Goal: Task Accomplishment & Management: Manage account settings

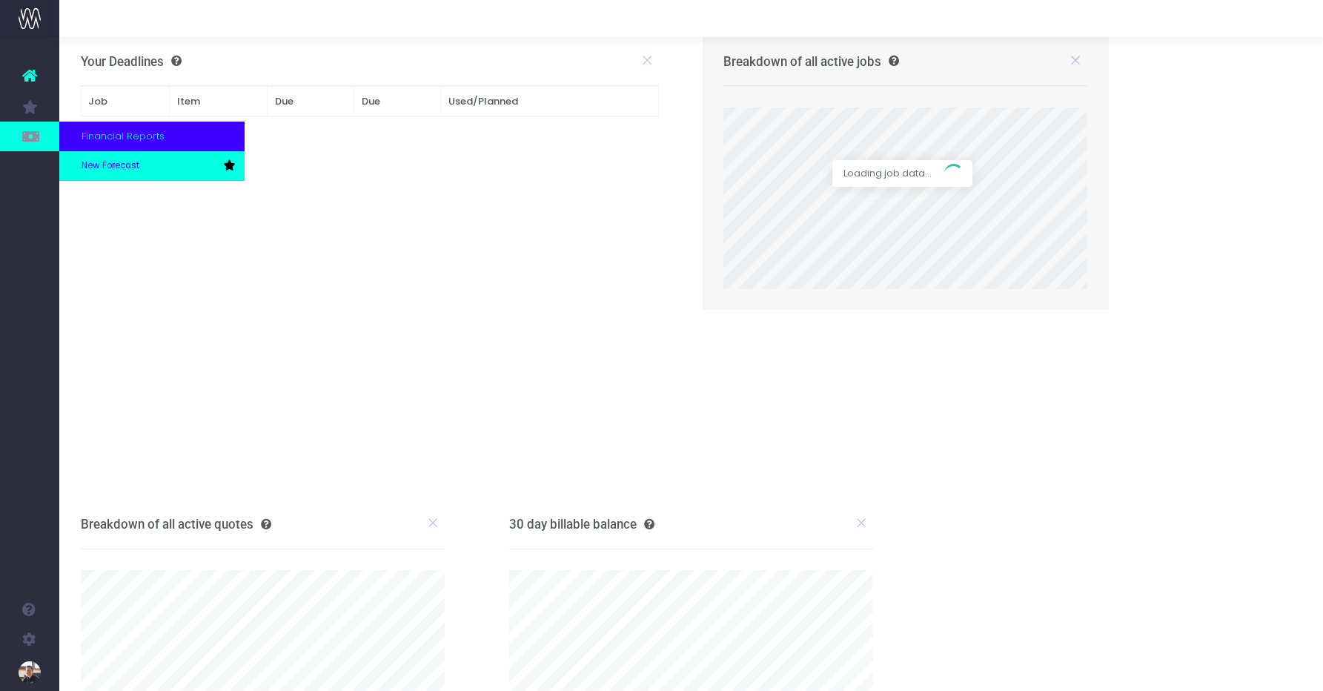
click at [105, 157] on link "New Forecast" at bounding box center [151, 166] width 185 height 30
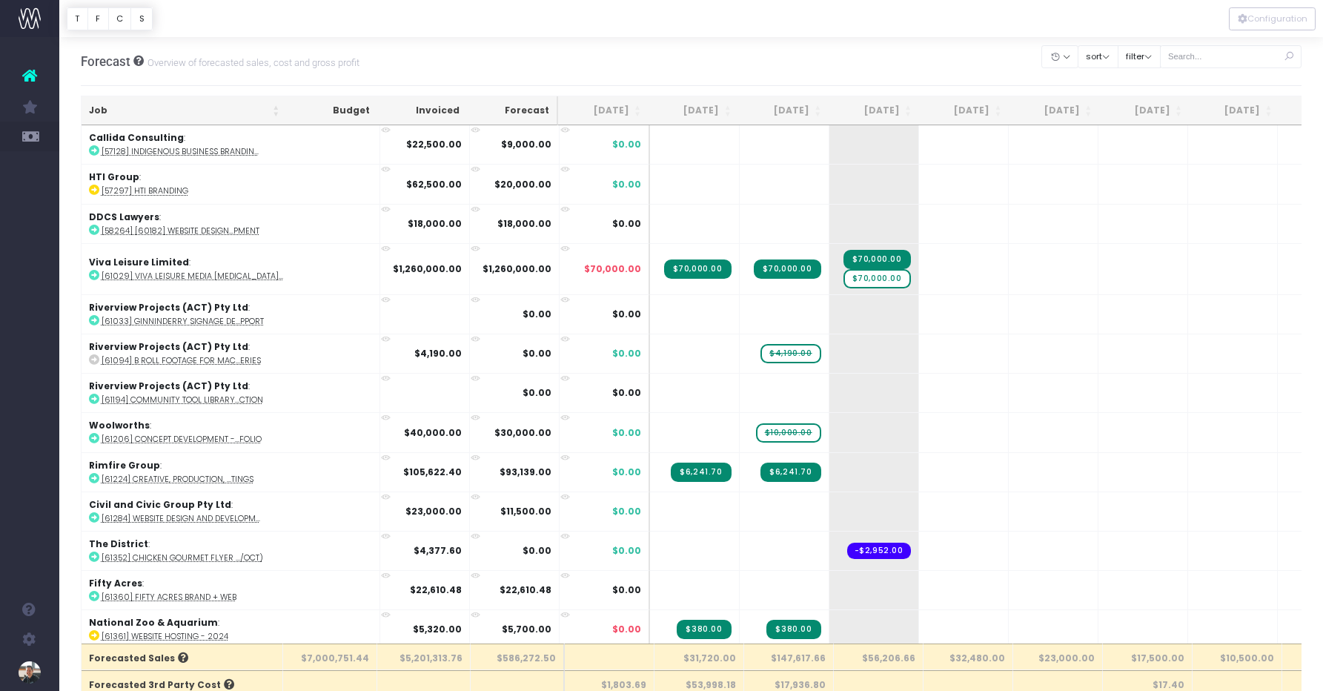
click at [102, 108] on th "Job" at bounding box center [185, 110] width 206 height 29
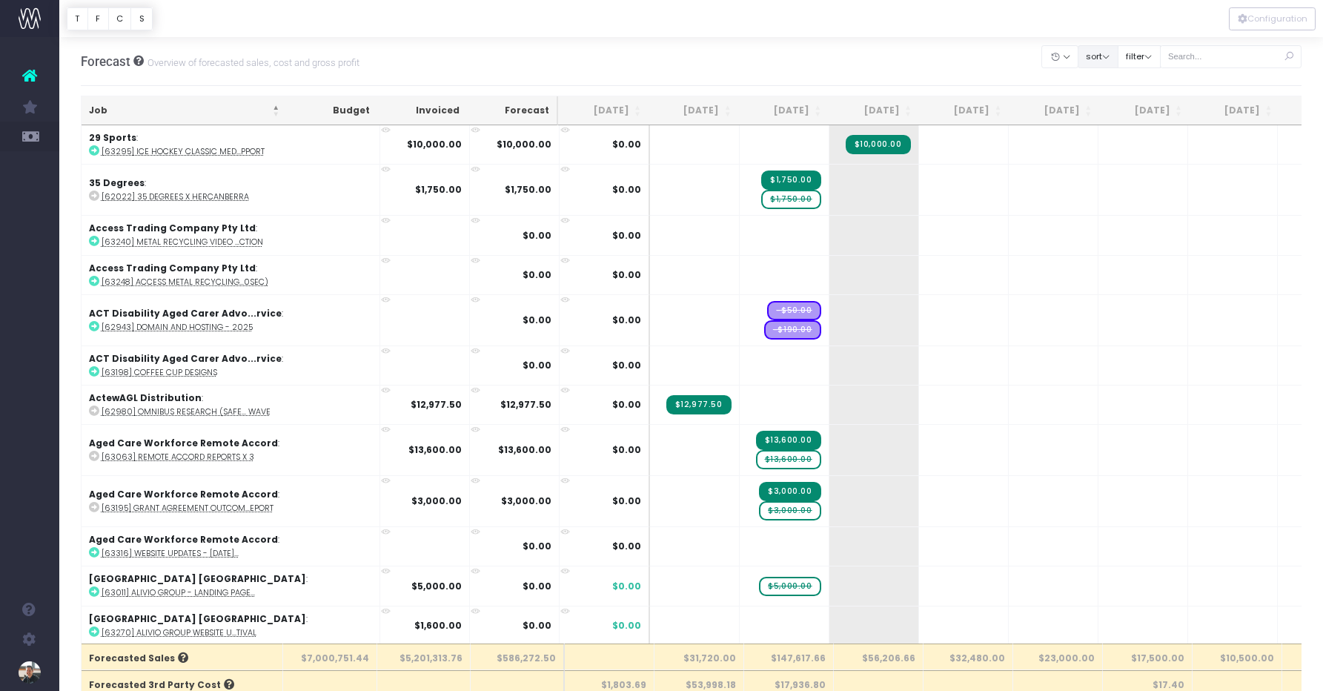
click at [1119, 50] on button "sort" at bounding box center [1098, 56] width 41 height 23
click at [987, 70] on div "Forecast Overview of forecasted sales, cost and gross profit Clear Filters Hide…" at bounding box center [692, 61] width 1222 height 49
click at [1157, 57] on button "filter" at bounding box center [1139, 56] width 43 height 23
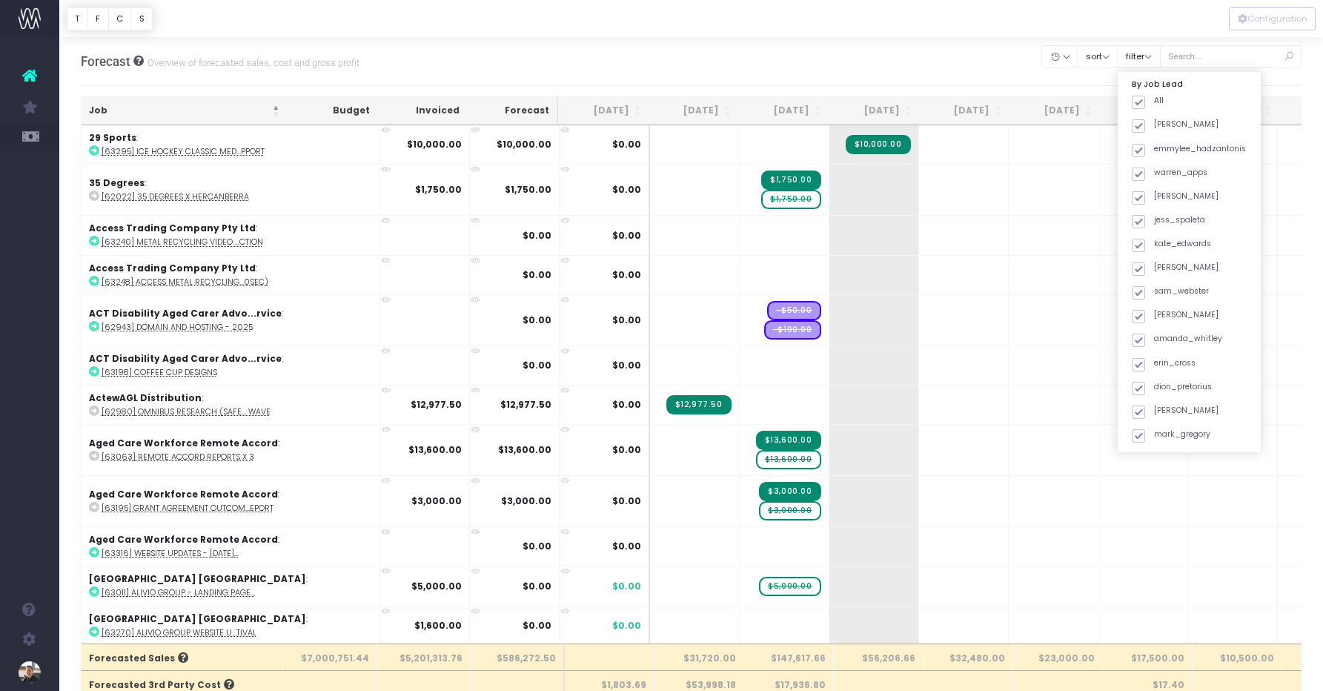
drag, startPoint x: 832, startPoint y: 61, endPoint x: 996, endPoint y: 54, distance: 164.7
click at [834, 61] on div "Forecast Overview of forecasted sales, cost and gross profit Clear Filters Hide…" at bounding box center [692, 61] width 1222 height 49
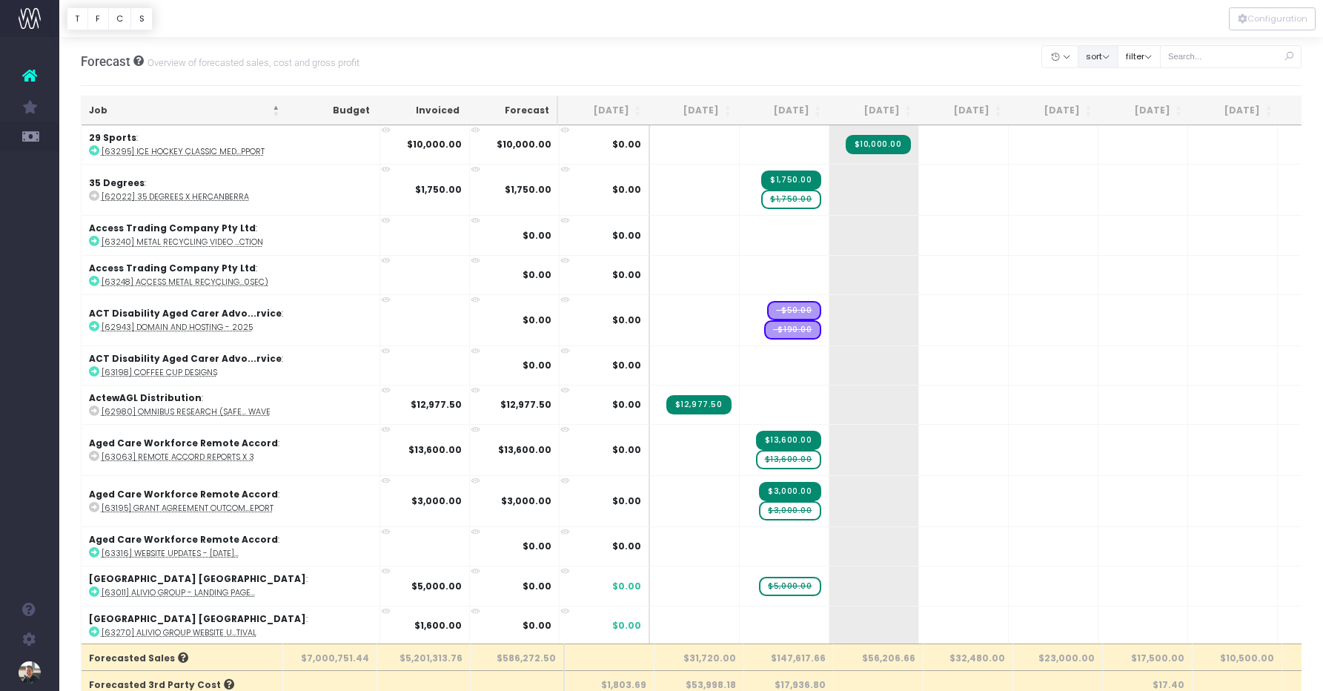
click at [1119, 56] on button "sort" at bounding box center [1098, 56] width 41 height 23
click at [897, 47] on div "Forecast Overview of forecasted sales, cost and gross profit Clear Filters Hide…" at bounding box center [692, 61] width 1222 height 49
click at [1157, 56] on button "filter" at bounding box center [1139, 56] width 43 height 23
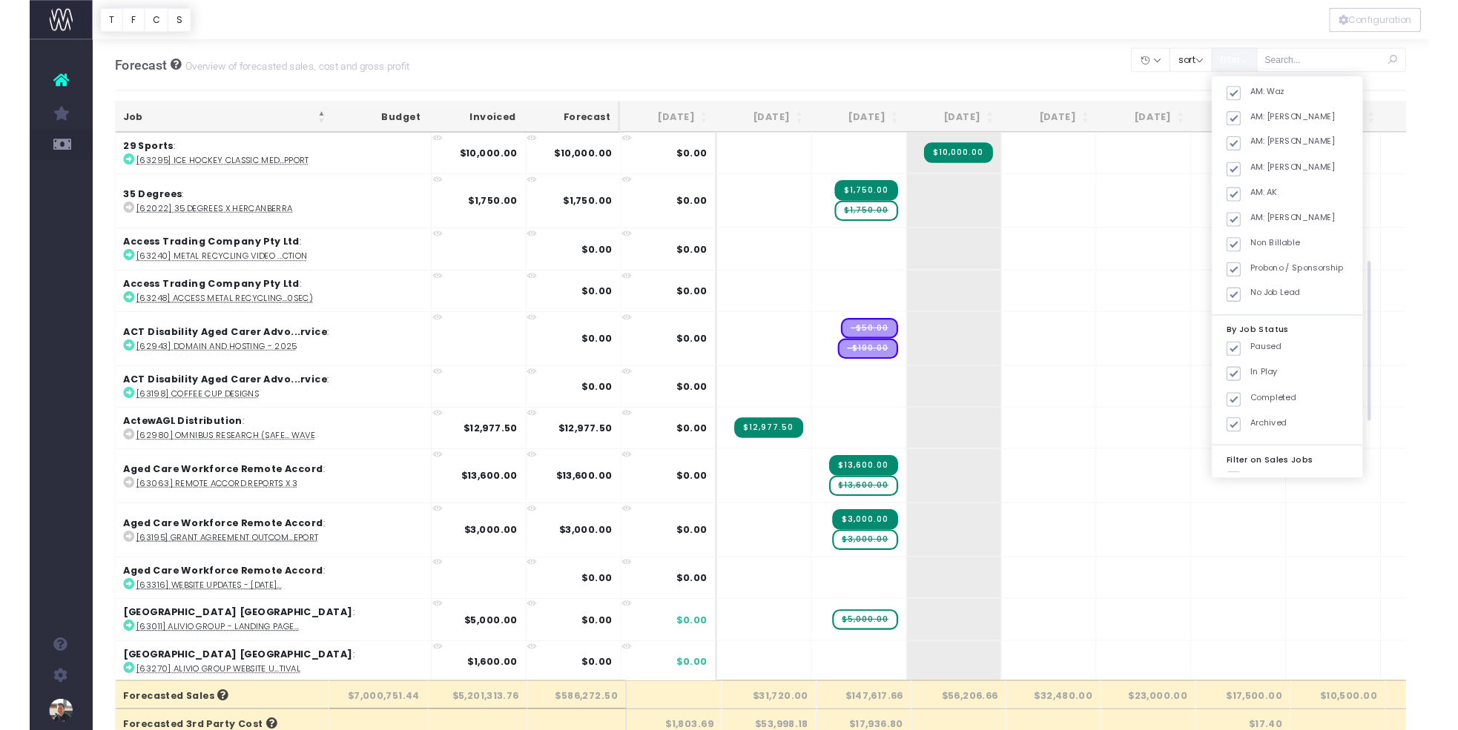
scroll to position [537, 0]
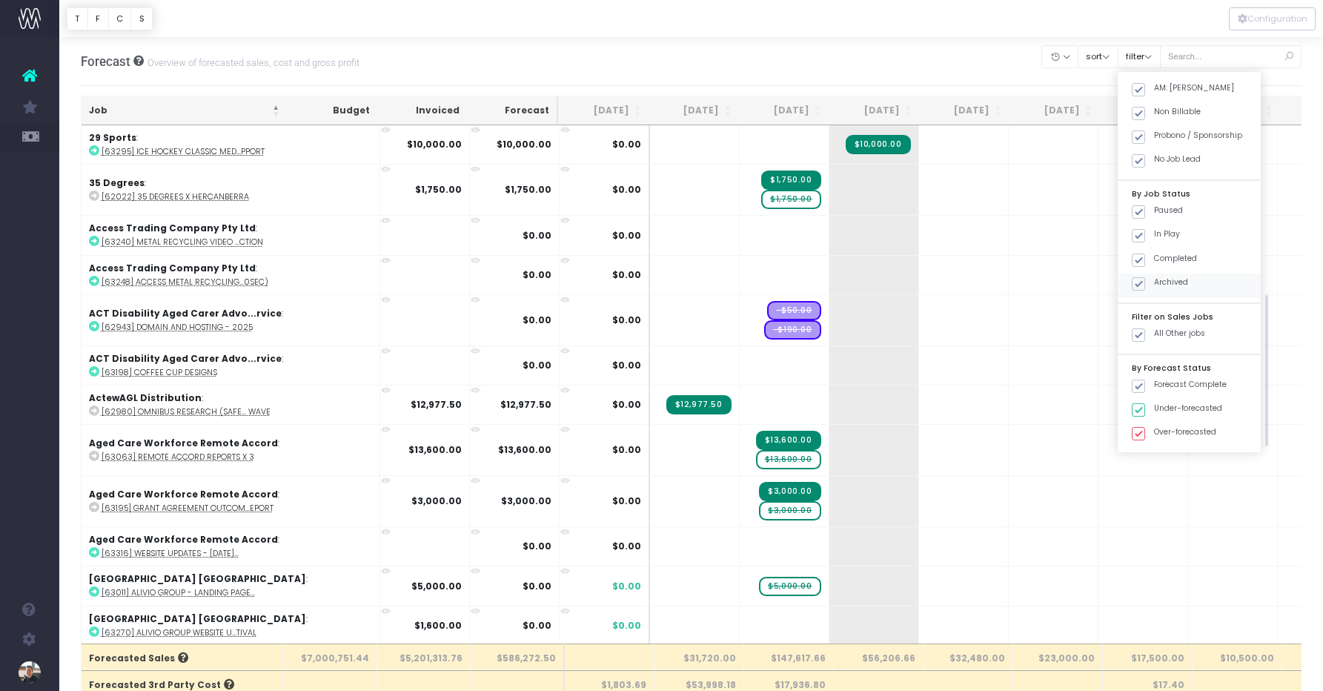
click at [1146, 285] on span at bounding box center [1138, 283] width 13 height 13
click at [1157, 285] on input "Archived" at bounding box center [1159, 282] width 10 height 10
checkbox input "false"
click at [654, 50] on div "Forecast Overview of forecasted sales, cost and gross profit Clear Filters Hide…" at bounding box center [692, 61] width 1222 height 49
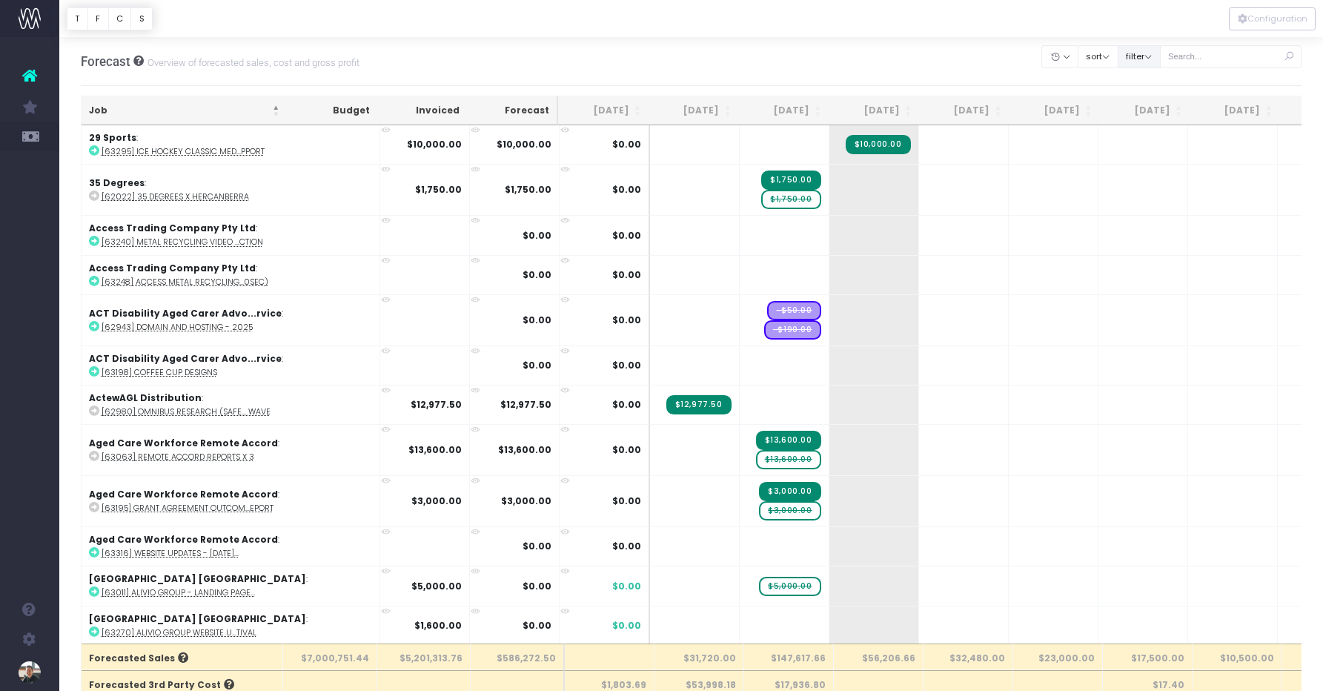
click at [1159, 56] on button "filter" at bounding box center [1139, 56] width 43 height 23
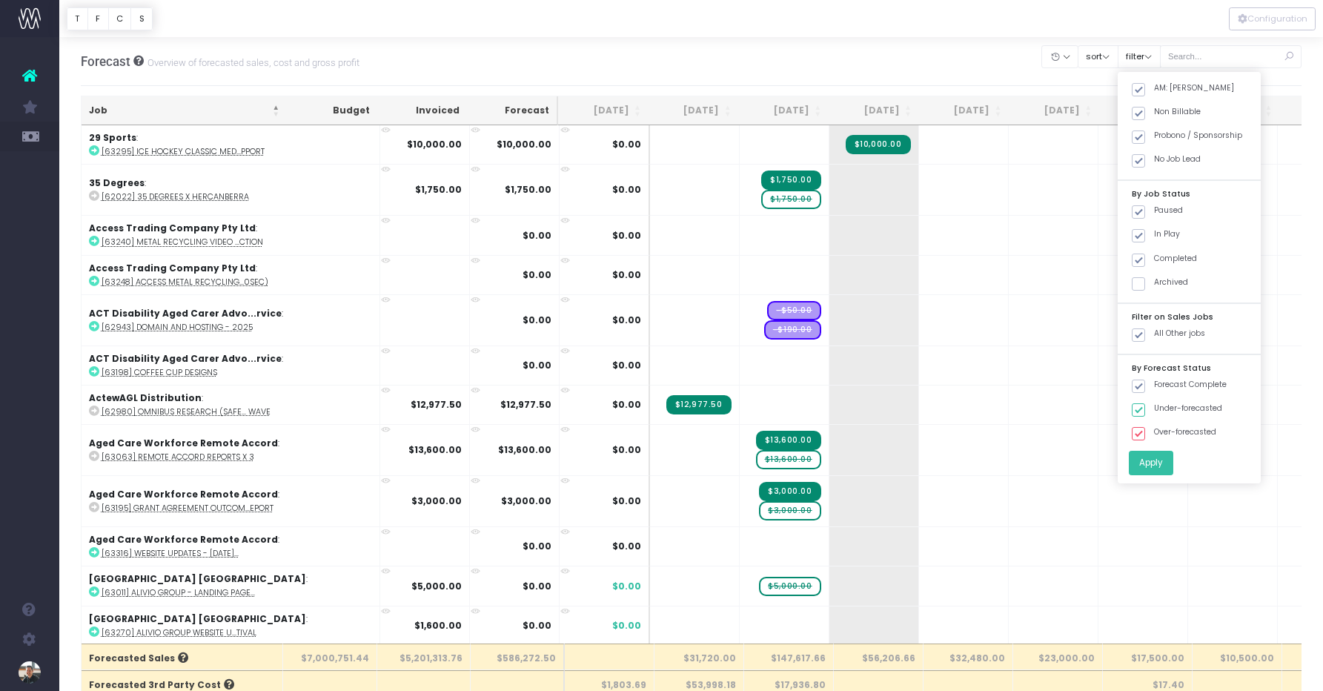
click at [1169, 464] on button "Apply" at bounding box center [1151, 463] width 44 height 24
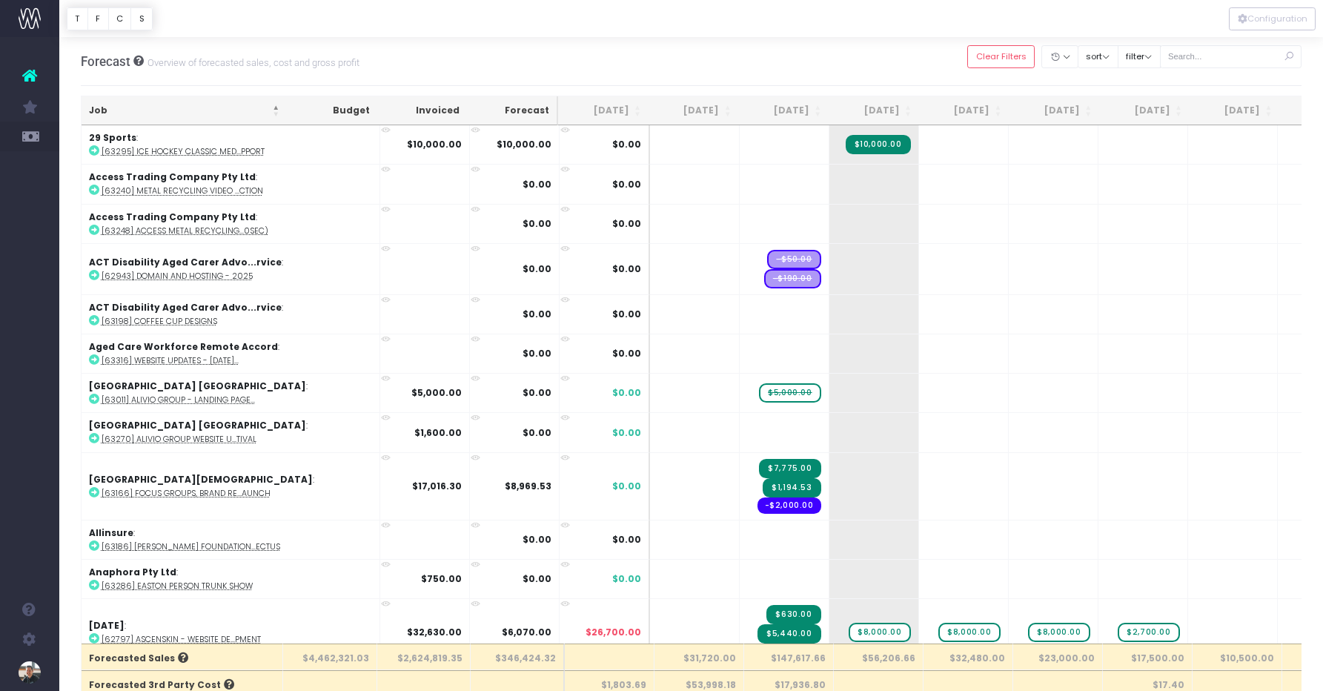
click at [99, 115] on th "Job" at bounding box center [185, 110] width 206 height 29
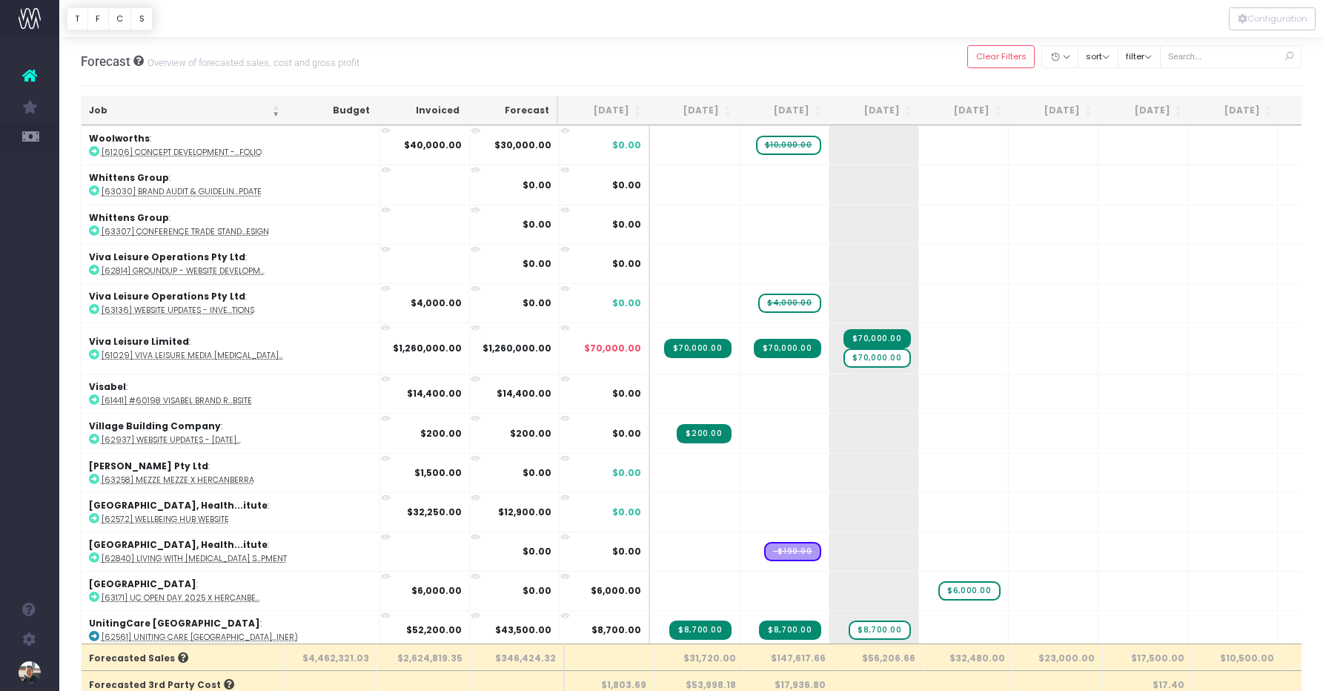
click at [99, 110] on th "Job" at bounding box center [185, 110] width 206 height 29
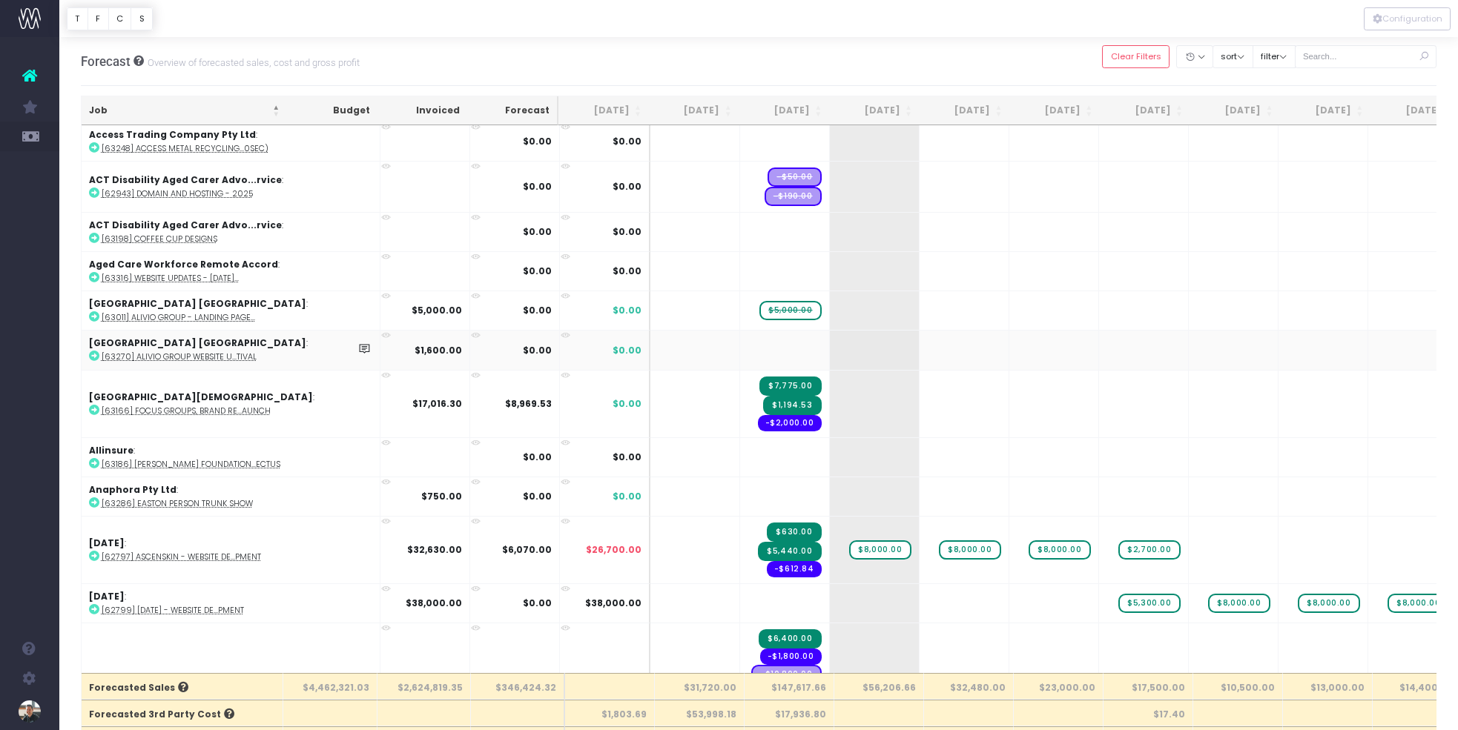
scroll to position [85, 0]
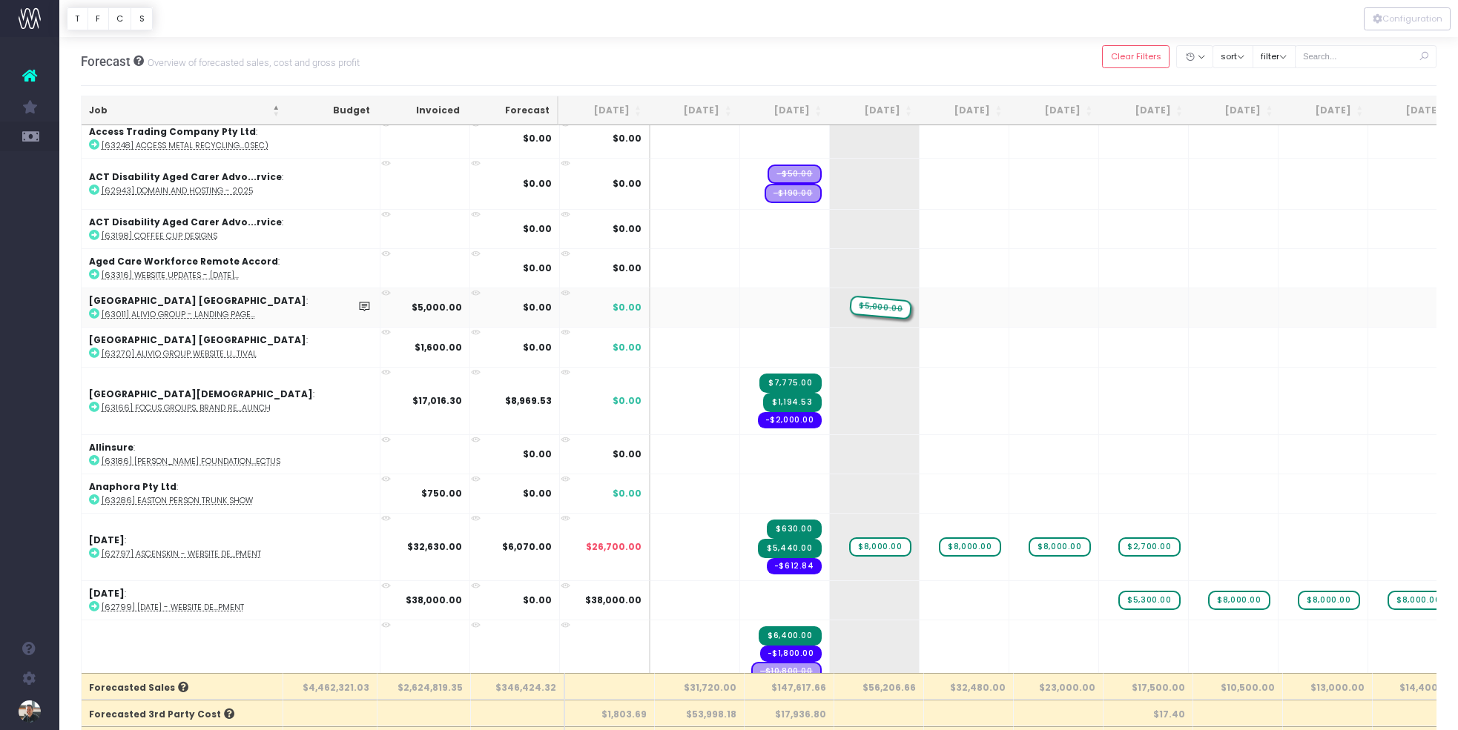
drag, startPoint x: 704, startPoint y: 308, endPoint x: 770, endPoint y: 307, distance: 65.3
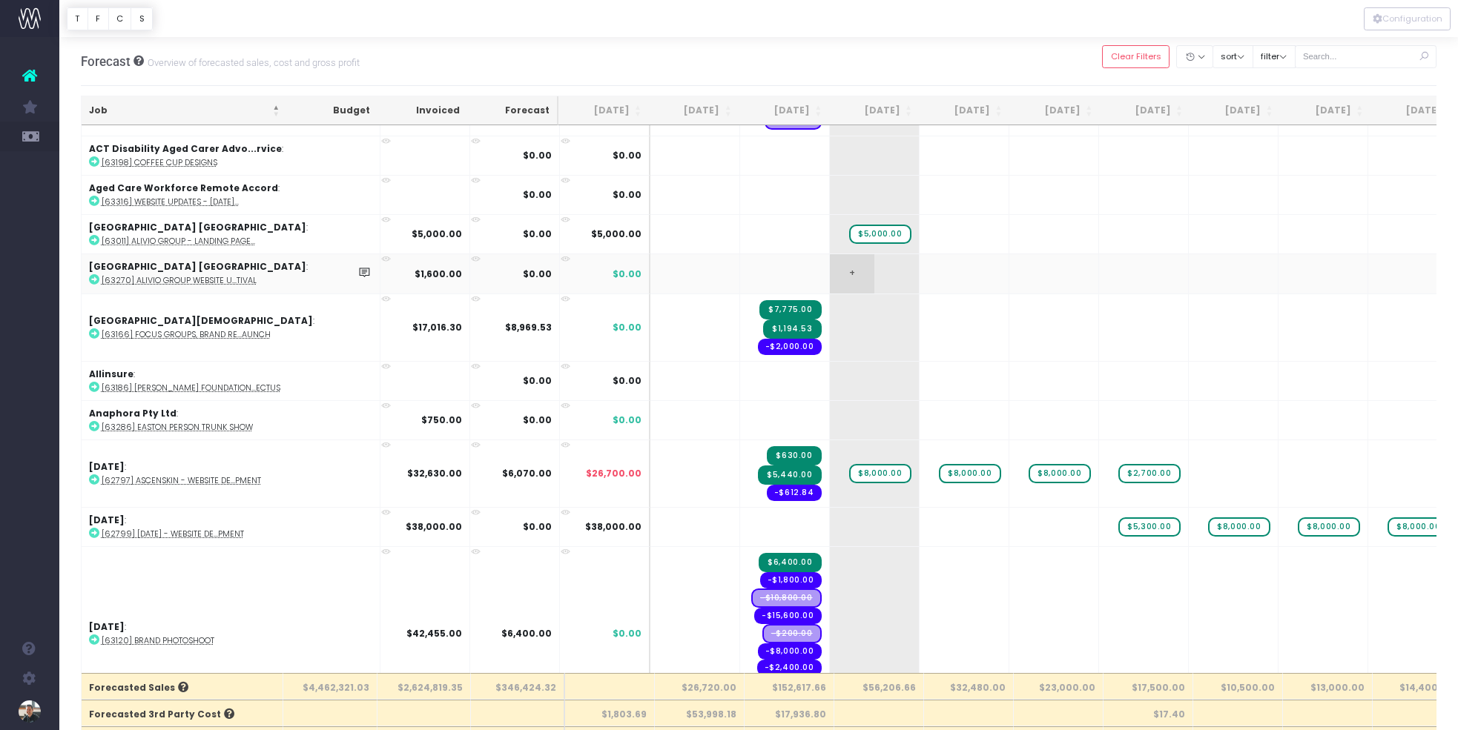
scroll to position [159, 0]
click at [830, 270] on span "+" at bounding box center [852, 273] width 44 height 39
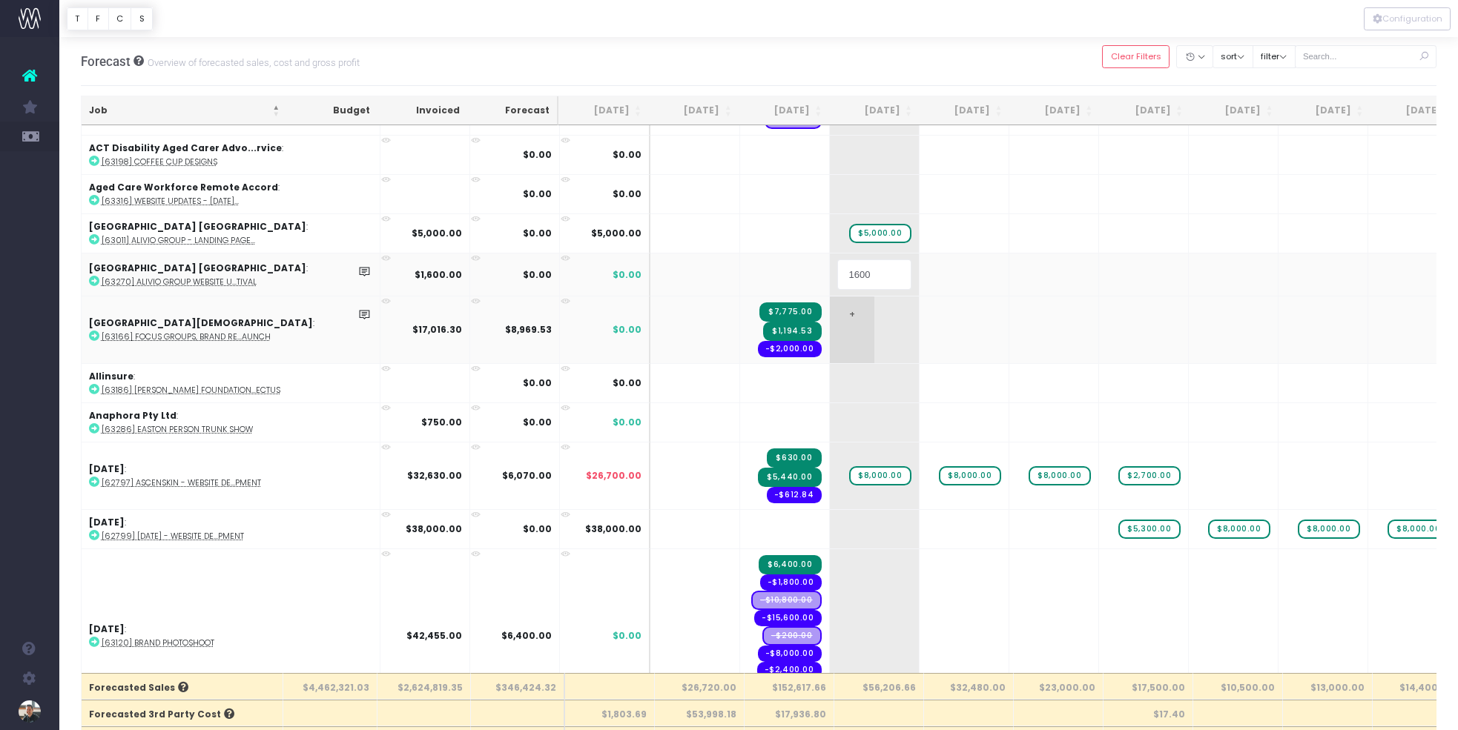
click at [820, 306] on body "Oh my... this is bad. wayahead wasn't able to load this page. Please contact su…" at bounding box center [729, 365] width 1458 height 730
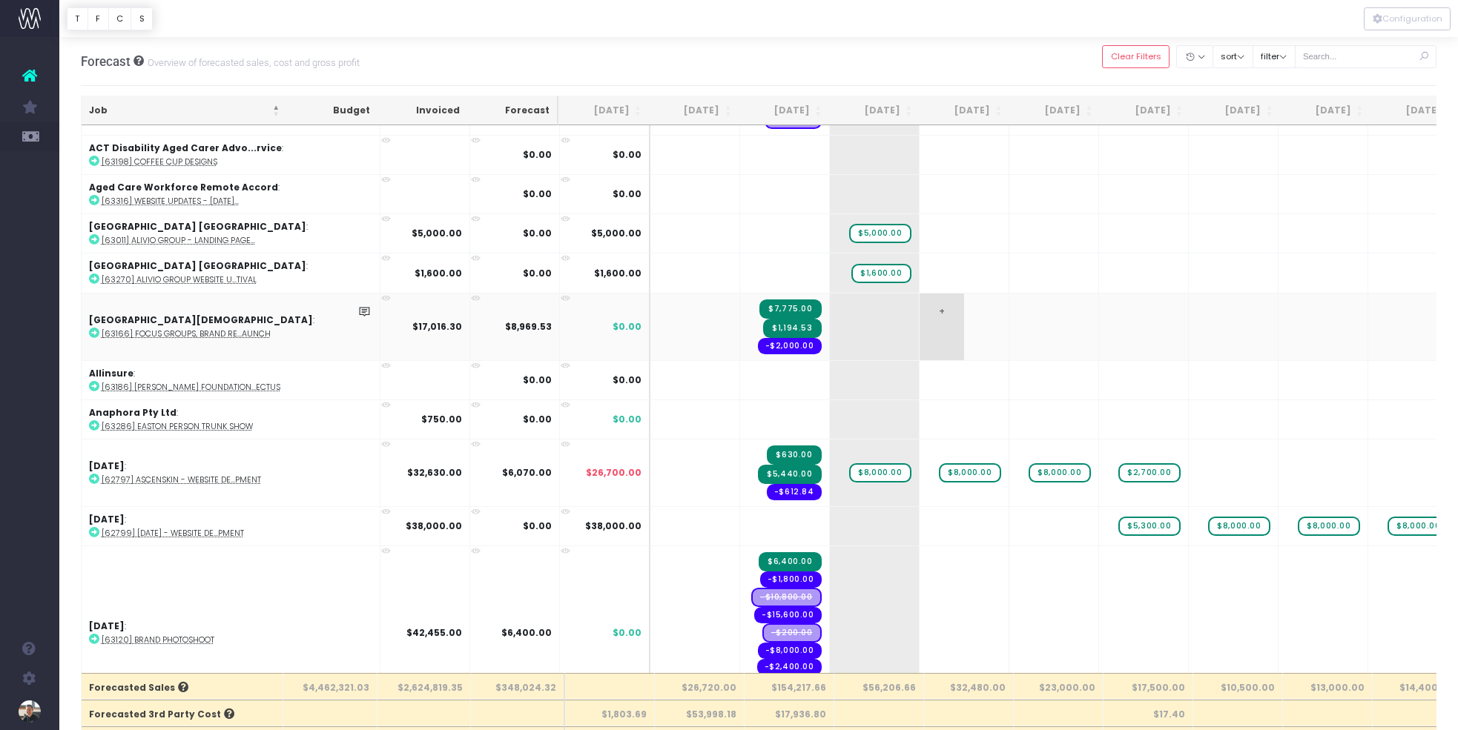
click at [919, 311] on span "+" at bounding box center [941, 327] width 44 height 67
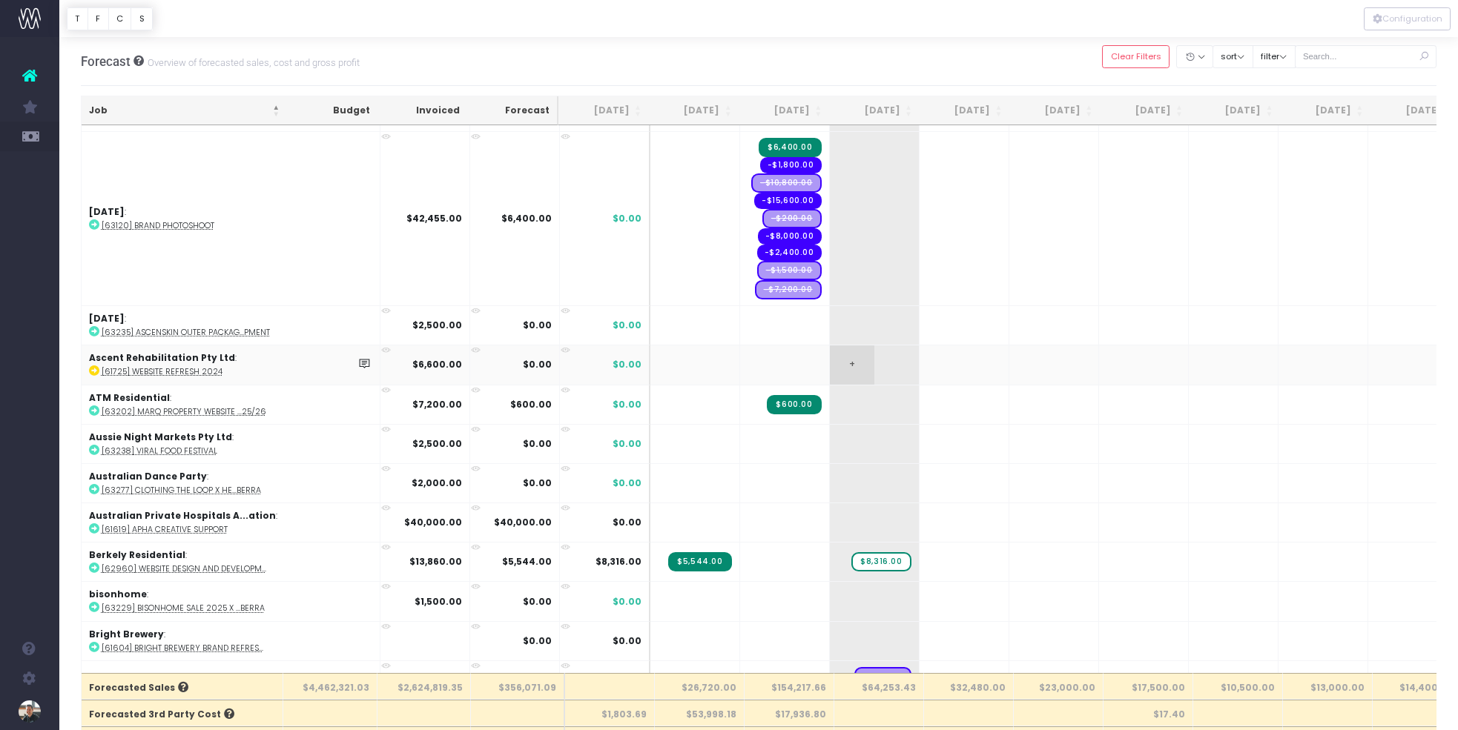
scroll to position [604, 0]
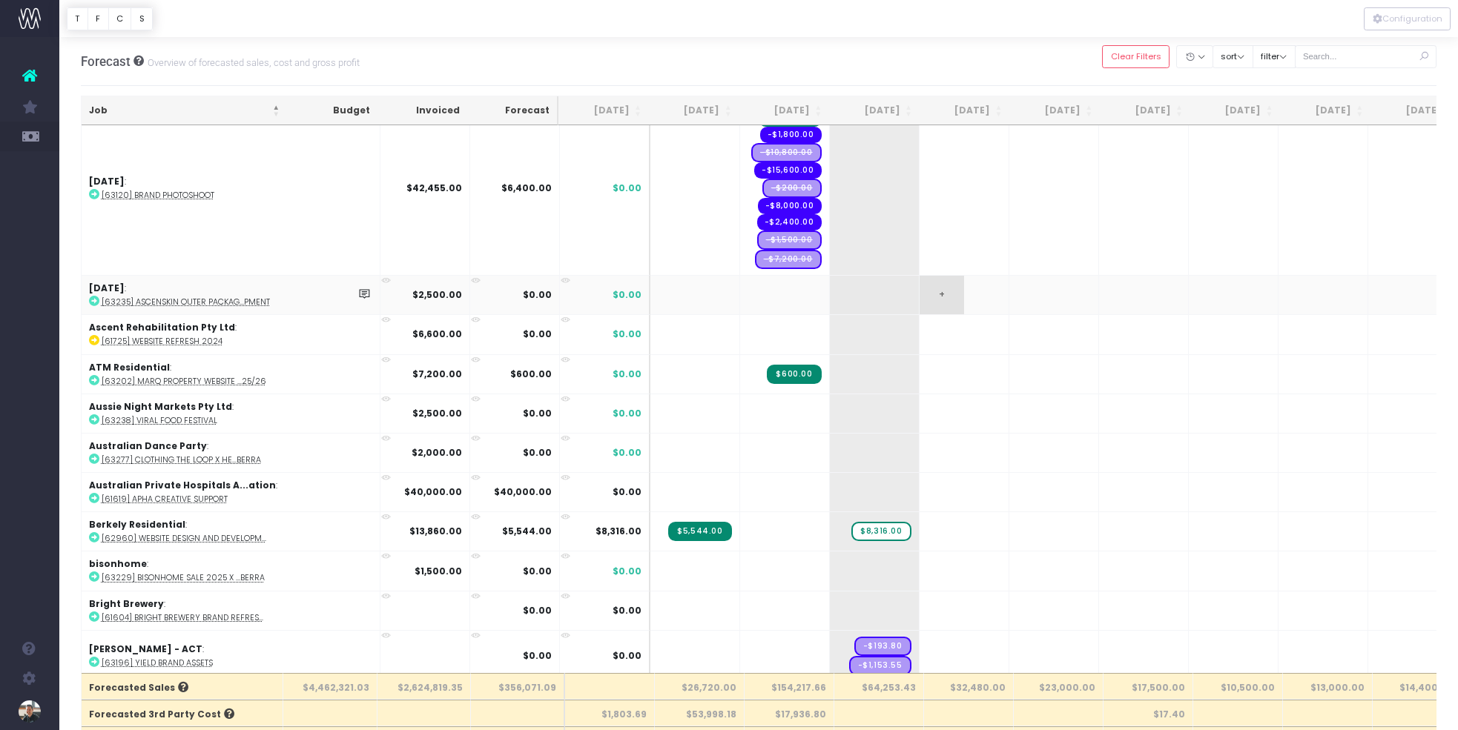
click at [919, 294] on span "+" at bounding box center [941, 295] width 44 height 39
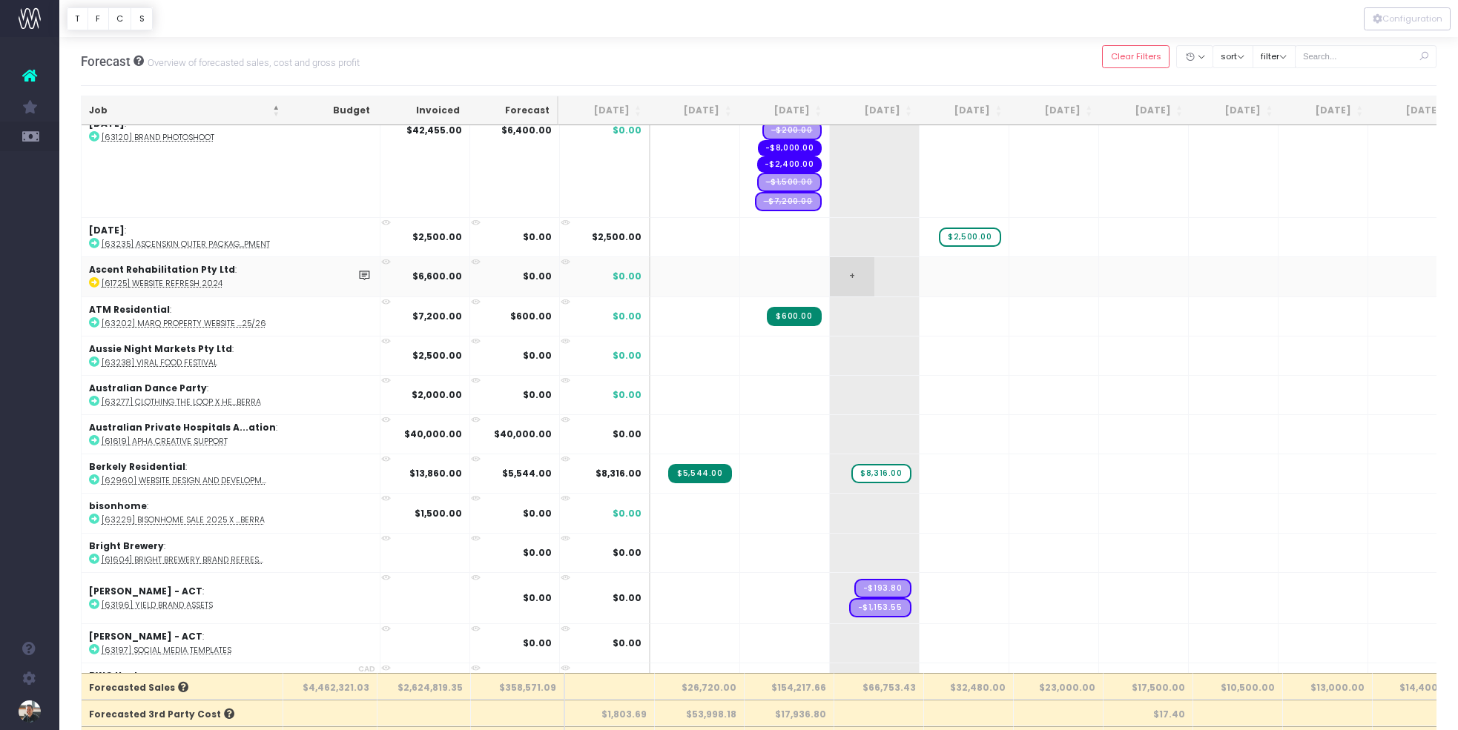
scroll to position [663, 0]
click at [830, 318] on span "+" at bounding box center [852, 316] width 44 height 39
type input "600"
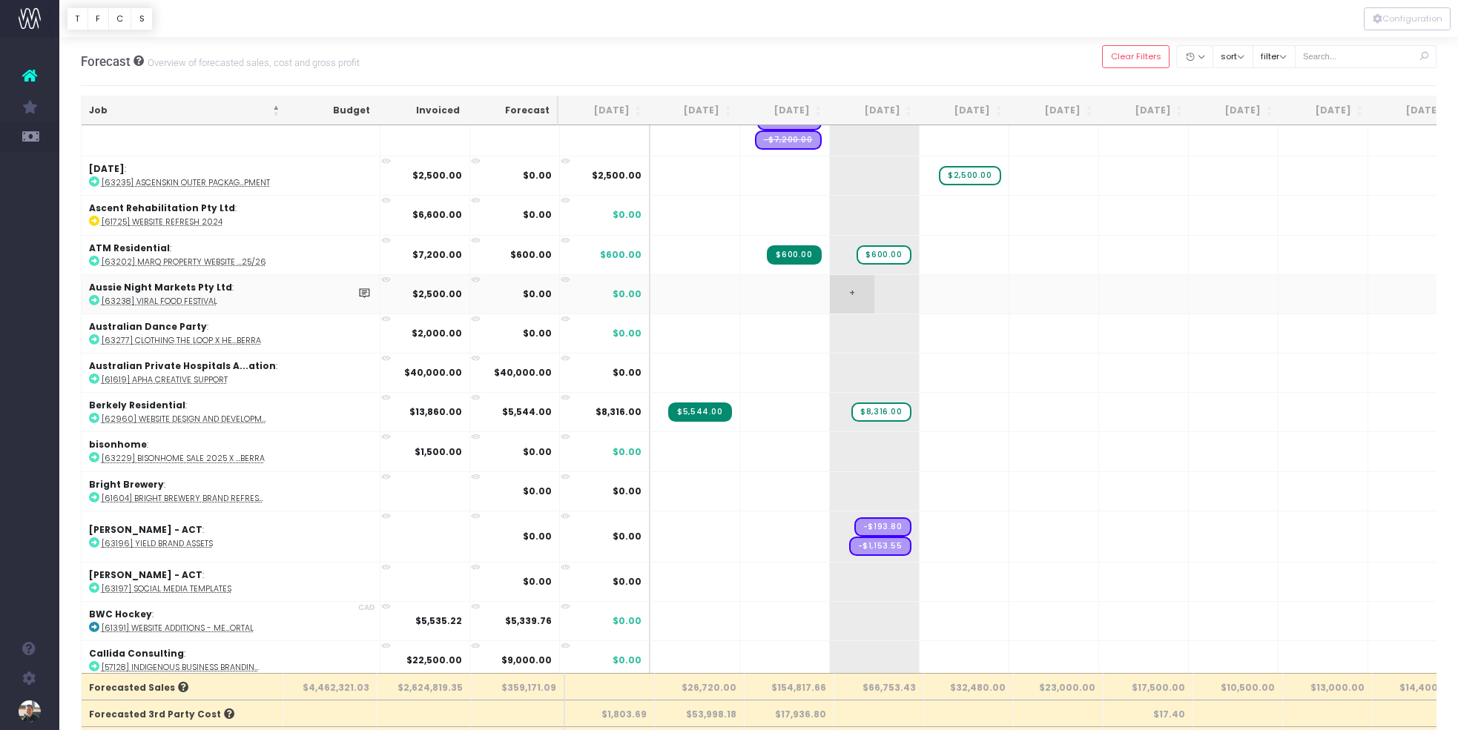
scroll to position [724, 0]
click at [830, 291] on span "+" at bounding box center [852, 293] width 44 height 39
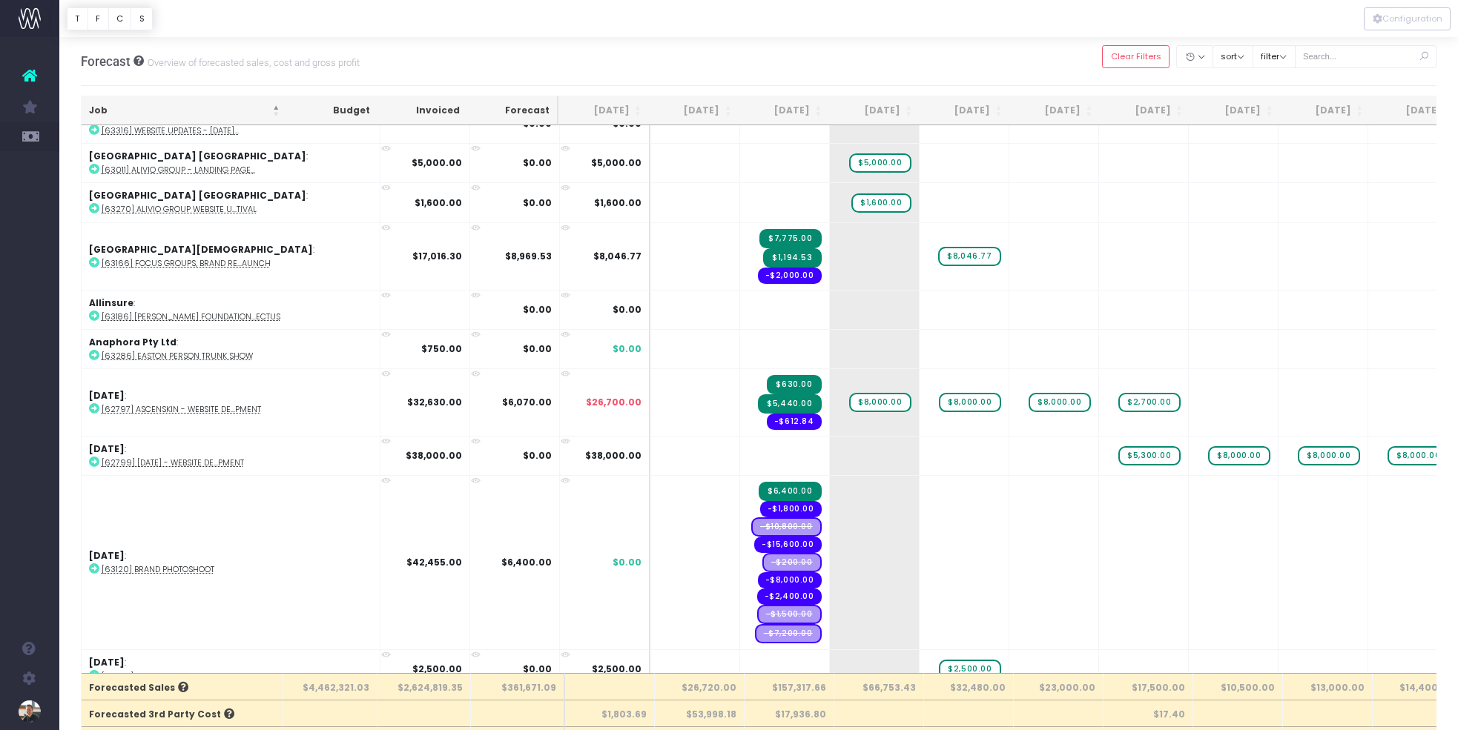
scroll to position [216, 0]
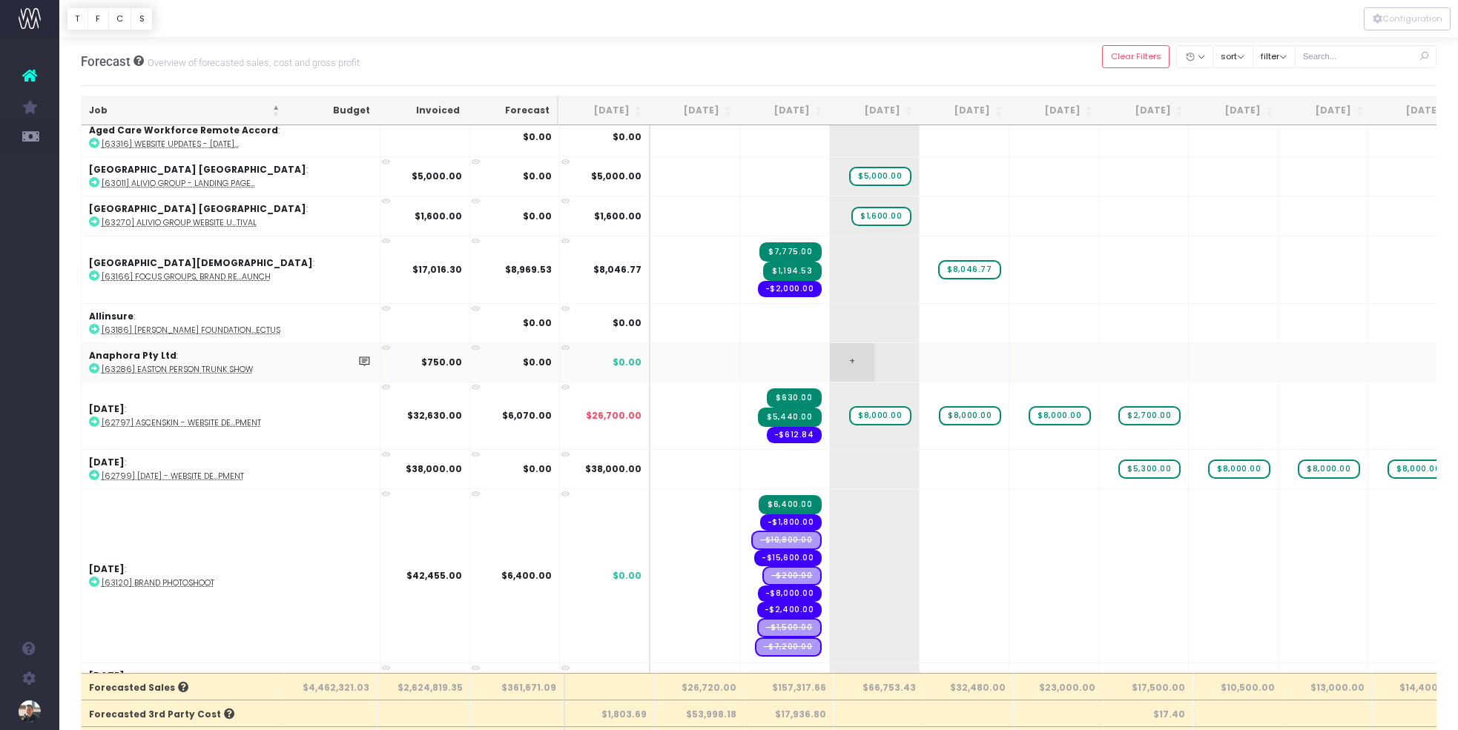
click at [830, 360] on span "+" at bounding box center [852, 362] width 44 height 39
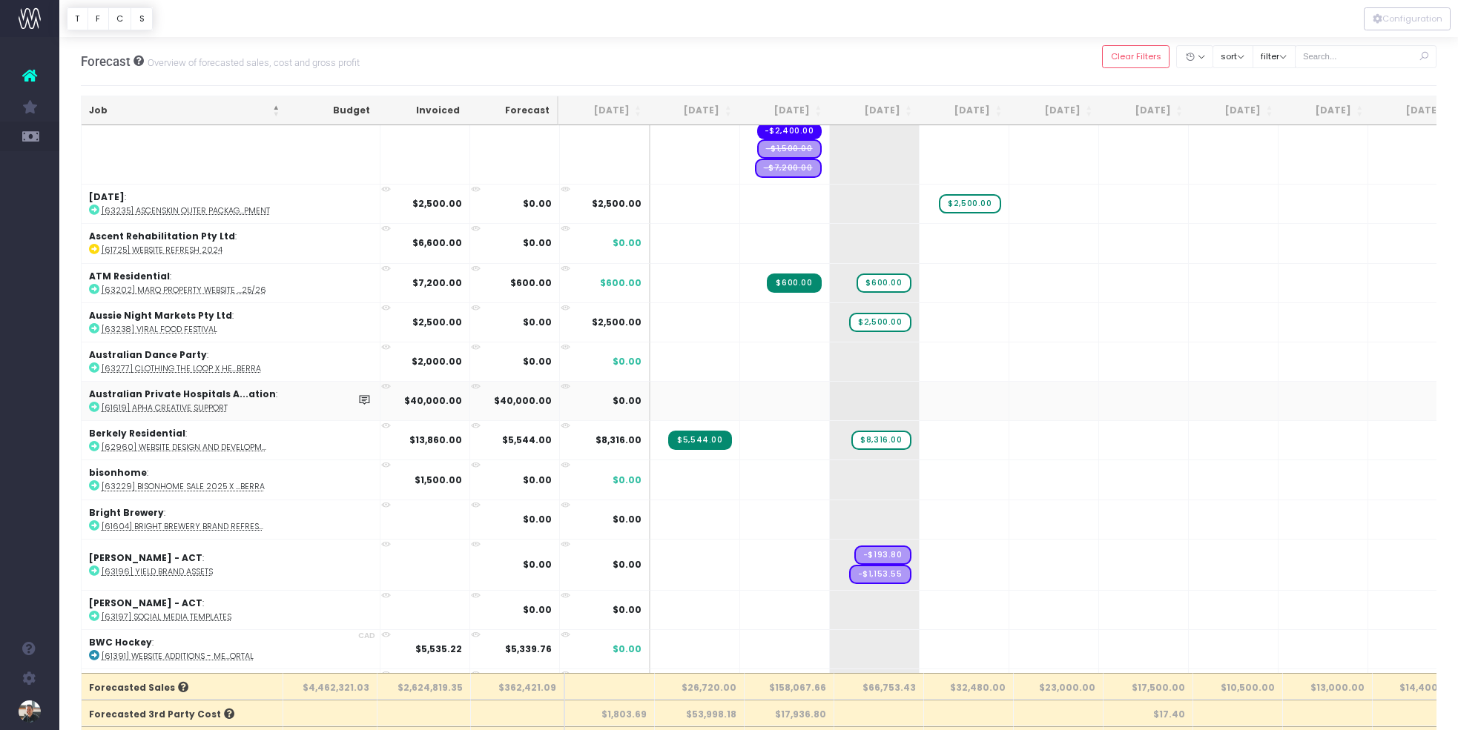
scroll to position [700, 0]
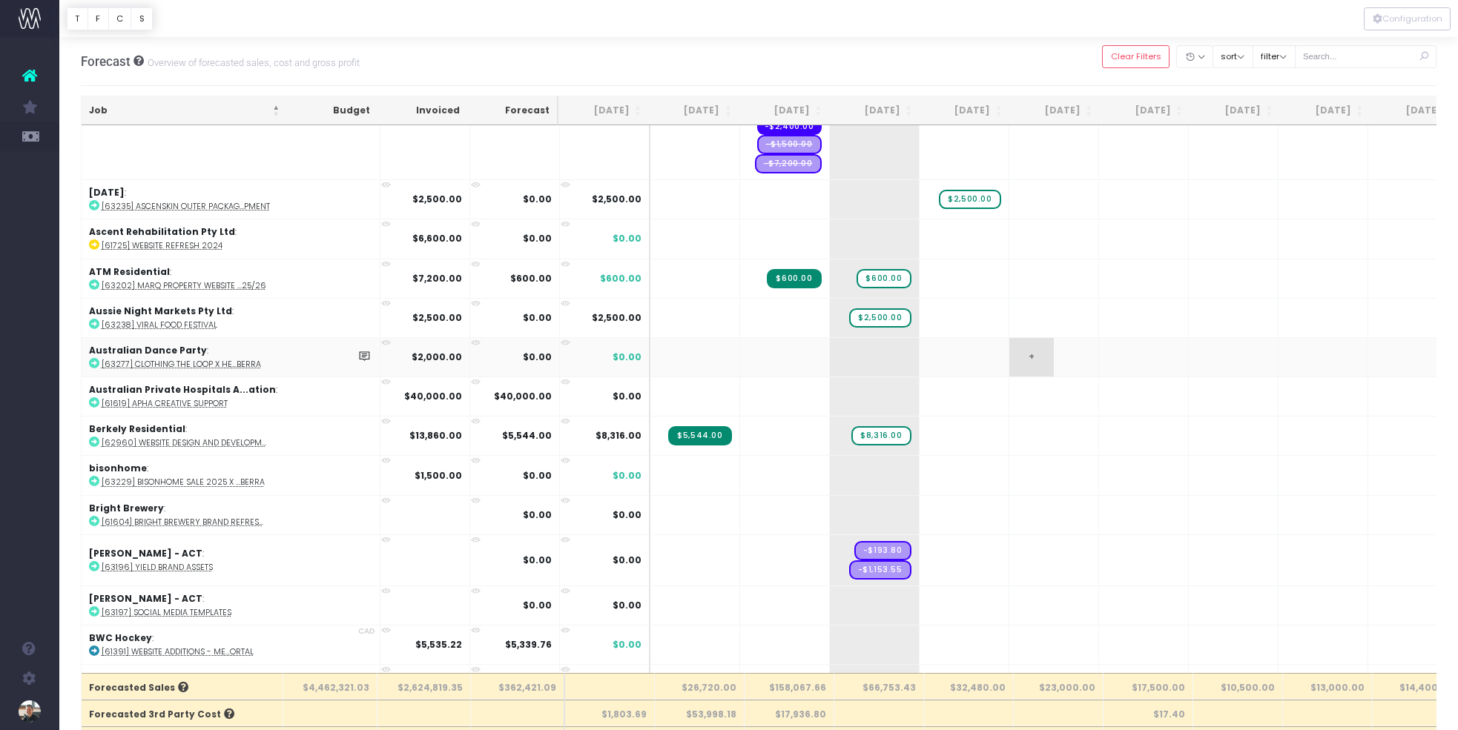
click at [1009, 353] on span "+" at bounding box center [1031, 357] width 44 height 39
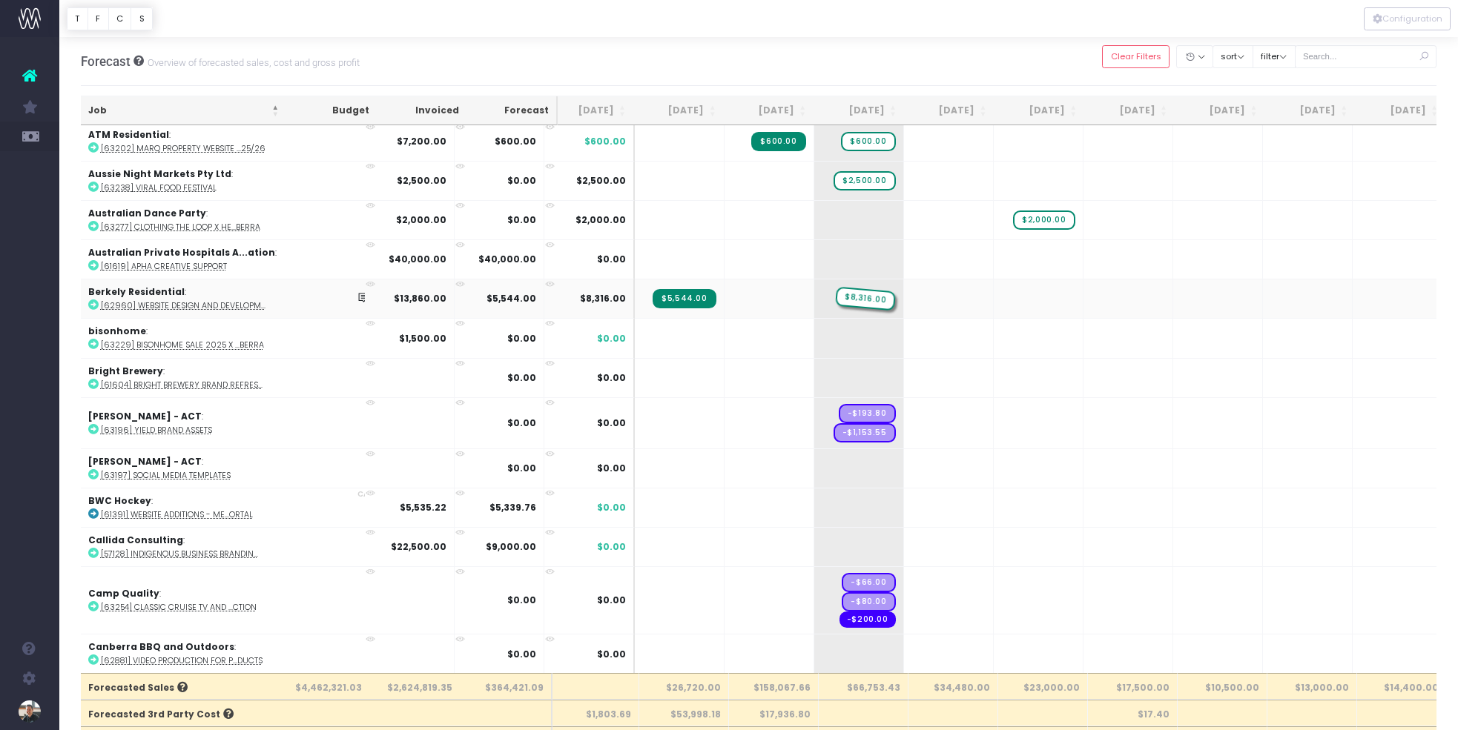
scroll to position [0, 16]
drag, startPoint x: 804, startPoint y: 296, endPoint x: 861, endPoint y: 293, distance: 56.4
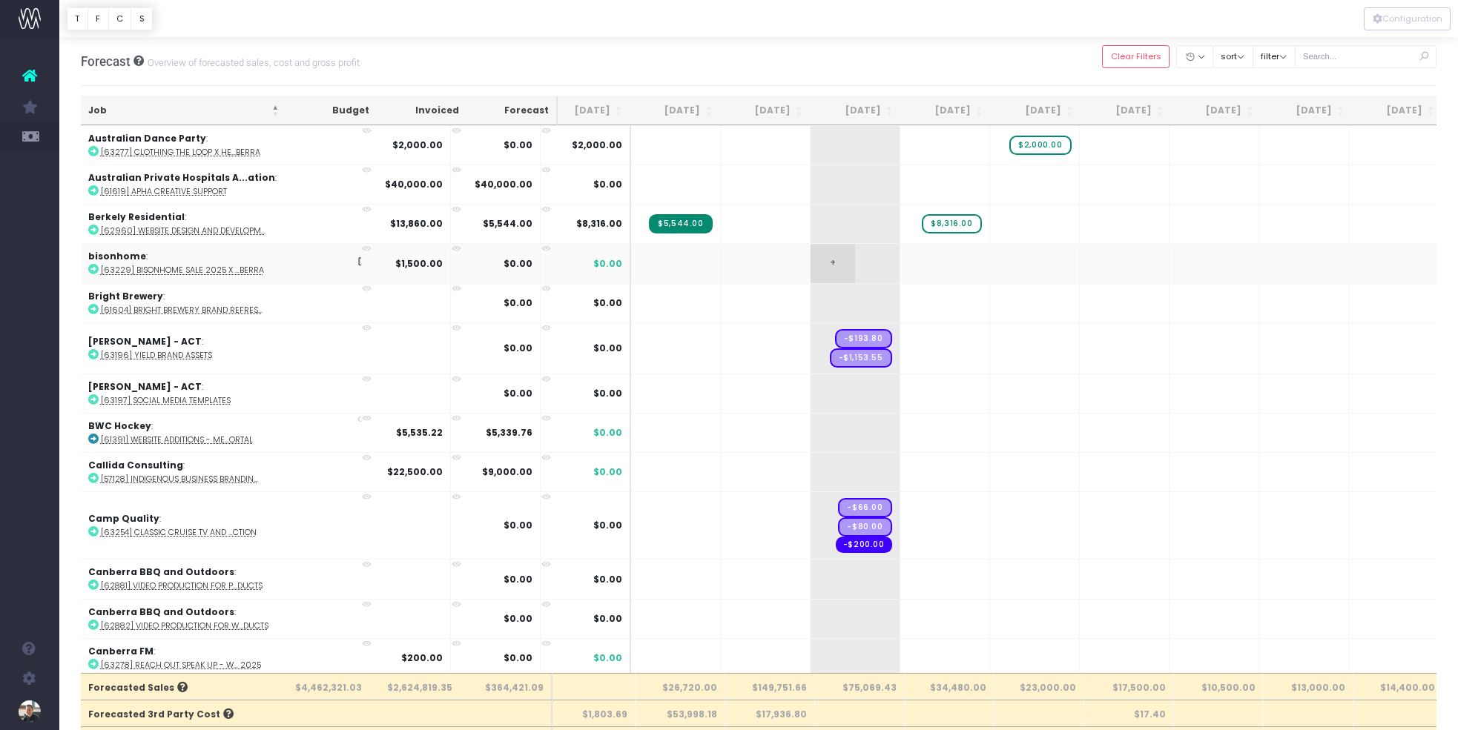
scroll to position [0, 22]
click at [807, 260] on span "+" at bounding box center [829, 264] width 44 height 39
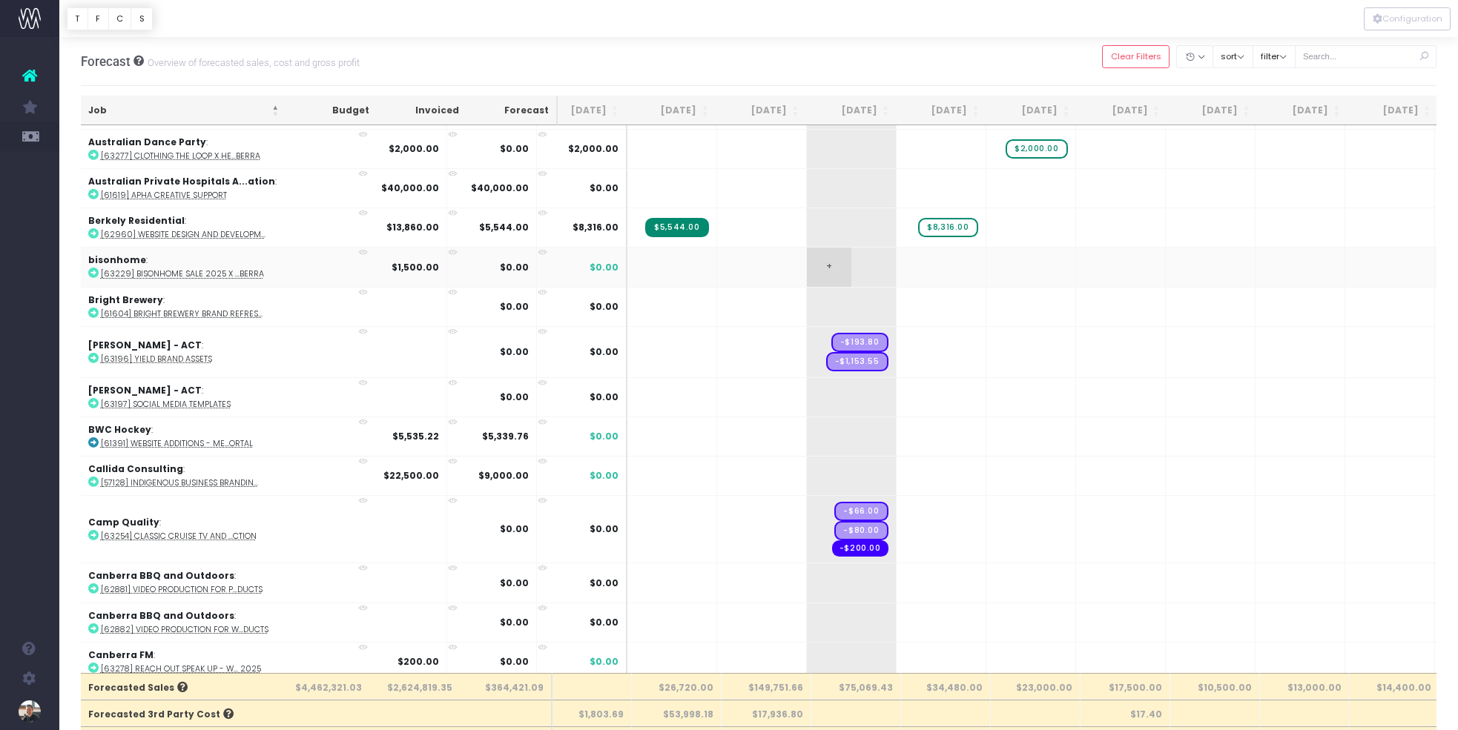
click at [807, 260] on span "+" at bounding box center [829, 267] width 44 height 39
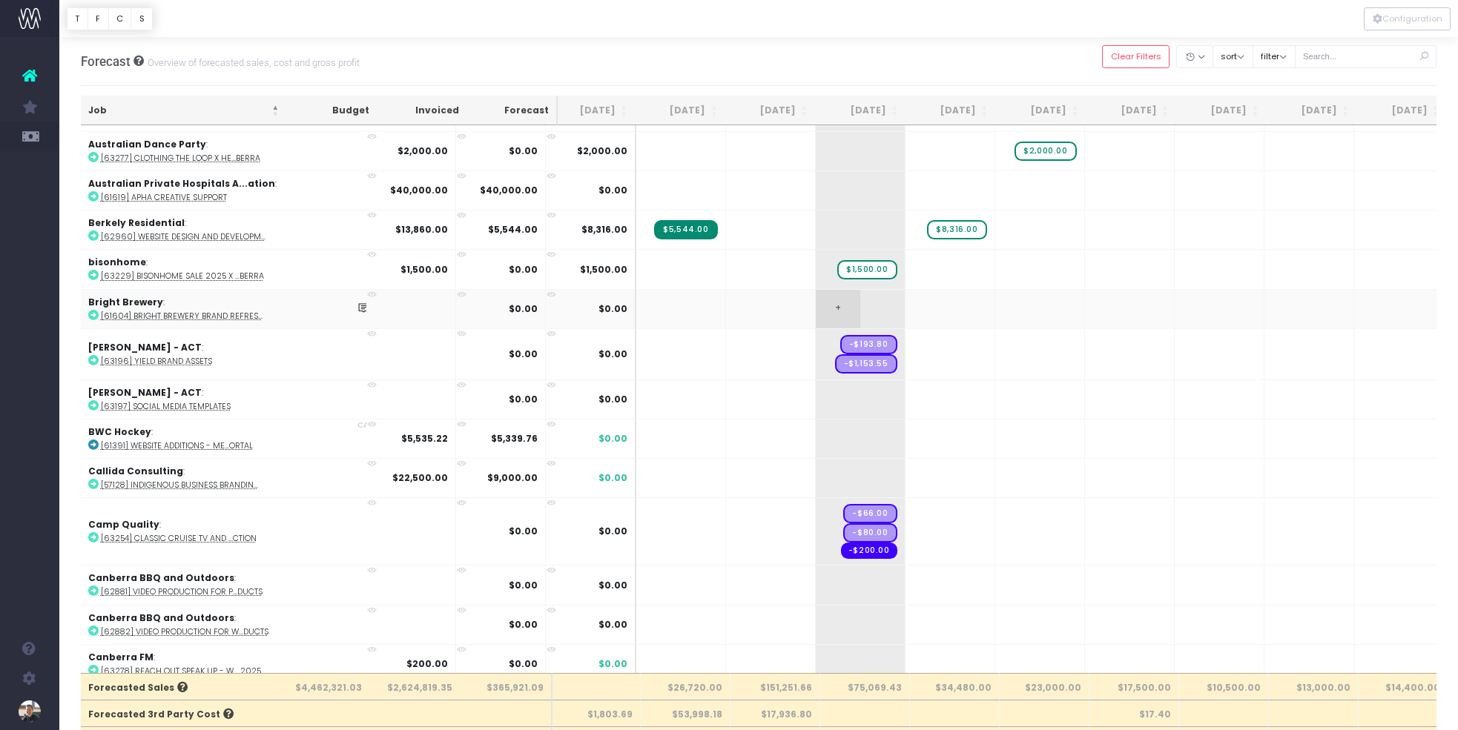
scroll to position [0, 0]
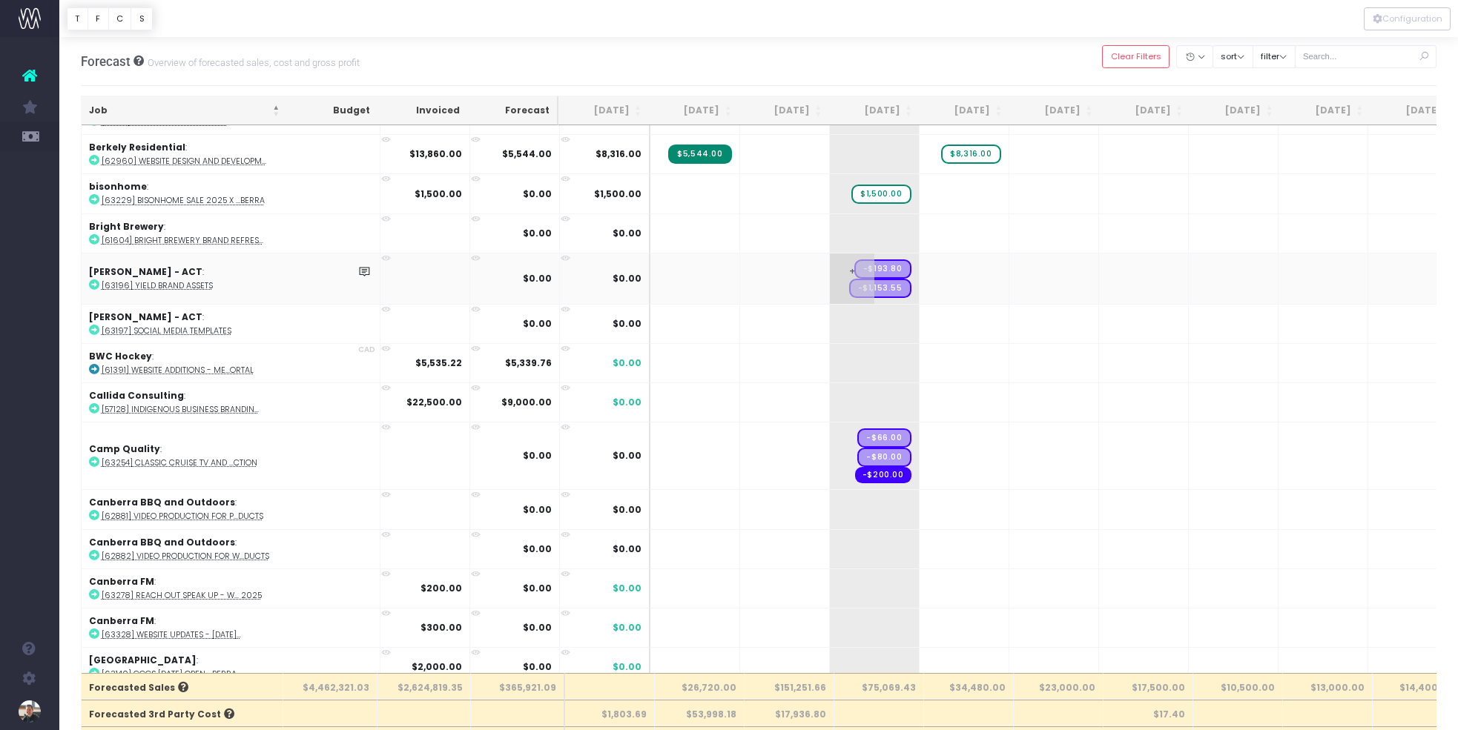
click at [830, 269] on span "+" at bounding box center [852, 279] width 44 height 50
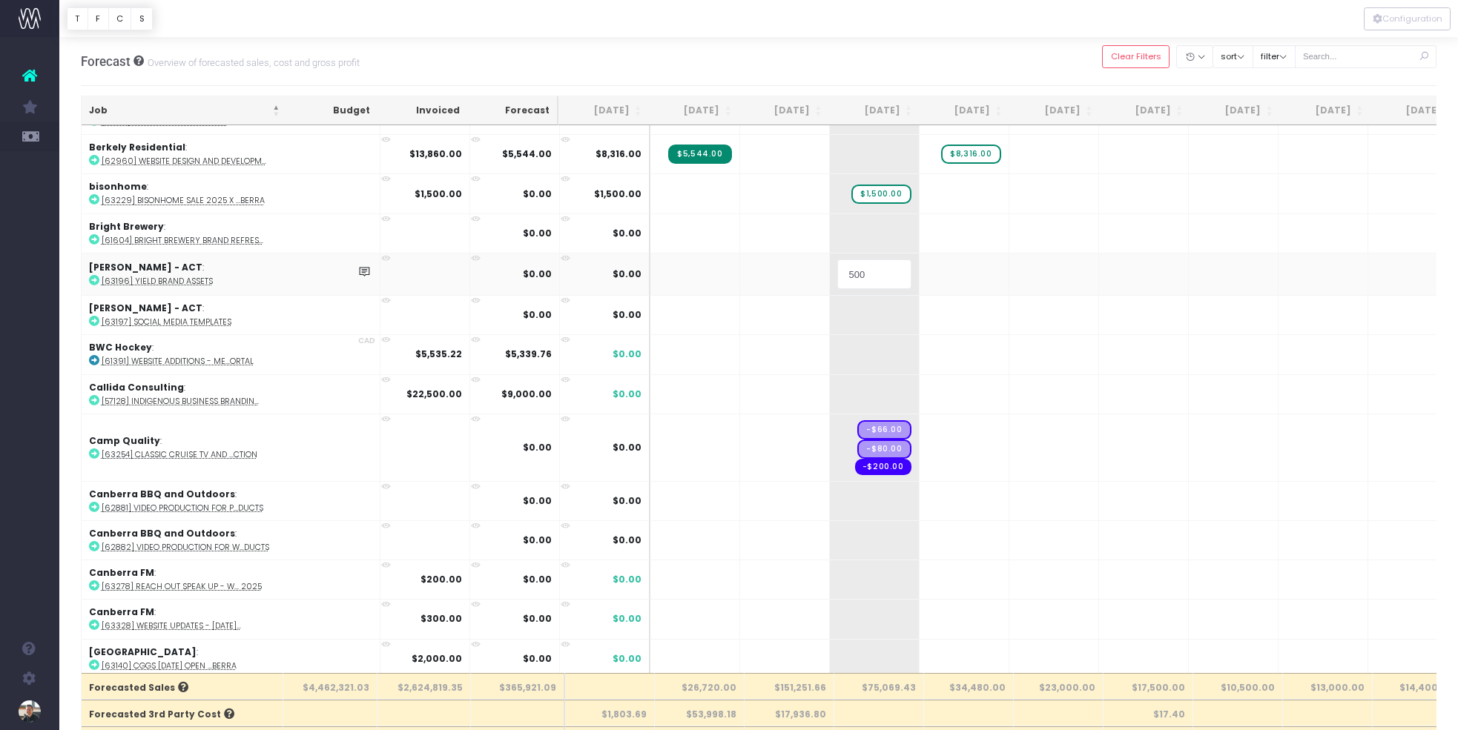
type input "5000"
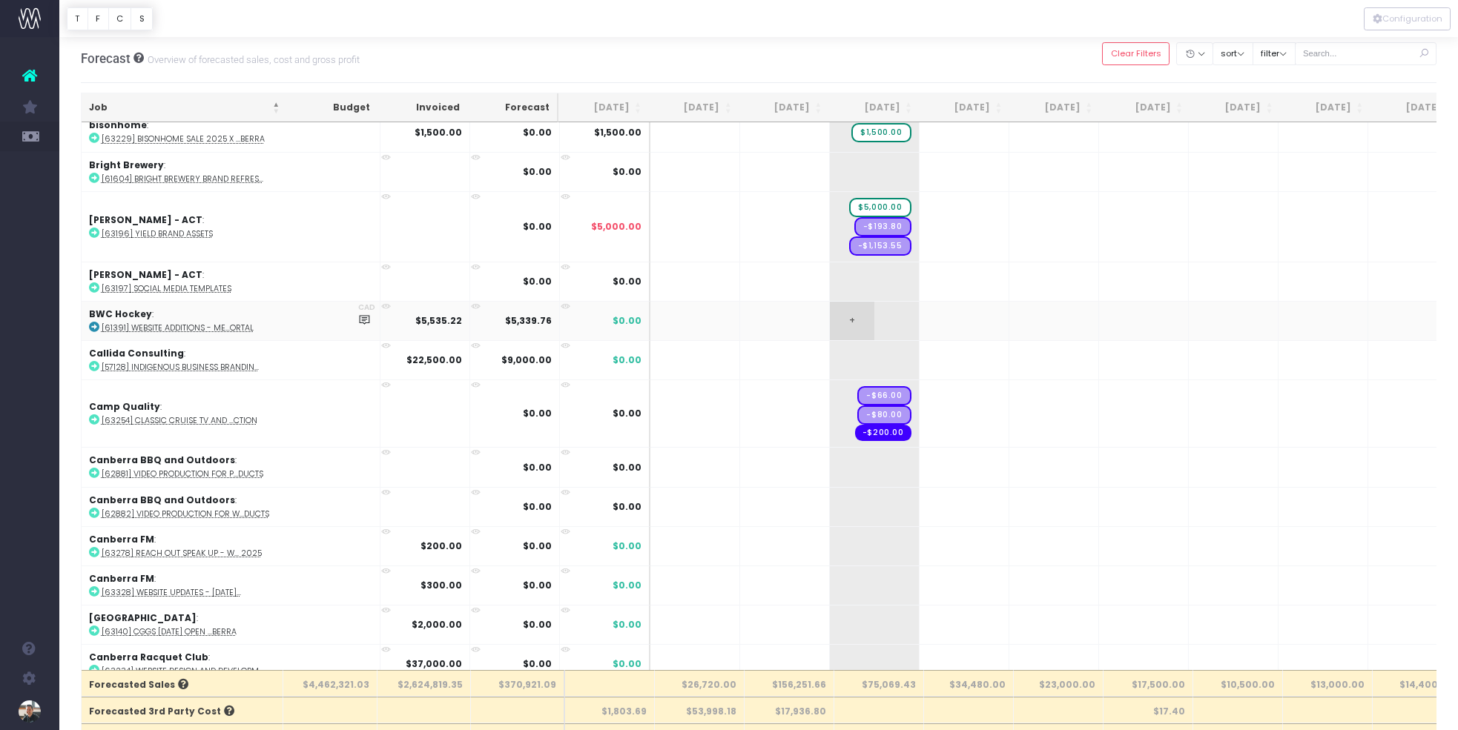
scroll to position [1057, 0]
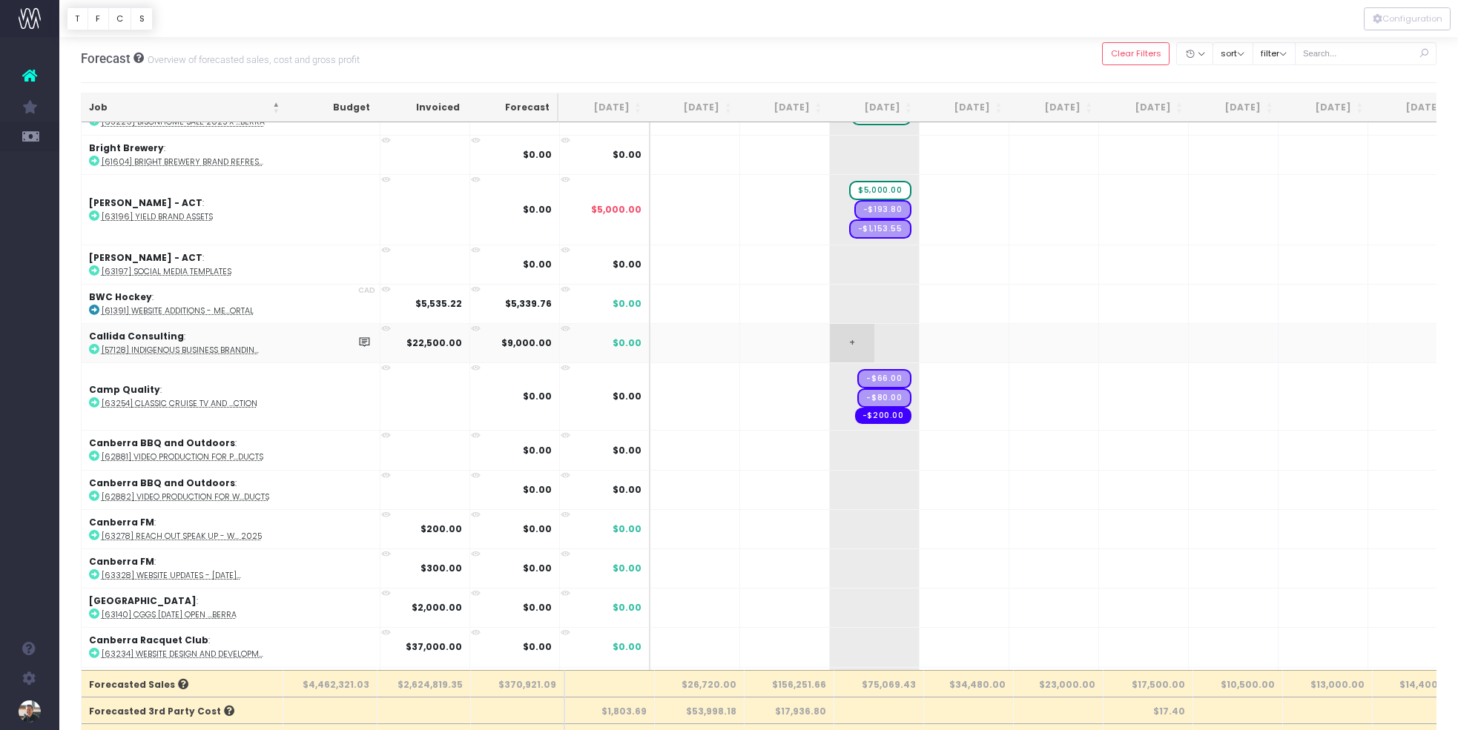
click at [830, 338] on span "+" at bounding box center [852, 343] width 44 height 39
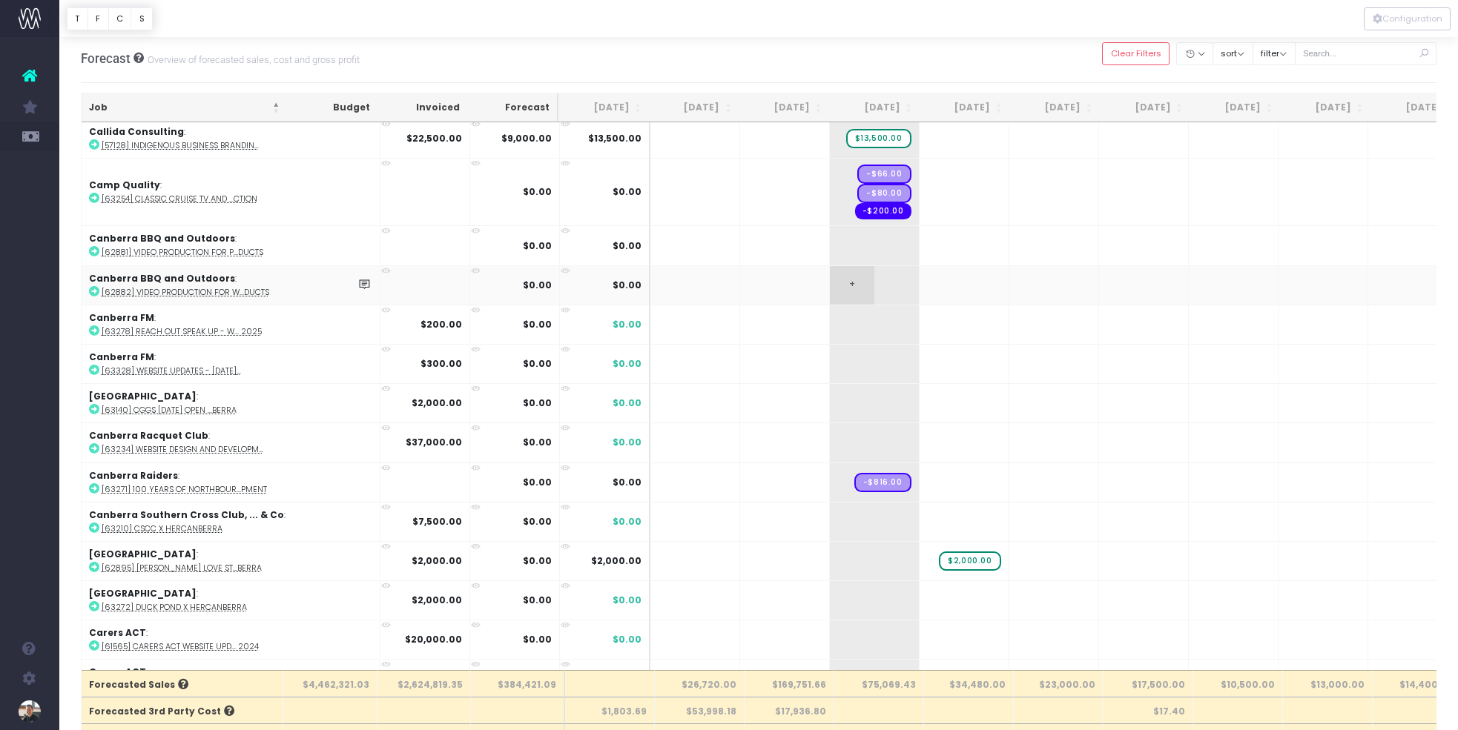
scroll to position [1263, 0]
click at [830, 320] on span "+" at bounding box center [852, 324] width 44 height 39
click at [830, 356] on span "+" at bounding box center [852, 363] width 44 height 39
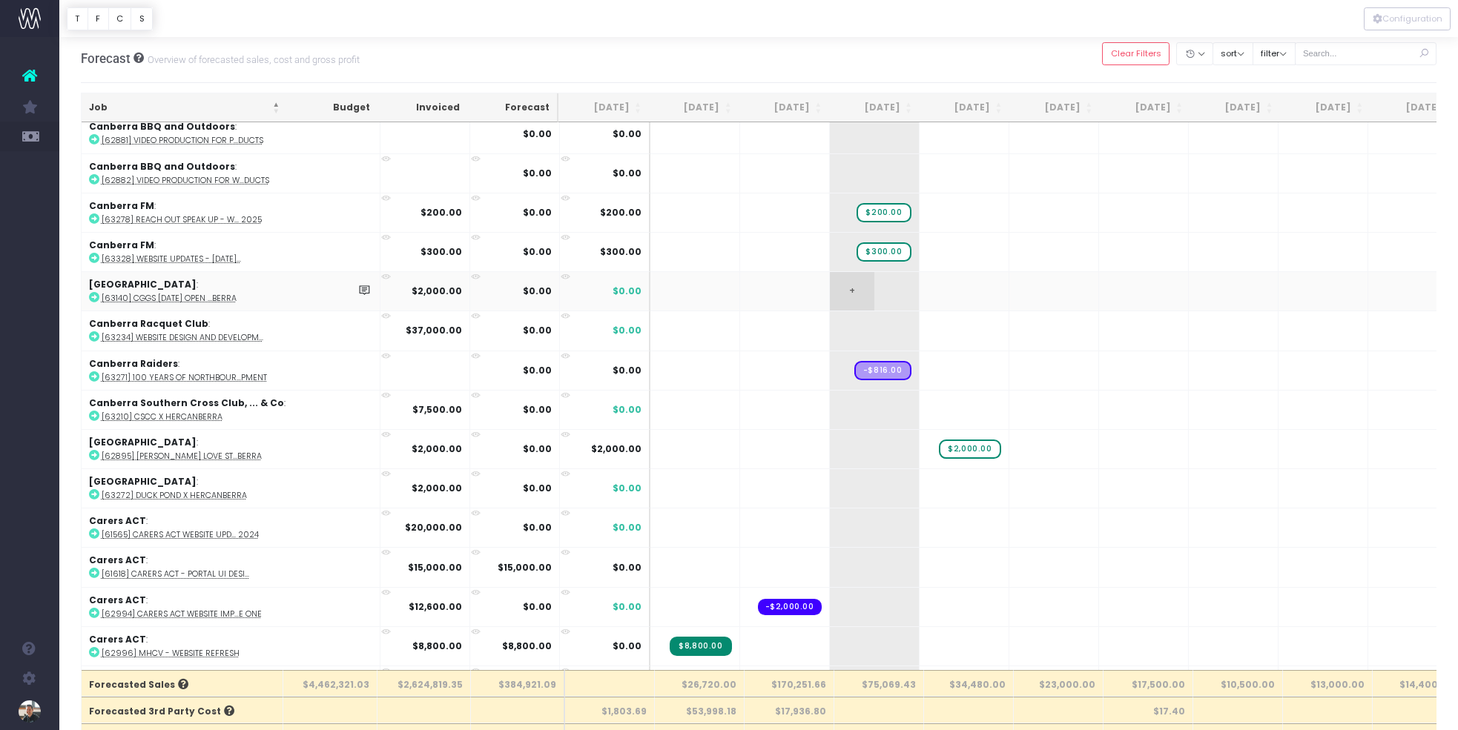
scroll to position [1391, 0]
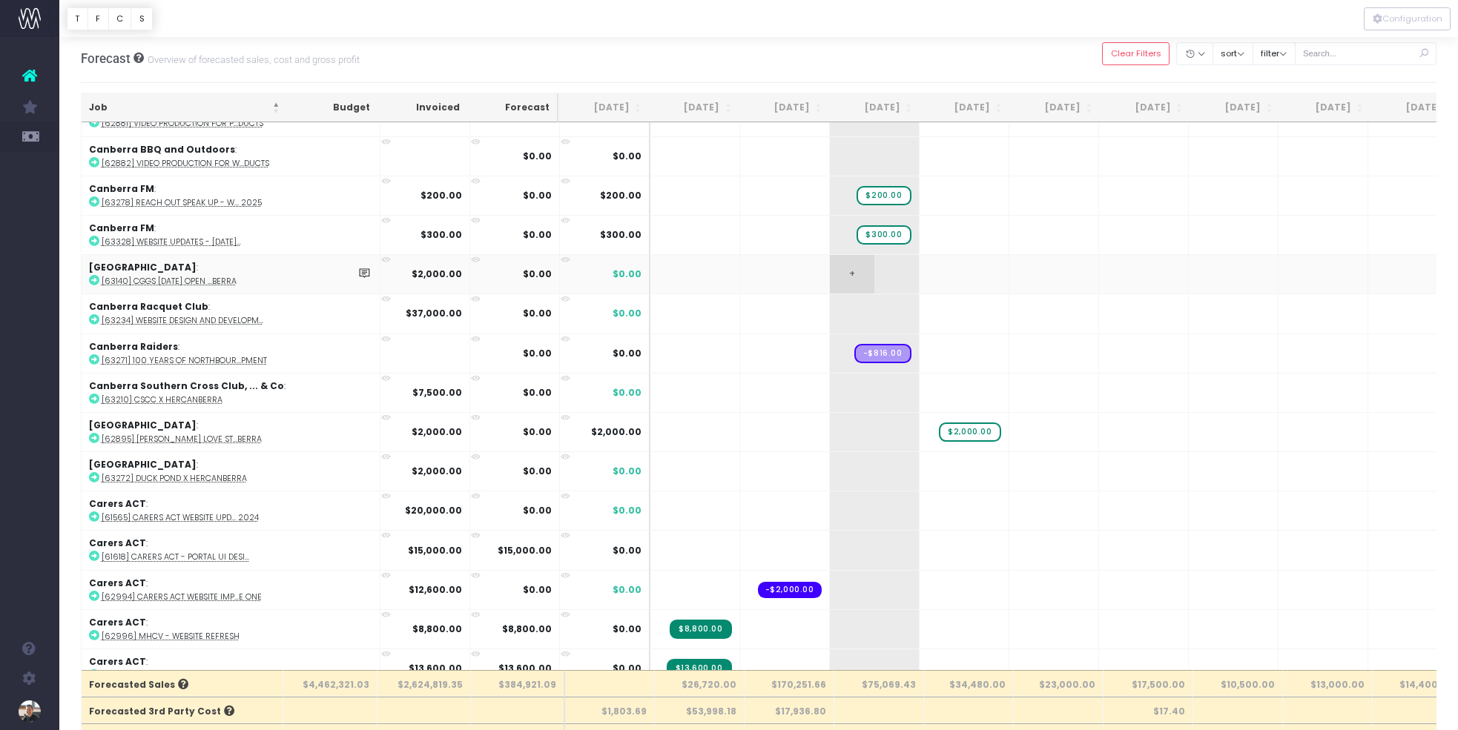
click at [830, 270] on span "+" at bounding box center [852, 274] width 44 height 39
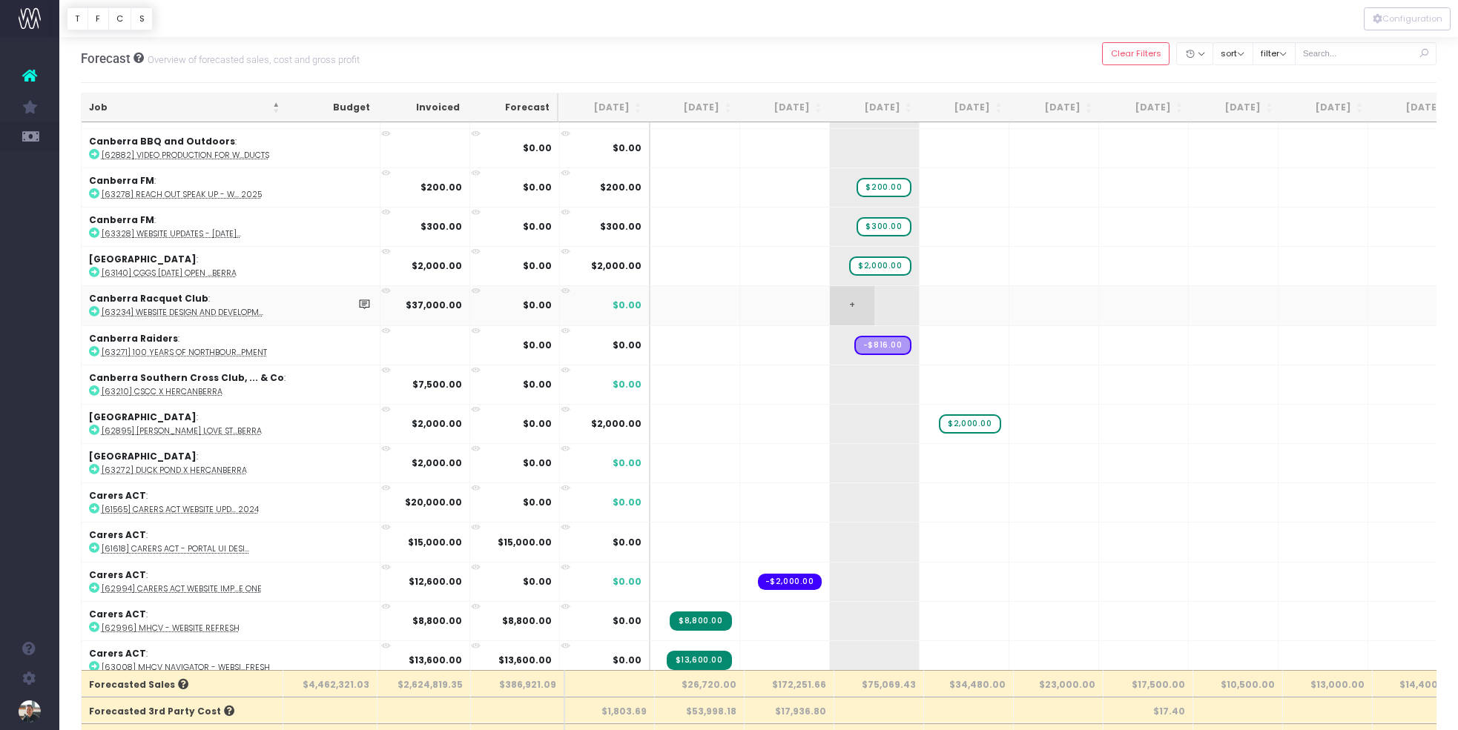
scroll to position [1386, 0]
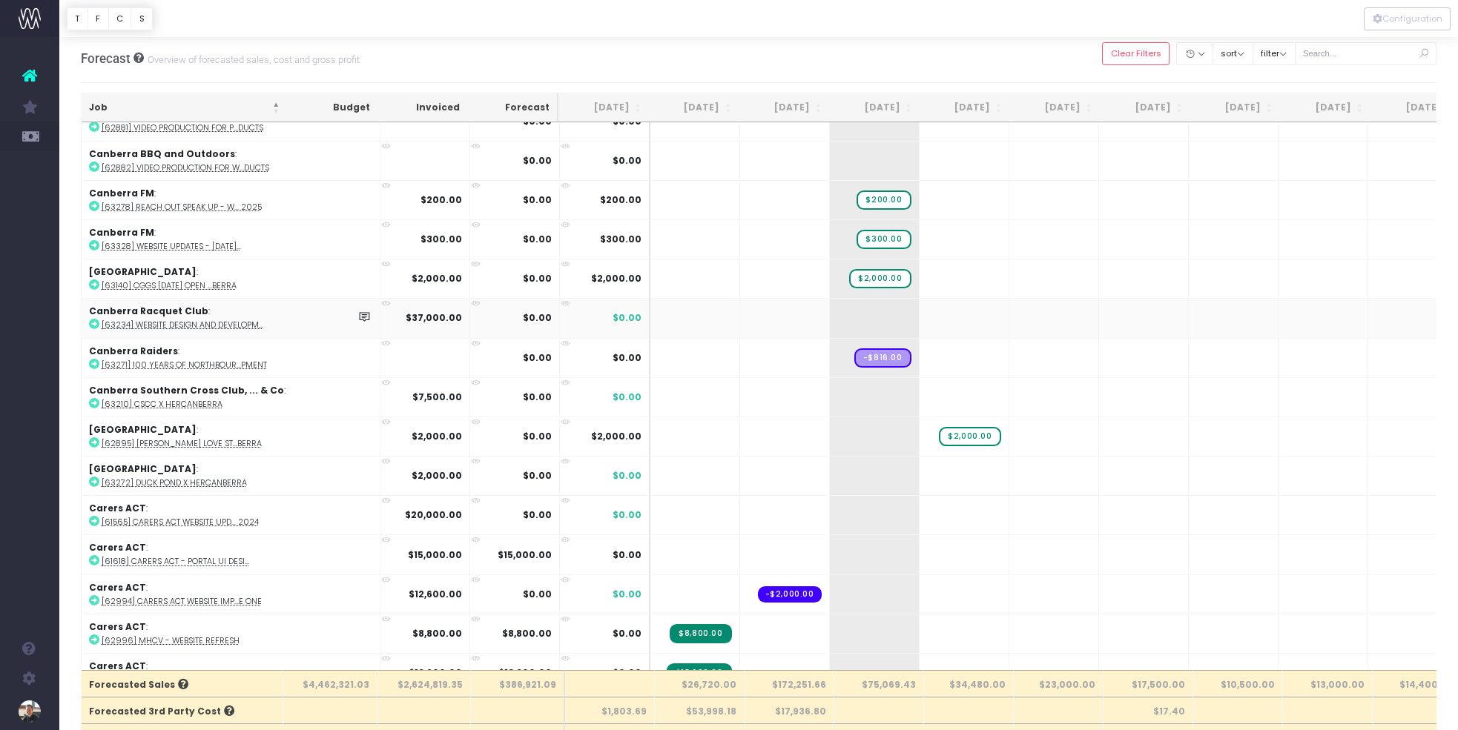
click at [171, 323] on abbr "[63234] Website Design and Developm..." at bounding box center [183, 325] width 162 height 11
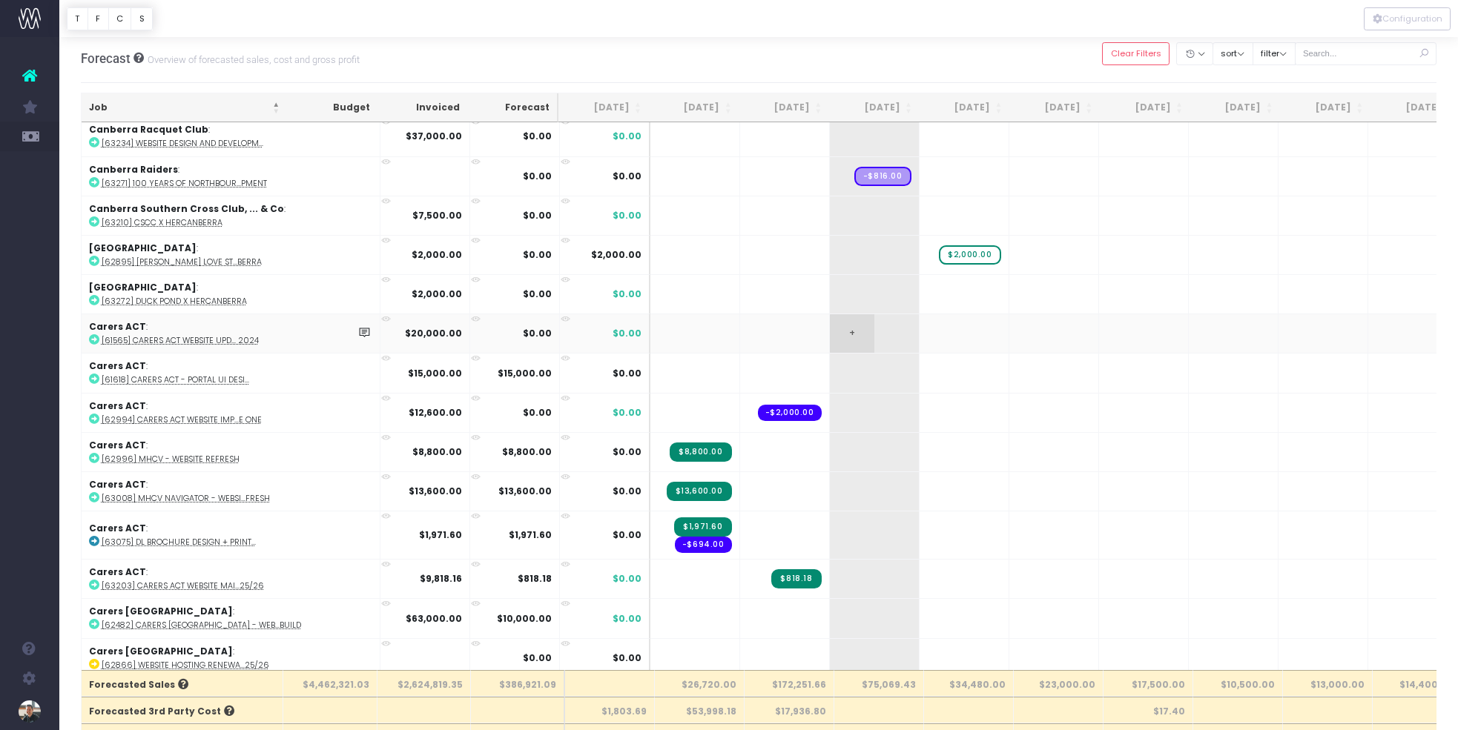
scroll to position [1574, 0]
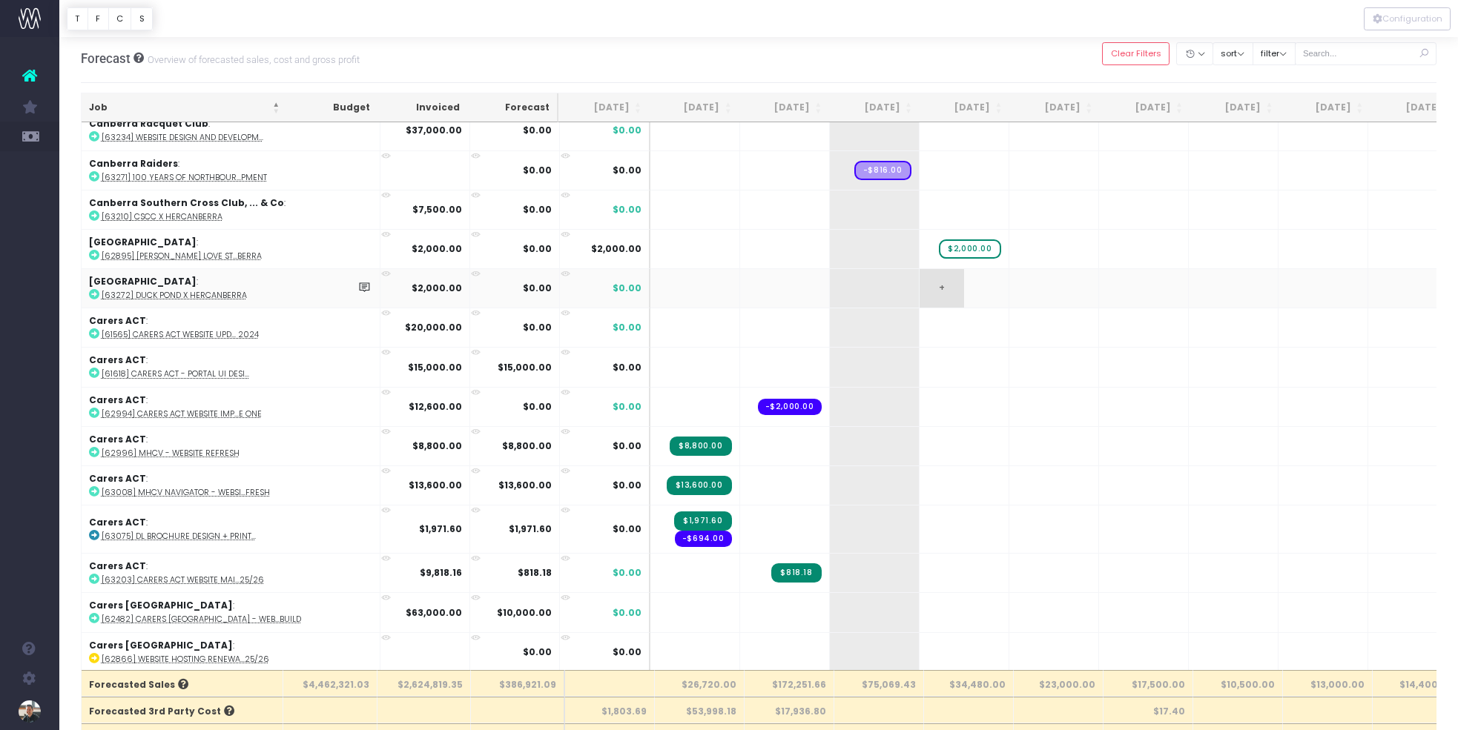
click at [919, 285] on span "+" at bounding box center [941, 288] width 44 height 39
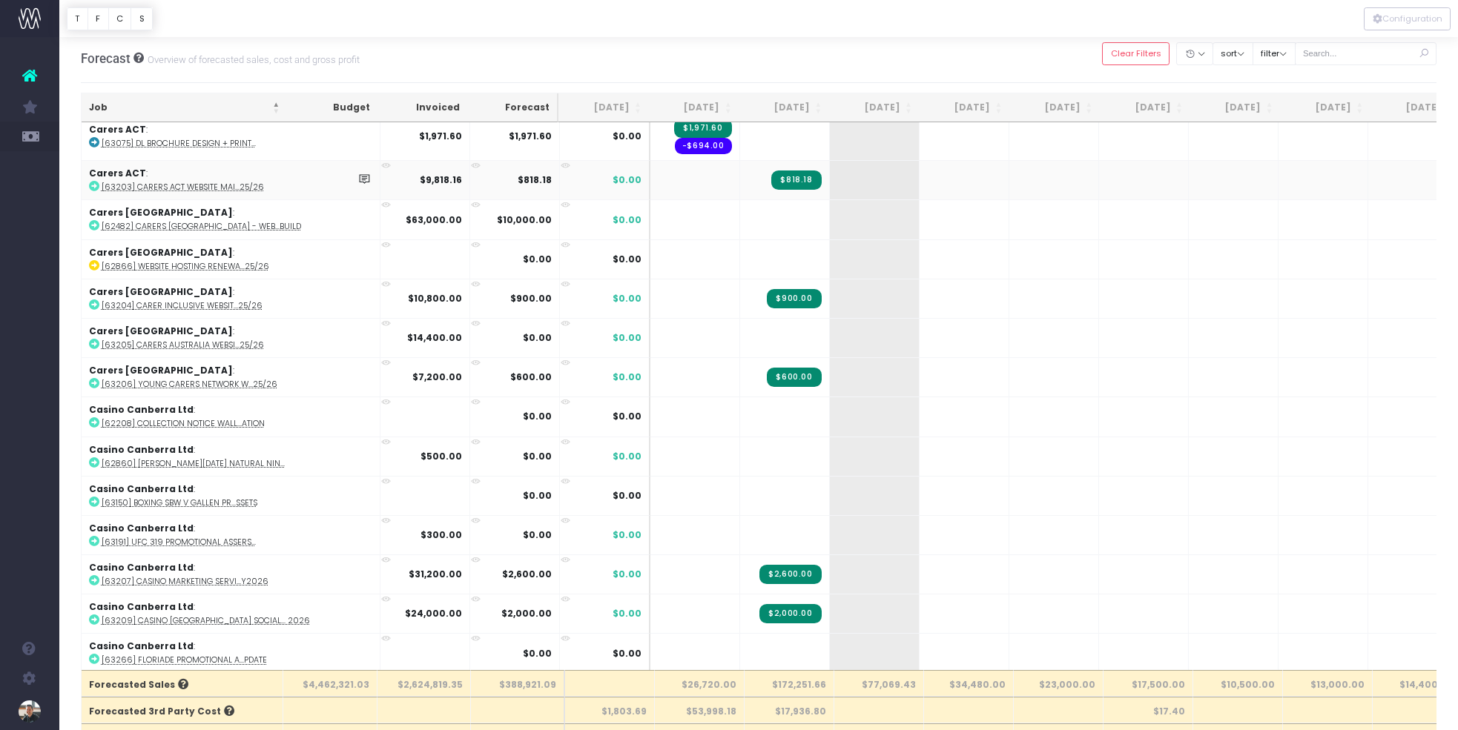
scroll to position [1971, 0]
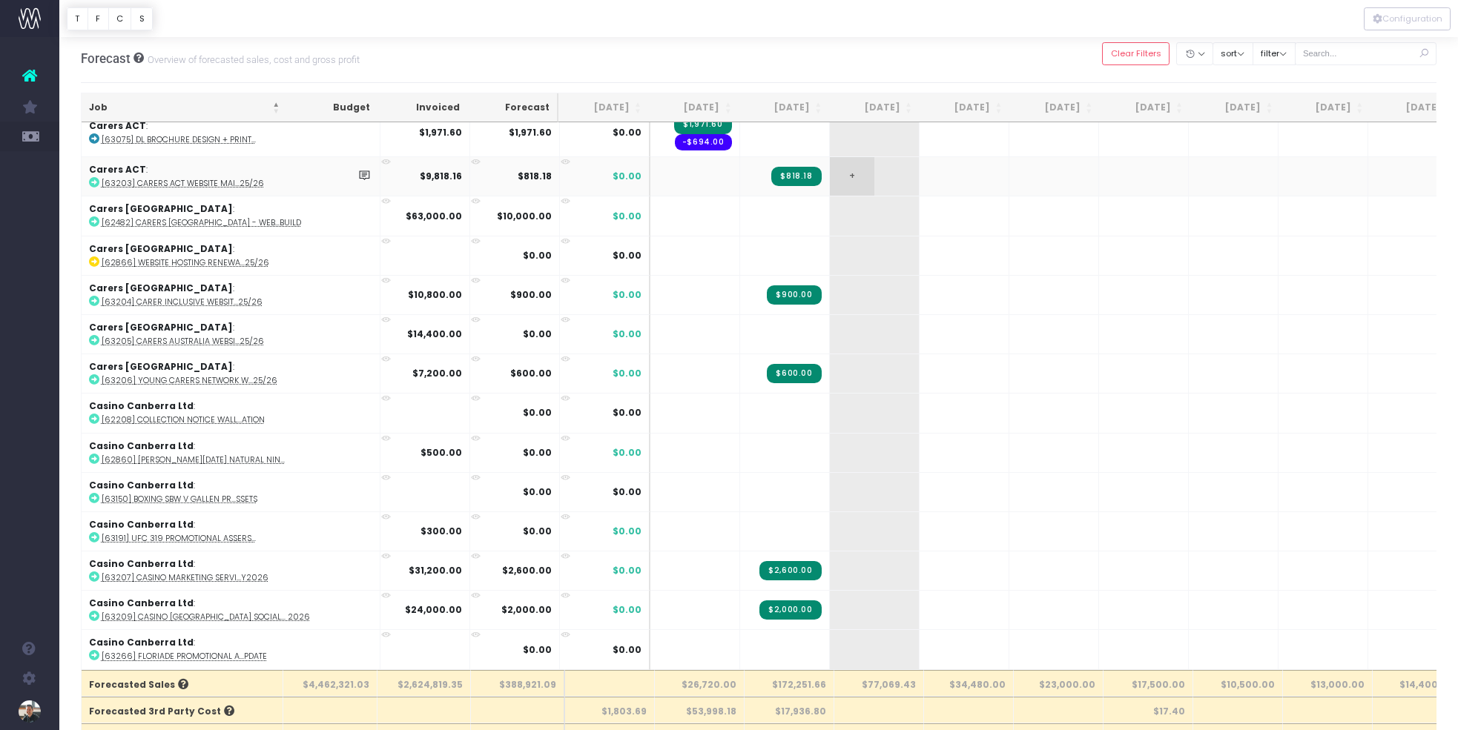
click at [830, 168] on span "+" at bounding box center [852, 176] width 44 height 39
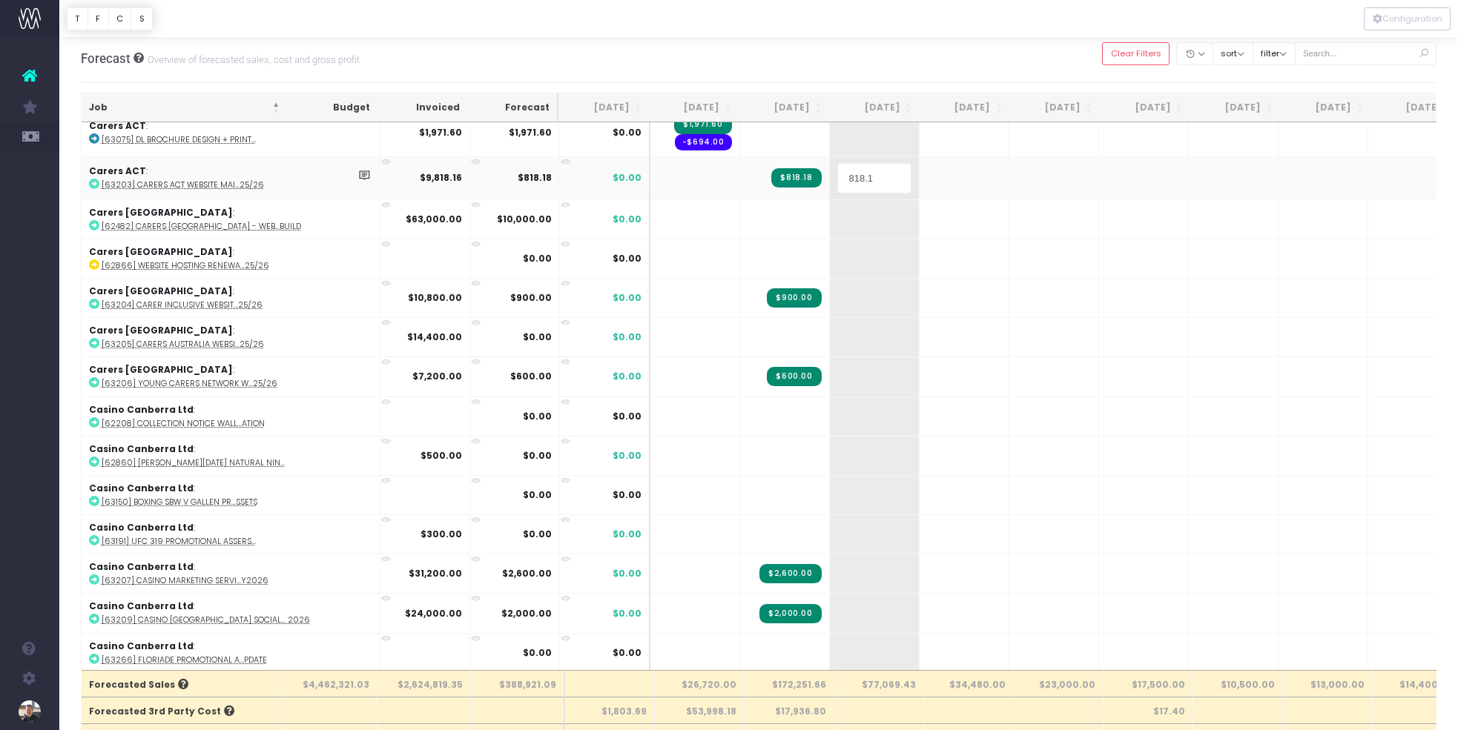
type input "818.18"
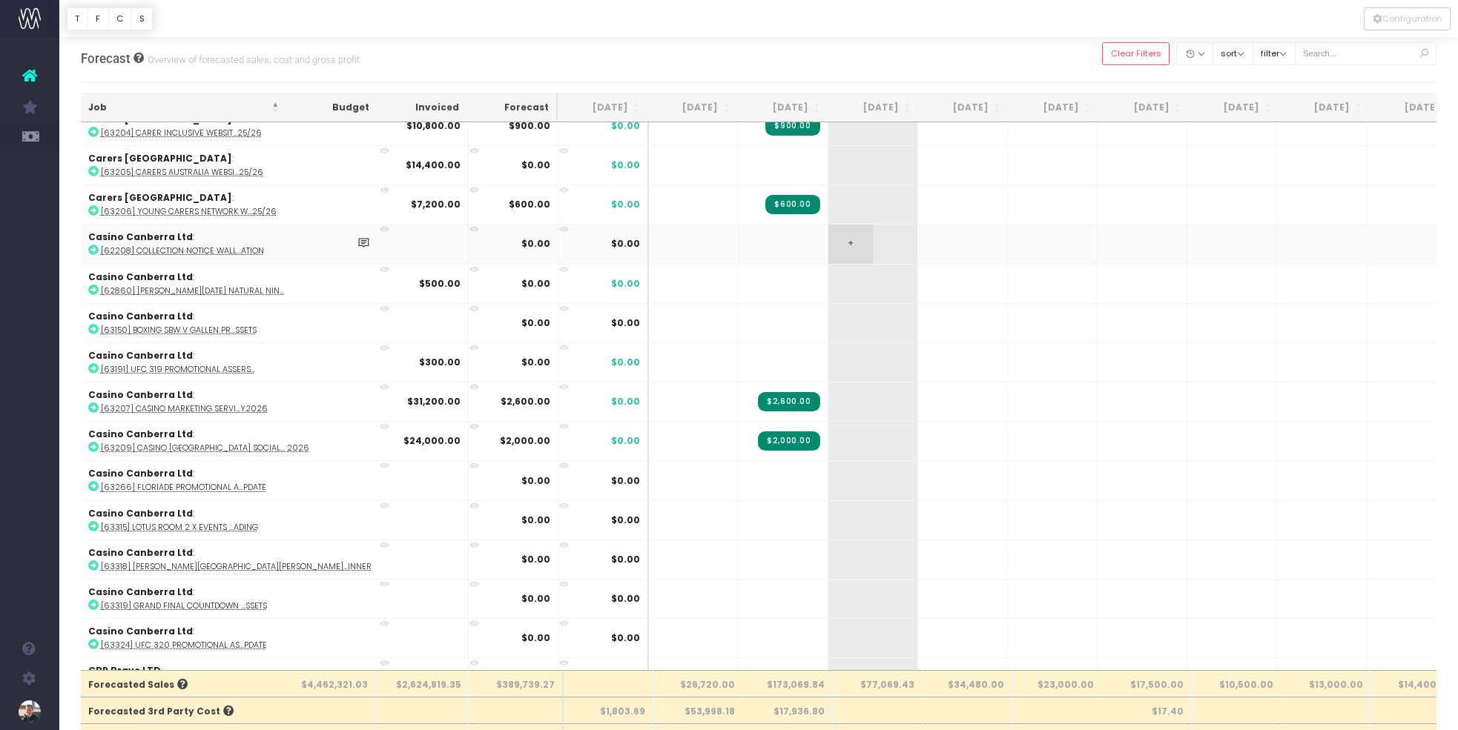
scroll to position [2100, 1]
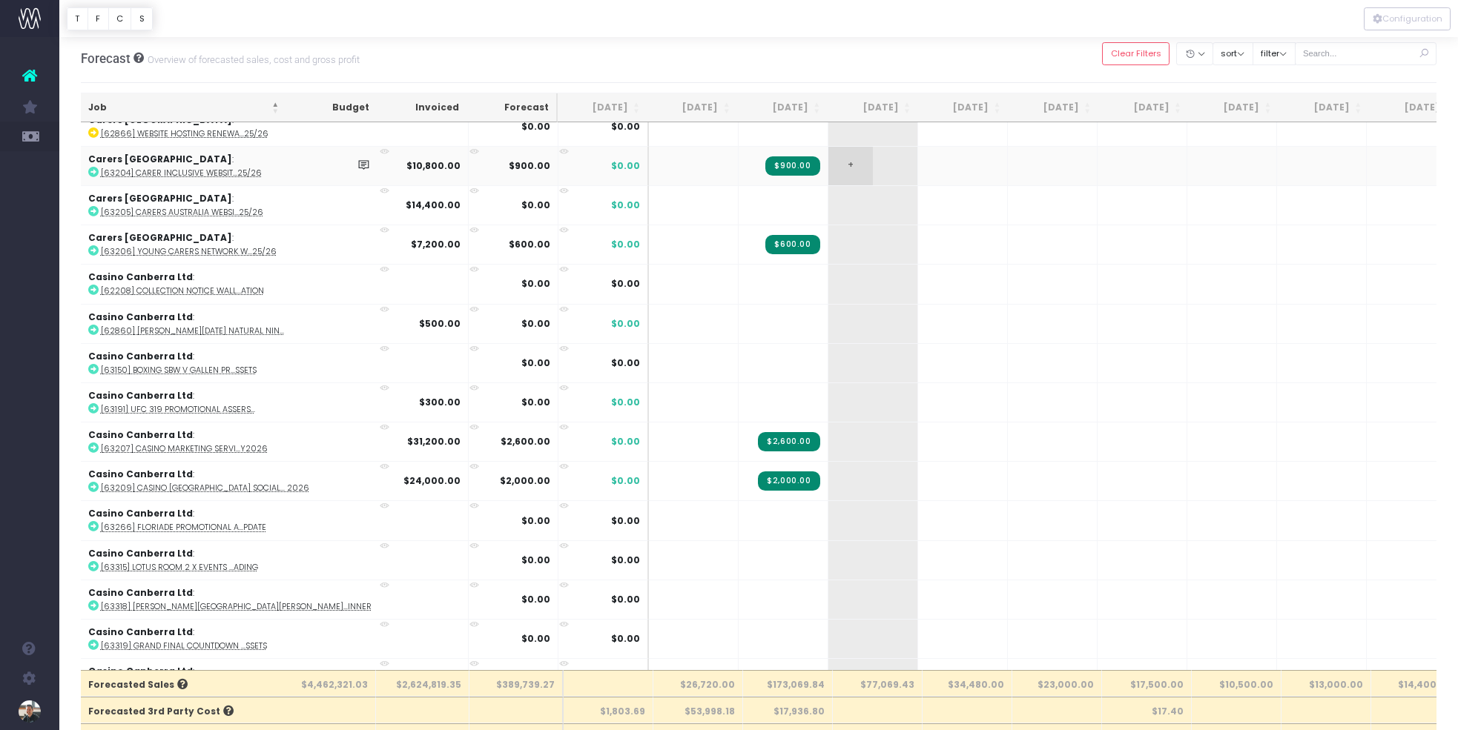
click at [828, 162] on span "+" at bounding box center [850, 166] width 44 height 39
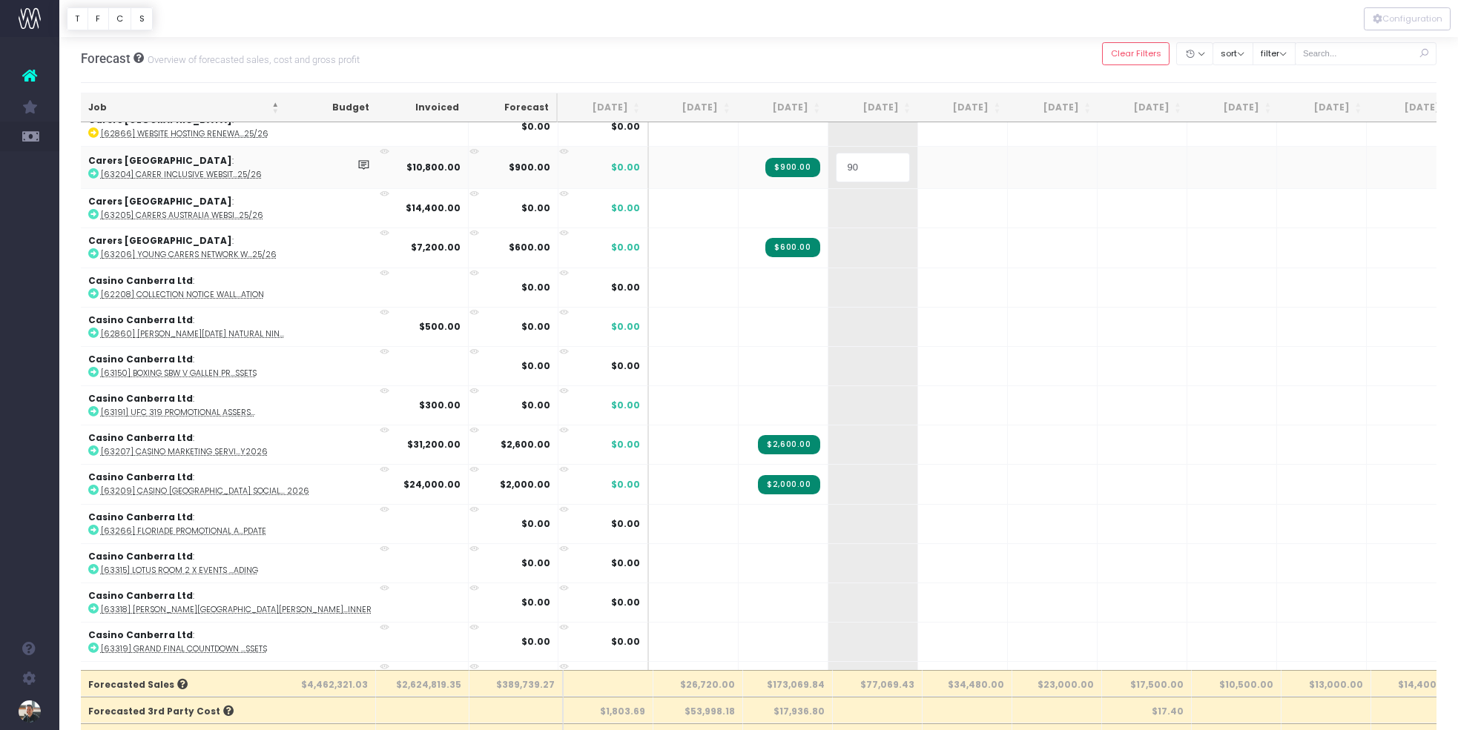
type input "900"
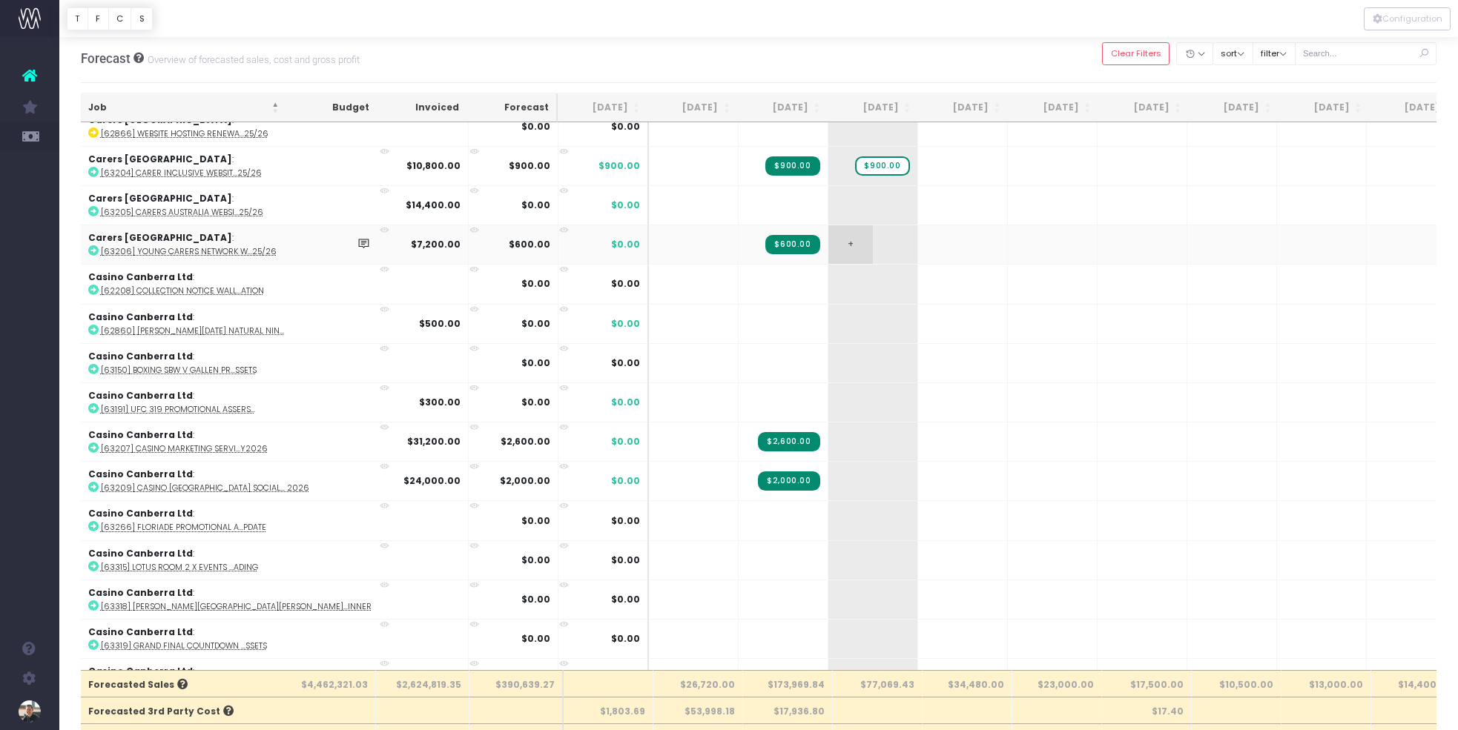
click at [828, 241] on span "+" at bounding box center [850, 244] width 44 height 39
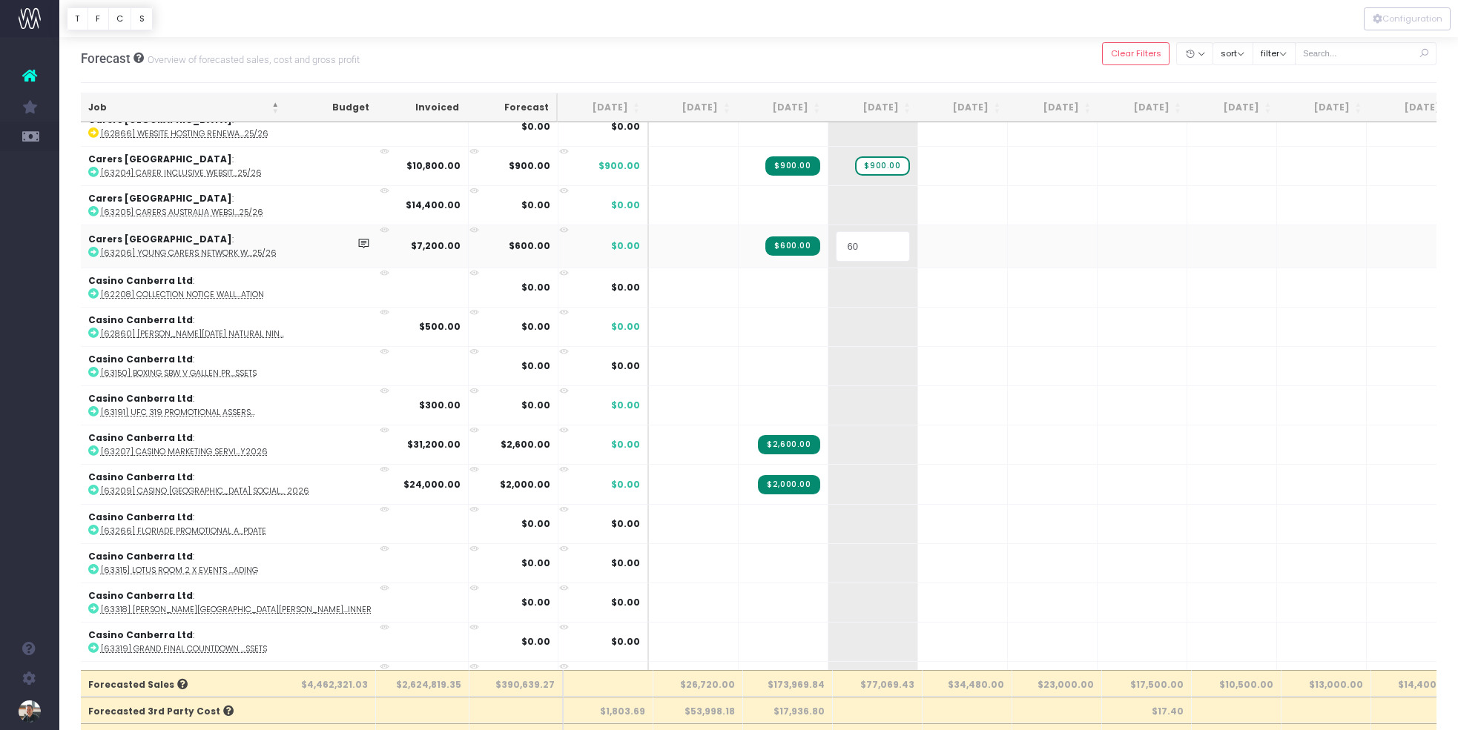
type input "600"
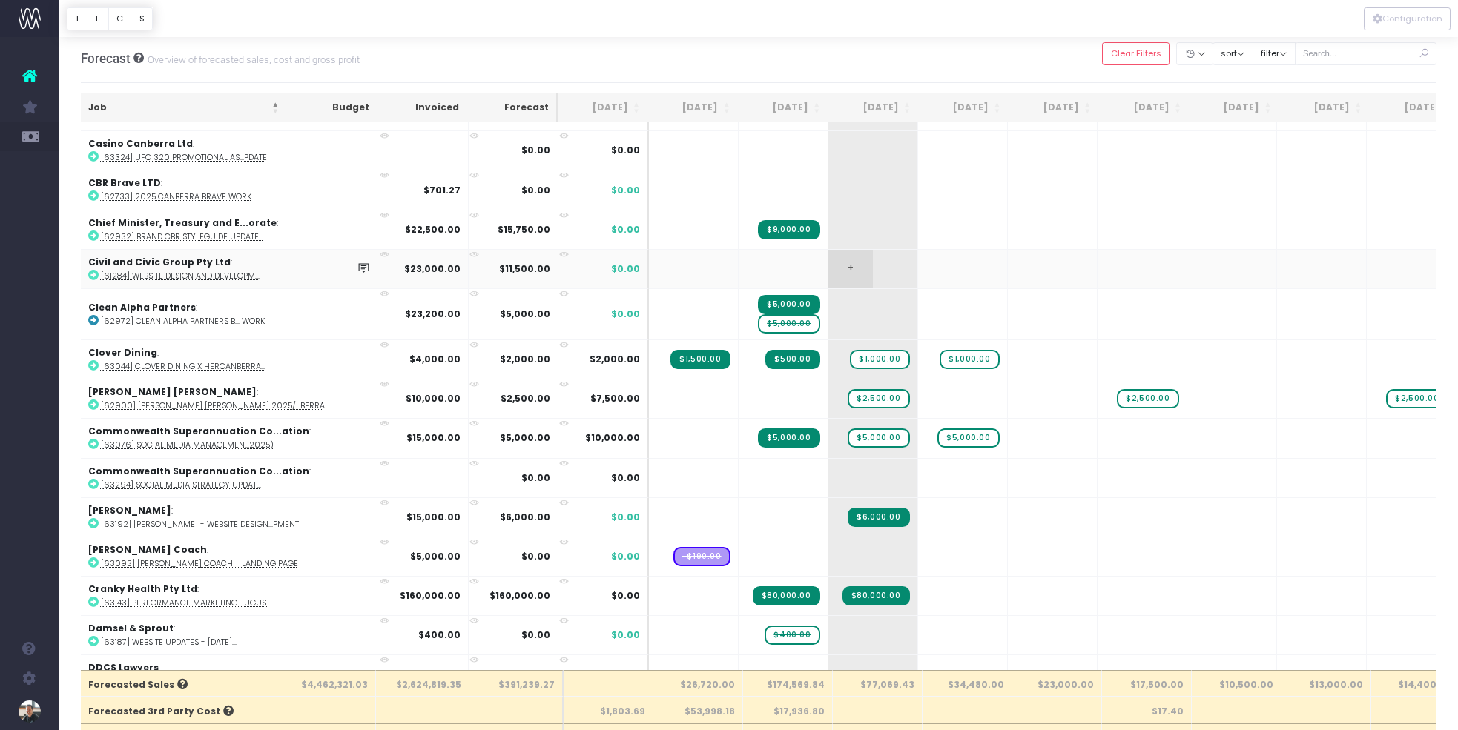
scroll to position [0, 0]
click at [759, 316] on span "$5,000.00" at bounding box center [790, 323] width 62 height 19
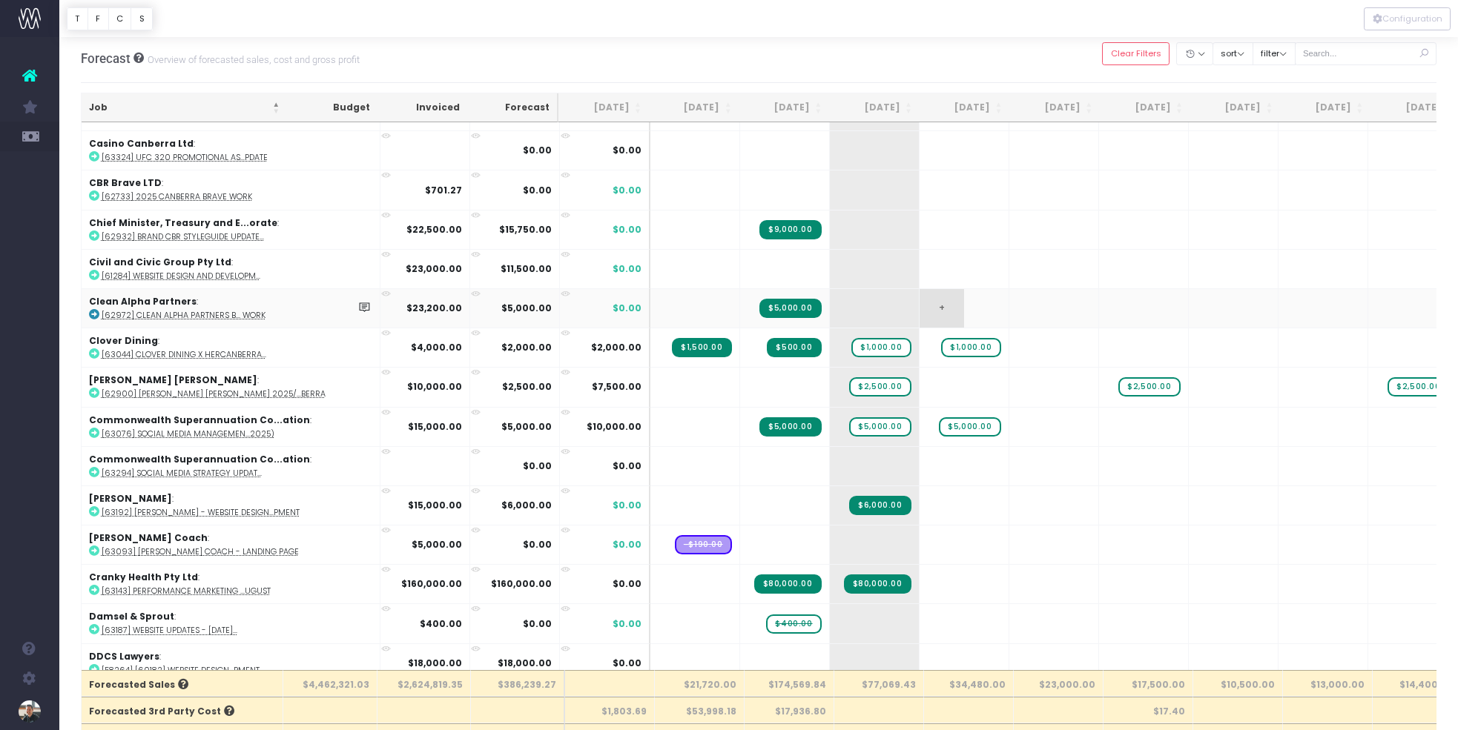
click at [919, 300] on span "+" at bounding box center [941, 308] width 44 height 39
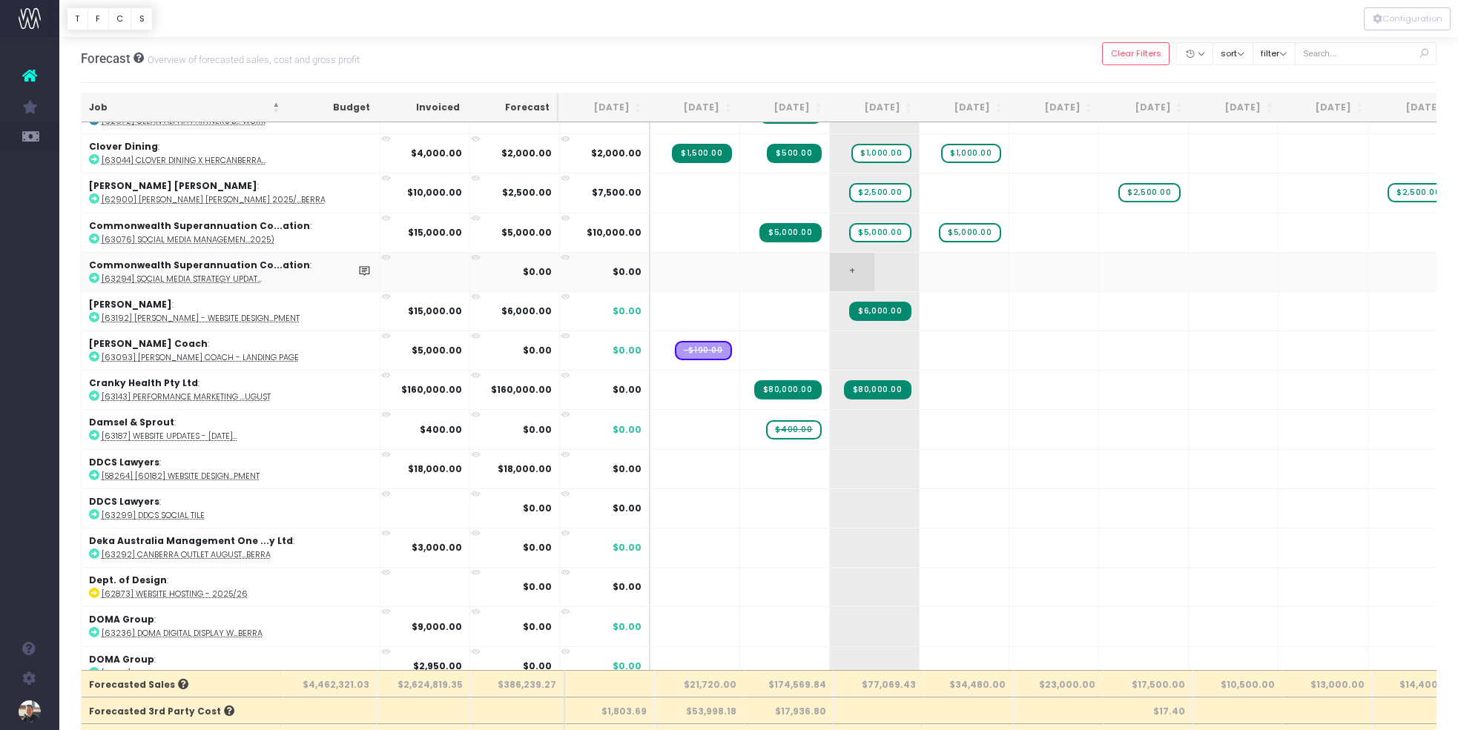
scroll to position [2826, 0]
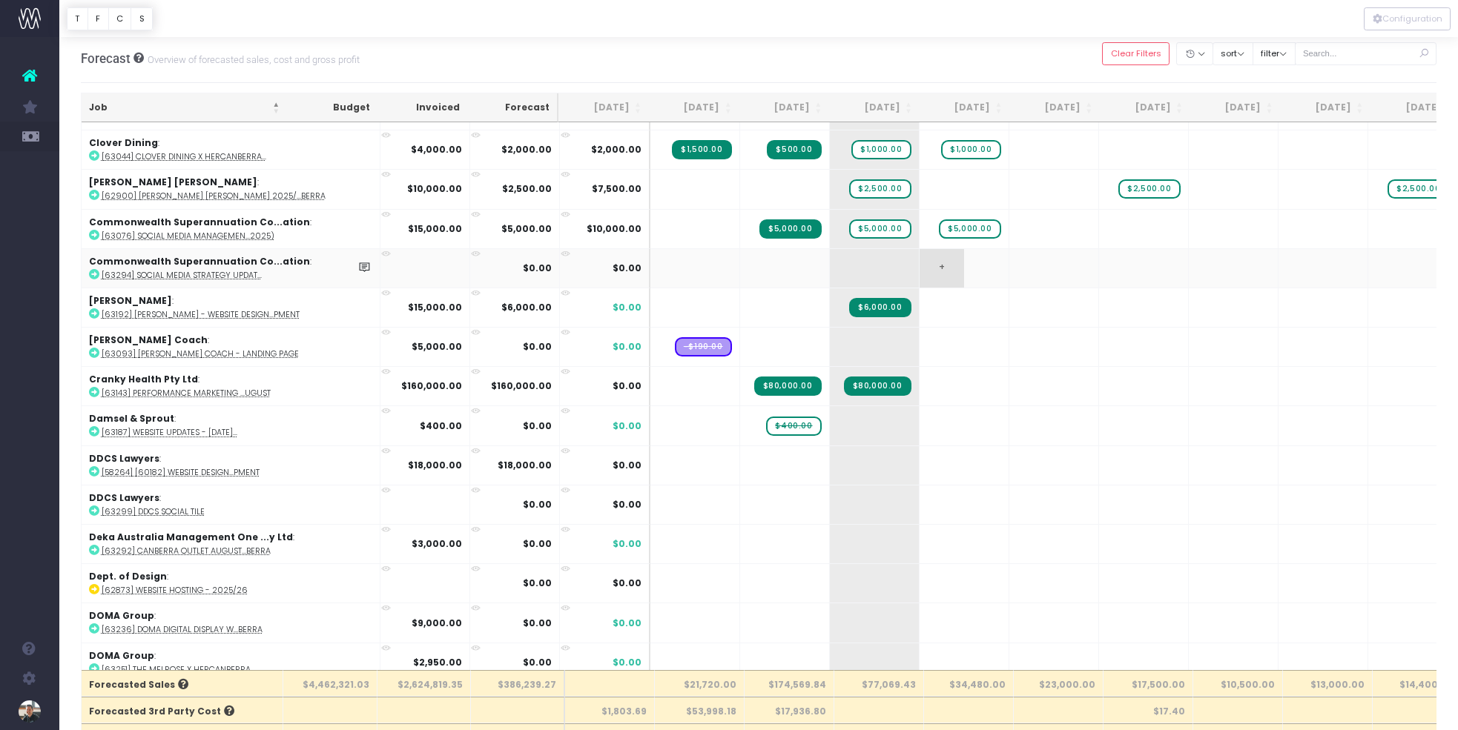
click at [919, 259] on span "+" at bounding box center [941, 268] width 44 height 39
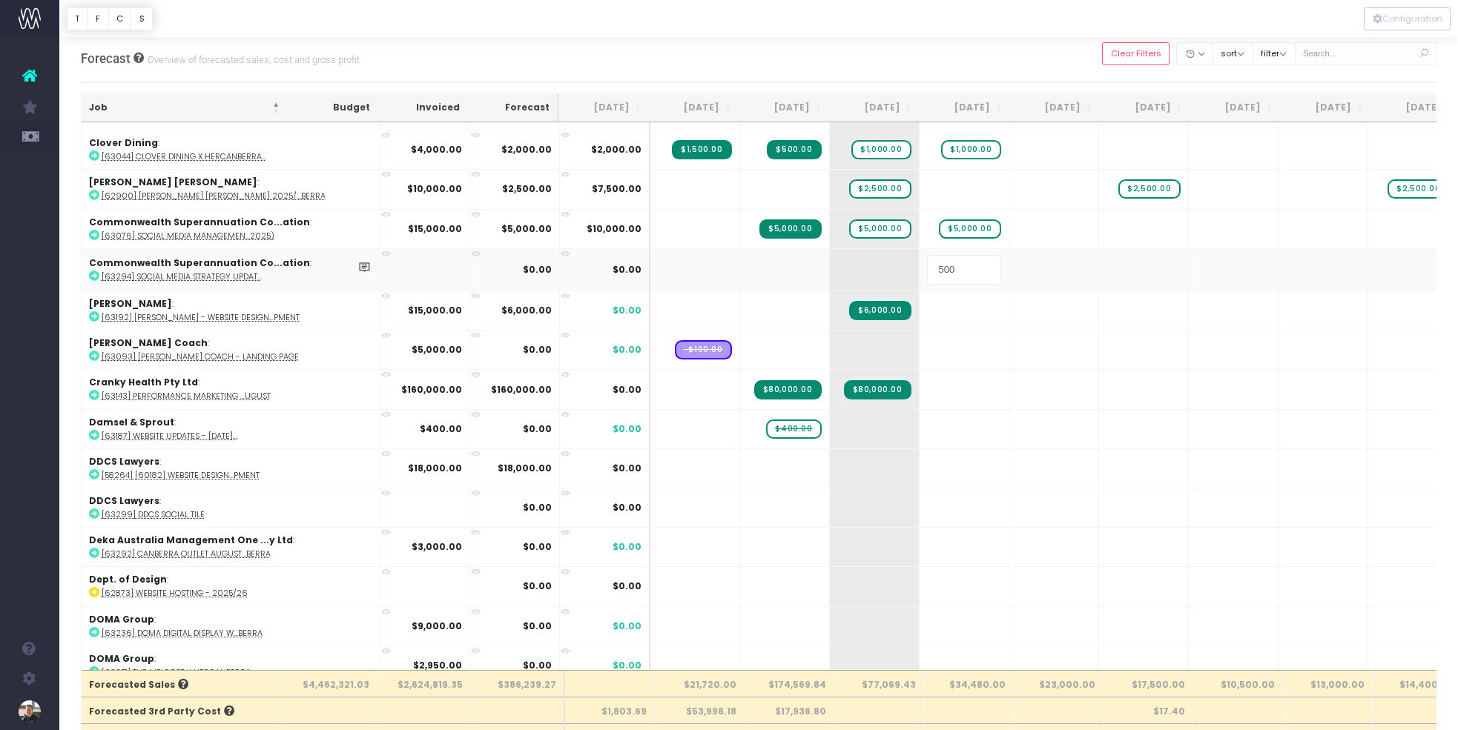
type input "5000"
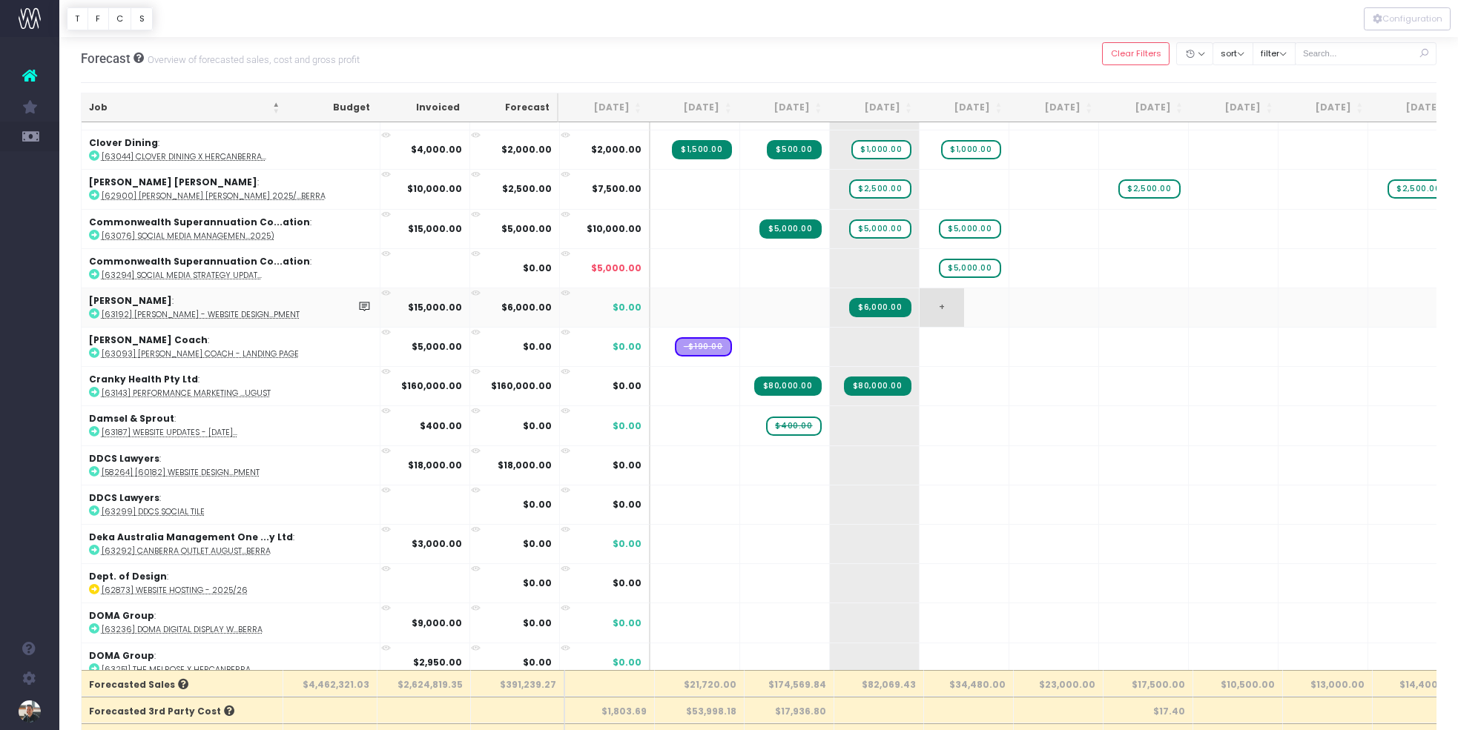
click at [919, 299] on span "+" at bounding box center [941, 307] width 44 height 39
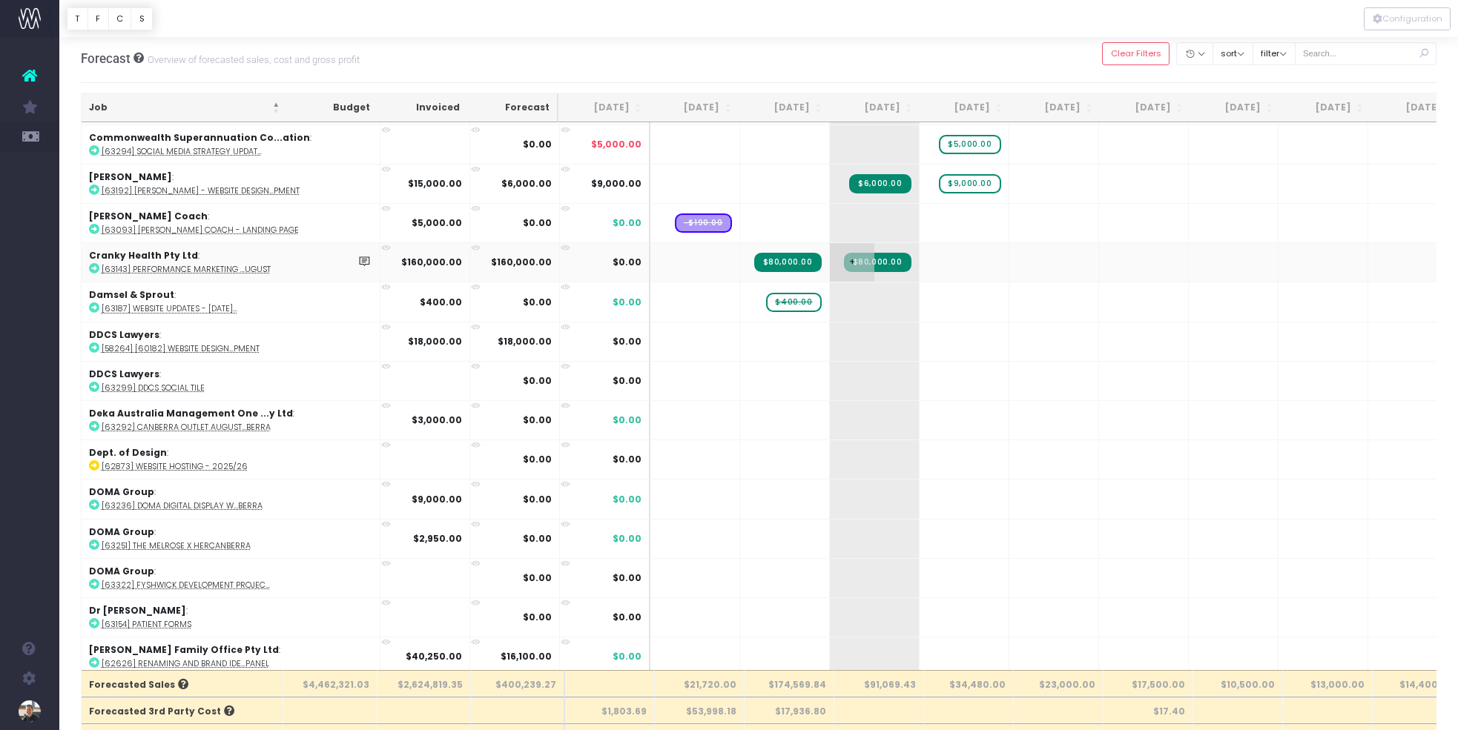
scroll to position [2975, 0]
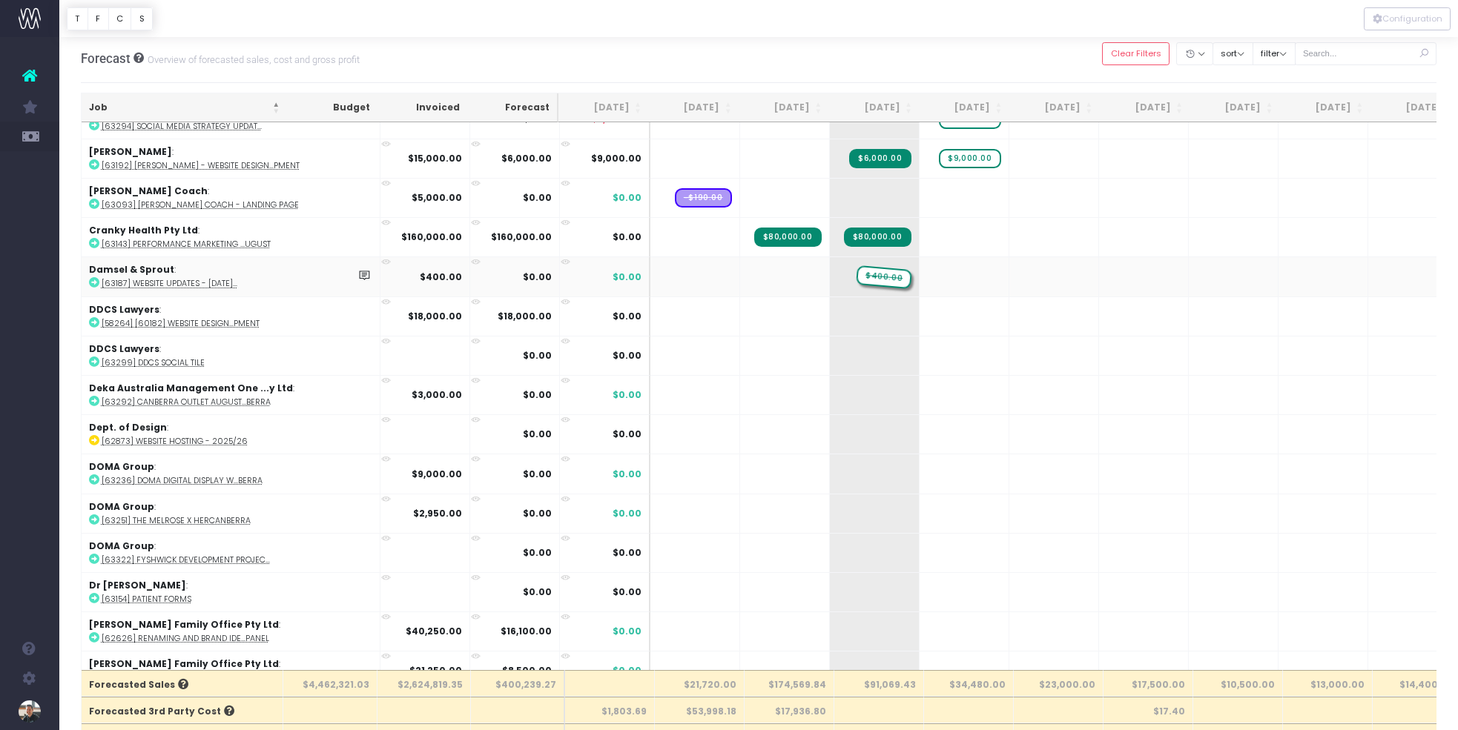
drag, startPoint x: 720, startPoint y: 268, endPoint x: 781, endPoint y: 268, distance: 61.5
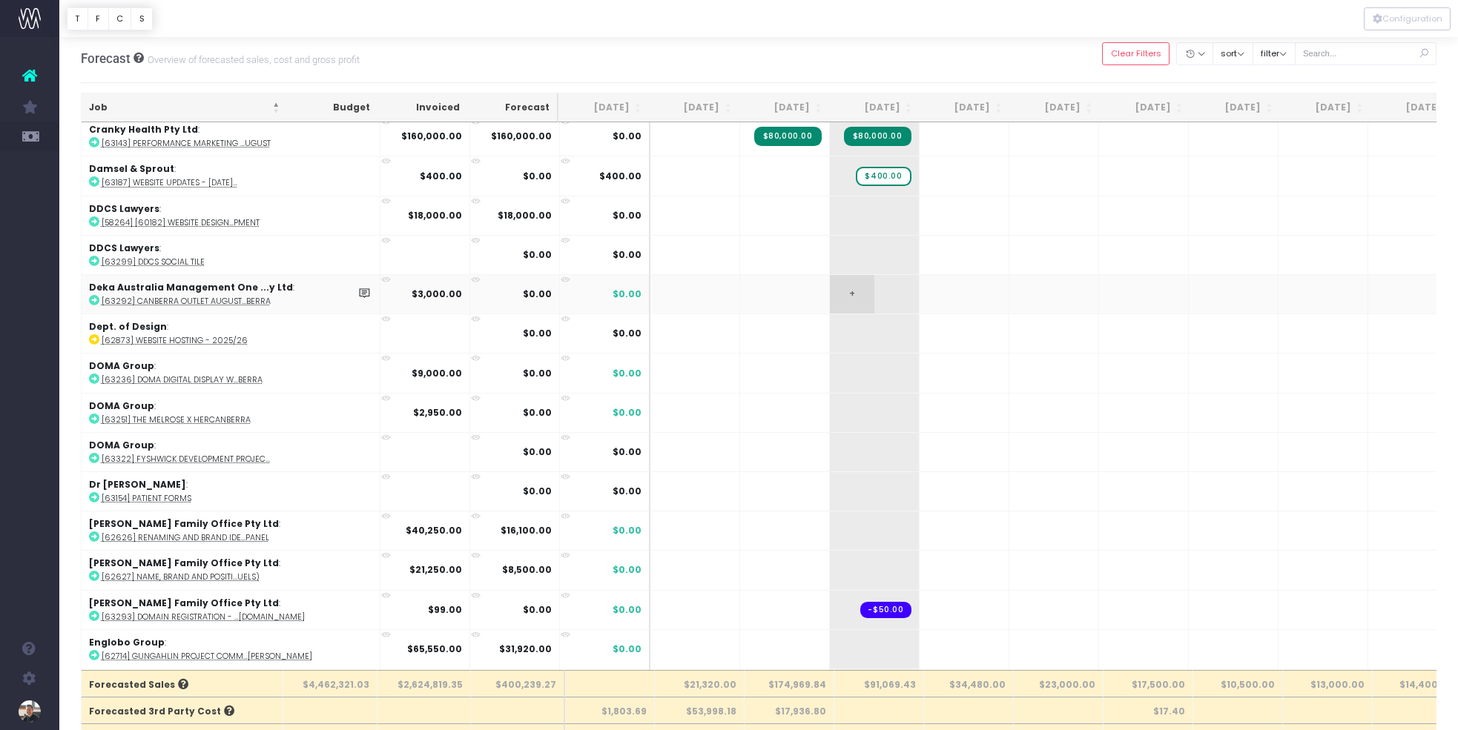
scroll to position [3077, 0]
click at [830, 245] on span "+" at bounding box center [852, 253] width 44 height 39
type input "400"
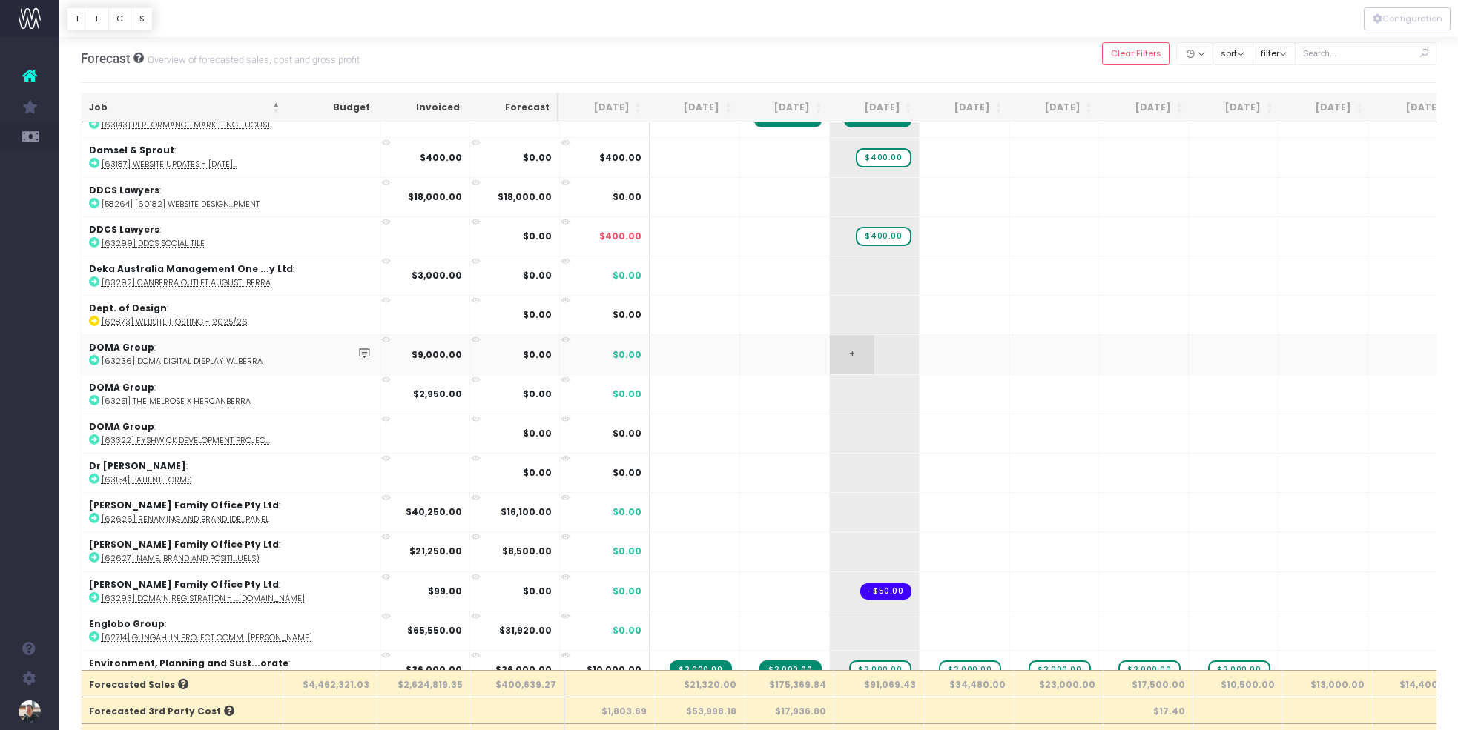
scroll to position [3093, 0]
click at [830, 346] on span "+" at bounding box center [852, 356] width 44 height 39
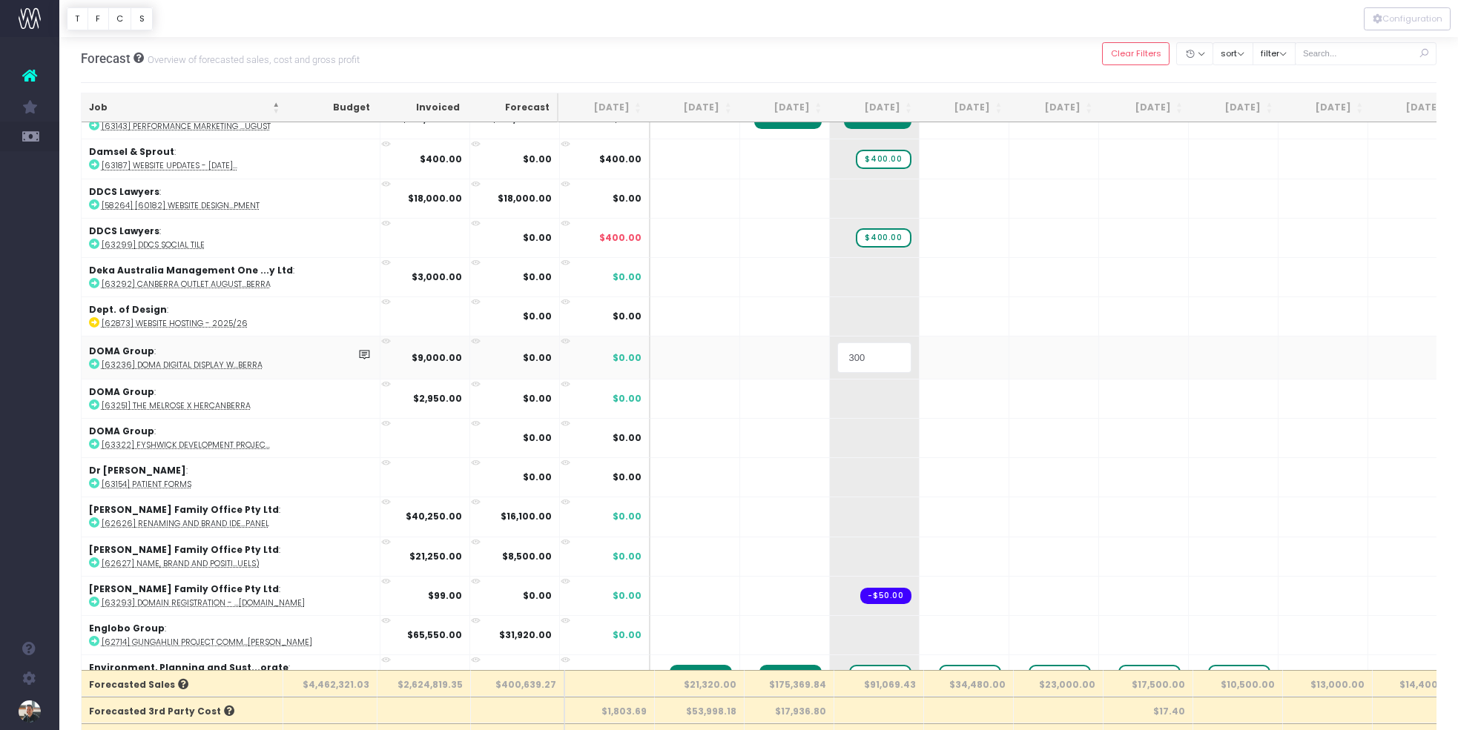
type input "3000"
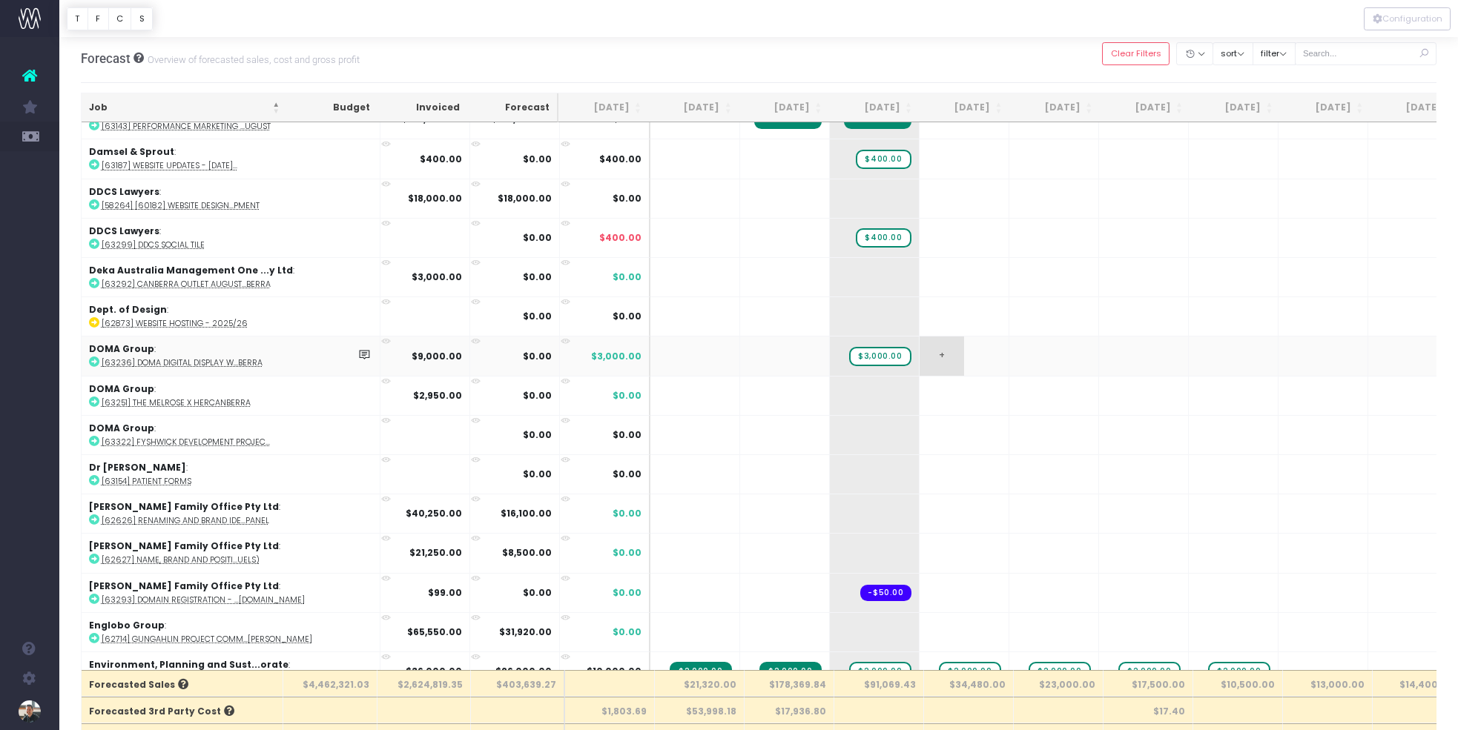
click at [919, 347] on span "+" at bounding box center [941, 356] width 44 height 39
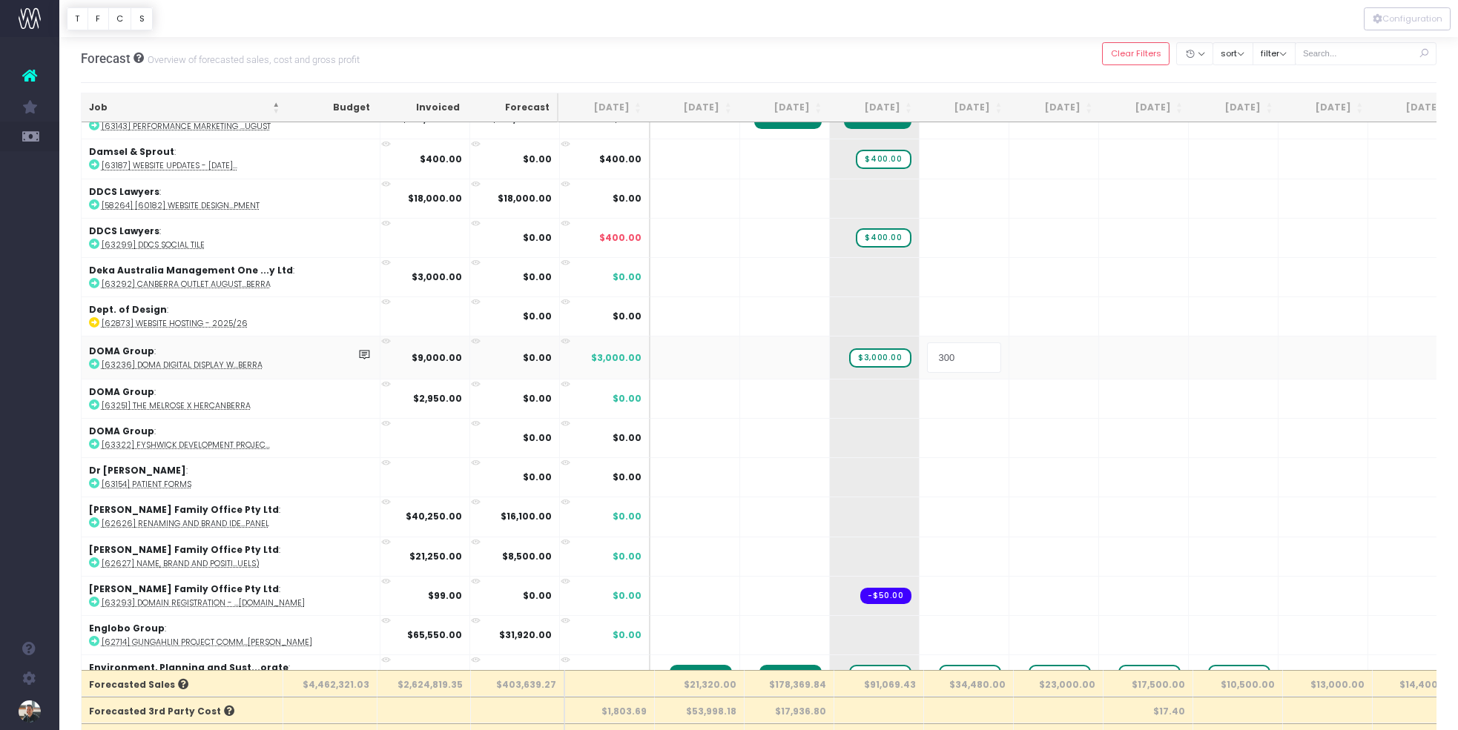
type input "3000"
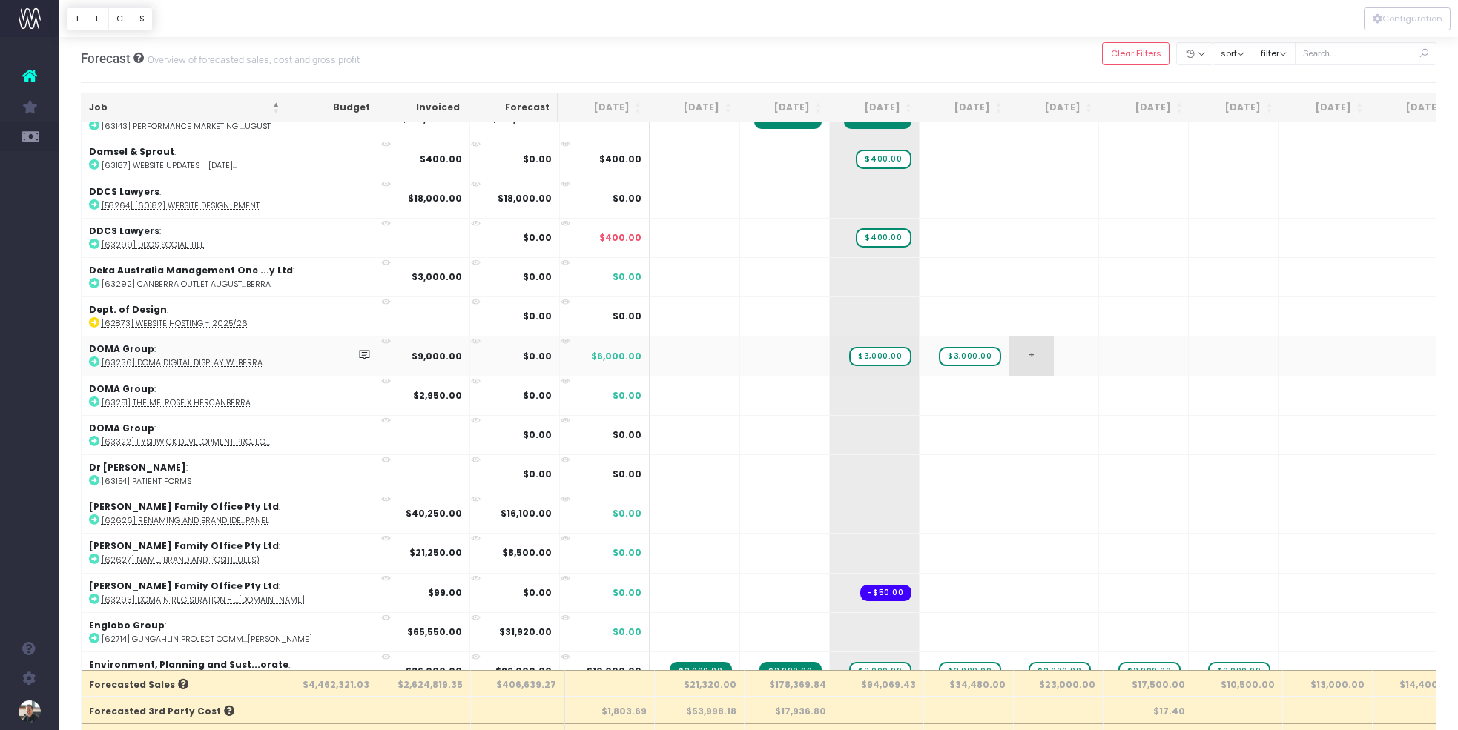
click at [1009, 348] on span "+" at bounding box center [1031, 356] width 44 height 39
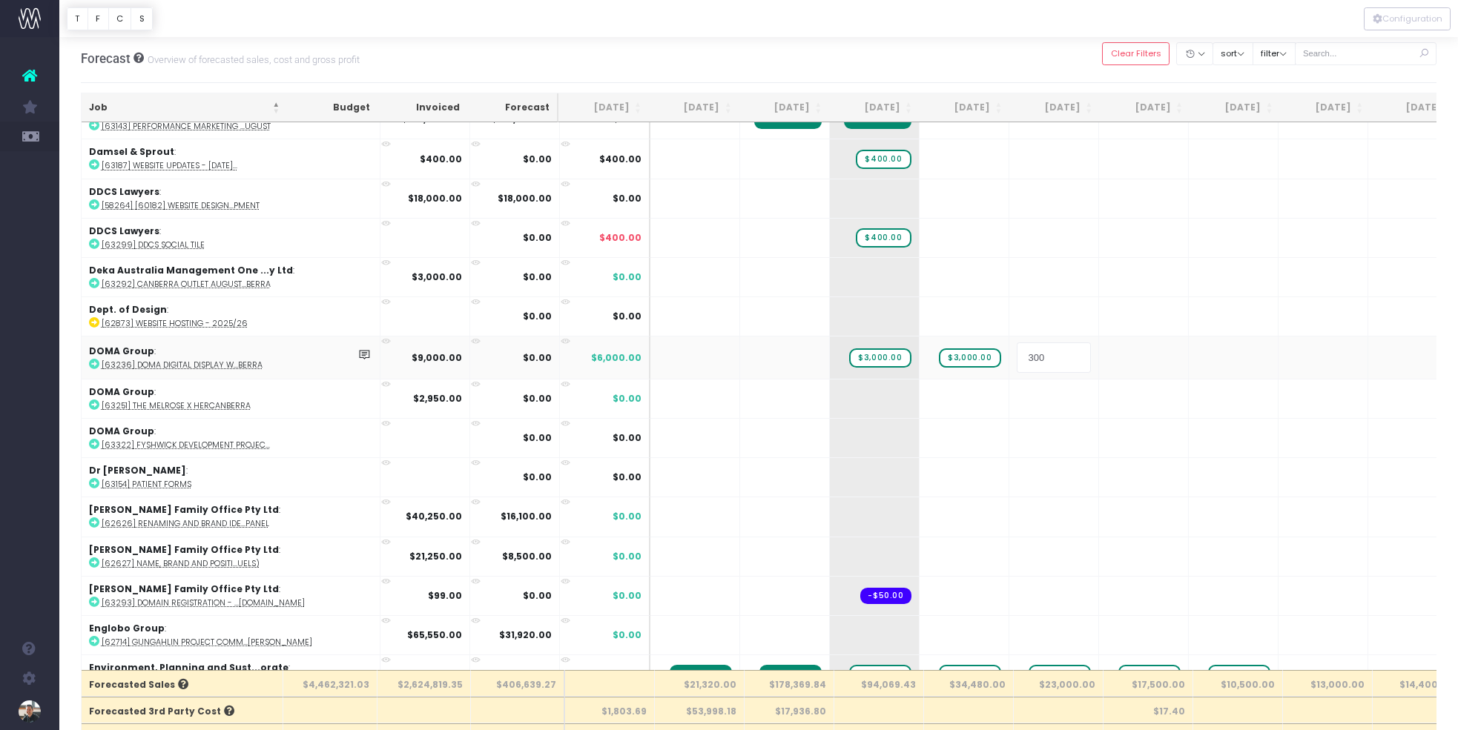
type input "3000"
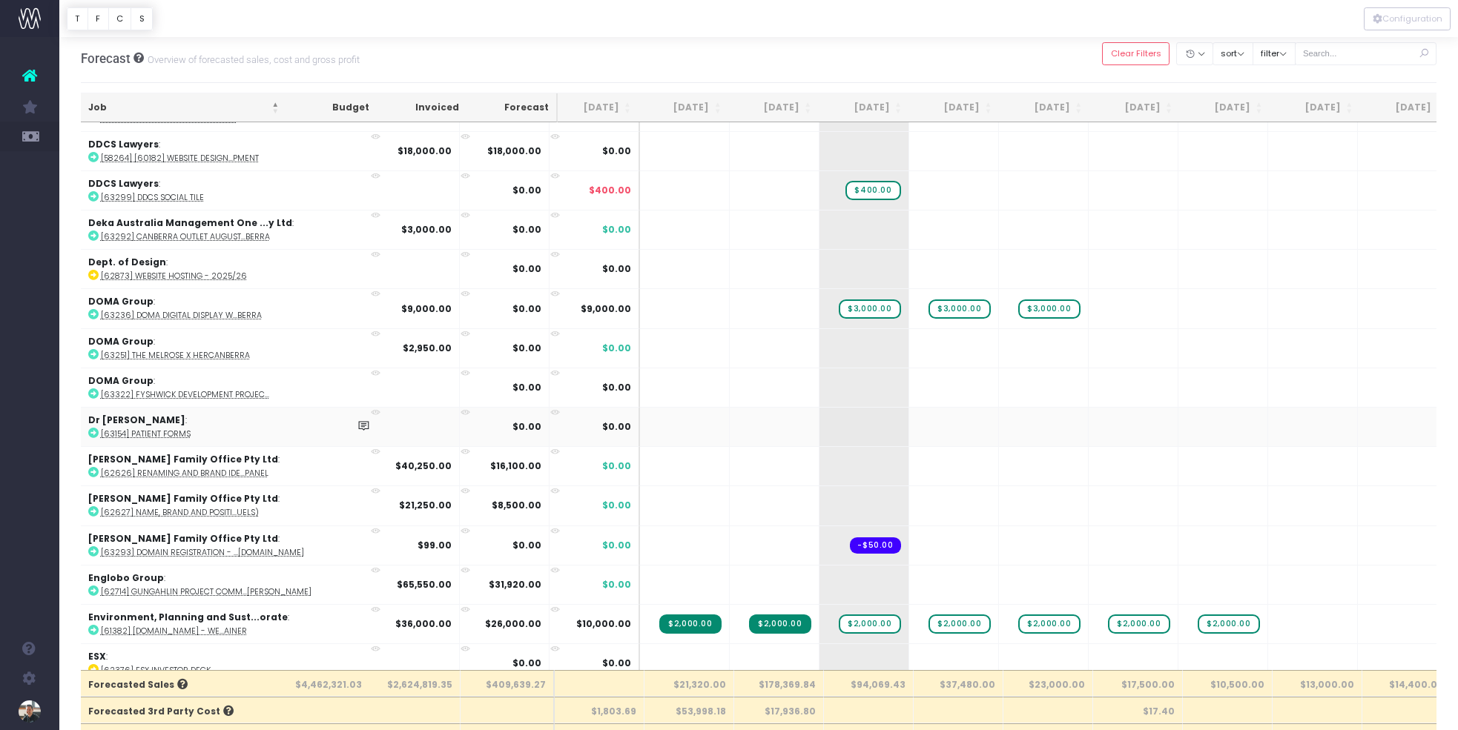
scroll to position [3155, 10]
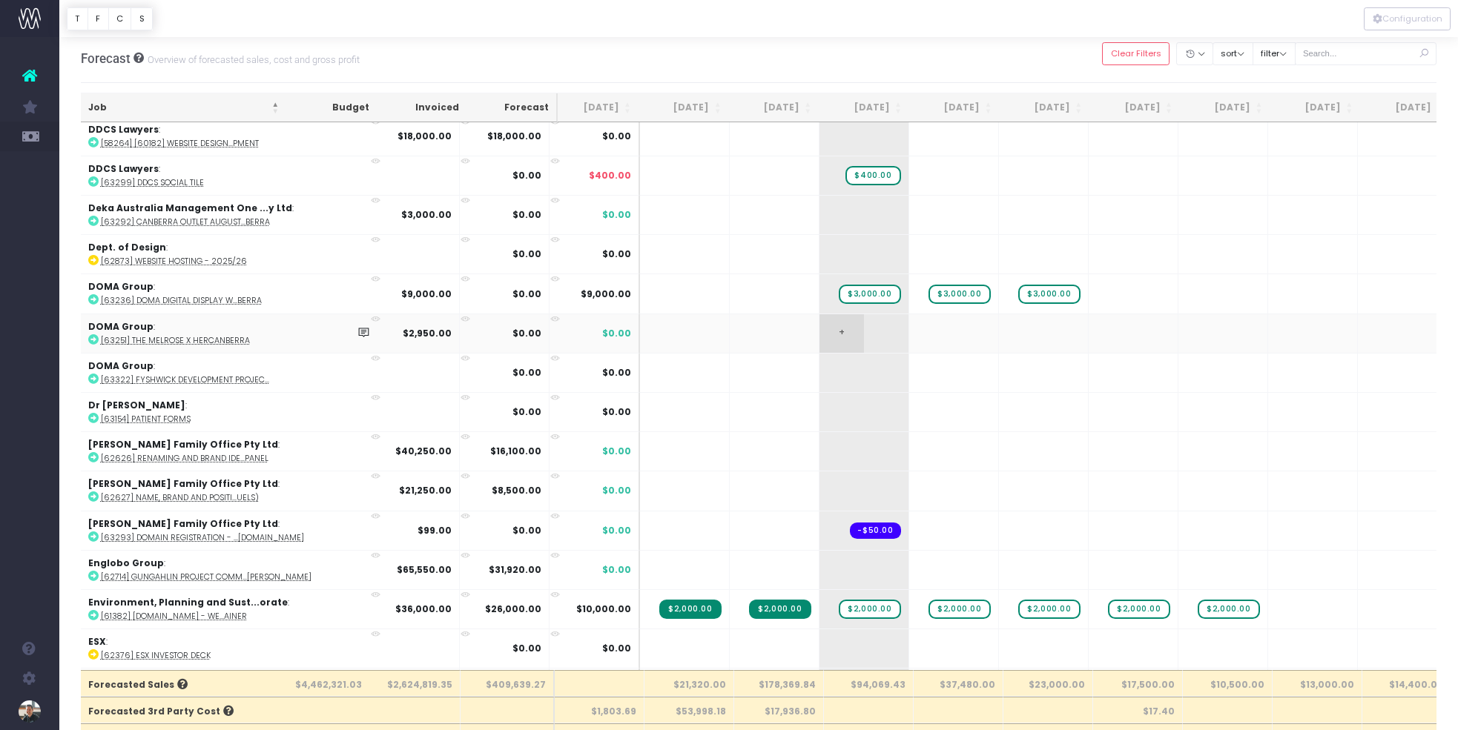
click at [819, 322] on span "+" at bounding box center [841, 333] width 44 height 39
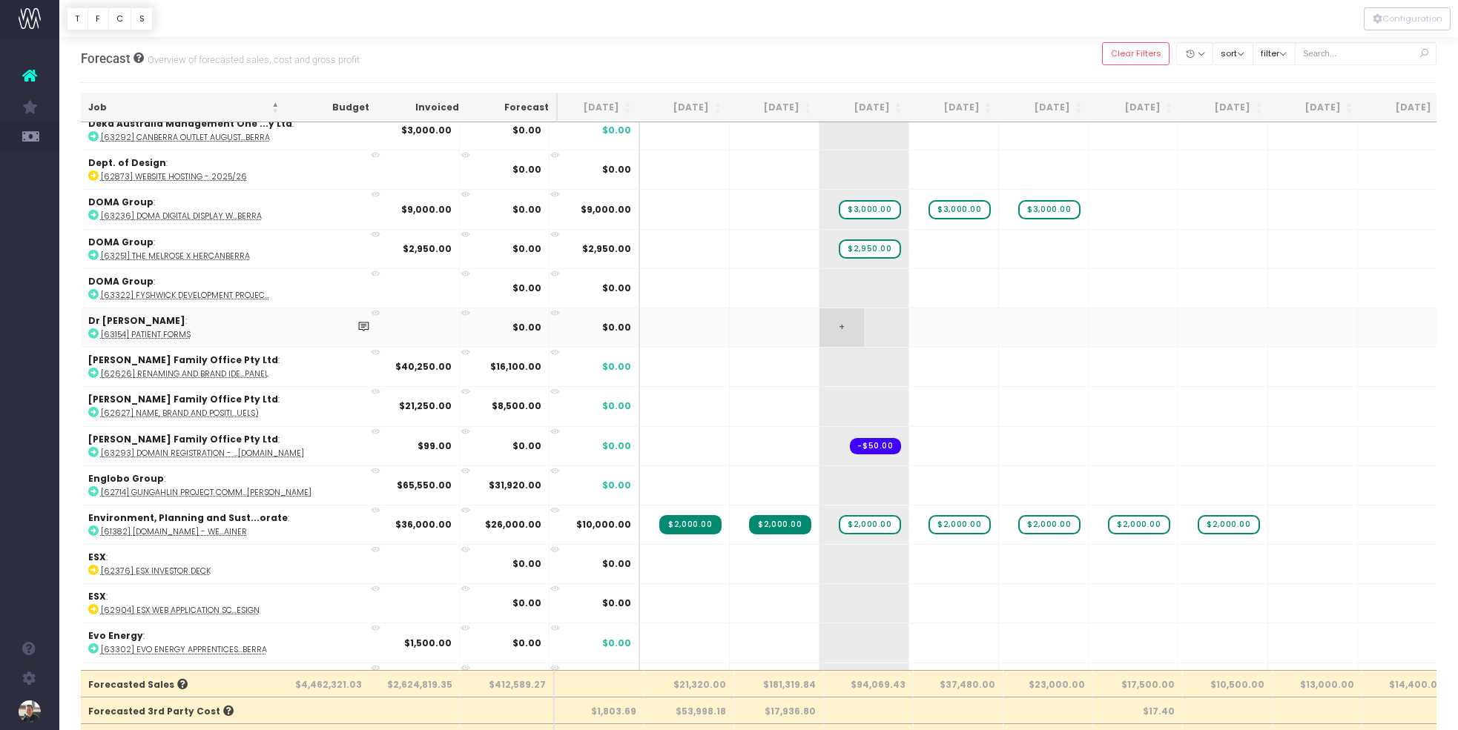
scroll to position [3243, 10]
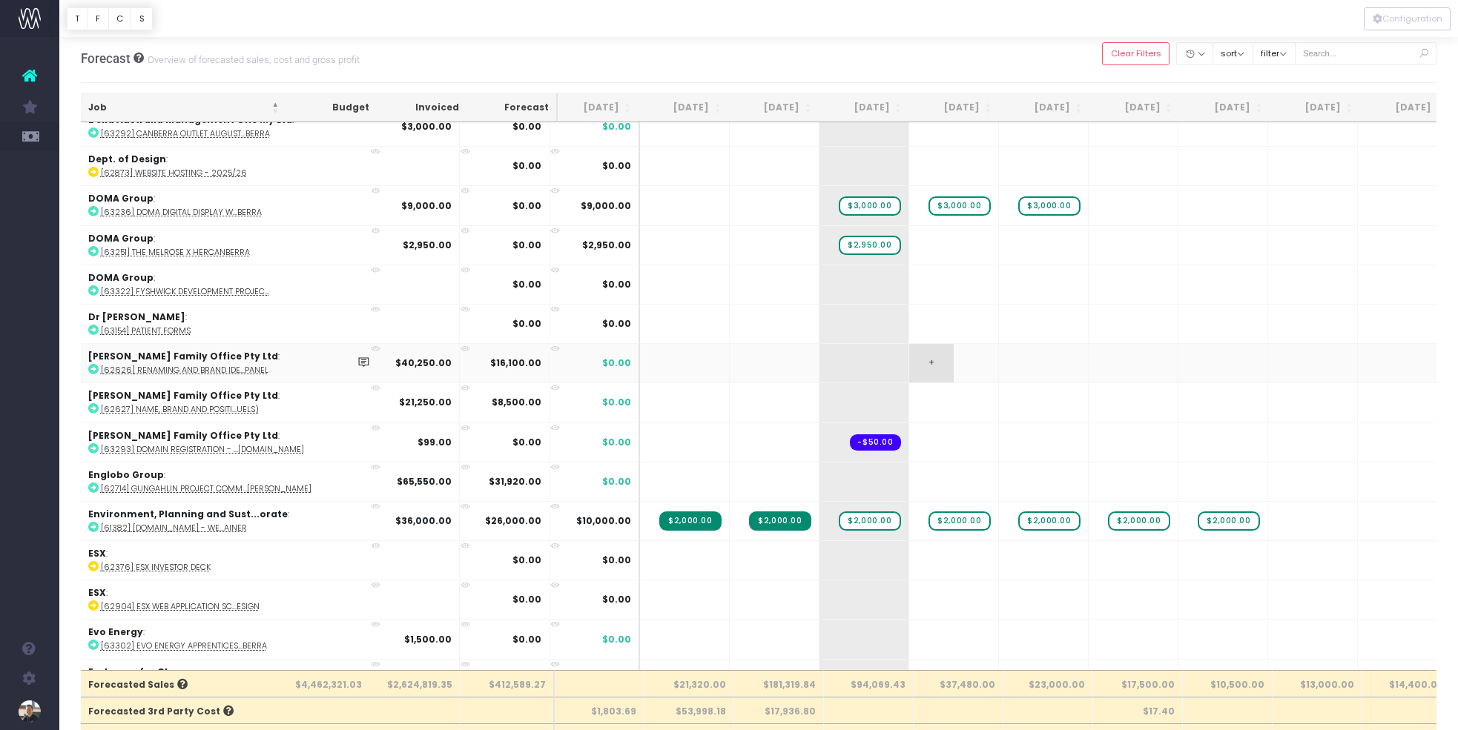
click at [909, 349] on span "+" at bounding box center [931, 363] width 44 height 39
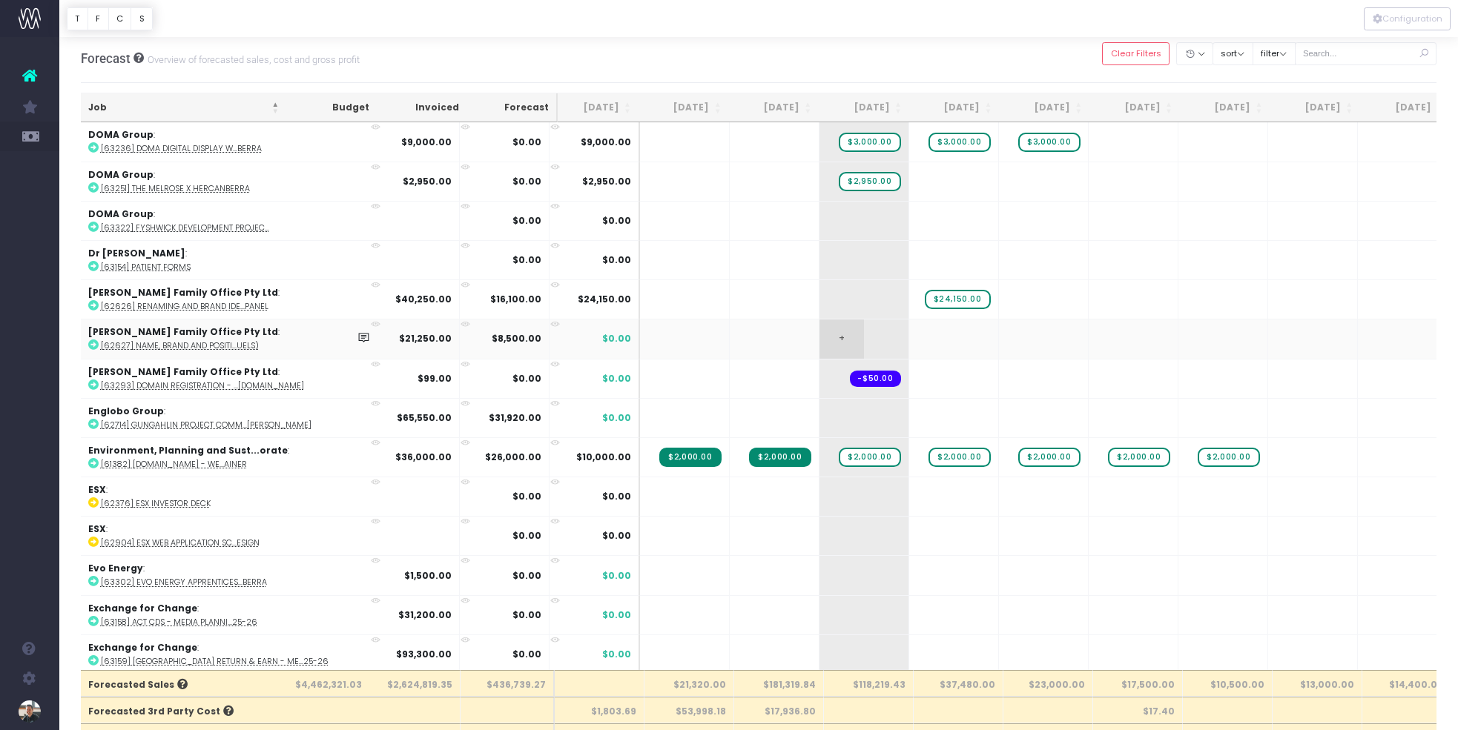
scroll to position [3314, 10]
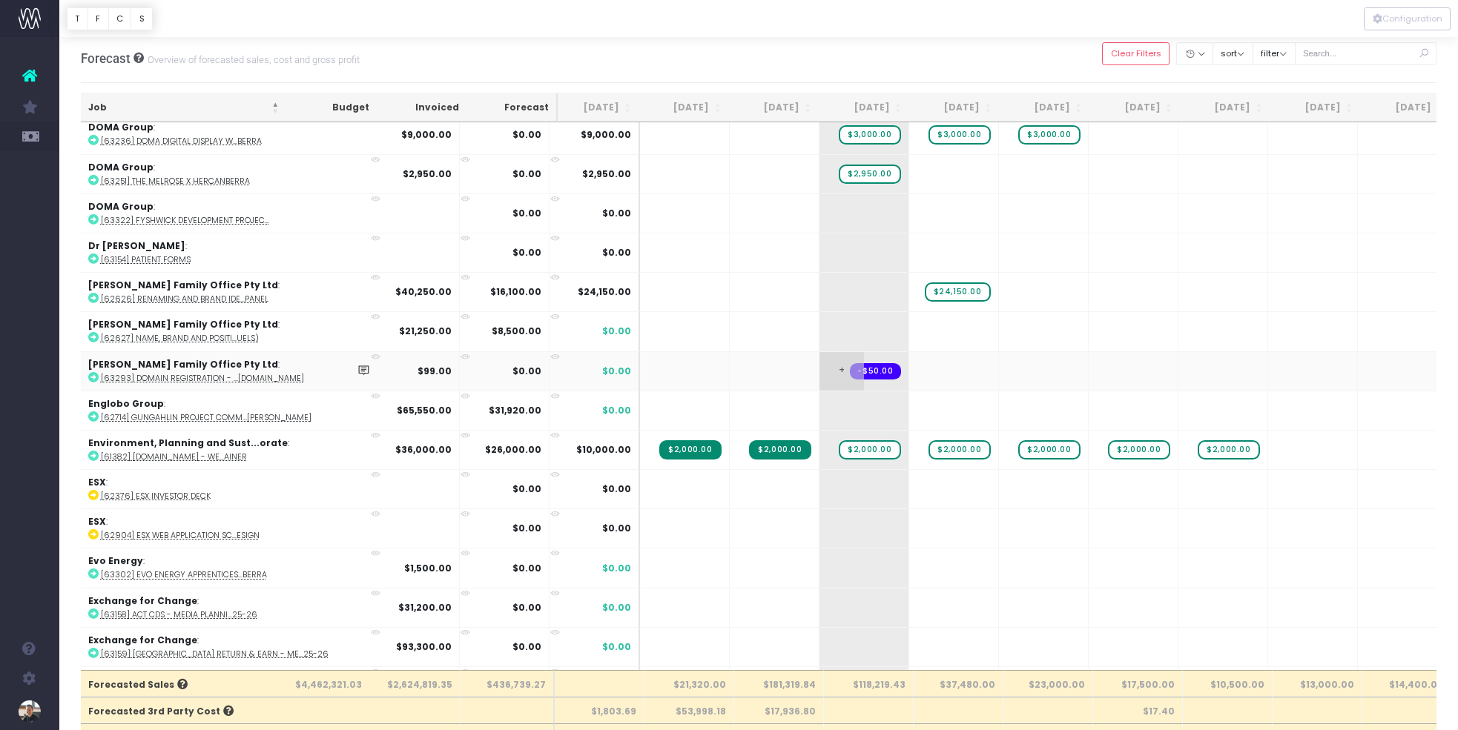
click at [819, 361] on span "+" at bounding box center [841, 371] width 44 height 39
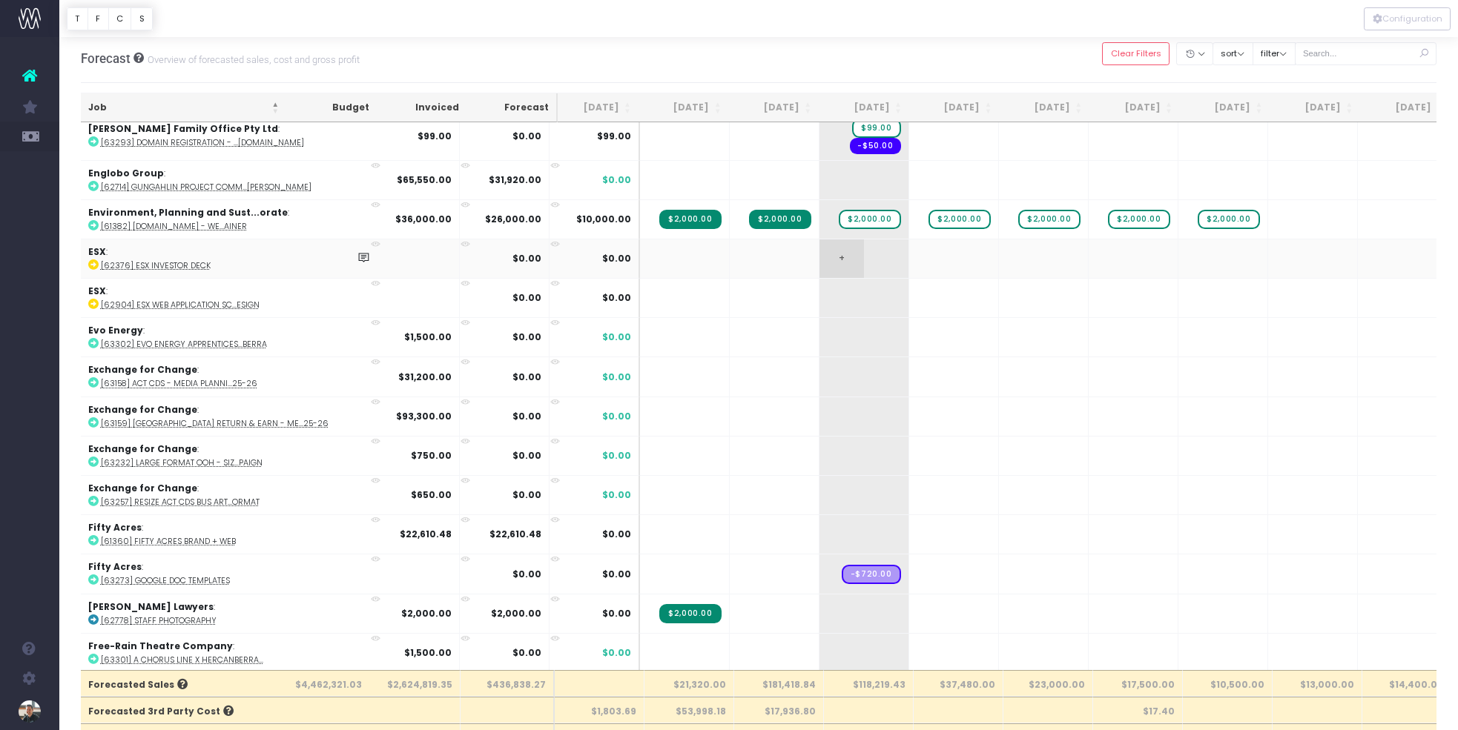
scroll to position [3555, 10]
click at [819, 325] on span "+" at bounding box center [841, 336] width 44 height 39
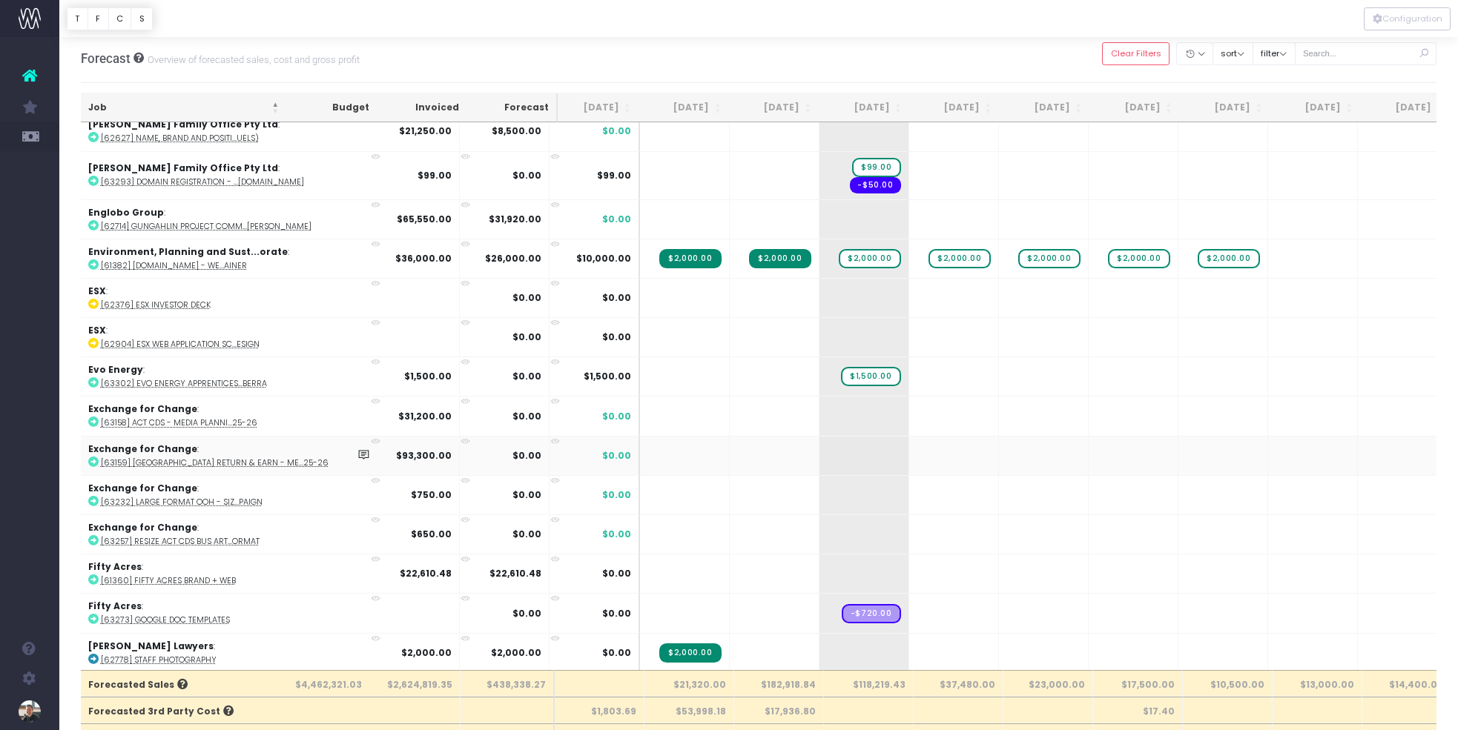
scroll to position [3511, 10]
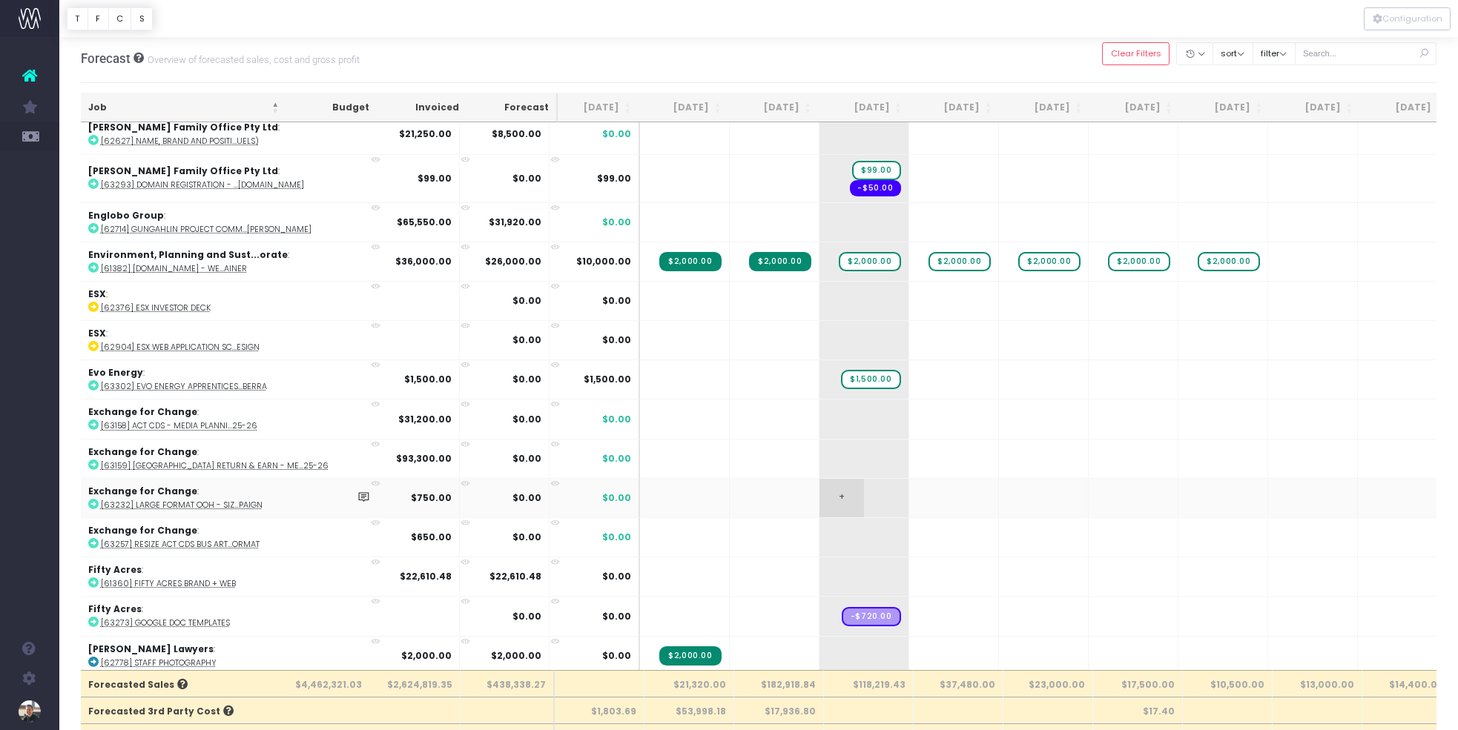
click at [819, 486] on span "+" at bounding box center [841, 498] width 44 height 39
click at [819, 446] on span "+" at bounding box center [841, 459] width 44 height 39
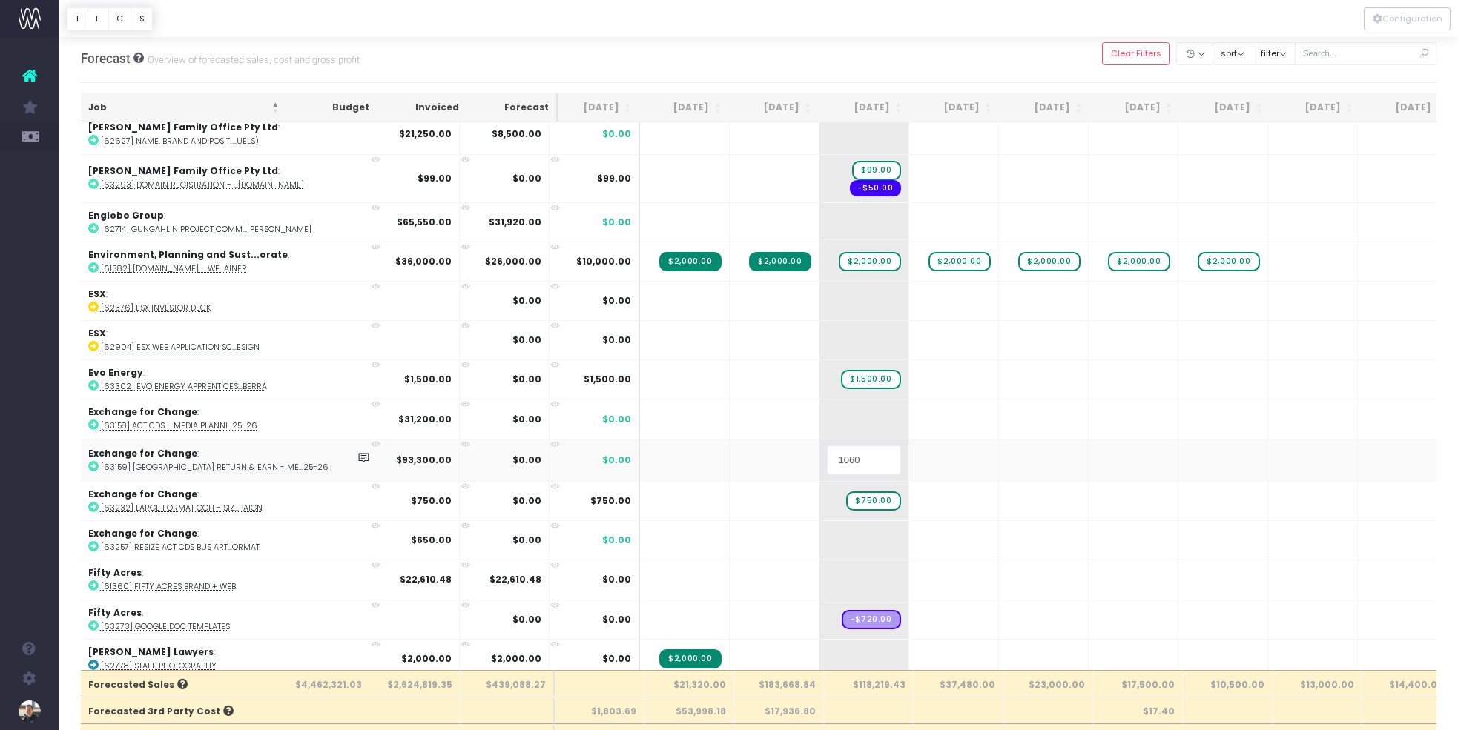
type input "10600"
click at [909, 446] on span "+" at bounding box center [931, 459] width 44 height 39
click at [909, 447] on span "+" at bounding box center [931, 459] width 44 height 39
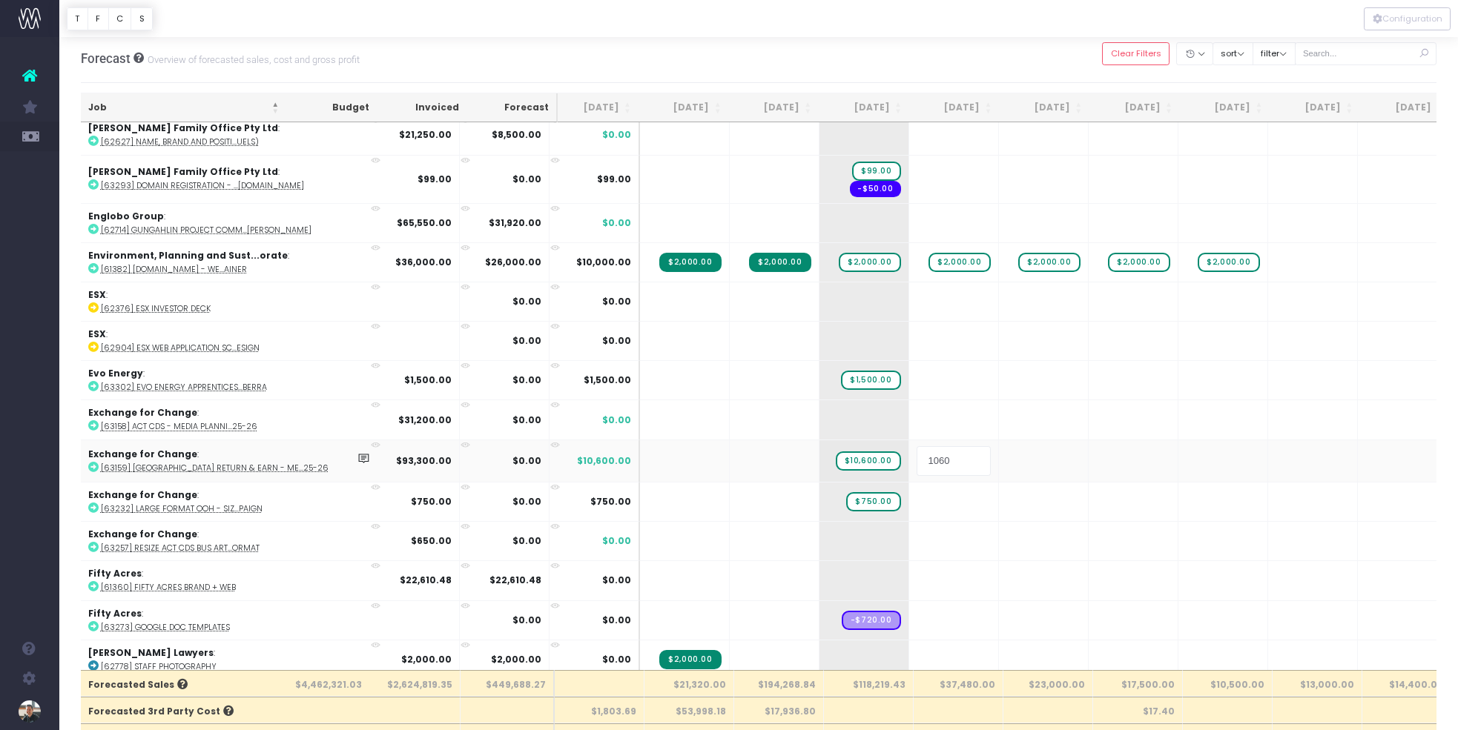
type input "10600"
click at [999, 446] on span "+" at bounding box center [1021, 459] width 44 height 39
type input "10600"
click at [1088, 447] on span "+" at bounding box center [1110, 459] width 44 height 39
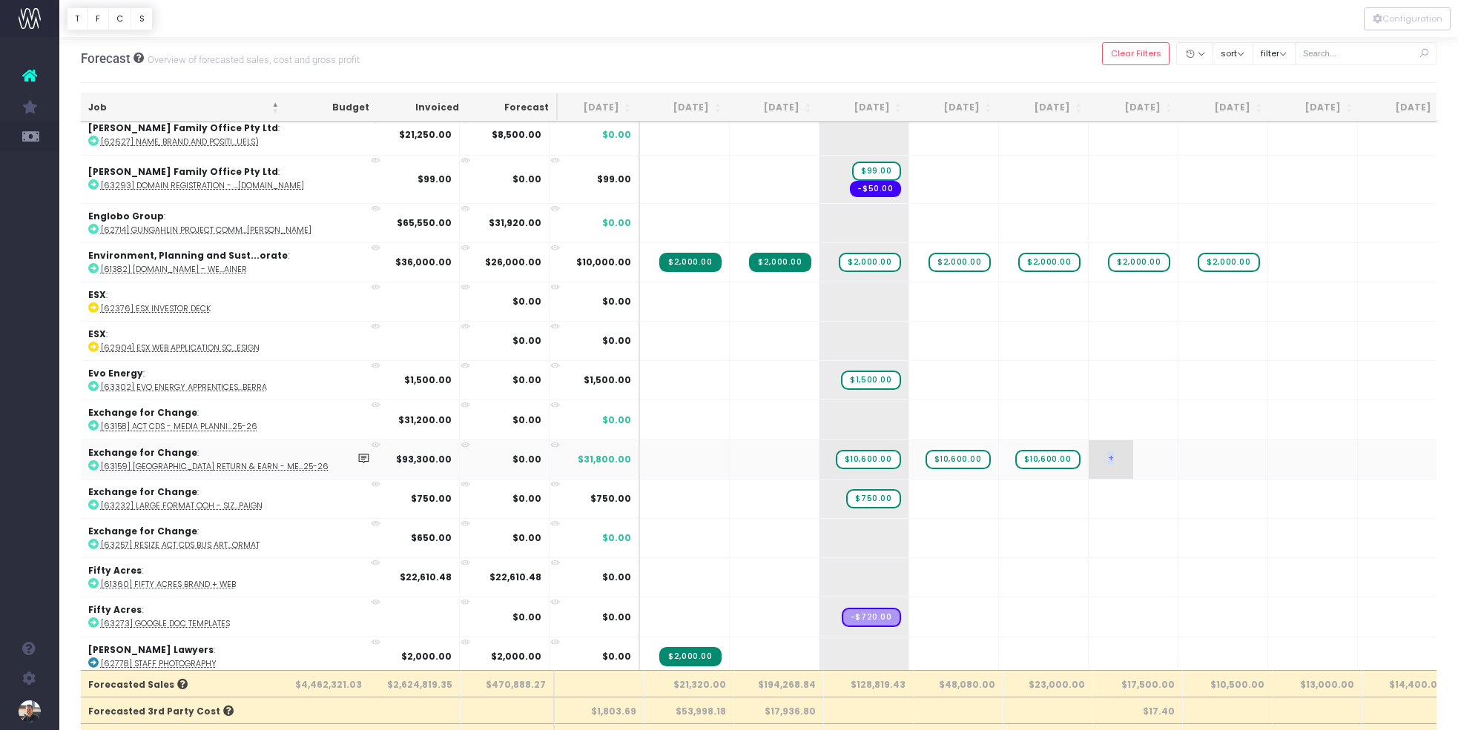
click at [1088, 447] on span "+" at bounding box center [1110, 459] width 44 height 39
type input "10600"
click at [1178, 450] on span "+" at bounding box center [1200, 459] width 44 height 39
type input "10600"
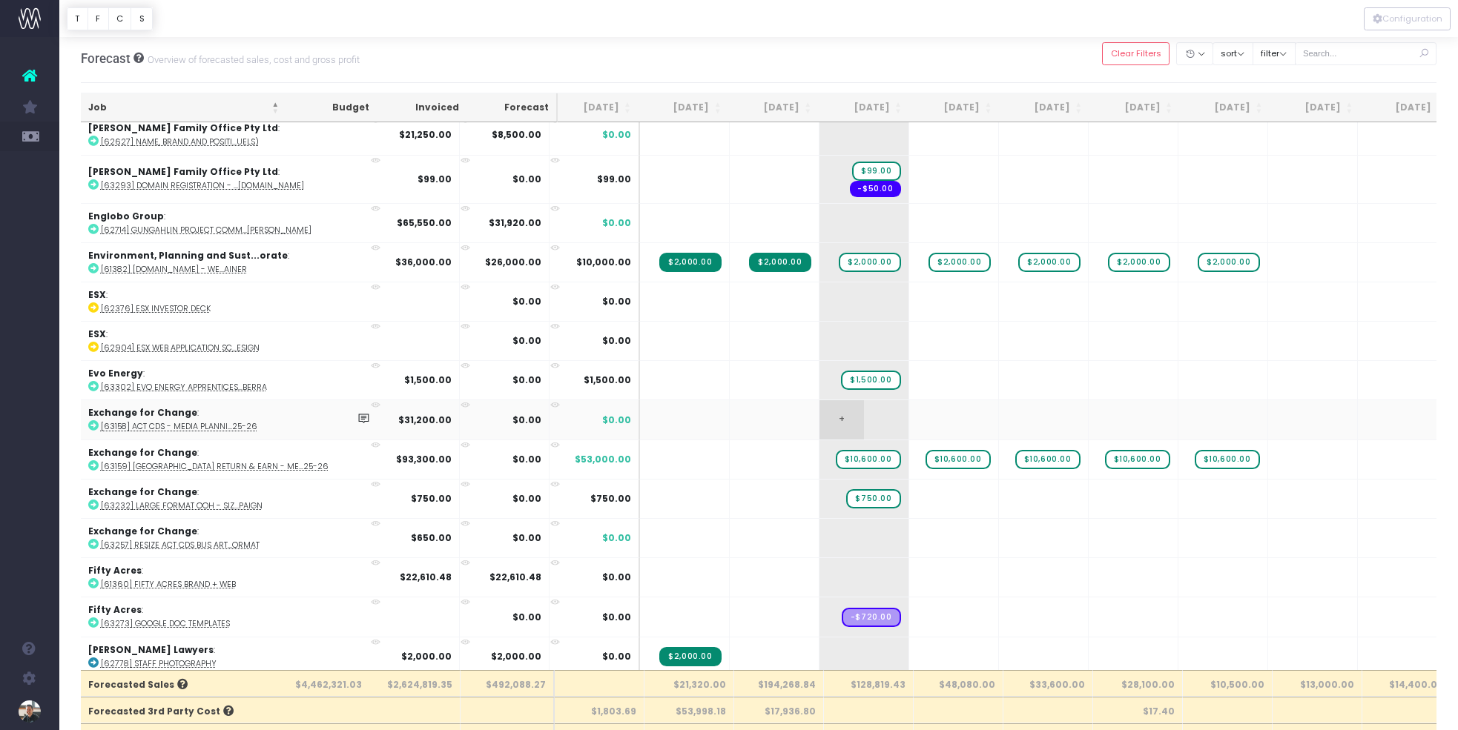
click at [819, 409] on span "+" at bounding box center [841, 419] width 44 height 39
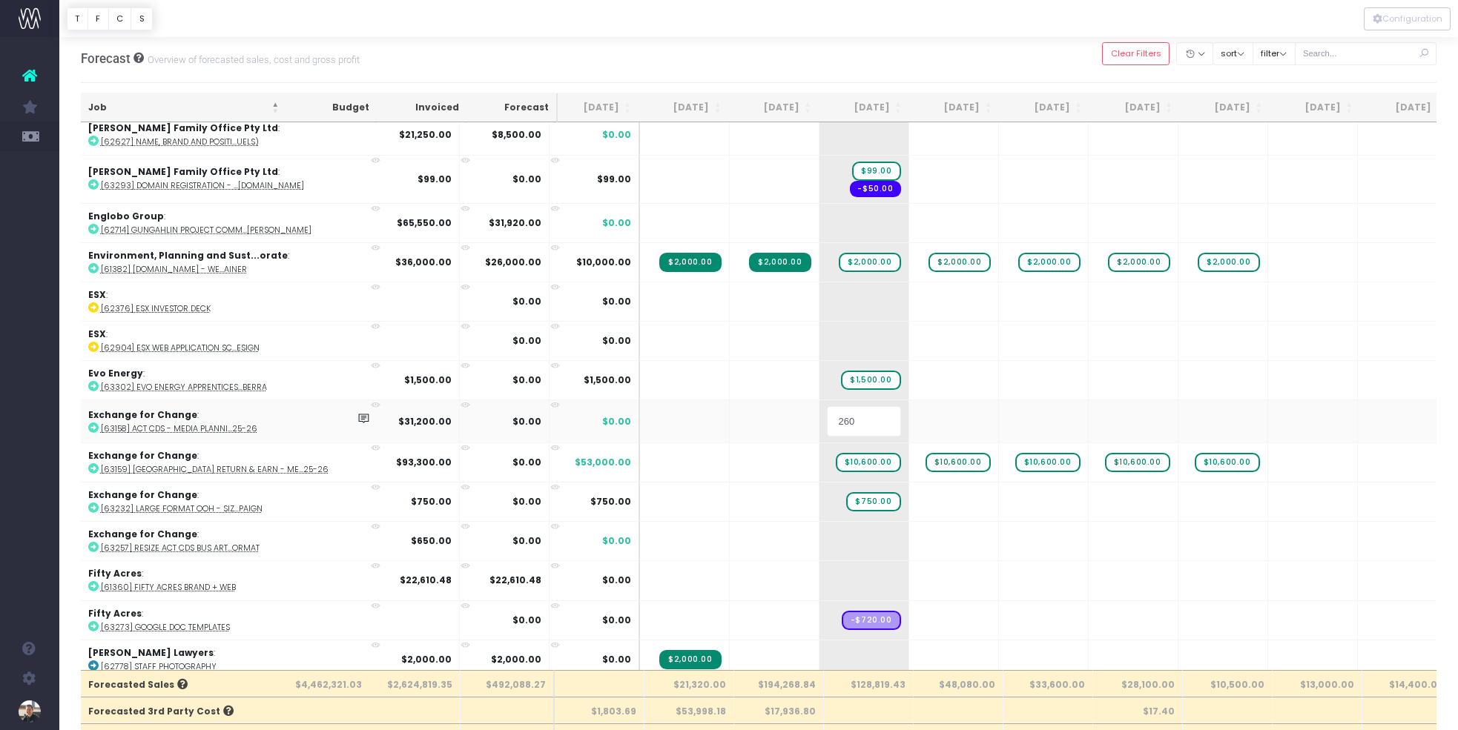
type input "2600"
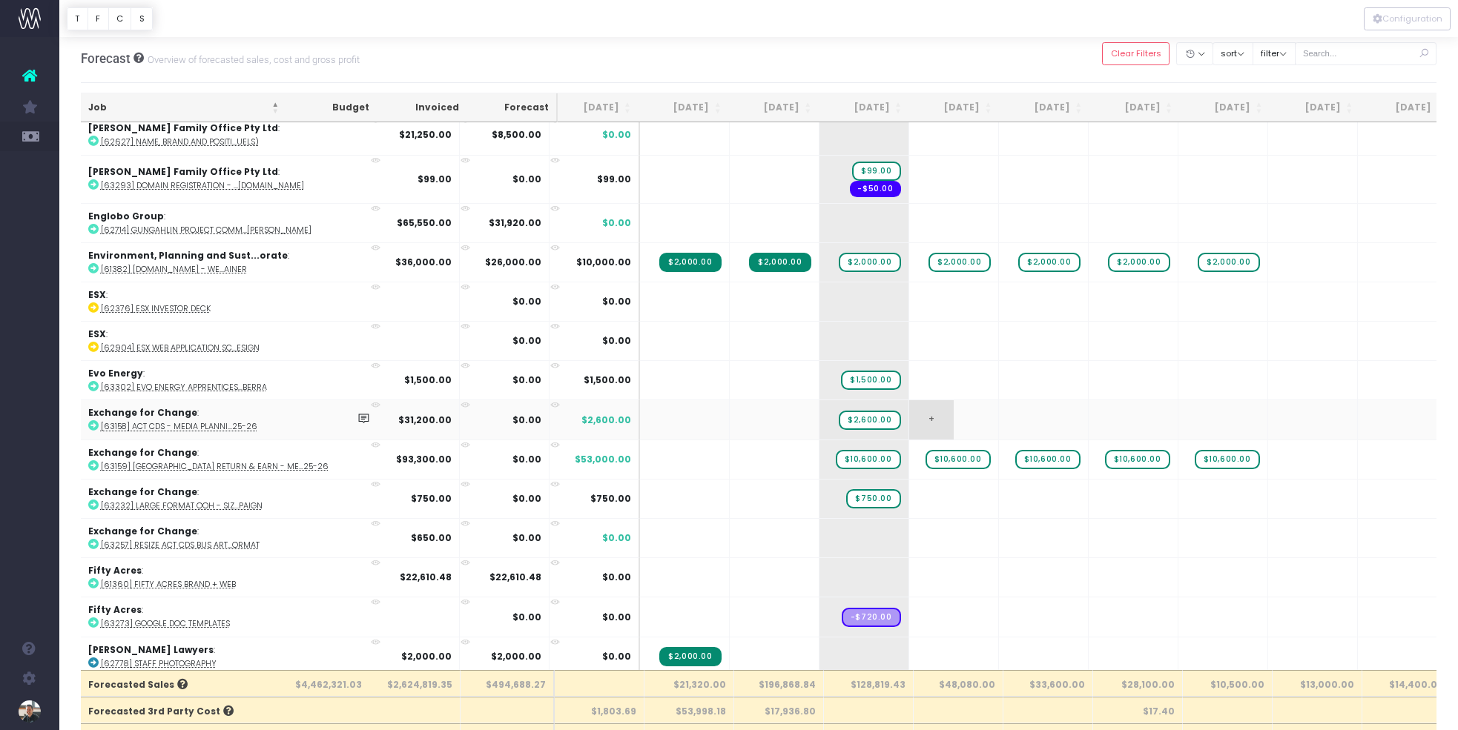
click at [909, 409] on span "+" at bounding box center [931, 419] width 44 height 39
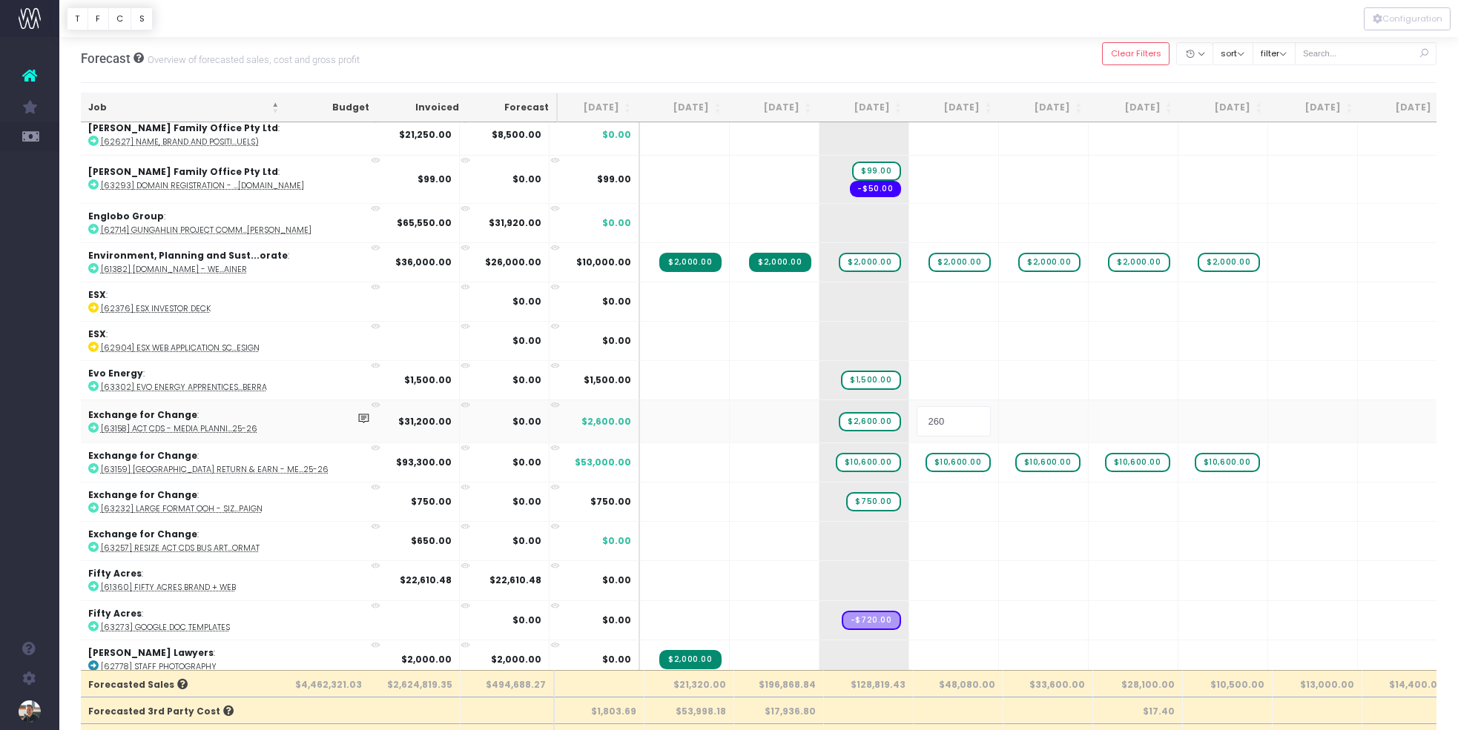
type input "2600"
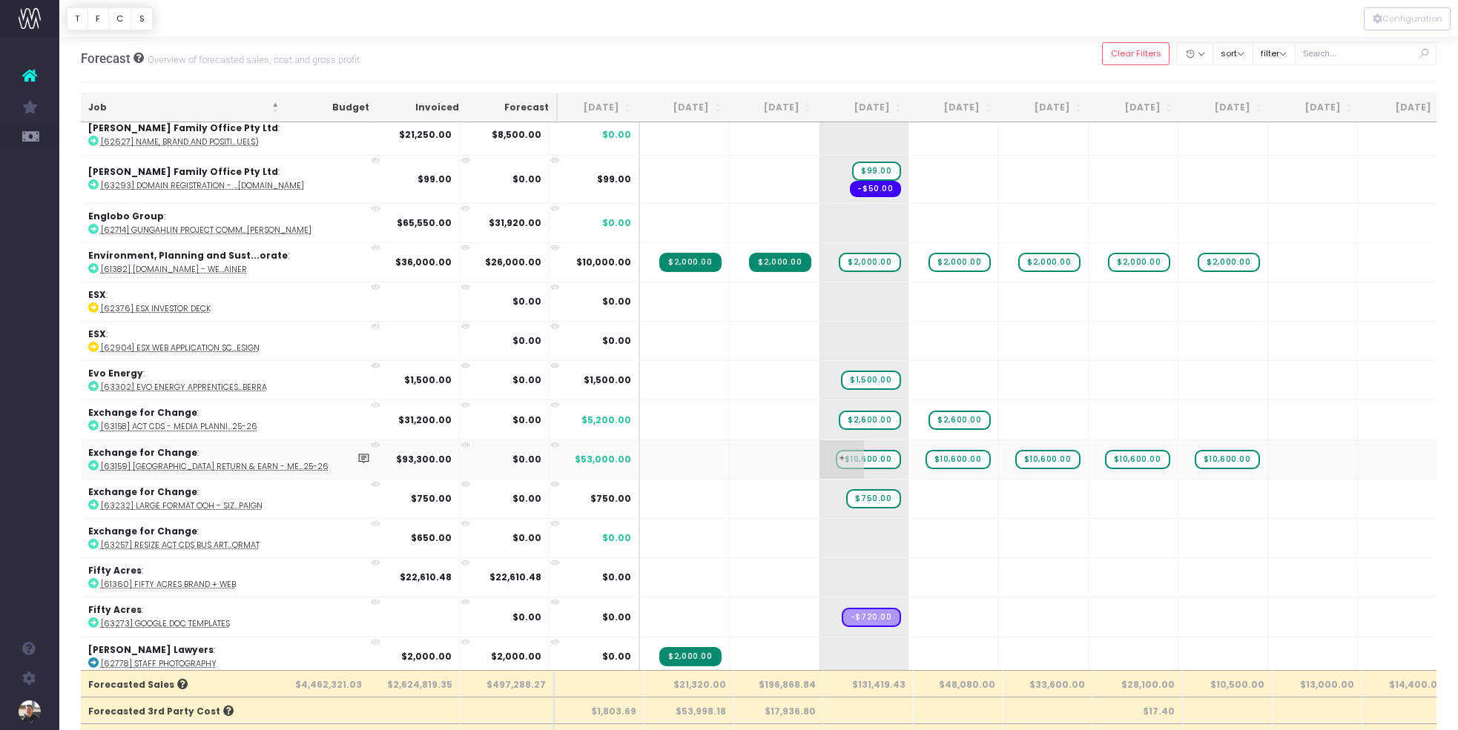
click at [836, 450] on span "$10,600.00" at bounding box center [868, 459] width 65 height 19
type input "7800"
click at [925, 450] on span "$10,600.00" at bounding box center [957, 459] width 65 height 19
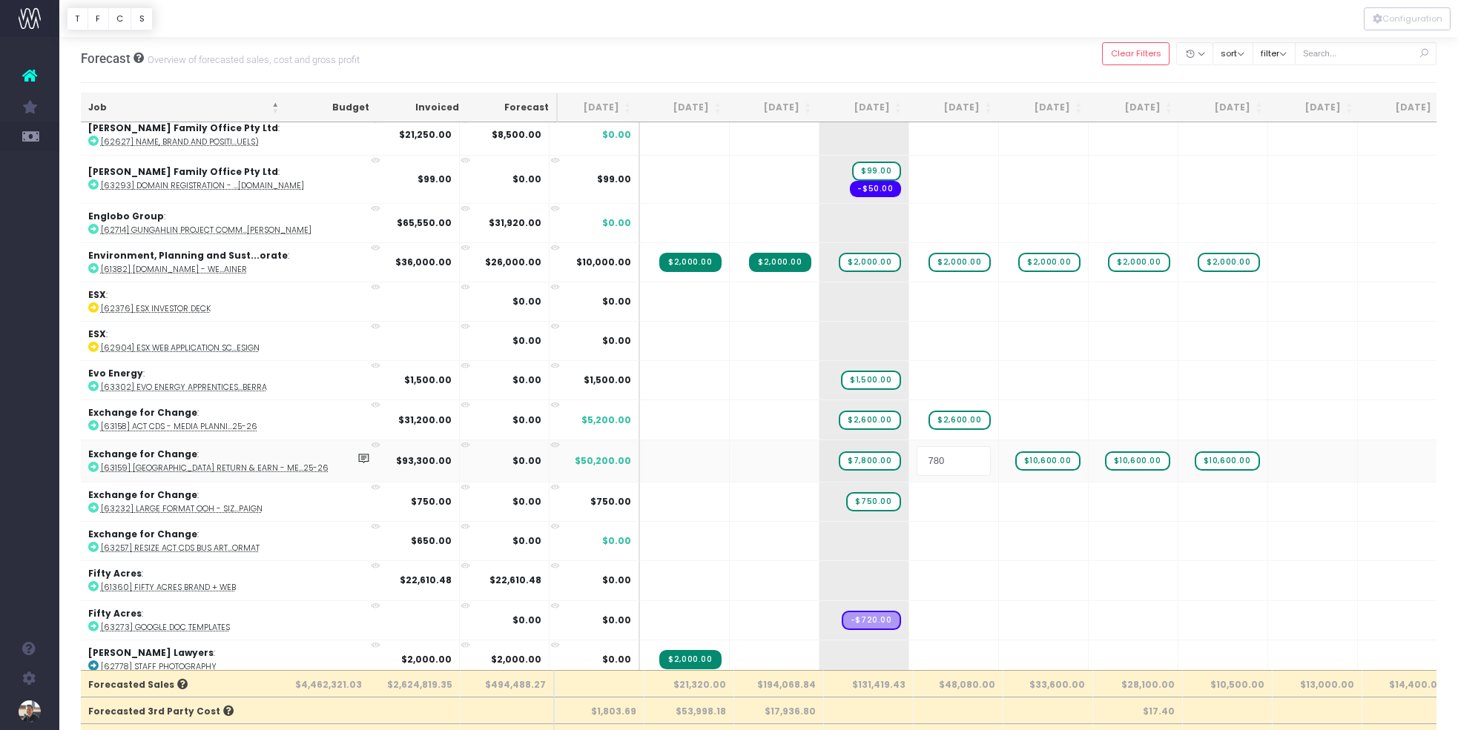
type input "7800"
click at [1015, 450] on span "$10,600.00" at bounding box center [1047, 459] width 65 height 19
type input "7800"
click at [1105, 450] on span "$10,600.00" at bounding box center [1137, 459] width 65 height 19
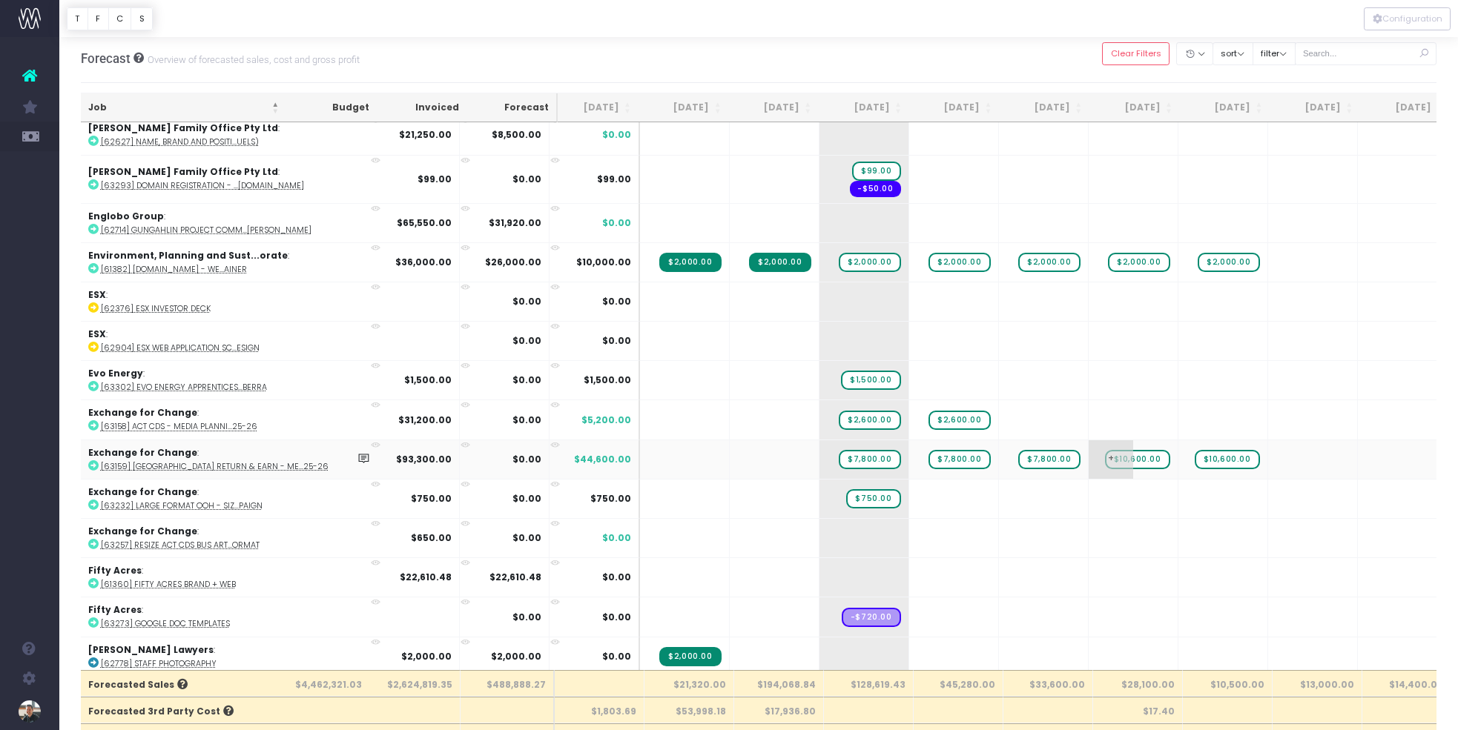
click at [1105, 450] on span "$10,600.00" at bounding box center [1137, 459] width 65 height 19
type input "7800"
click at [1194, 450] on span "$10,600.00" at bounding box center [1226, 459] width 65 height 19
type input "7800"
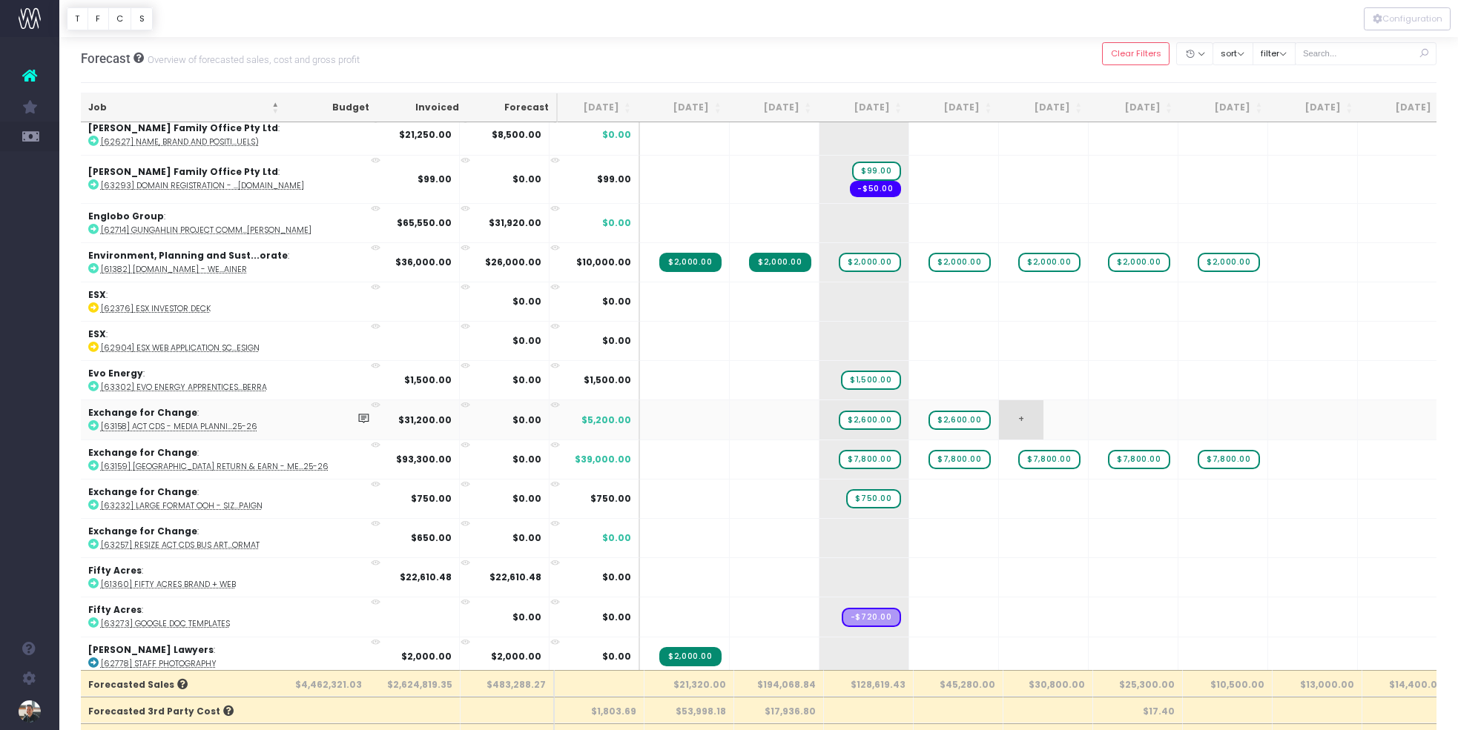
click at [999, 410] on span "+" at bounding box center [1021, 419] width 44 height 39
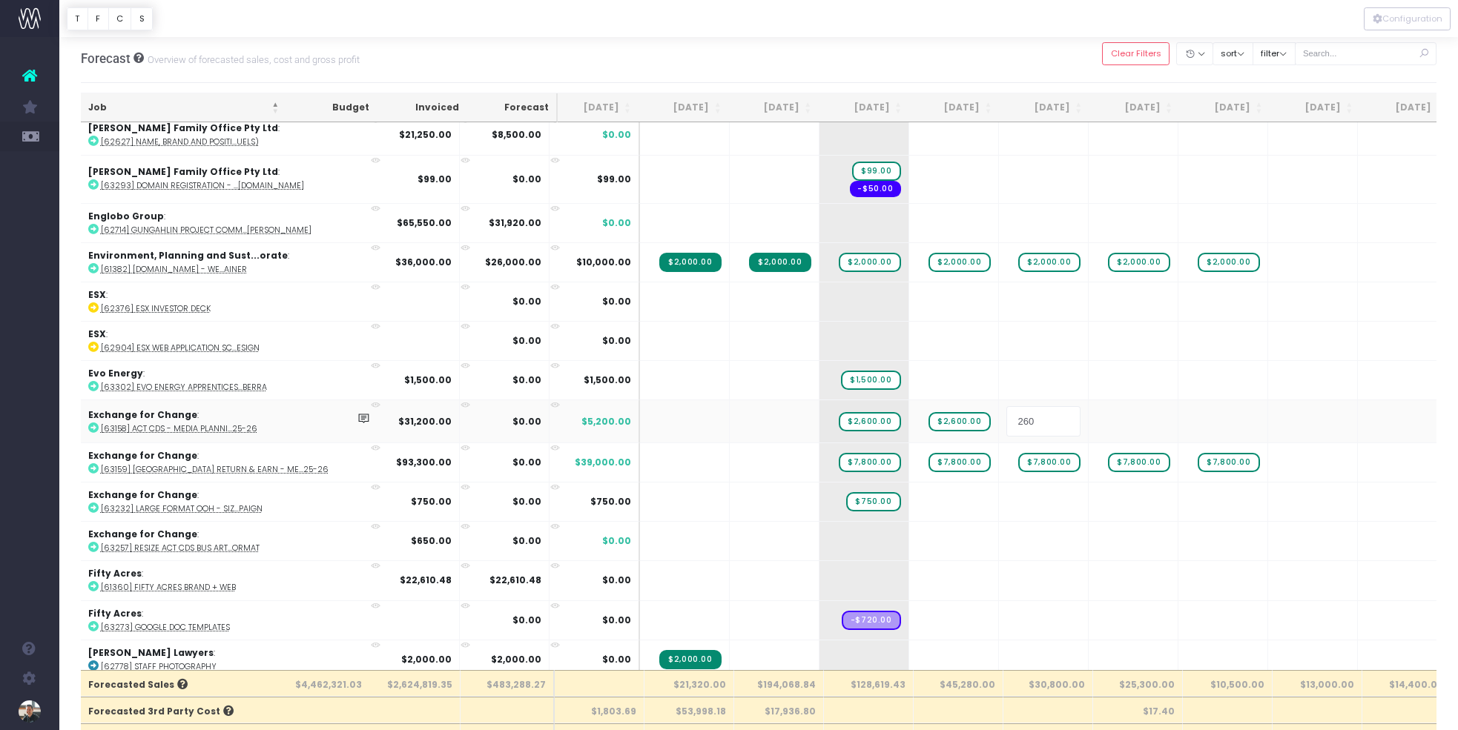
type input "2600"
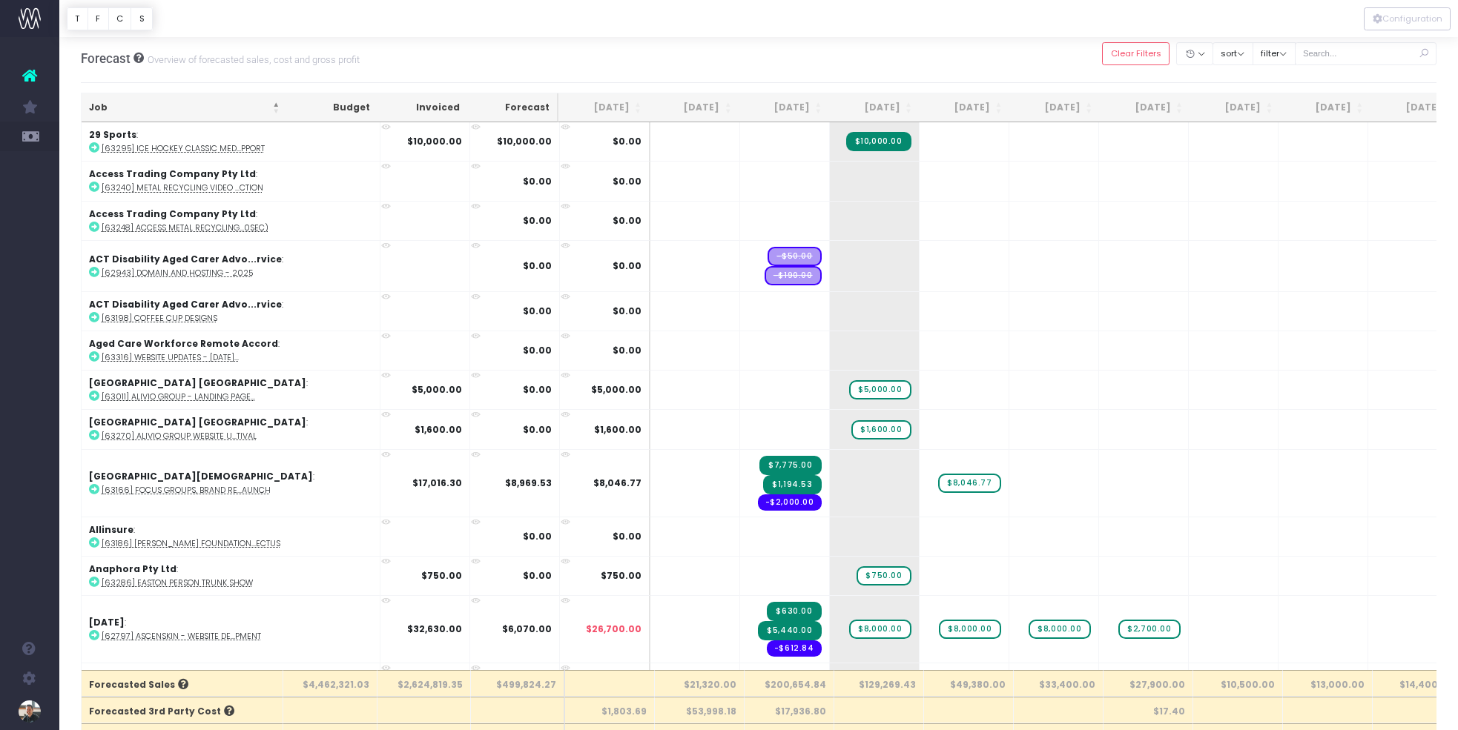
scroll to position [0, 10]
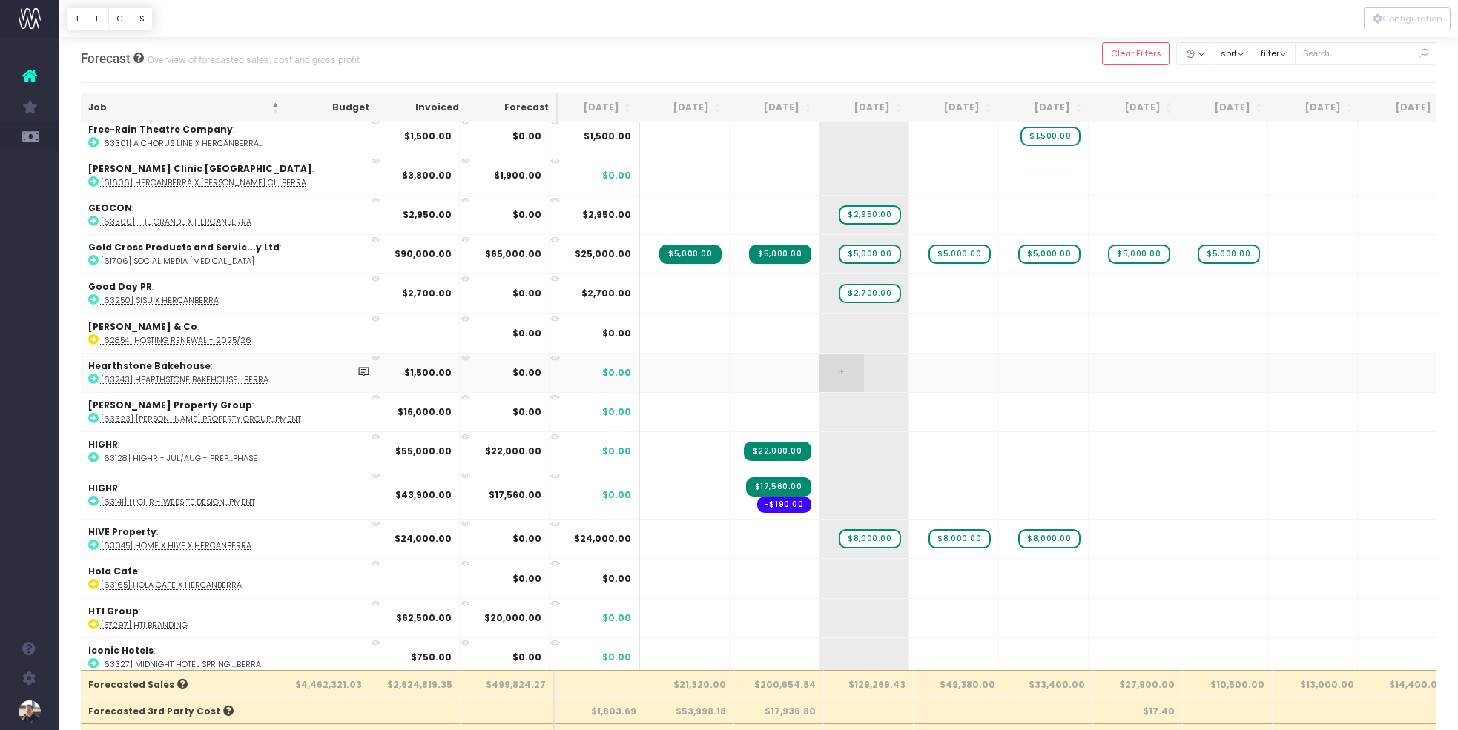
click at [819, 359] on span "+" at bounding box center [841, 373] width 44 height 39
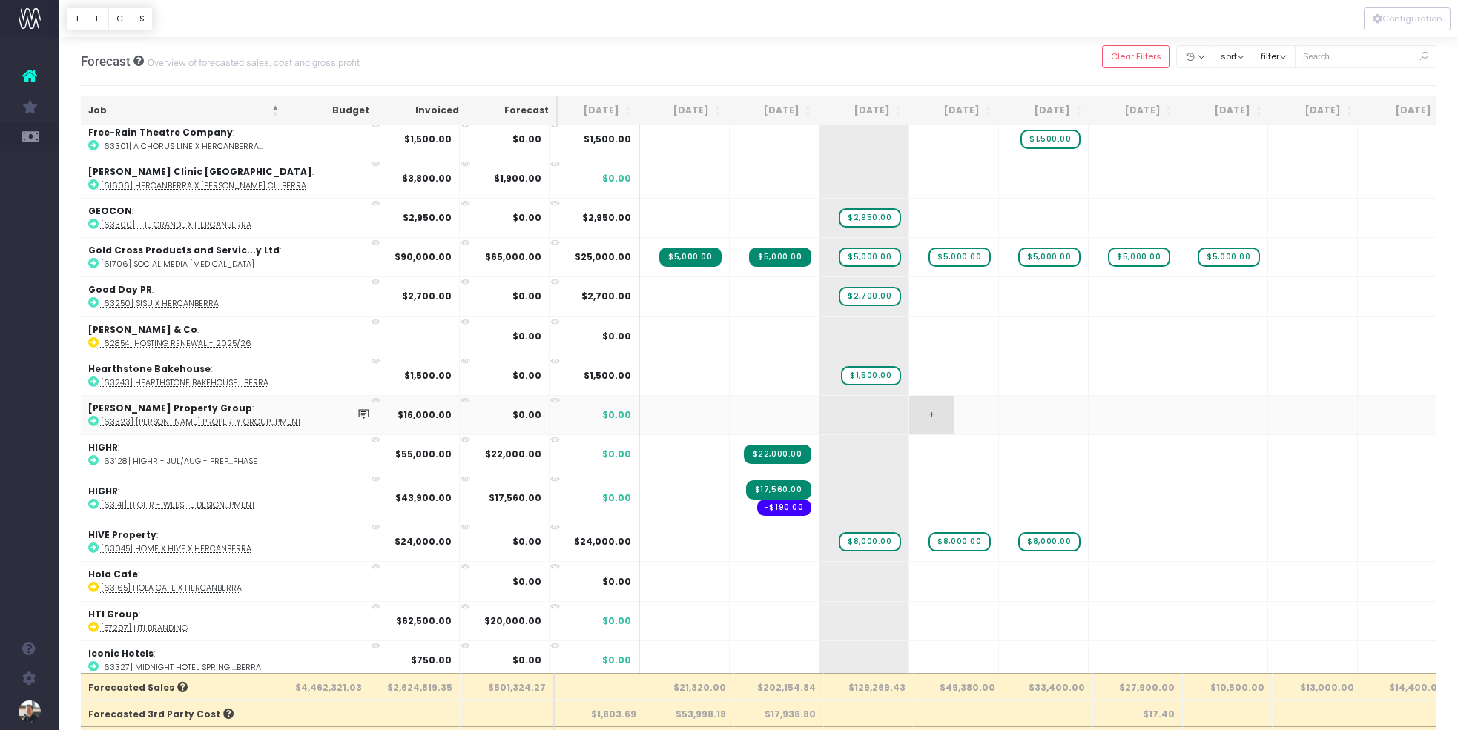
click at [909, 402] on span "+" at bounding box center [931, 415] width 44 height 39
type input "40%"
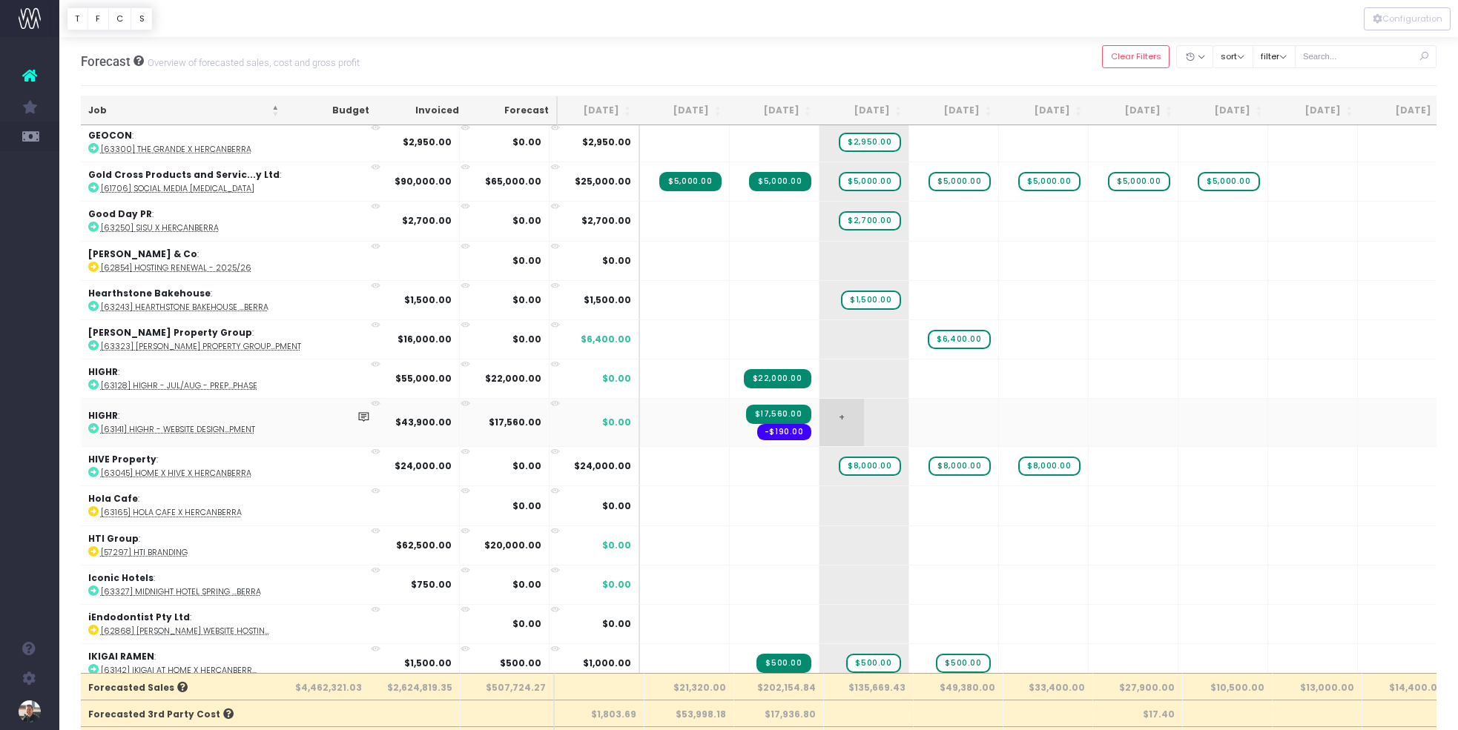
scroll to position [4160, 10]
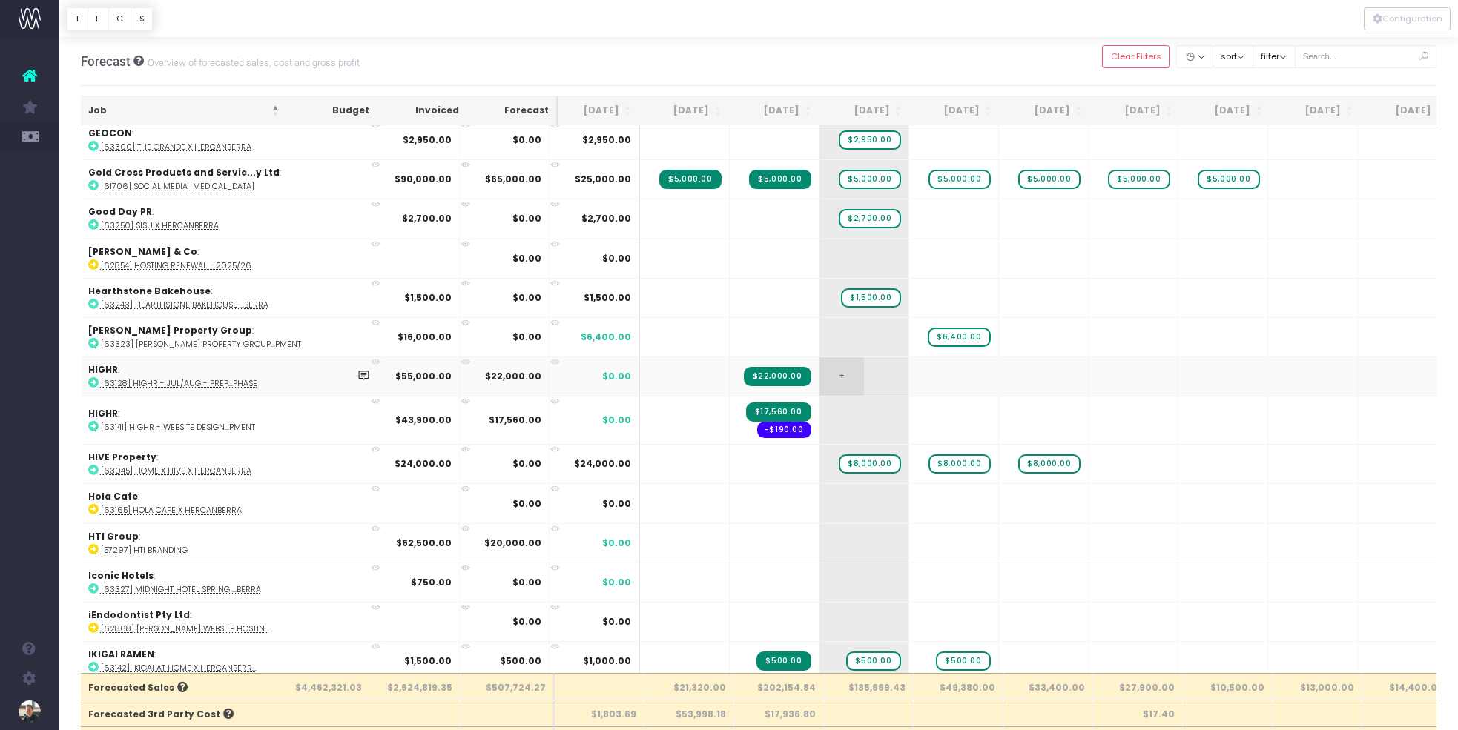
click at [819, 359] on span "+" at bounding box center [841, 376] width 44 height 39
click at [909, 403] on span "+" at bounding box center [931, 420] width 44 height 47
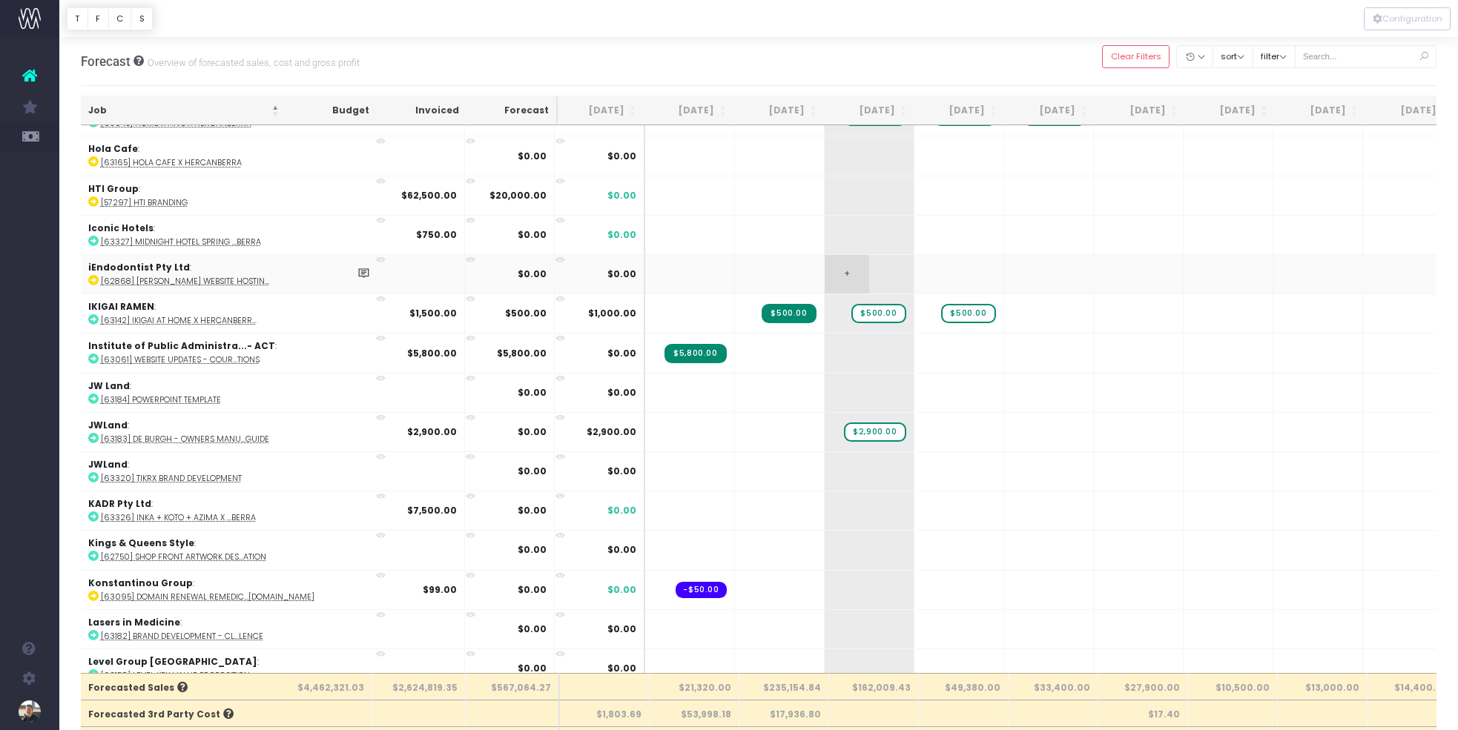
scroll to position [4501, 5]
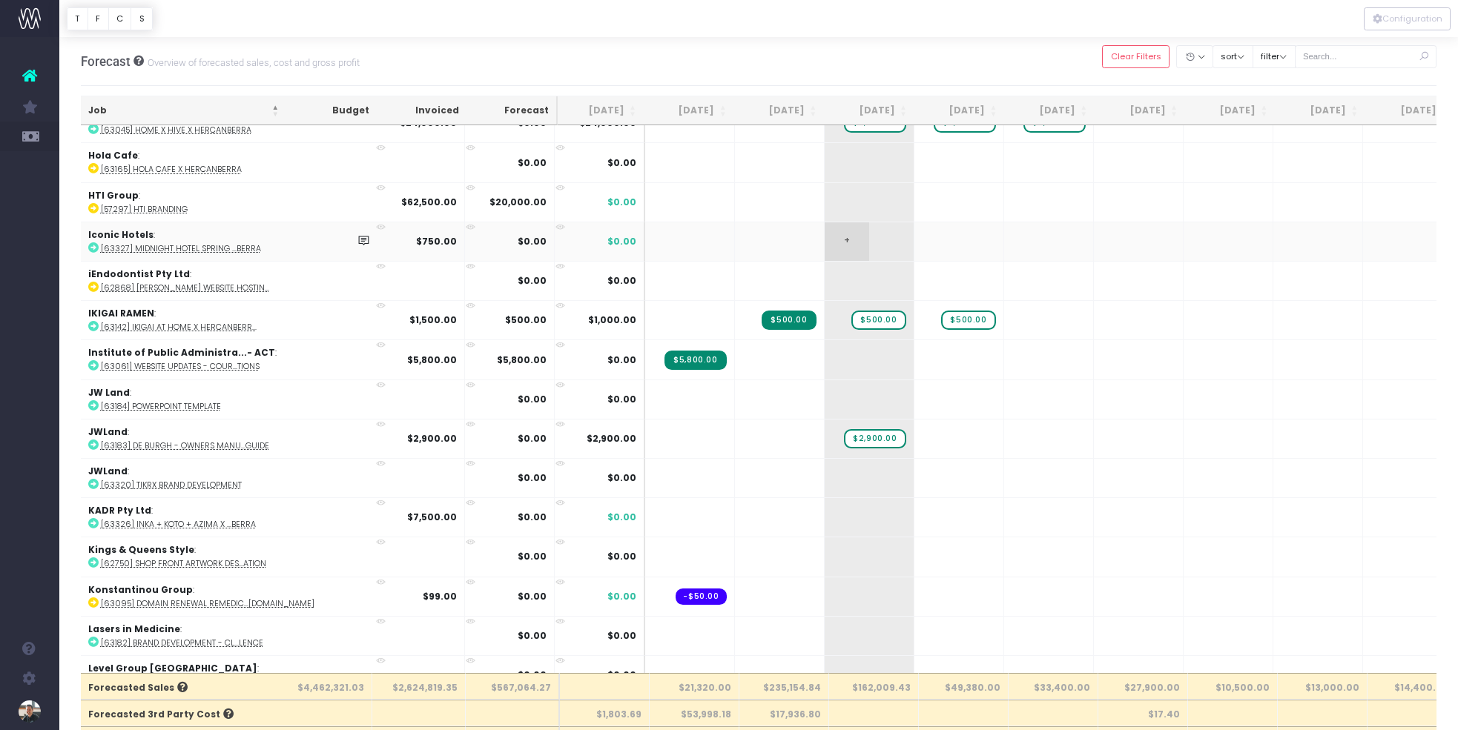
click at [824, 228] on span "+" at bounding box center [846, 241] width 44 height 39
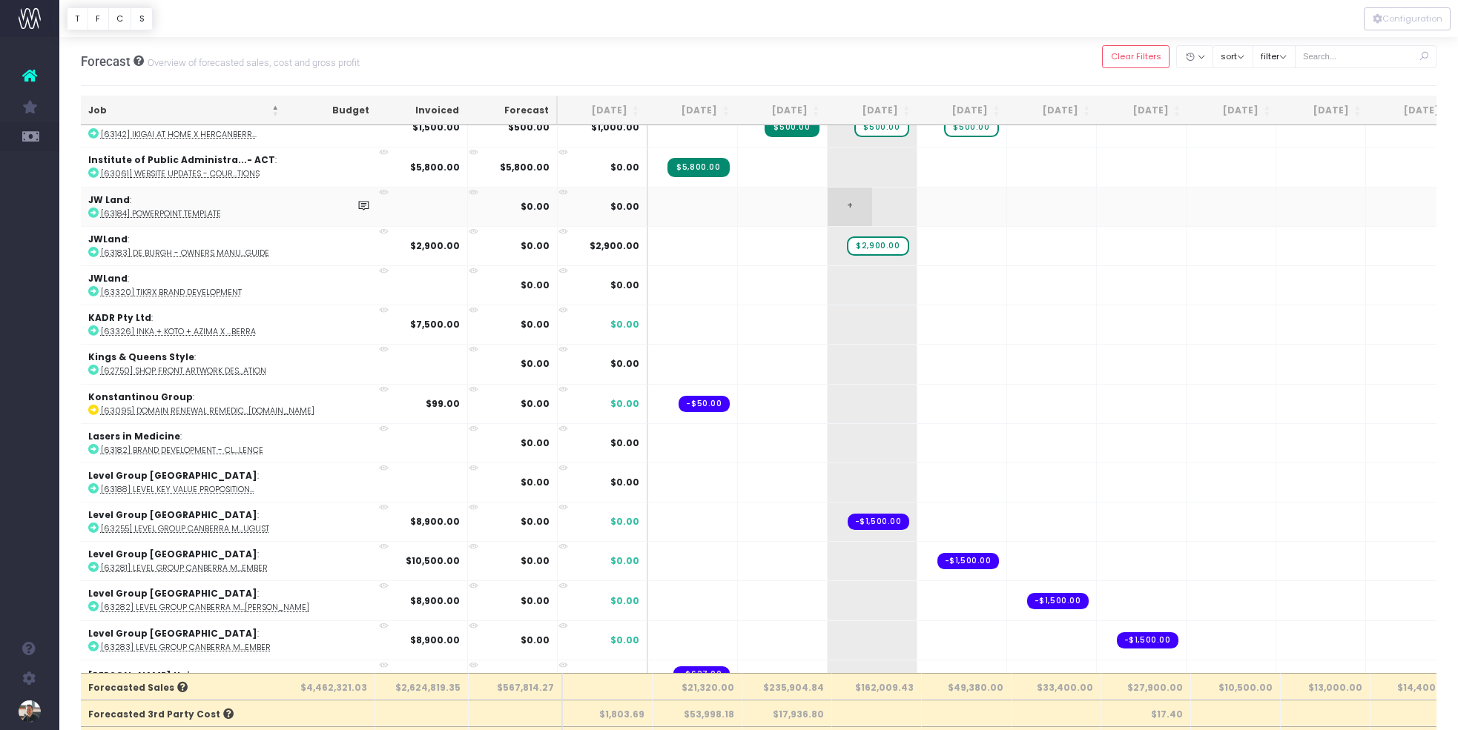
scroll to position [0, 0]
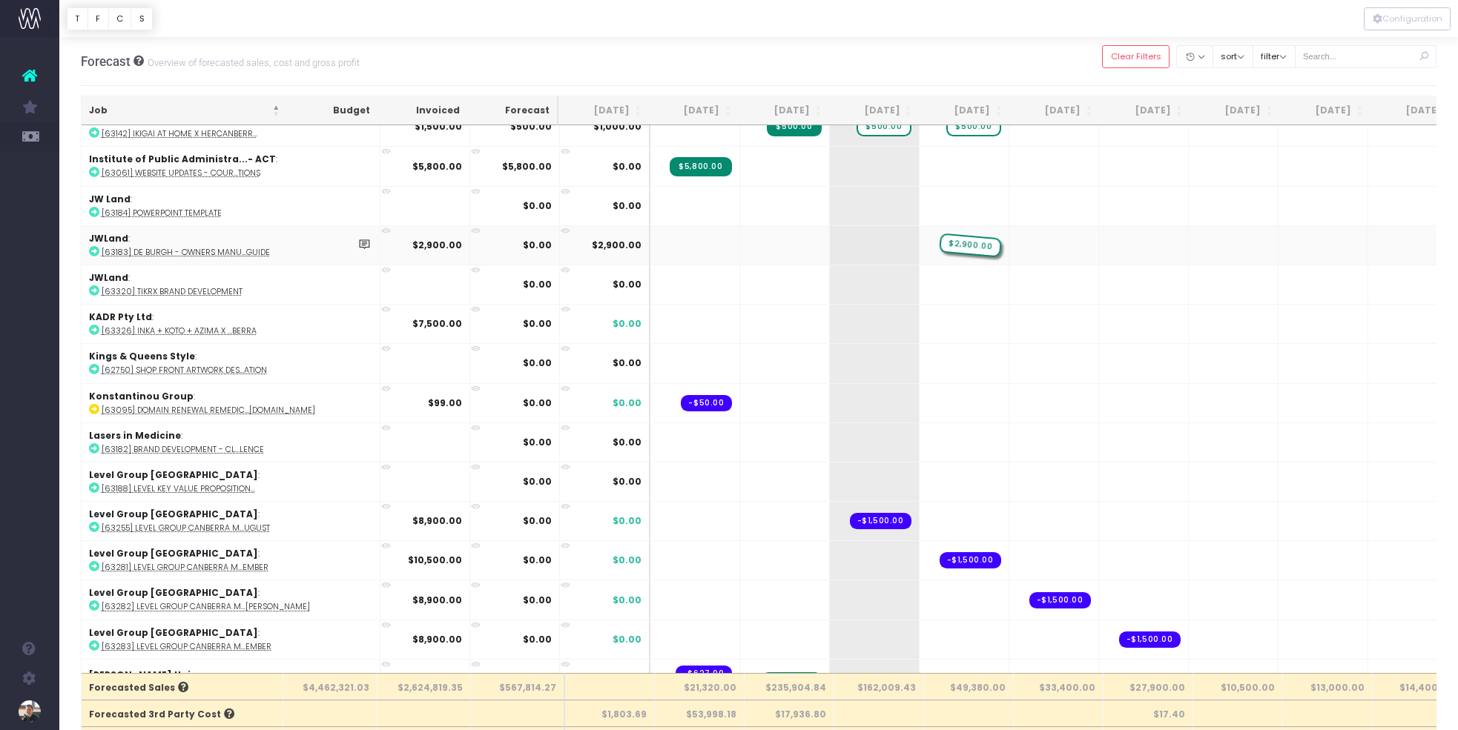
drag, startPoint x: 803, startPoint y: 231, endPoint x: 893, endPoint y: 240, distance: 90.2
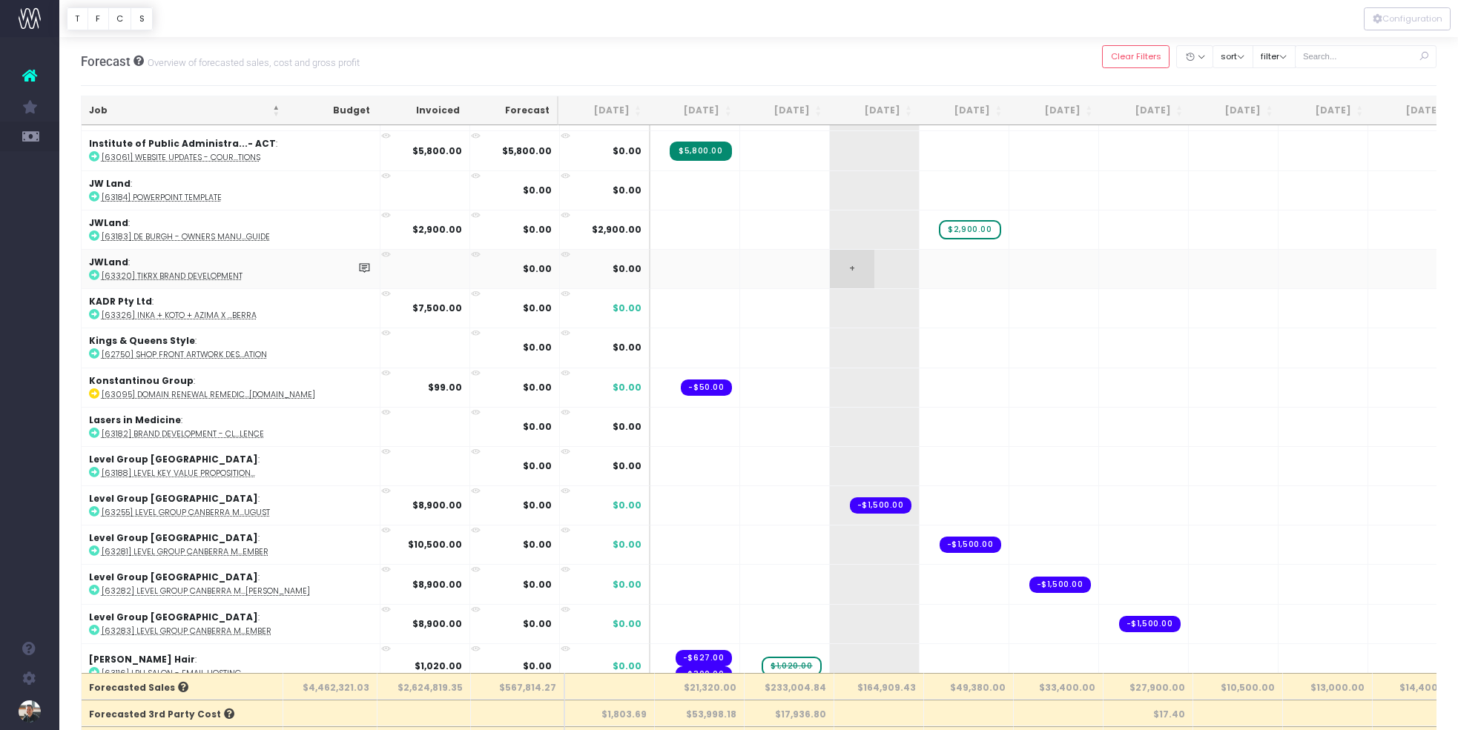
scroll to position [4712, 0]
click at [919, 290] on span "+" at bounding box center [941, 307] width 44 height 39
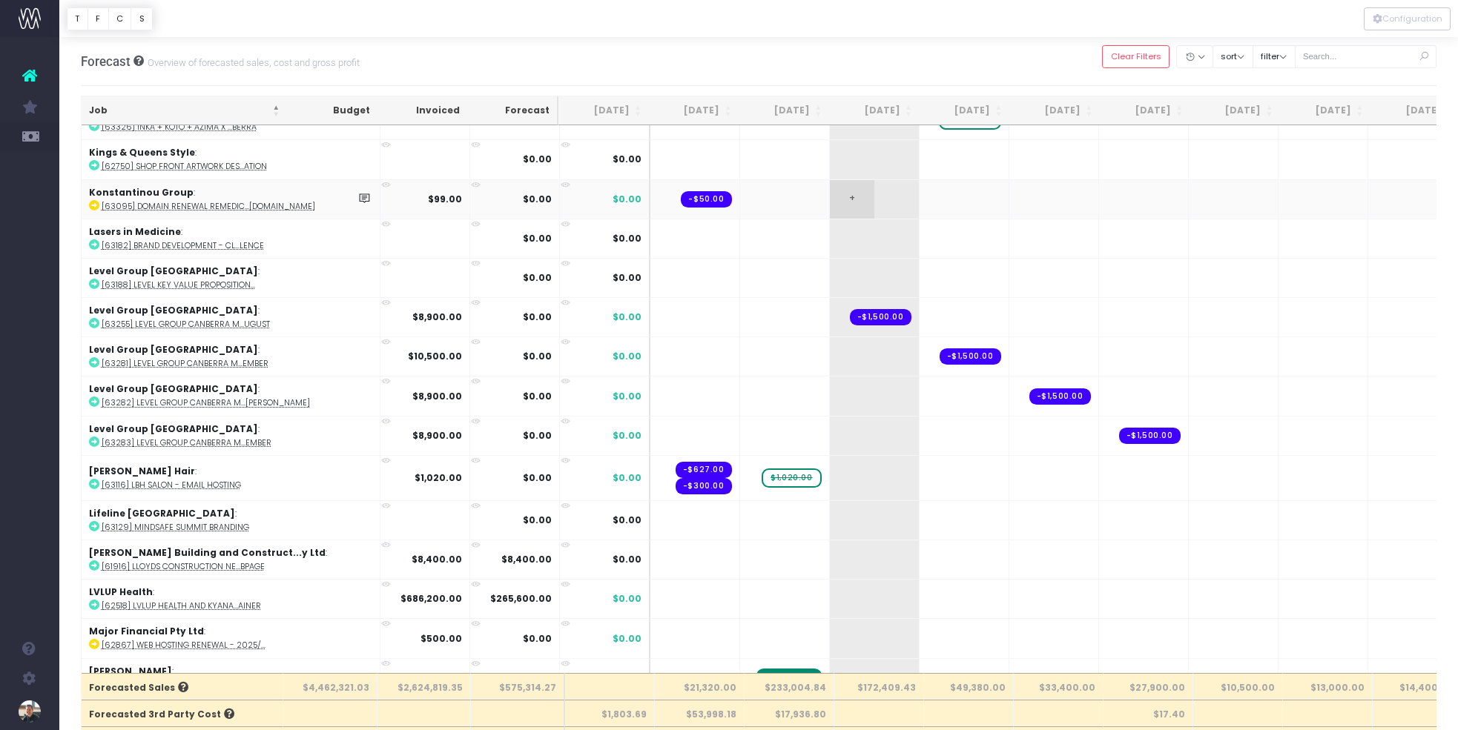
scroll to position [4899, 0]
click at [830, 222] on span "+" at bounding box center [852, 238] width 44 height 39
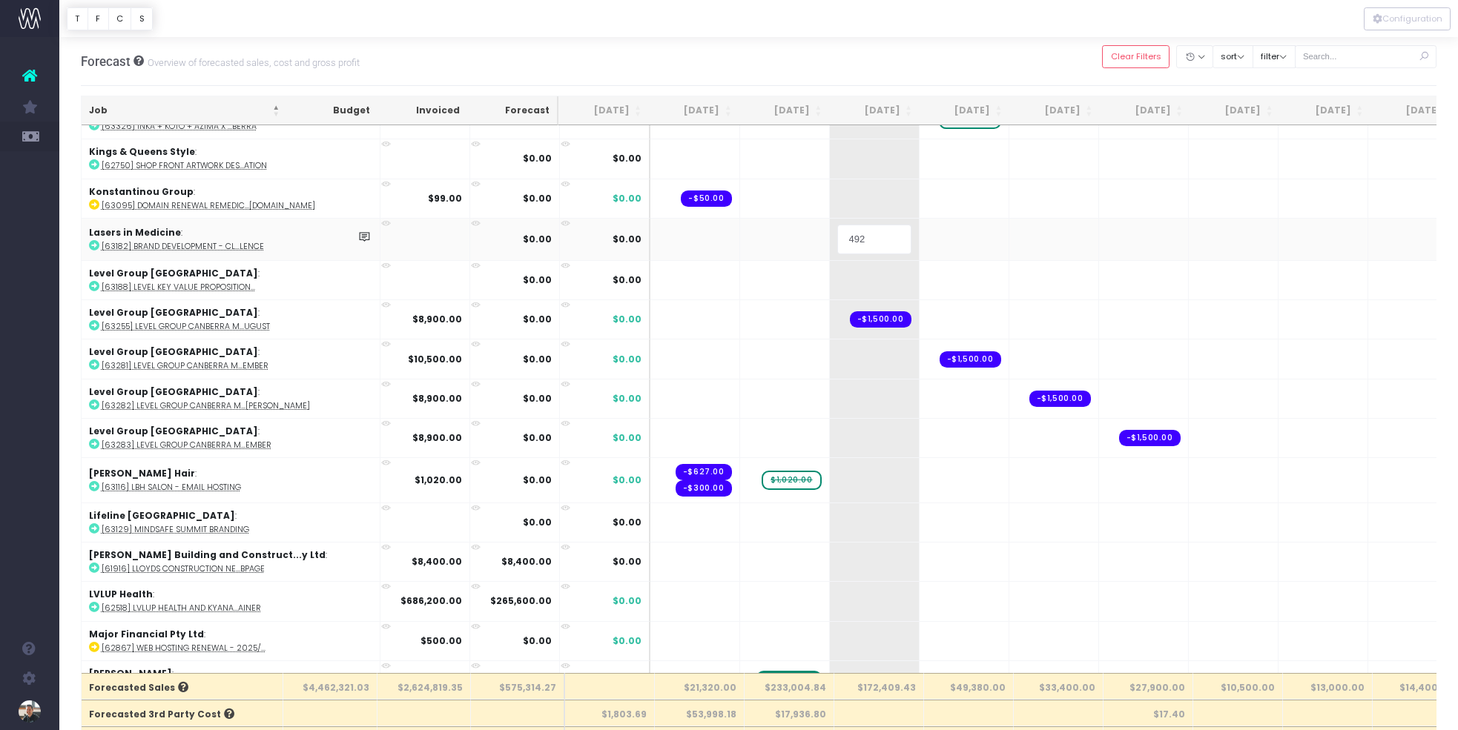
type input "4920"
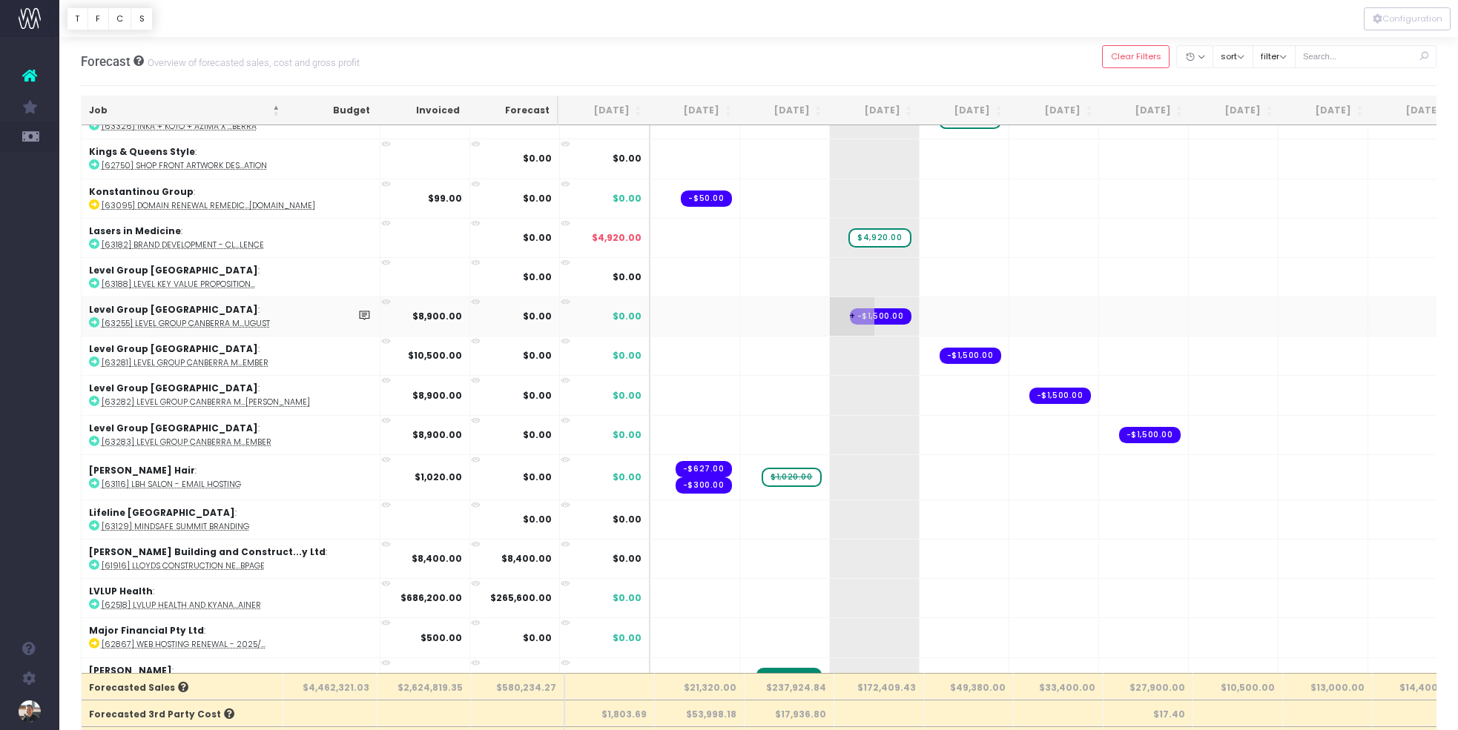
click at [830, 302] on span "+" at bounding box center [852, 316] width 44 height 39
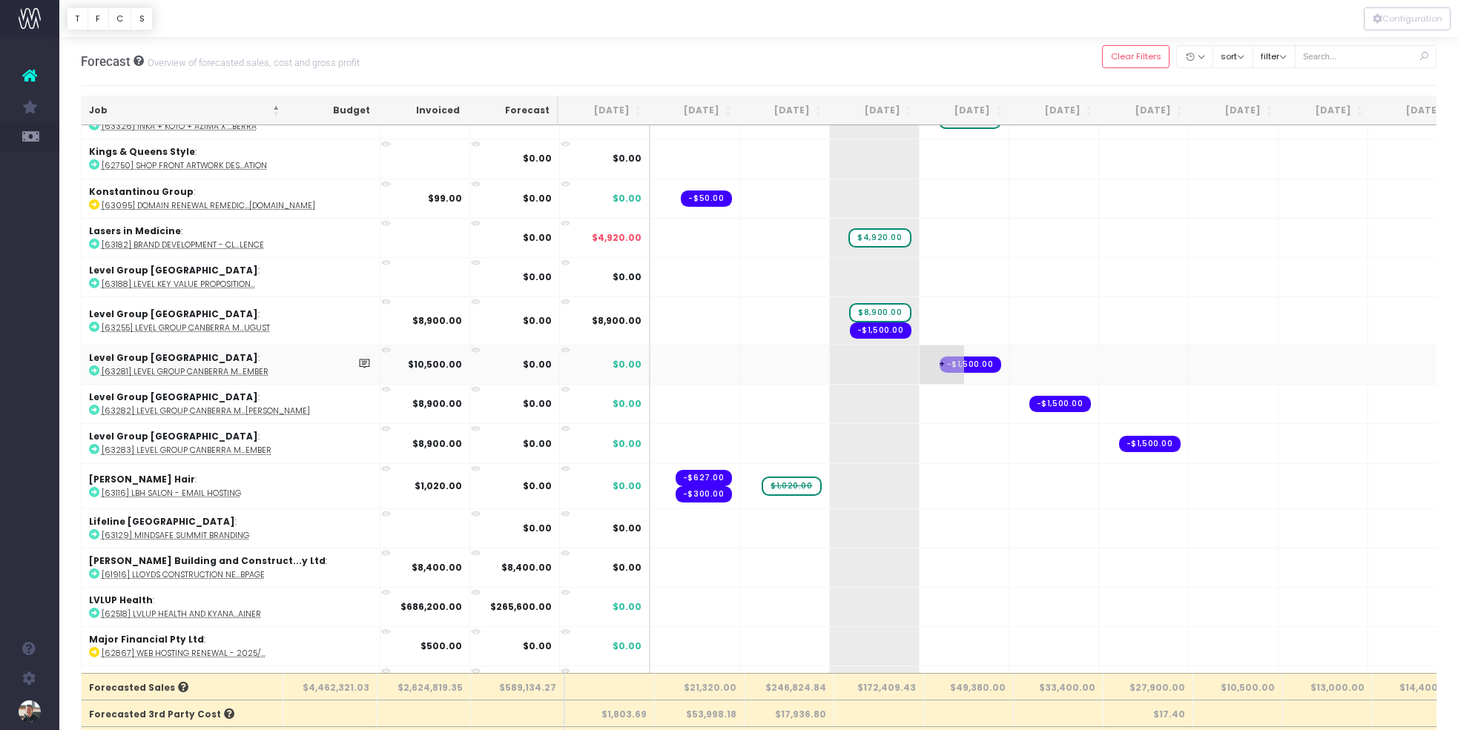
click at [919, 346] on span "+" at bounding box center [941, 365] width 44 height 39
click at [919, 347] on span "+" at bounding box center [941, 365] width 44 height 39
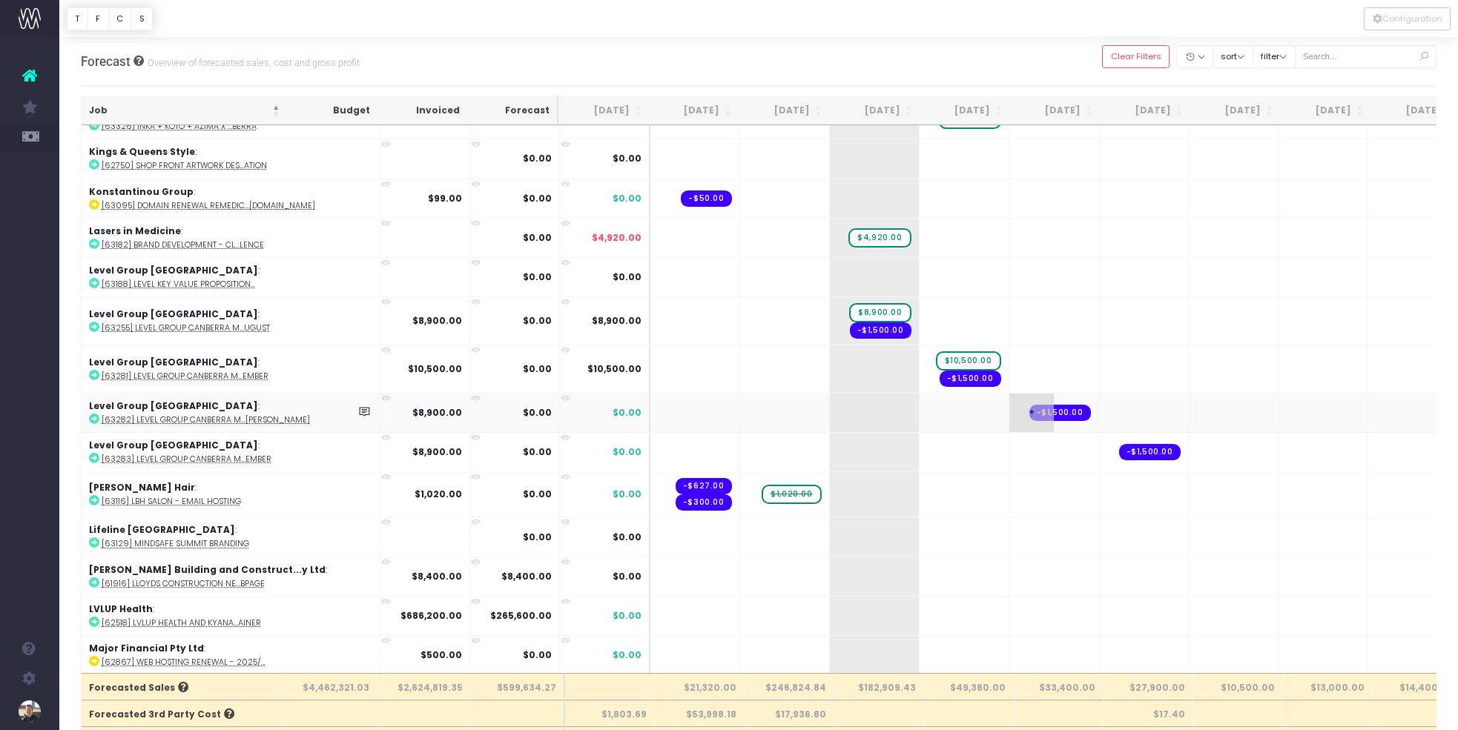
click at [1009, 394] on span "+" at bounding box center [1031, 413] width 44 height 39
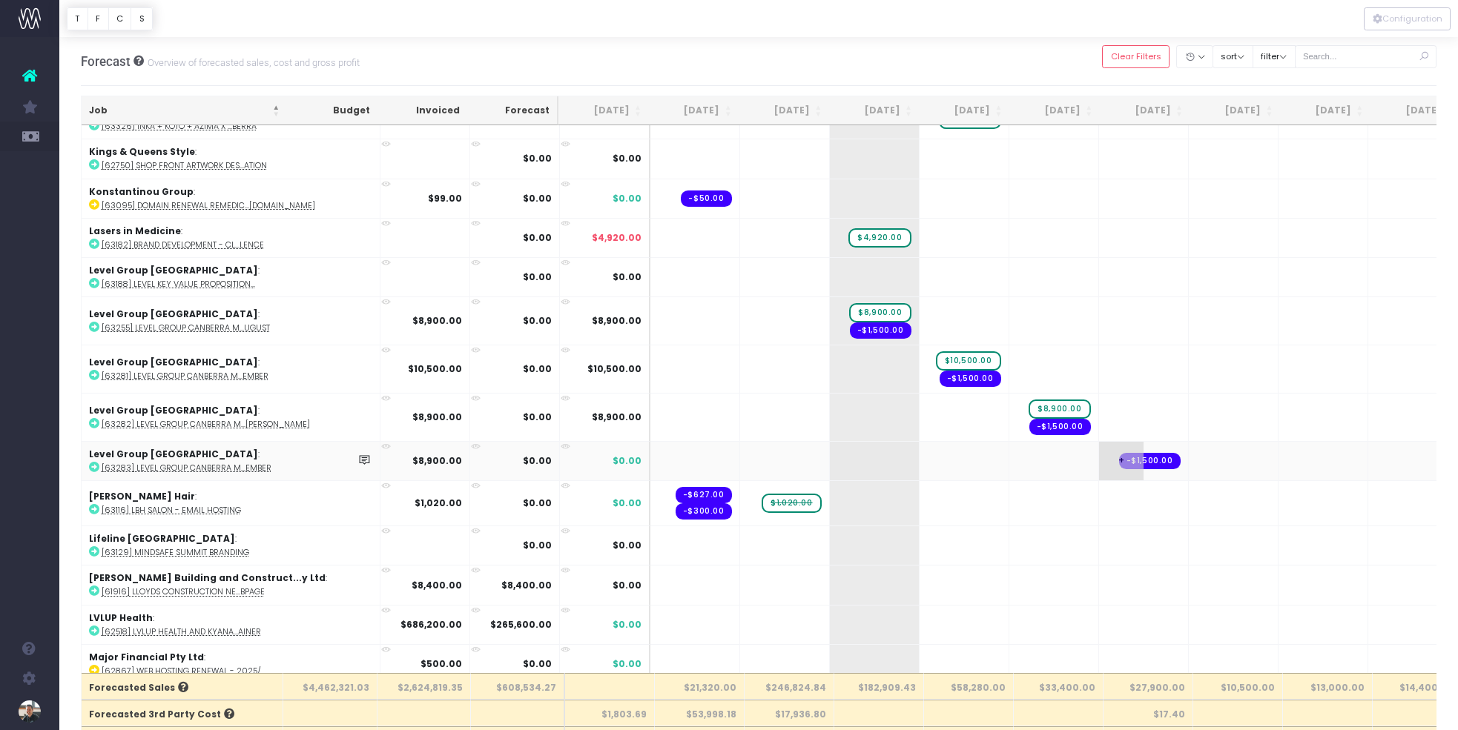
click at [1099, 446] on span "+" at bounding box center [1121, 461] width 44 height 39
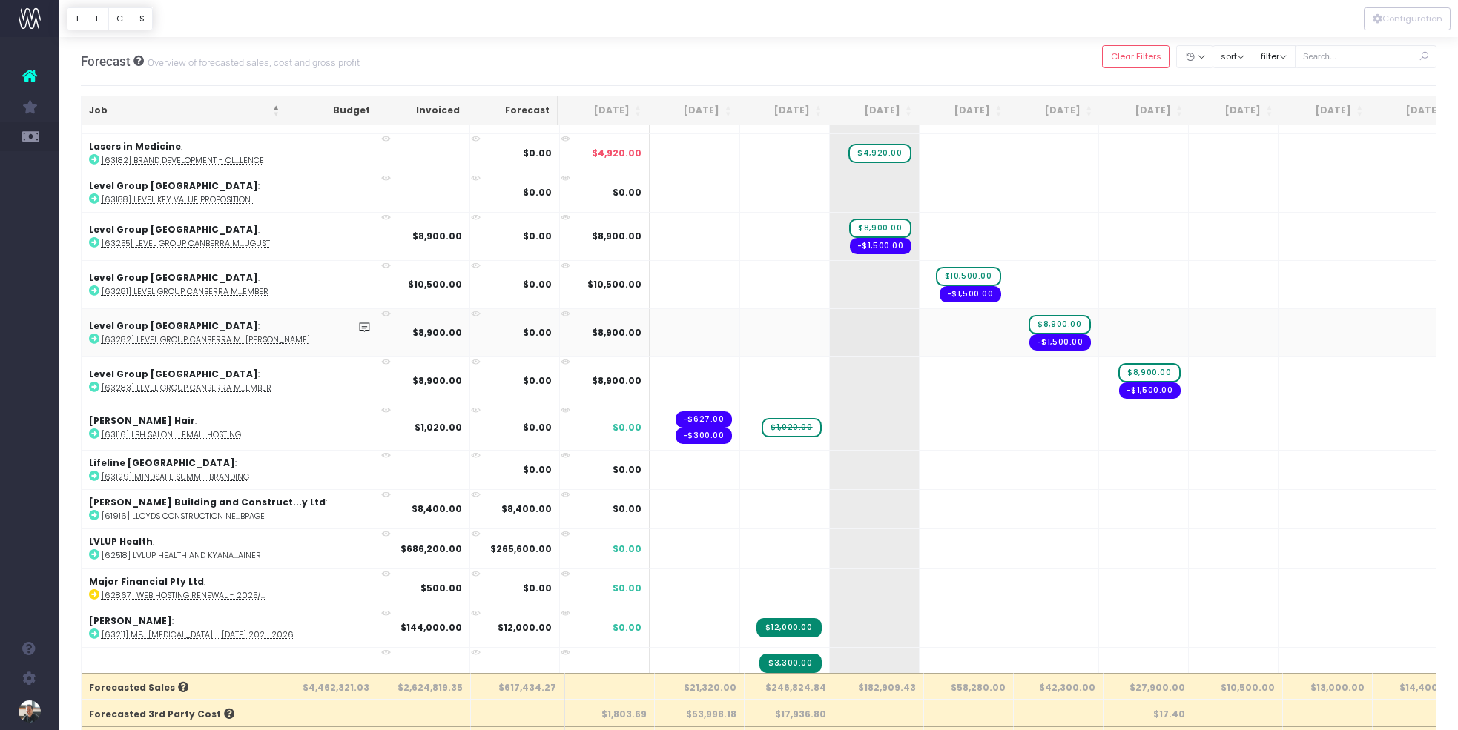
scroll to position [4992, 0]
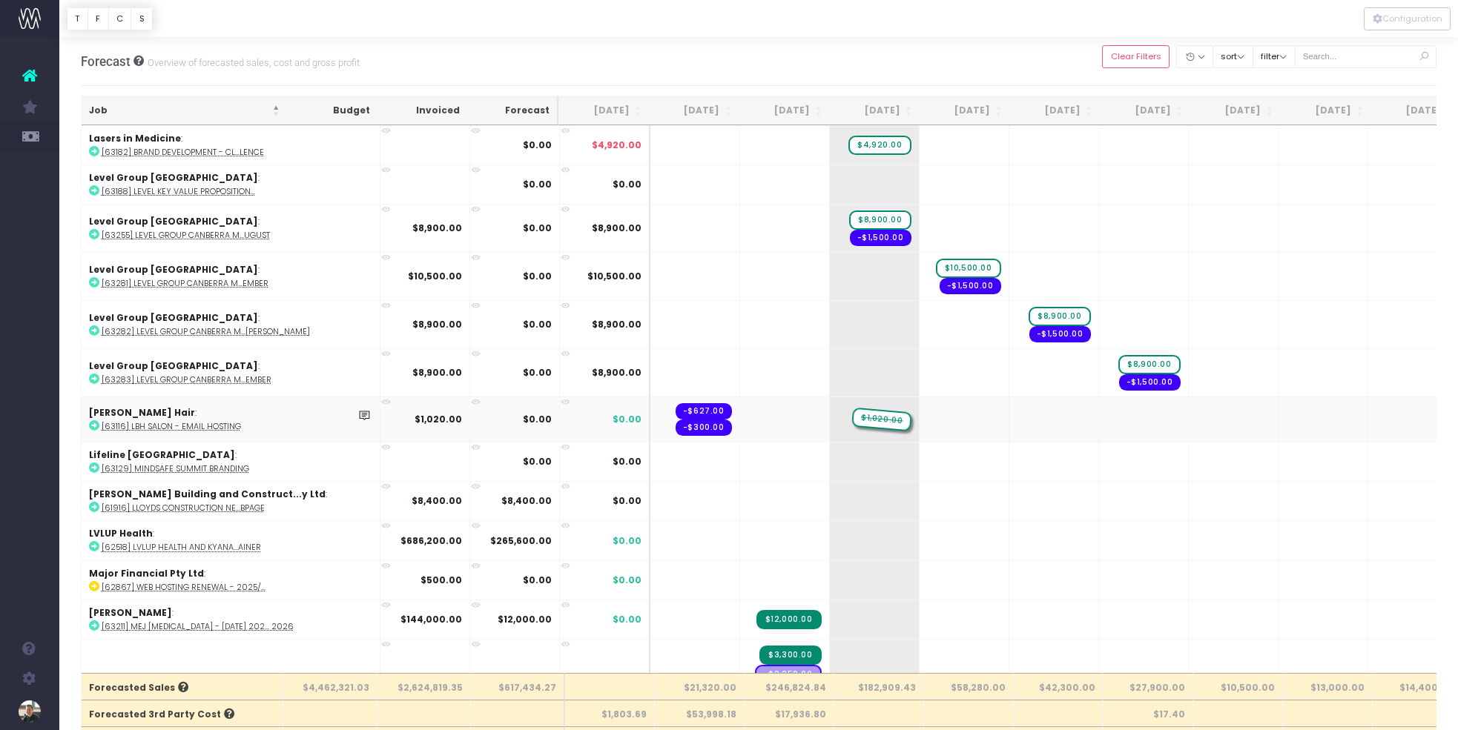
drag, startPoint x: 701, startPoint y: 403, endPoint x: 770, endPoint y: 403, distance: 69.7
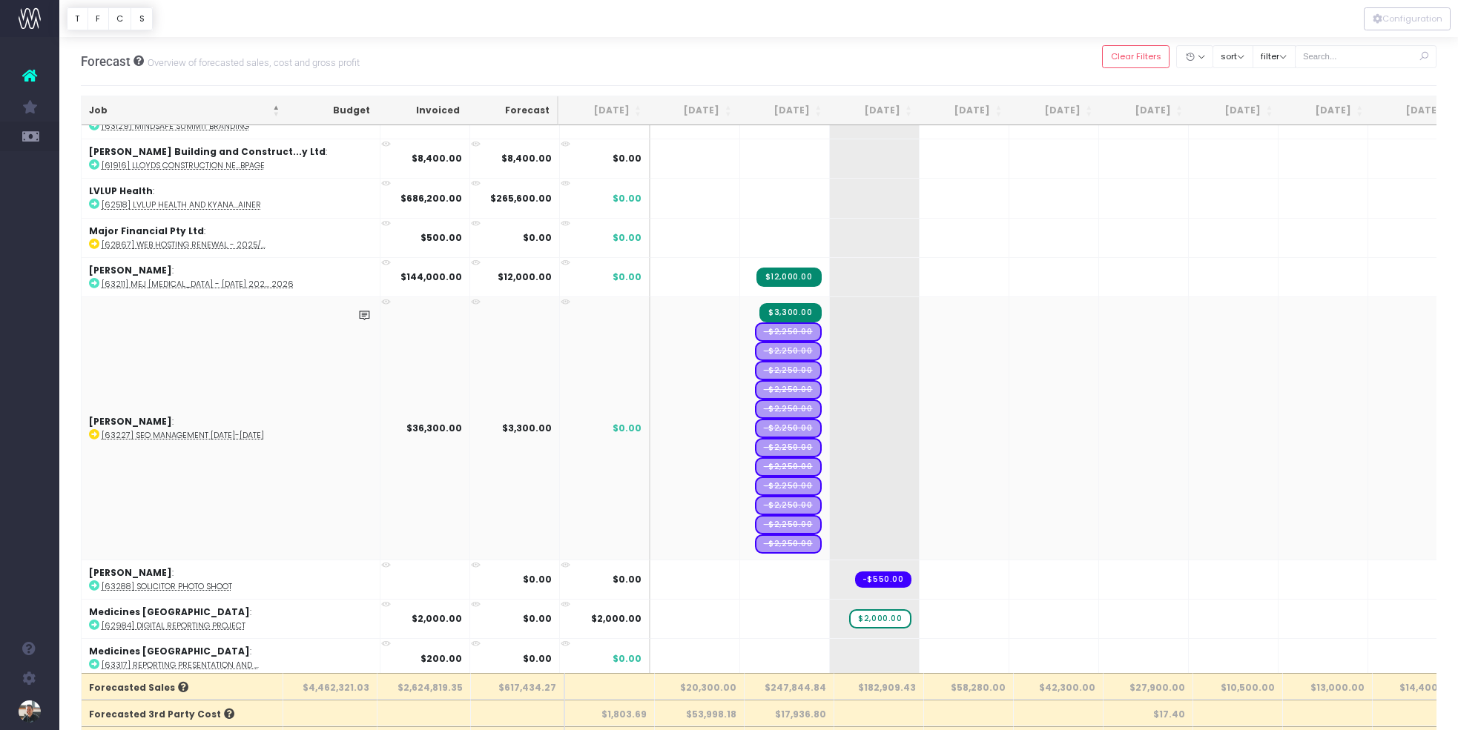
scroll to position [5338, 0]
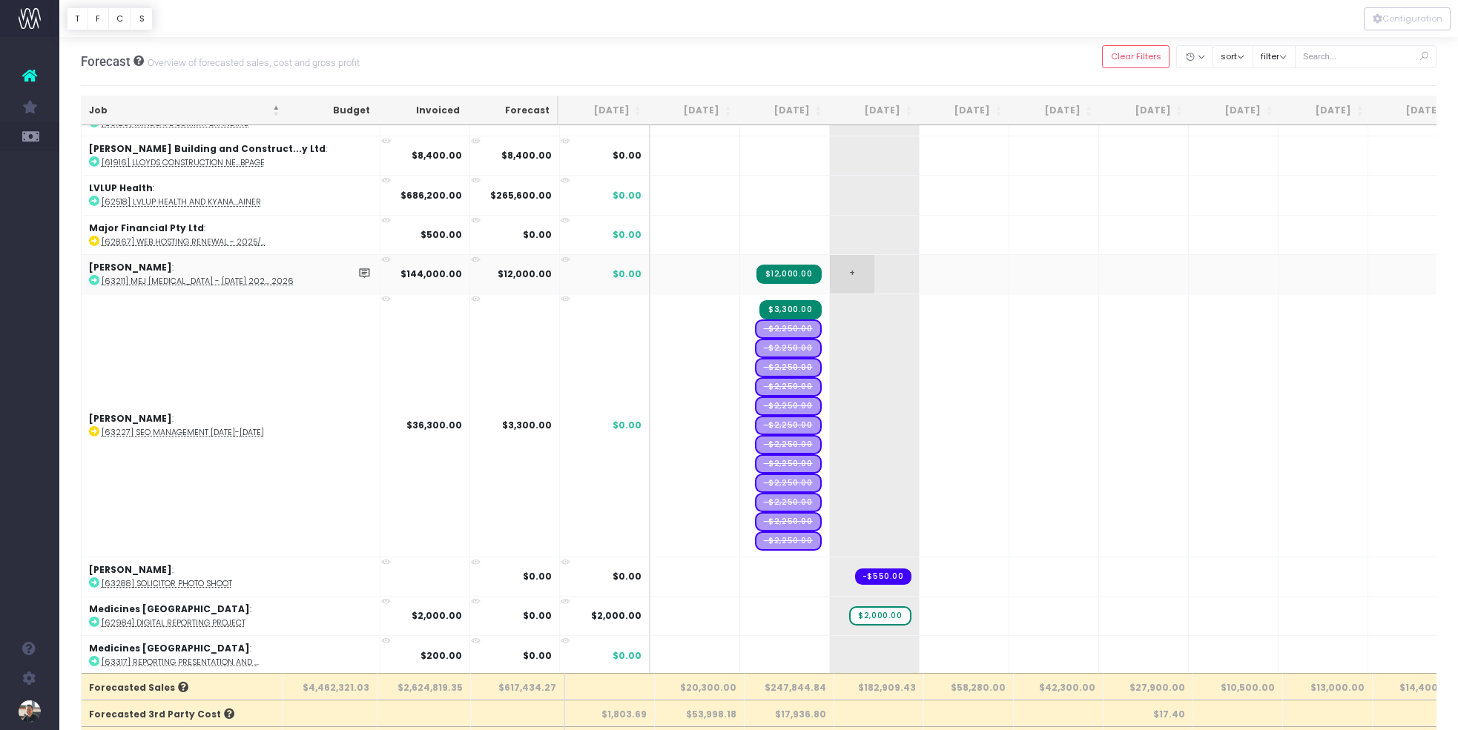
click at [830, 260] on span "+" at bounding box center [852, 274] width 44 height 39
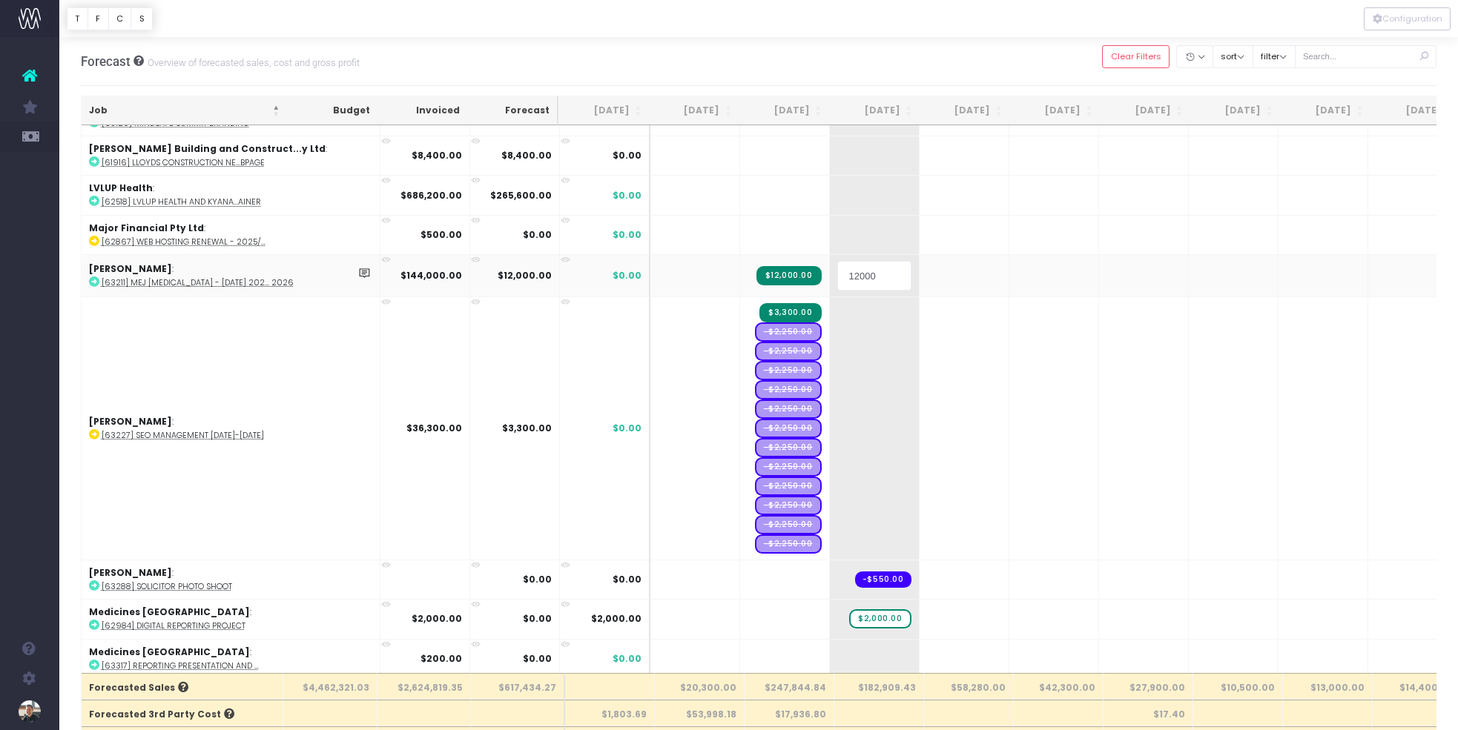
type input "1200"
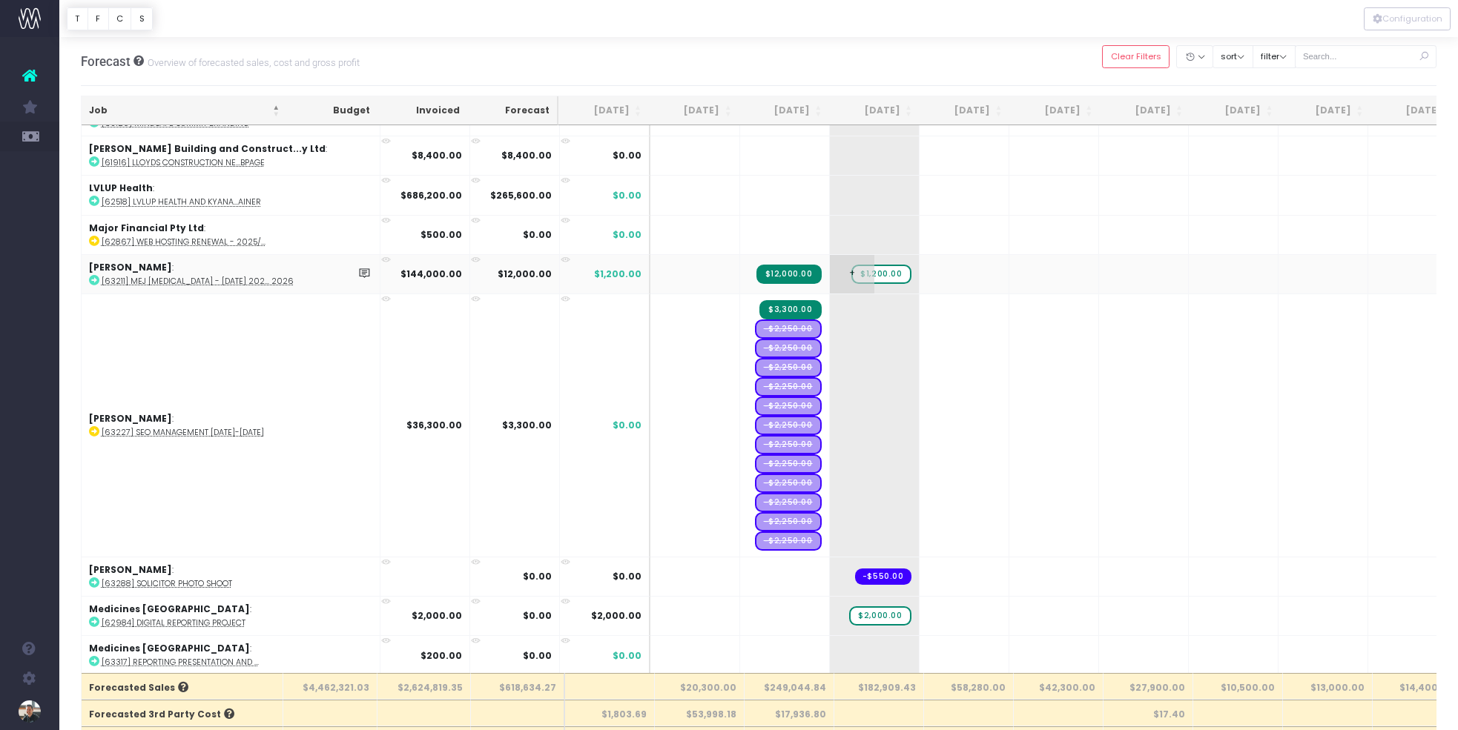
scroll to position [5316, 0]
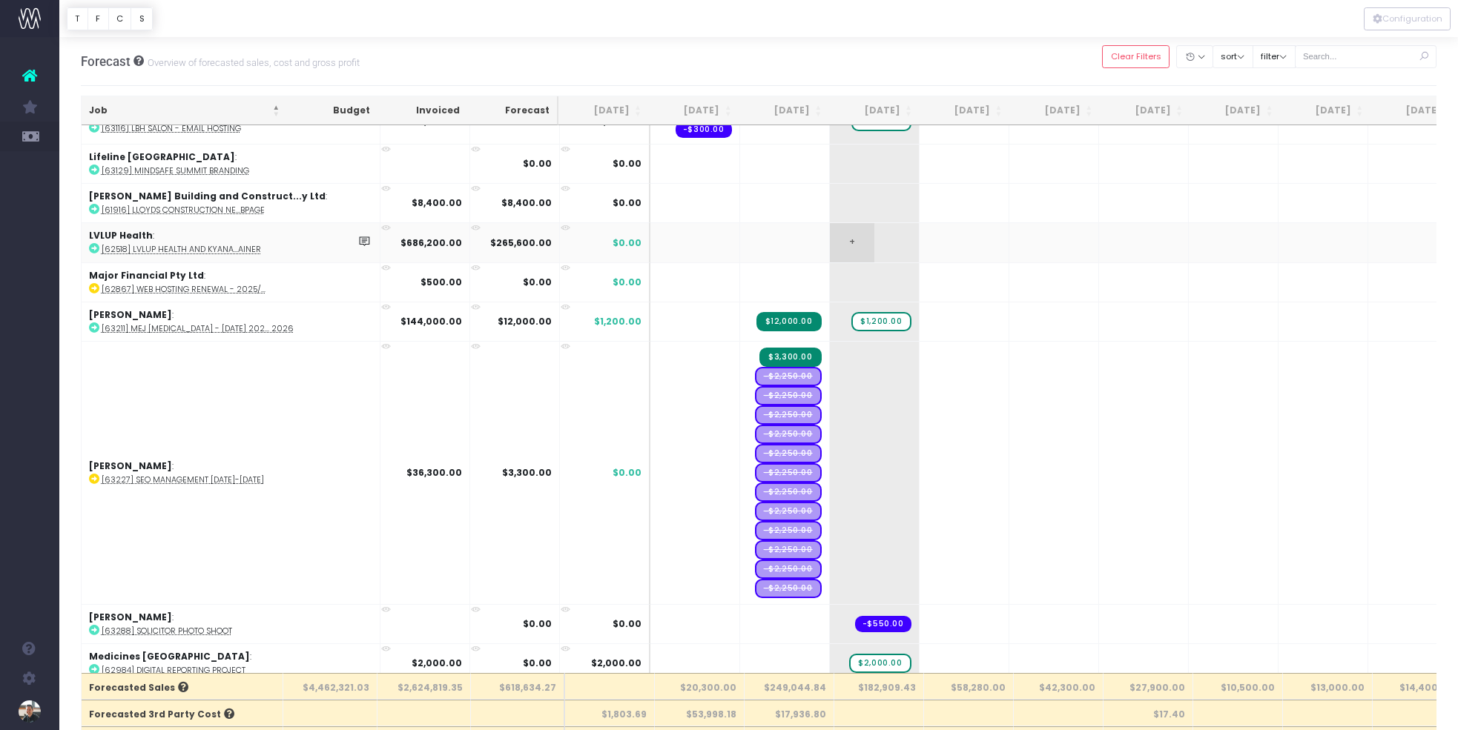
scroll to position [5320, 0]
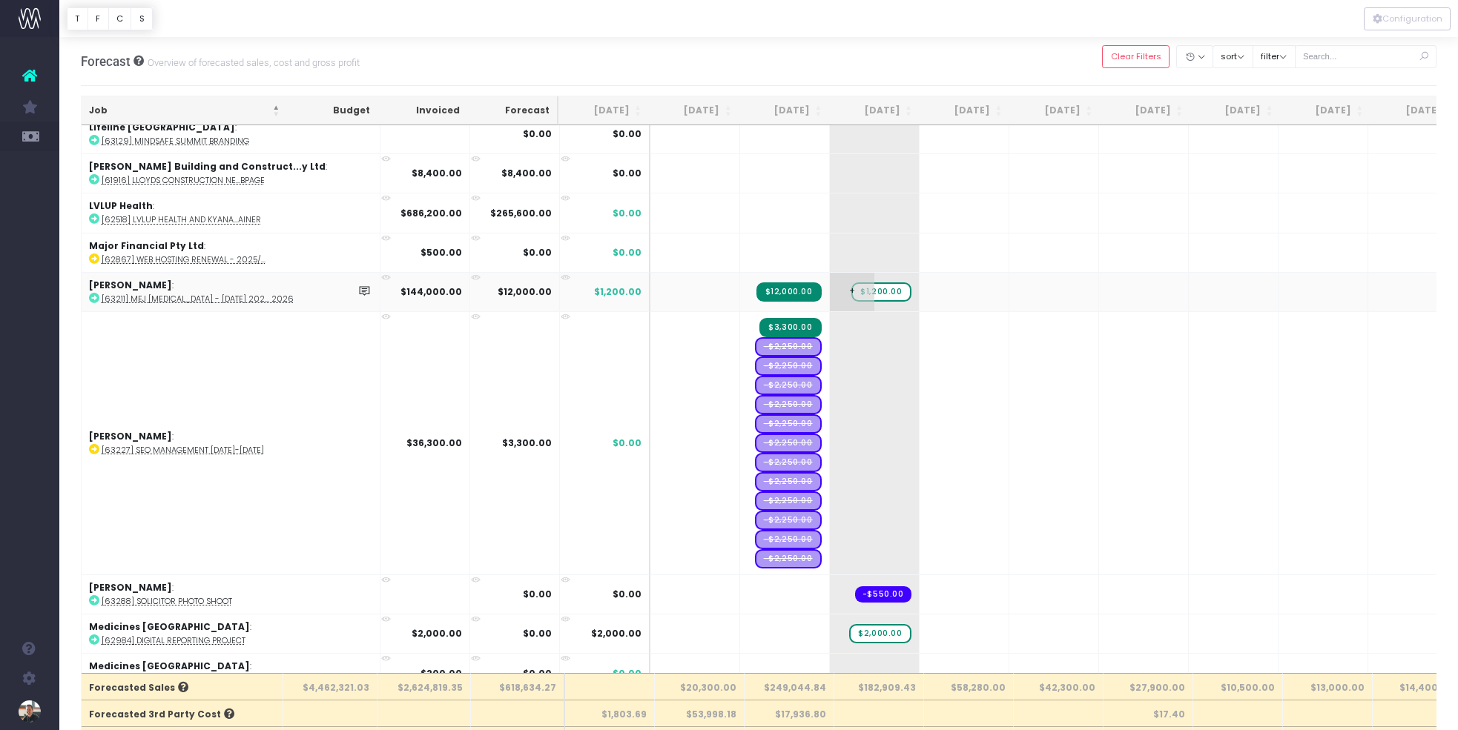
click at [851, 282] on span "$1,200.00" at bounding box center [880, 291] width 59 height 19
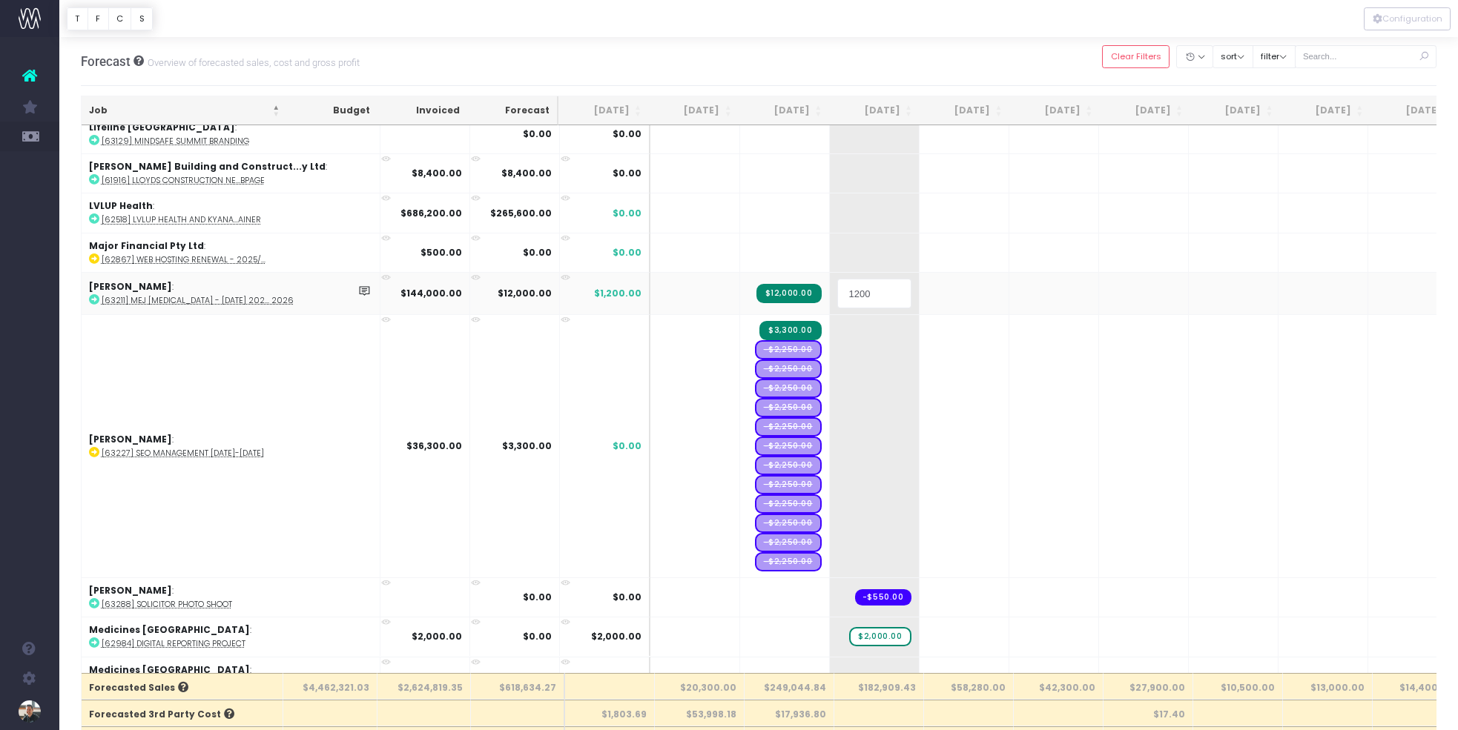
click at [837, 279] on input "1200" at bounding box center [874, 294] width 74 height 30
type input "12000"
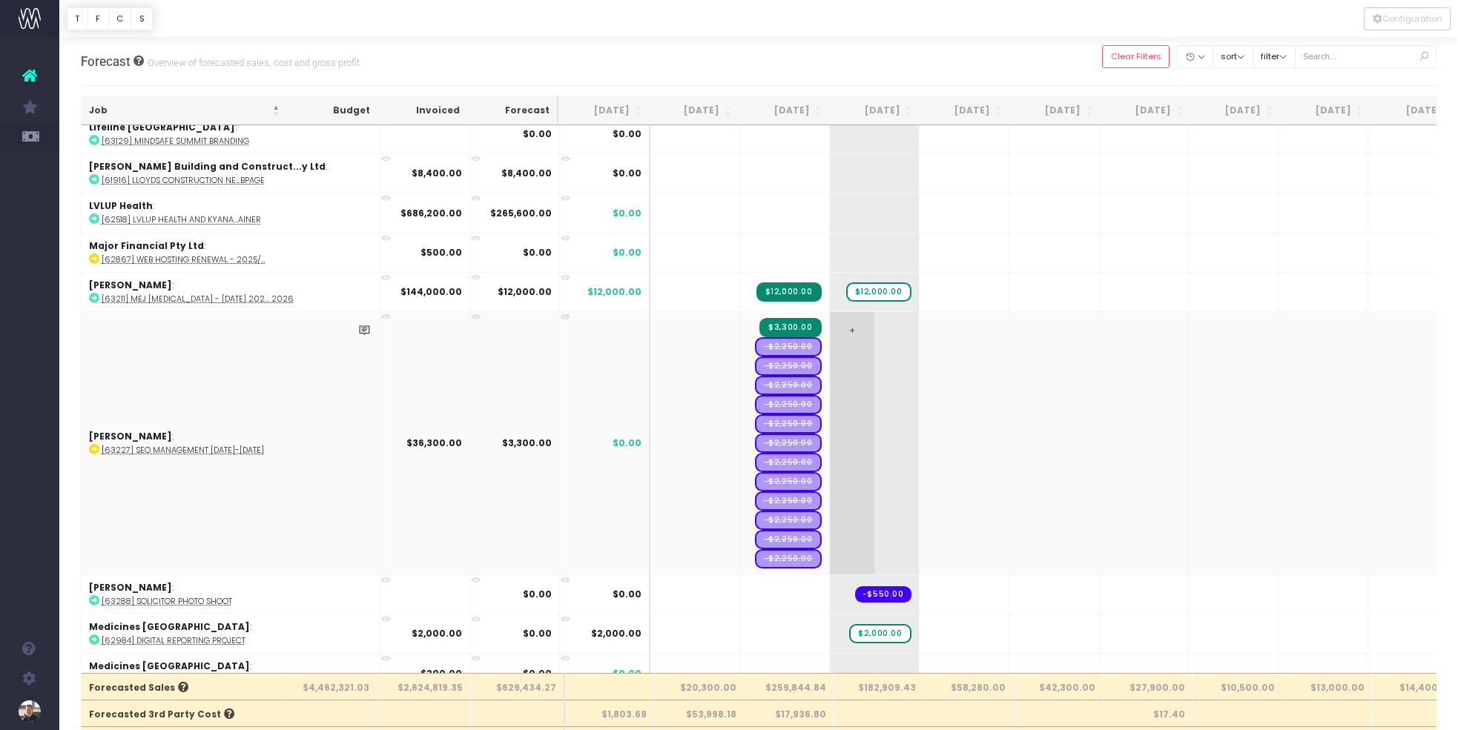
scroll to position [1, 0]
click at [830, 311] on span "+" at bounding box center [852, 442] width 44 height 262
type input "3300"
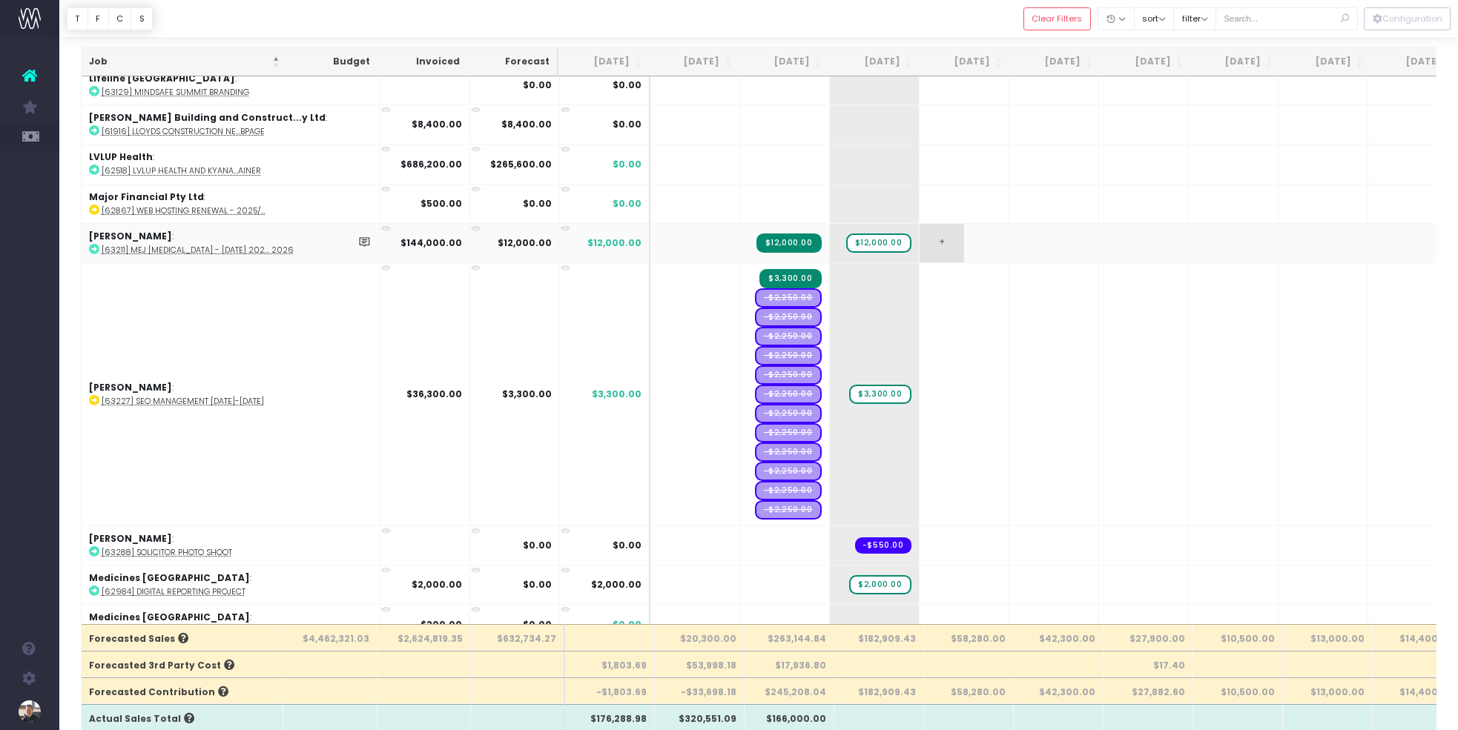
click at [919, 226] on span "+" at bounding box center [941, 243] width 44 height 39
type input "12000"
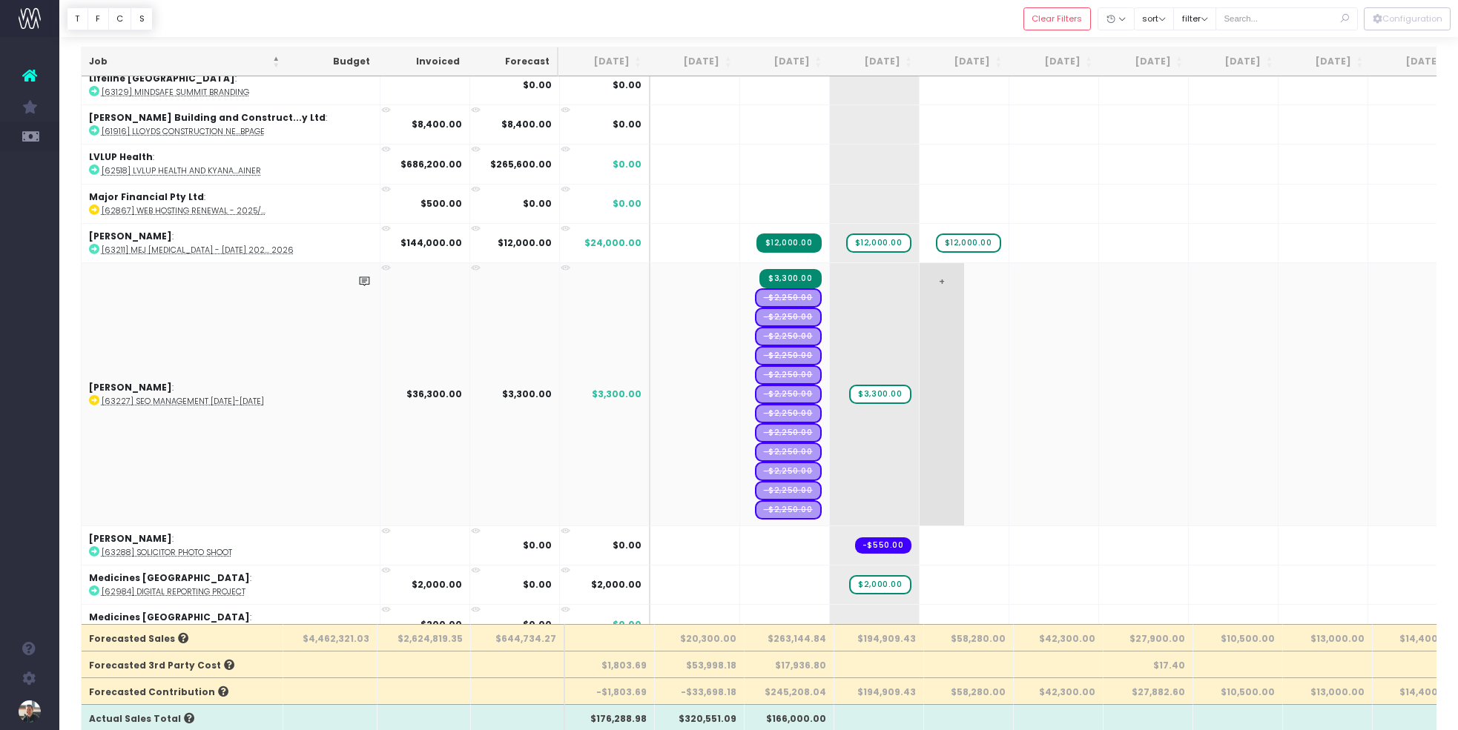
click at [919, 371] on span "+" at bounding box center [941, 394] width 44 height 262
type input "3300"
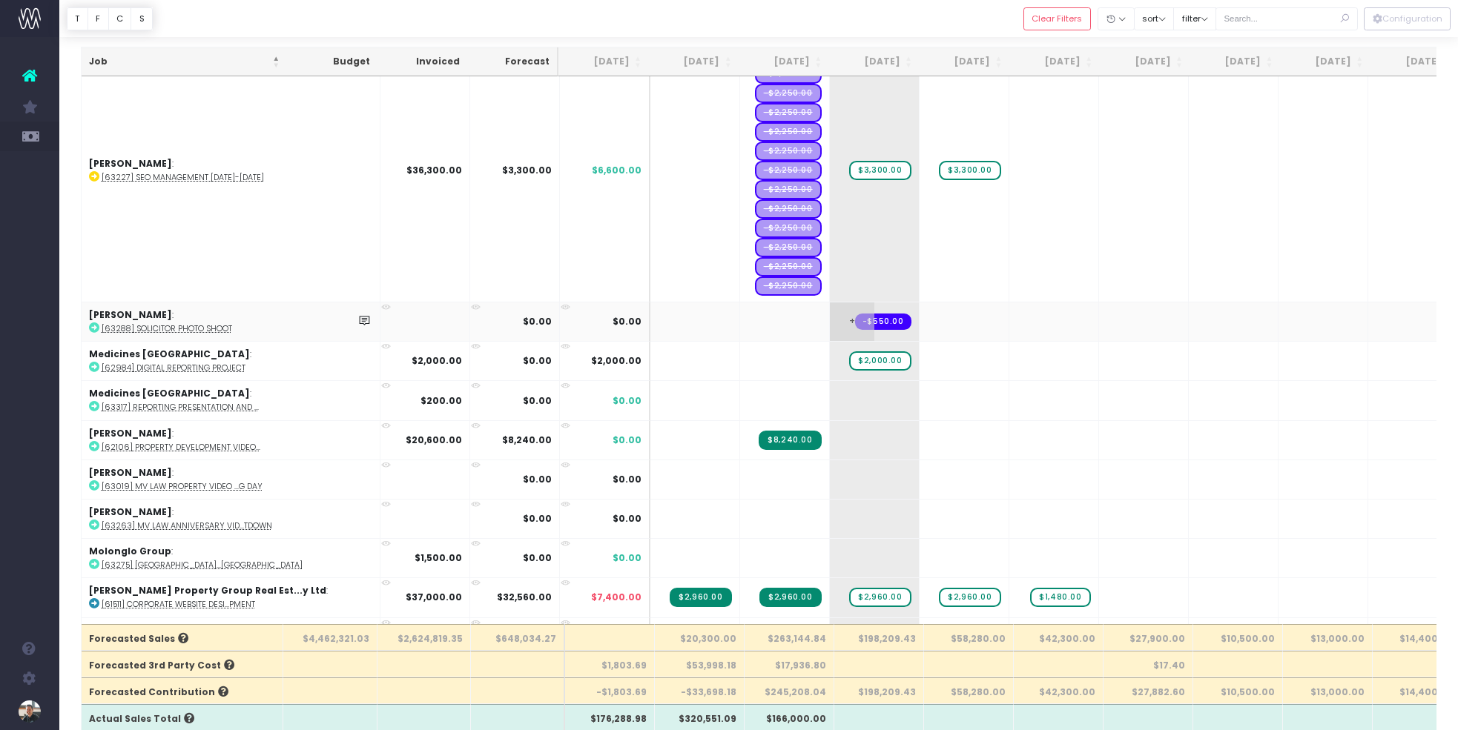
scroll to position [5548, 0]
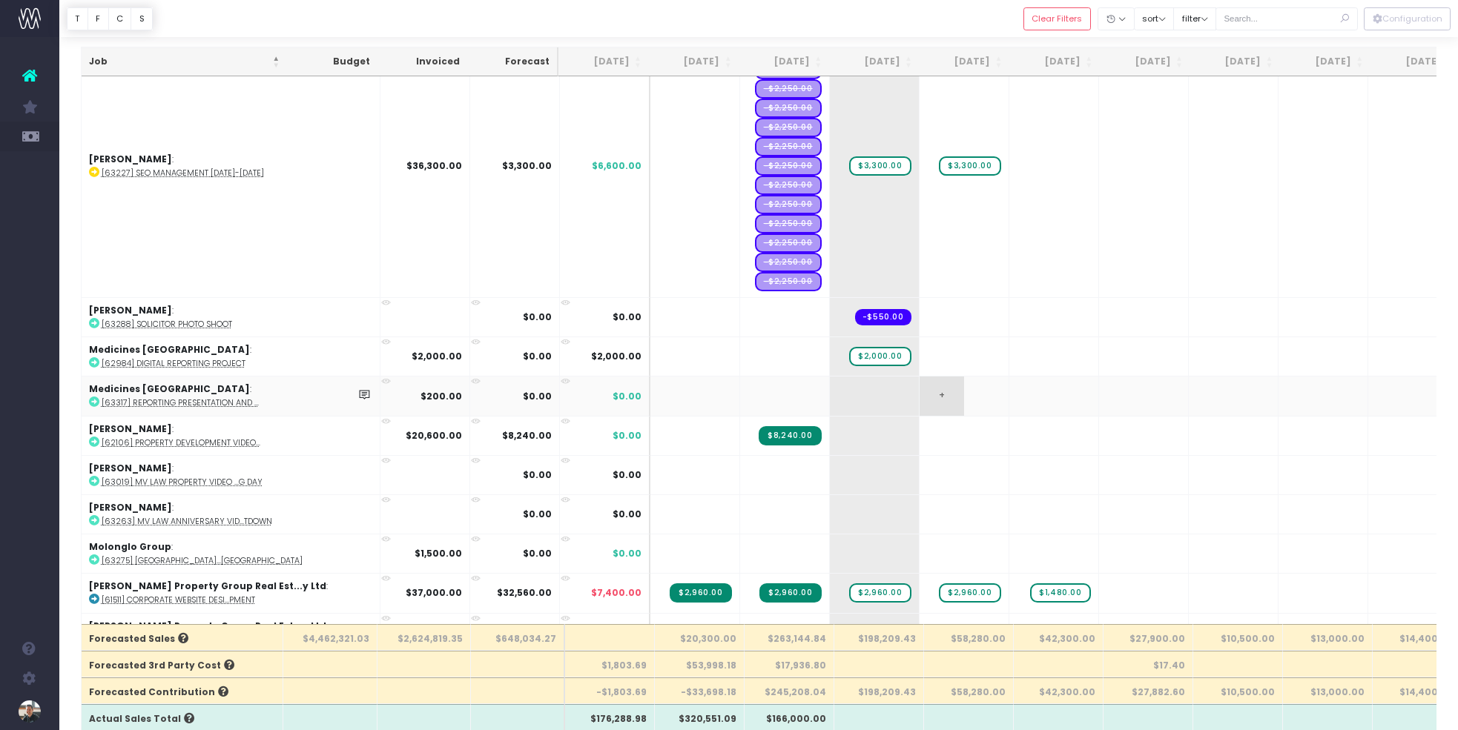
click at [919, 377] on span "+" at bounding box center [941, 396] width 44 height 39
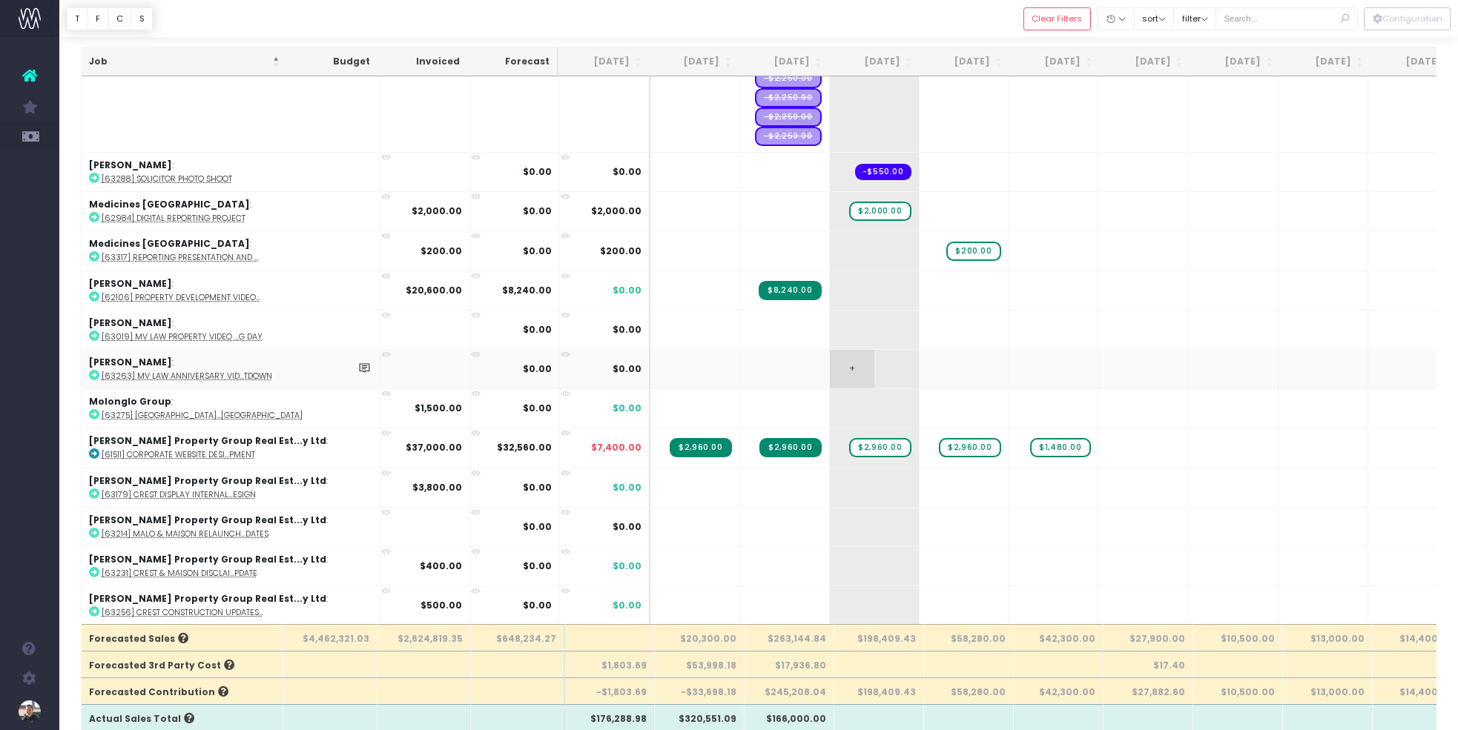
scroll to position [5695, 0]
click at [830, 389] on span "+" at bounding box center [852, 407] width 44 height 39
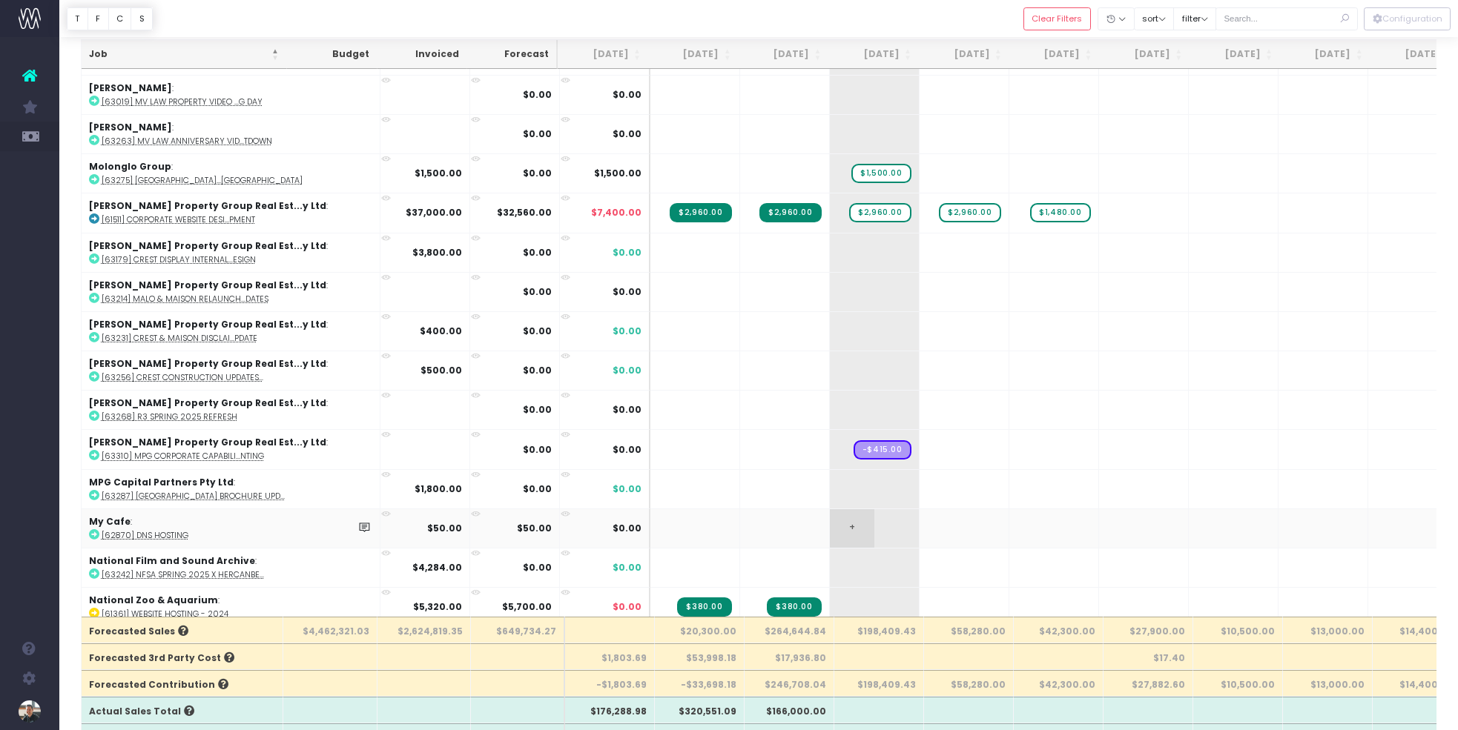
scroll to position [5928, 0]
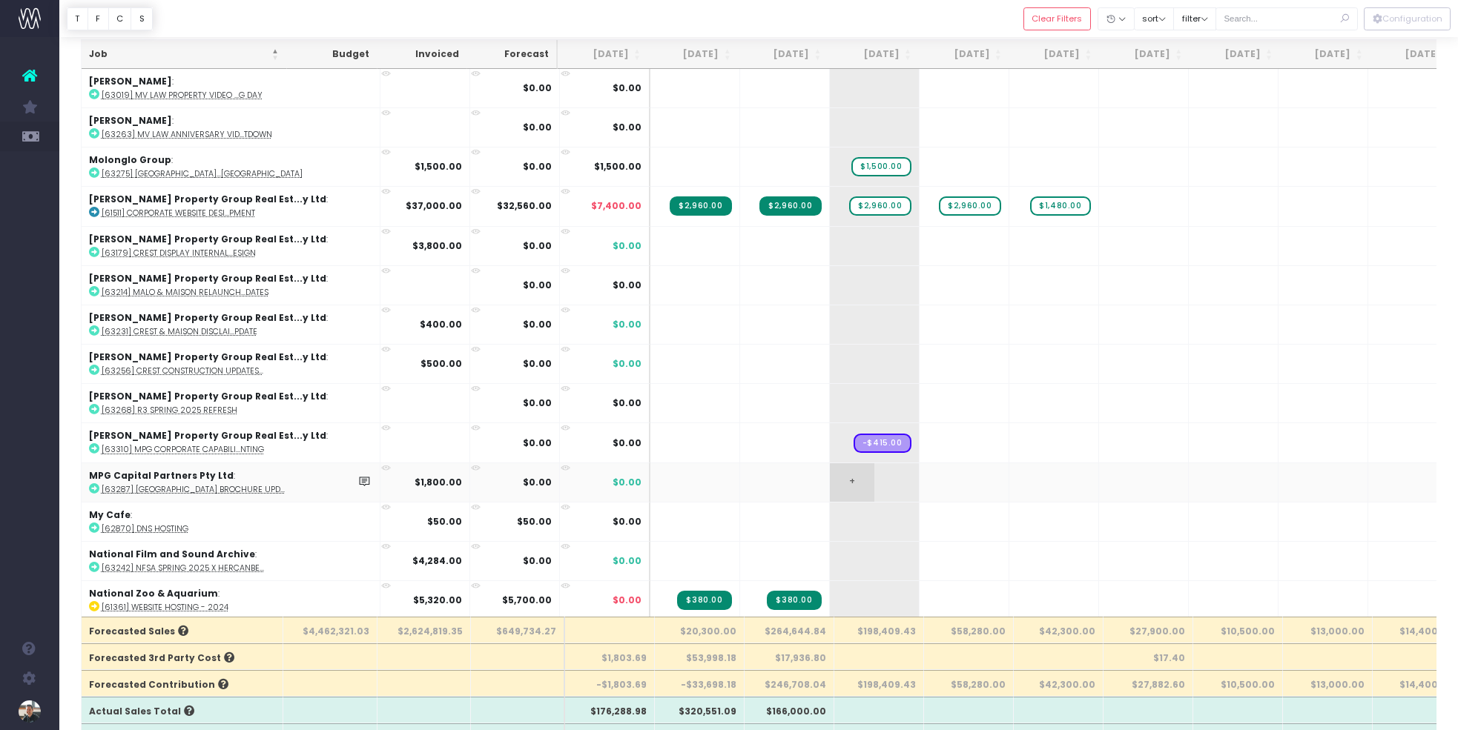
click at [830, 463] on span "+" at bounding box center [852, 482] width 44 height 39
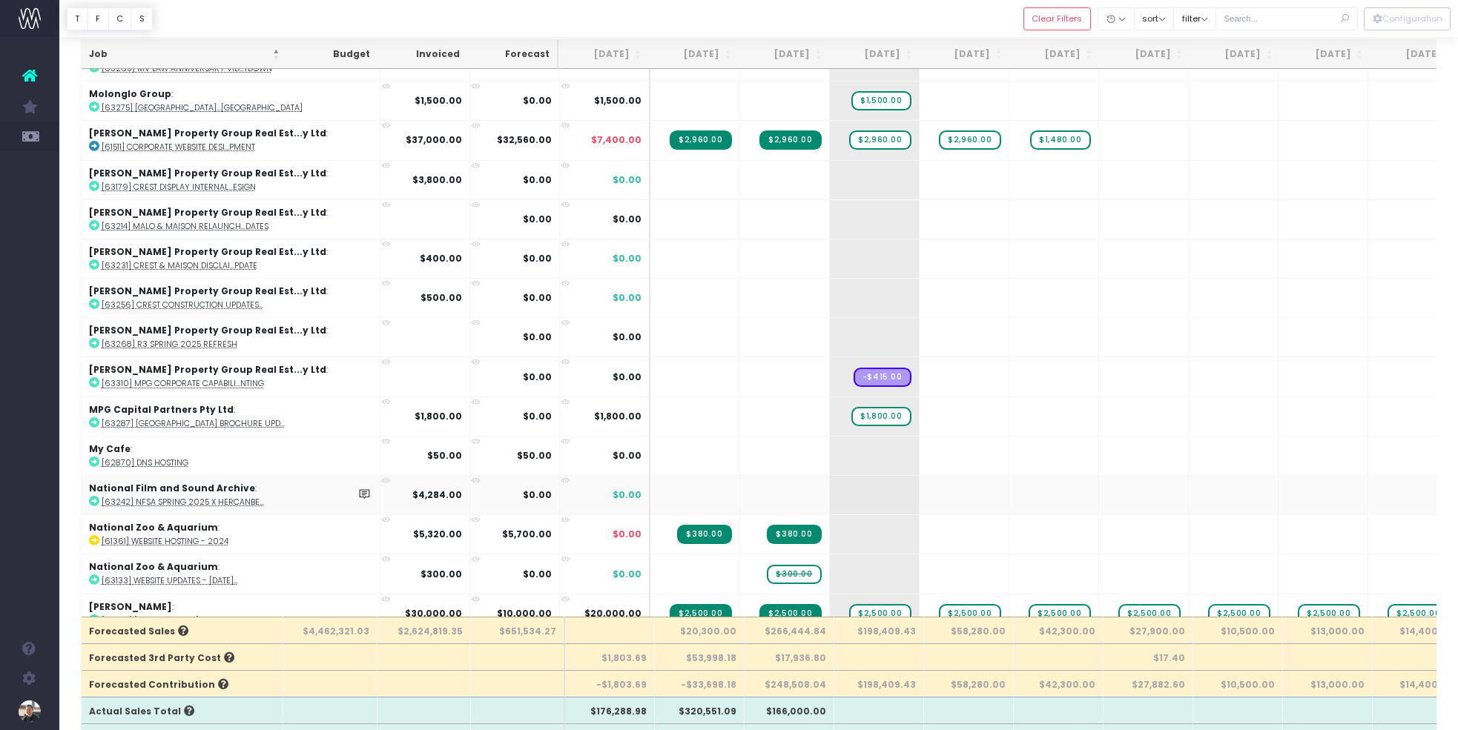
scroll to position [5986, 0]
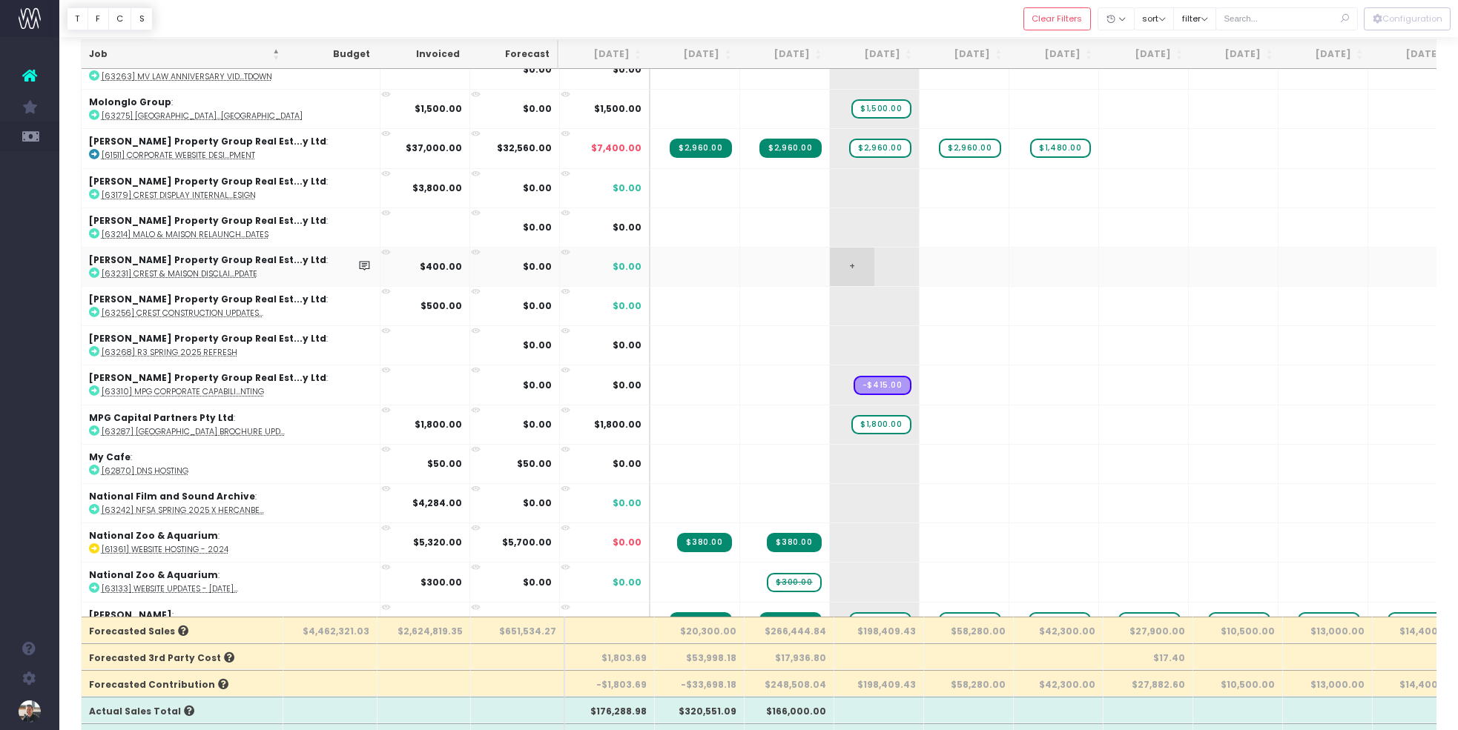
click at [830, 250] on span "+" at bounding box center [852, 267] width 44 height 39
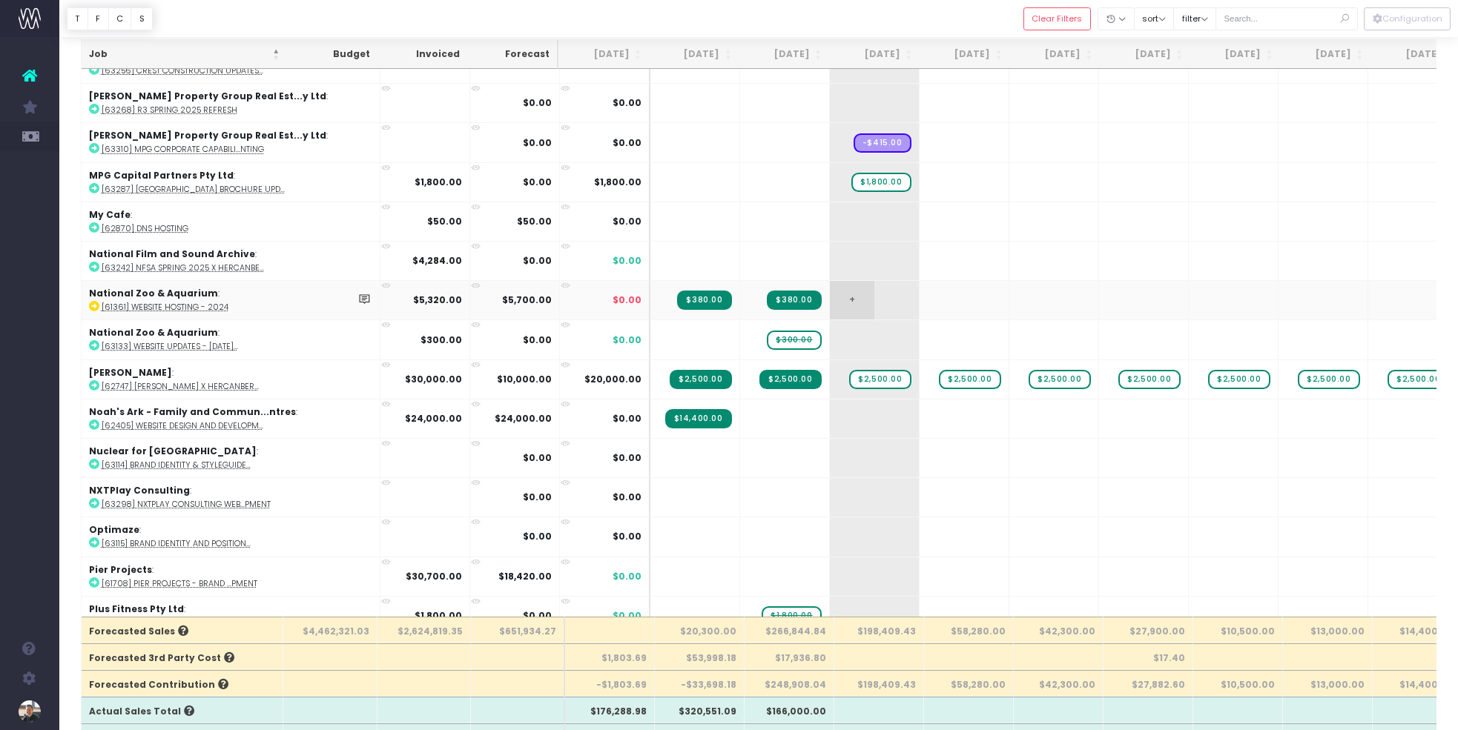
scroll to position [6230, 0]
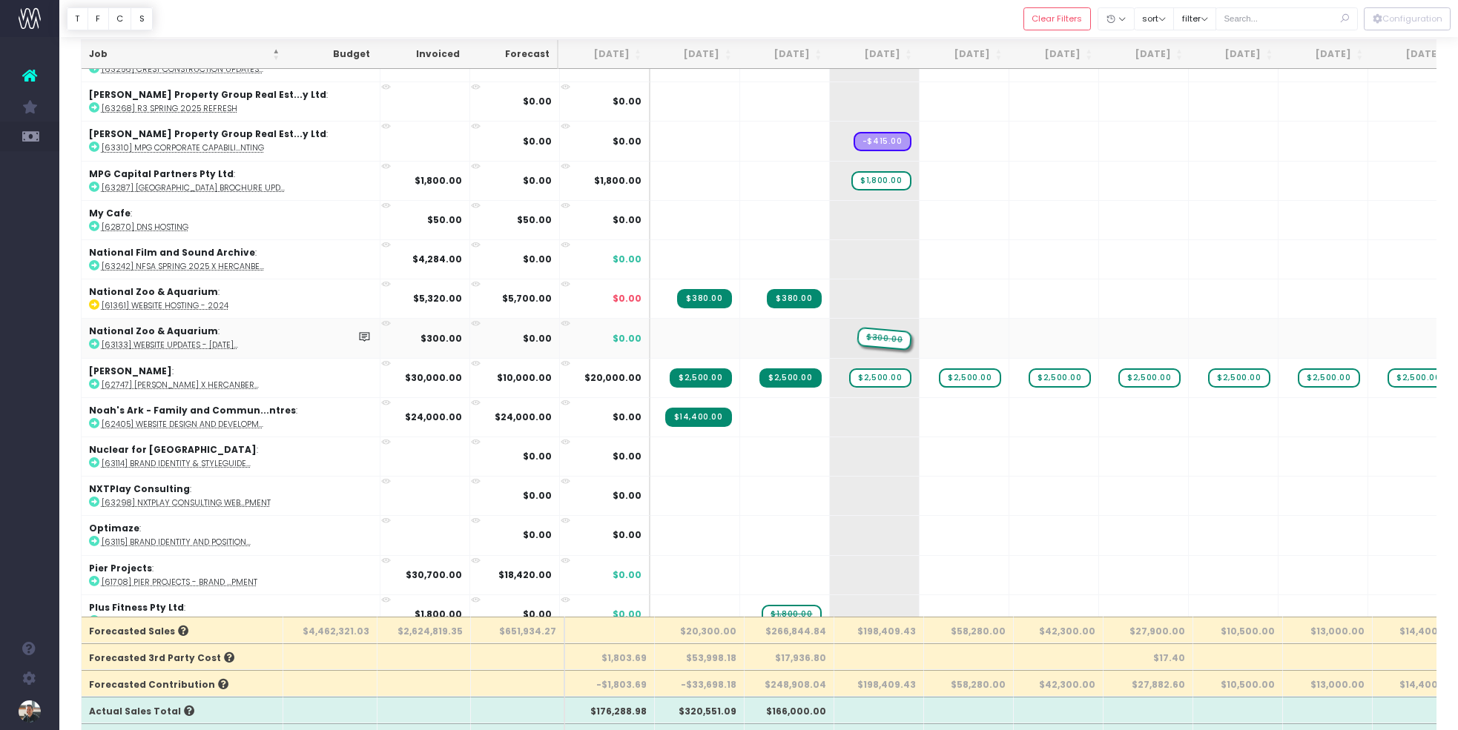
drag, startPoint x: 710, startPoint y: 320, endPoint x: 772, endPoint y: 319, distance: 62.3
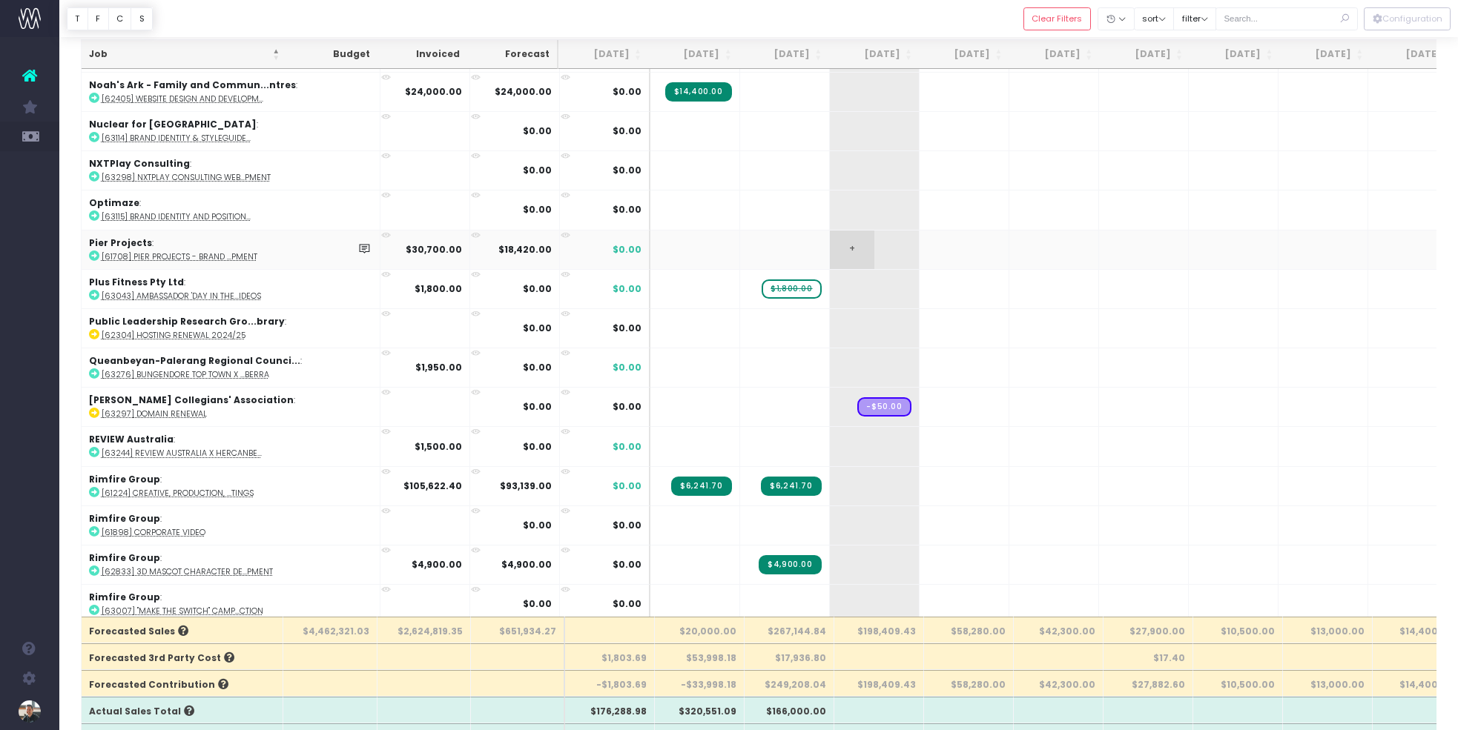
scroll to position [6560, 0]
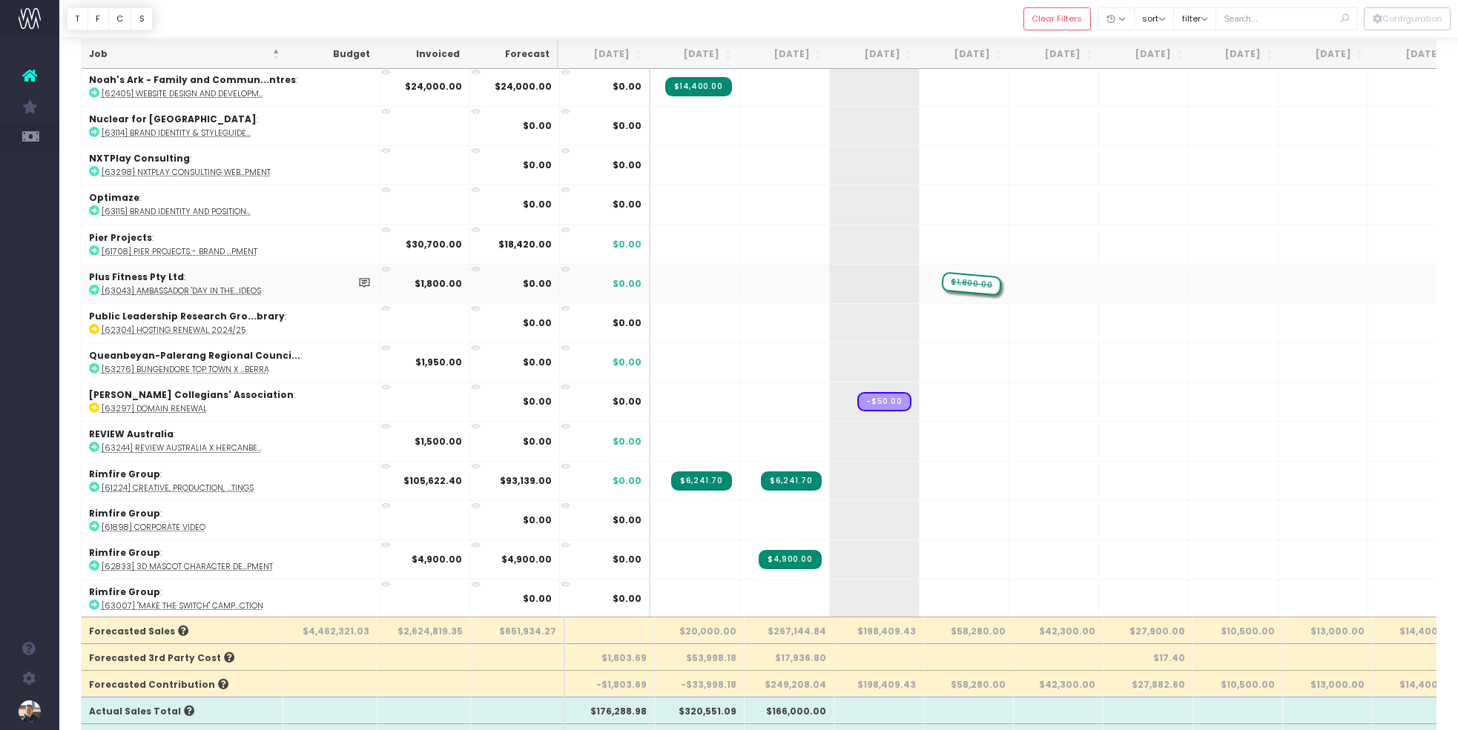
drag, startPoint x: 707, startPoint y: 263, endPoint x: 857, endPoint y: 259, distance: 149.8
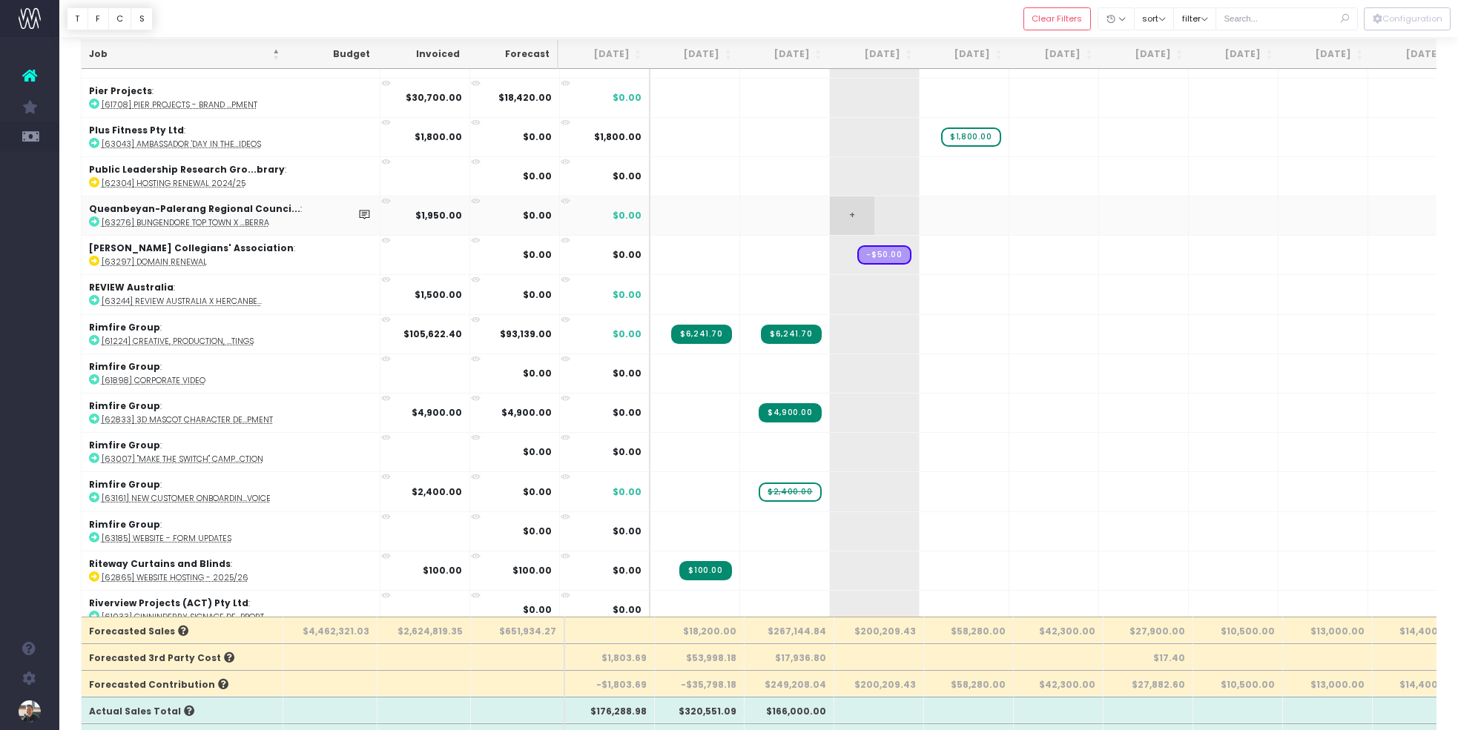
scroll to position [6711, 0]
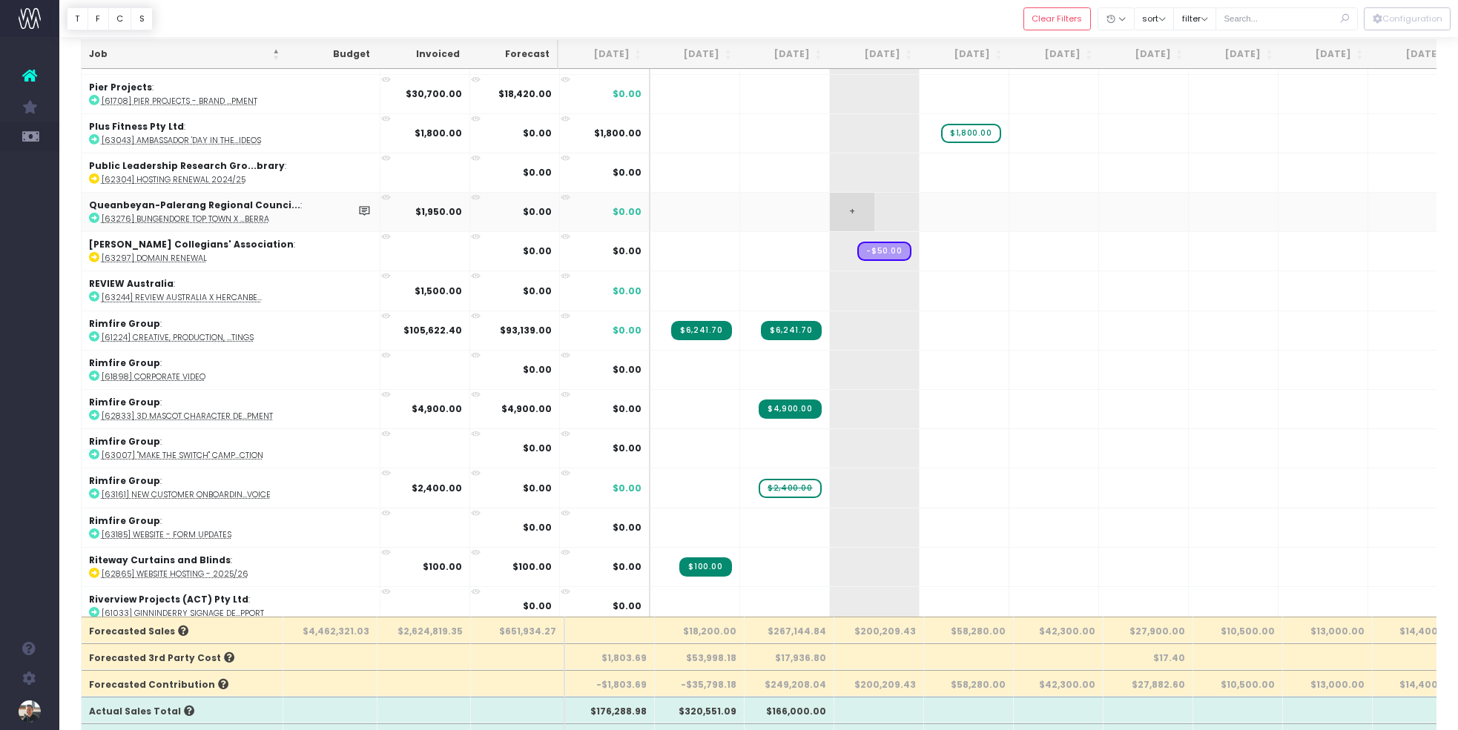
click at [830, 193] on span "+" at bounding box center [852, 212] width 44 height 39
click at [830, 271] on span "+" at bounding box center [852, 290] width 44 height 39
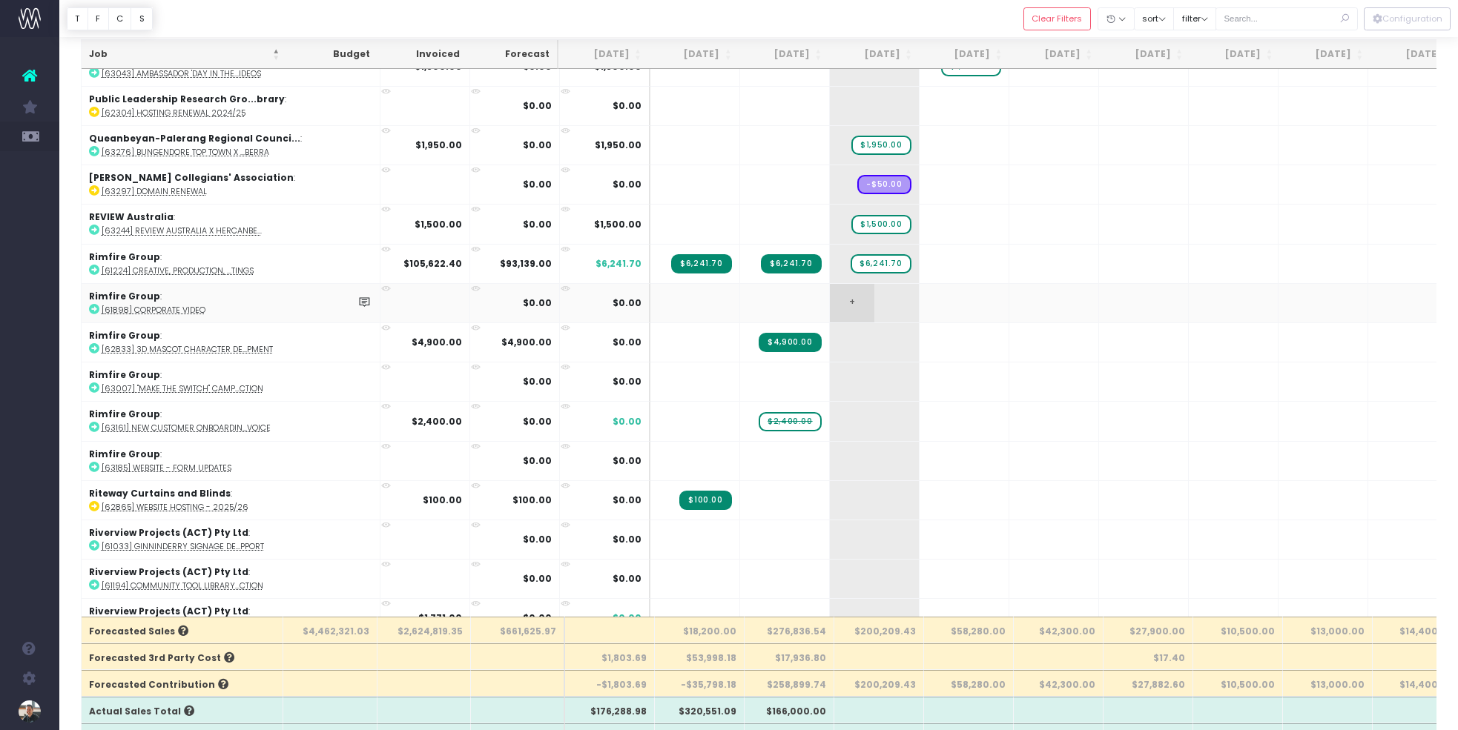
scroll to position [6782, 0]
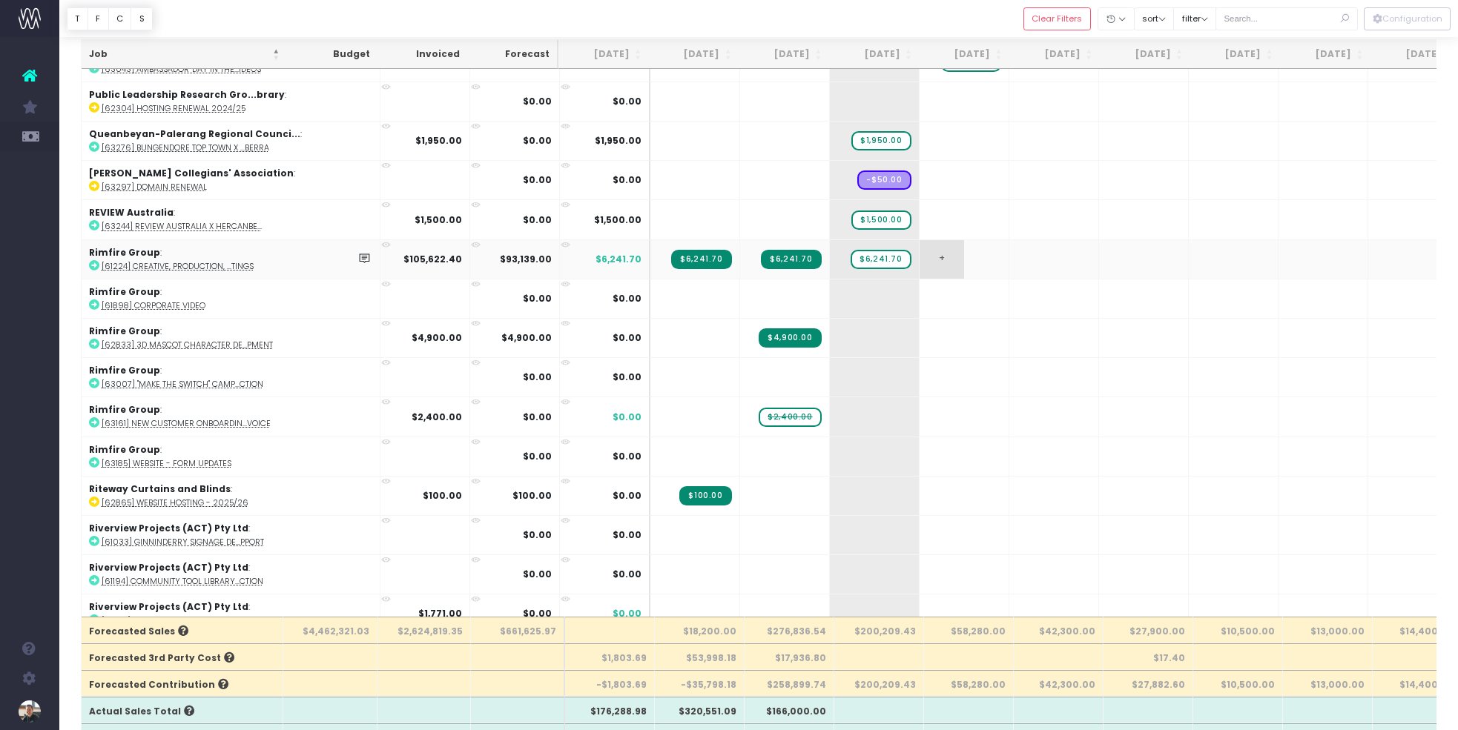
click at [919, 240] on span "+" at bounding box center [941, 259] width 44 height 39
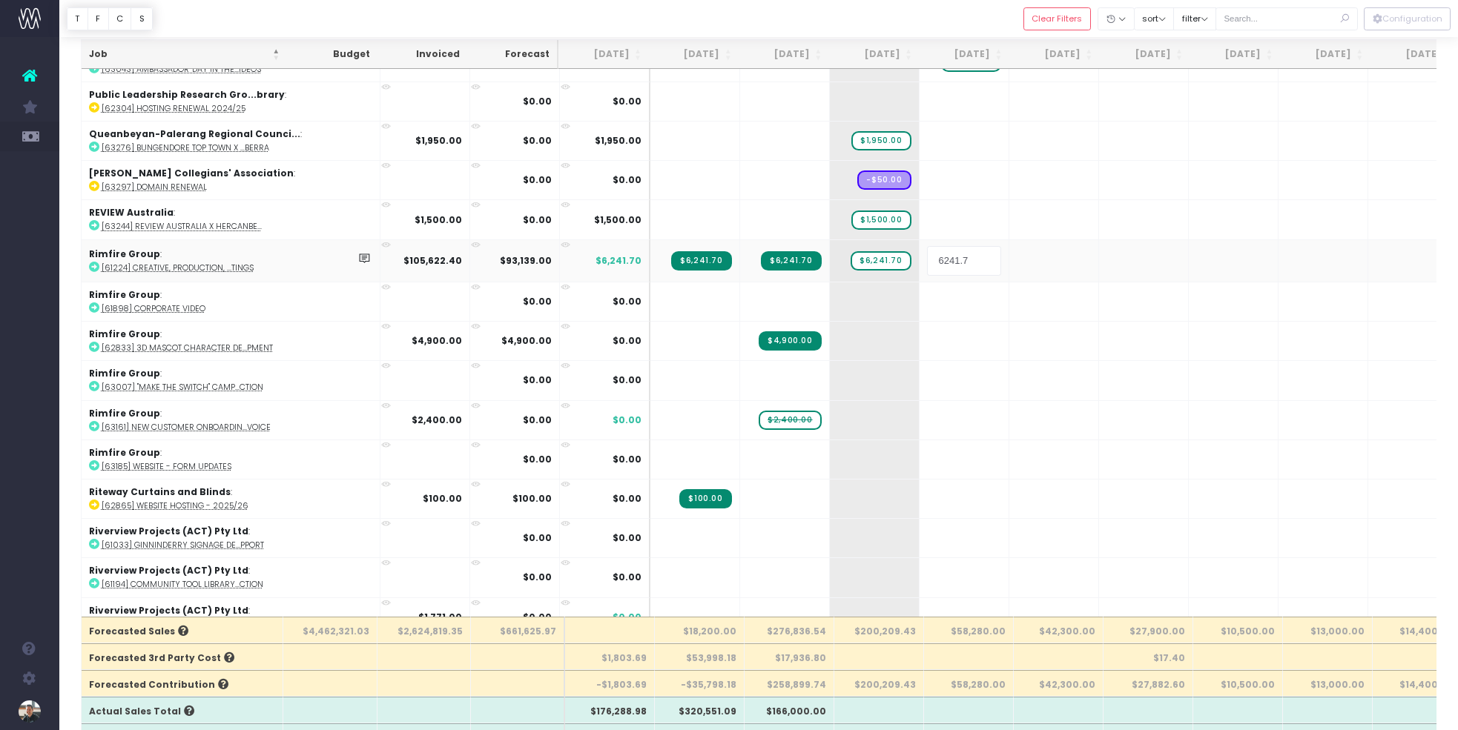
type input "6241.70"
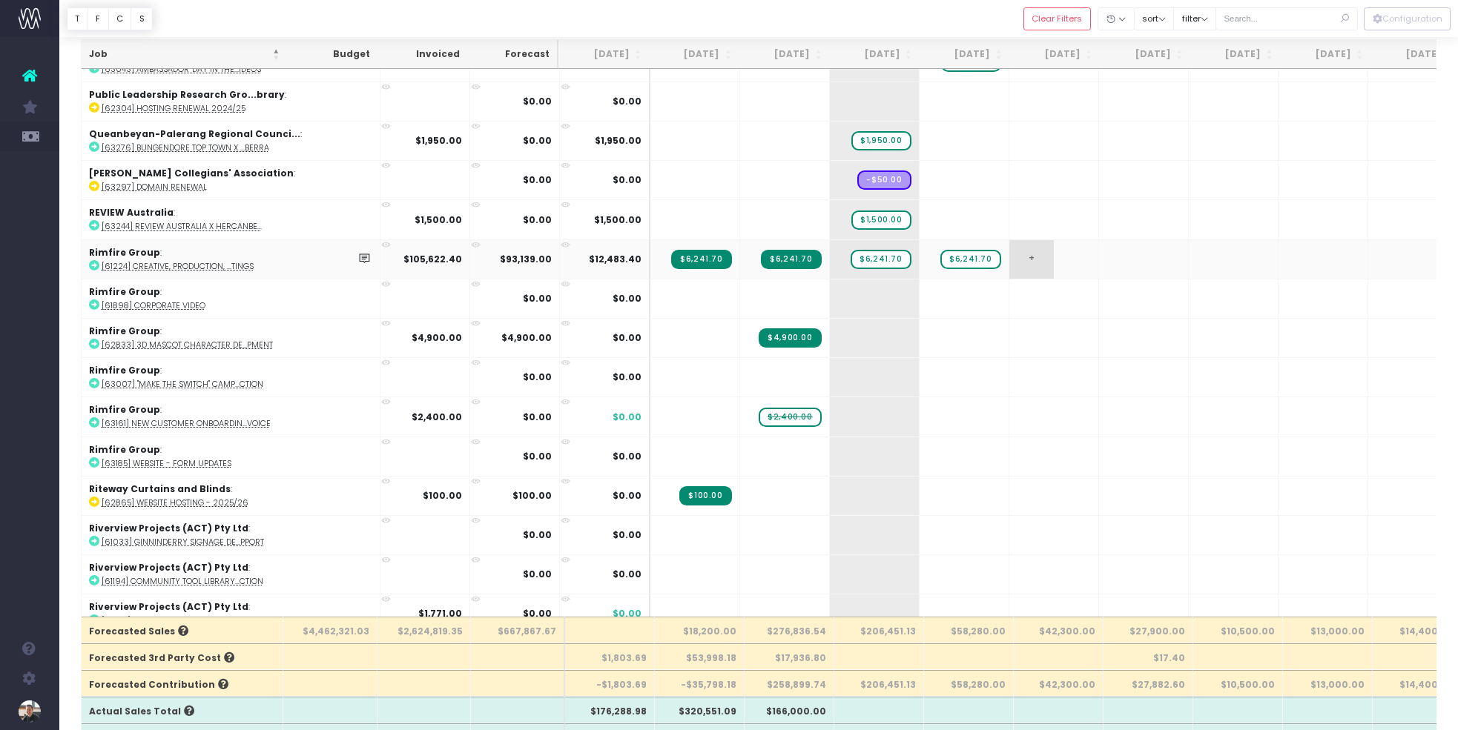
click at [1009, 240] on span "+" at bounding box center [1031, 259] width 44 height 39
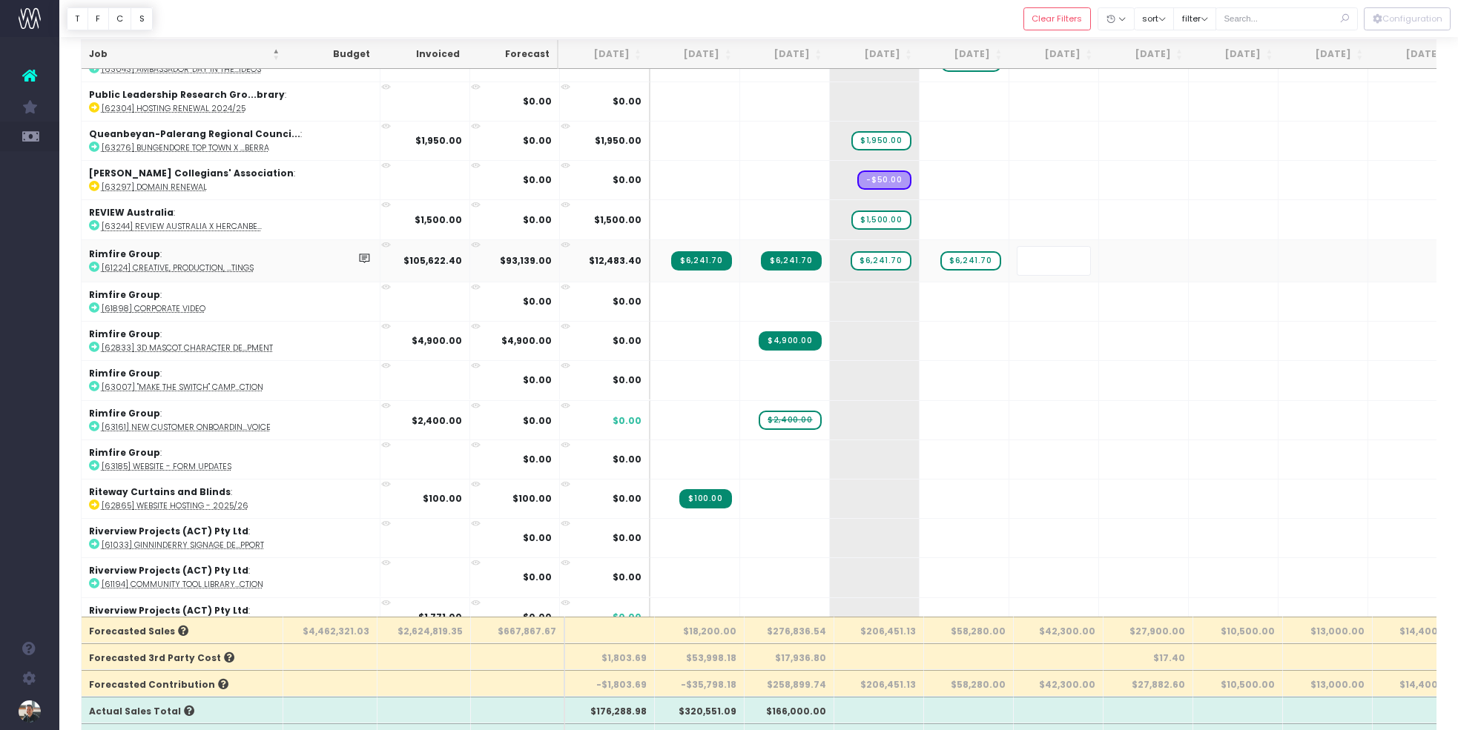
type input "3"
type input "6241.70"
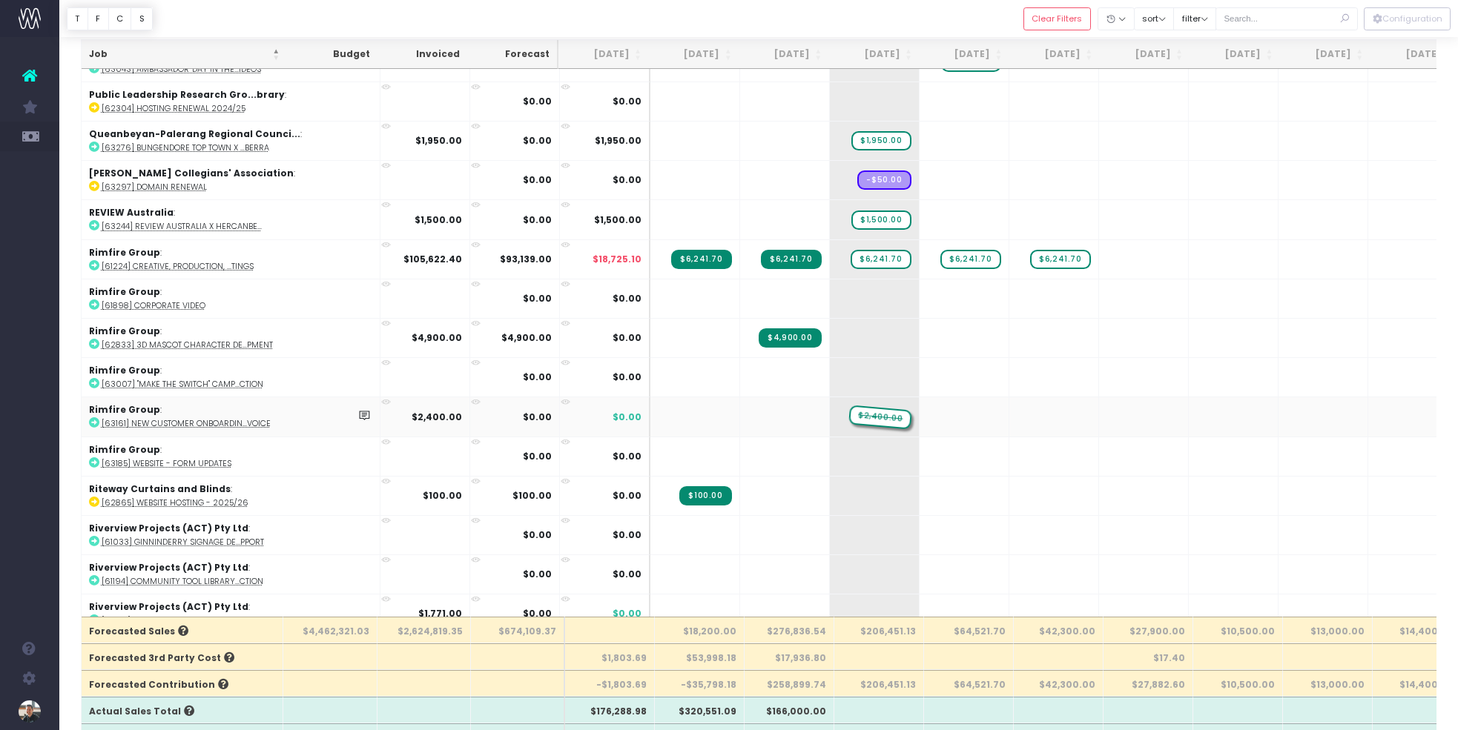
drag, startPoint x: 698, startPoint y: 394, endPoint x: 771, endPoint y: 392, distance: 73.4
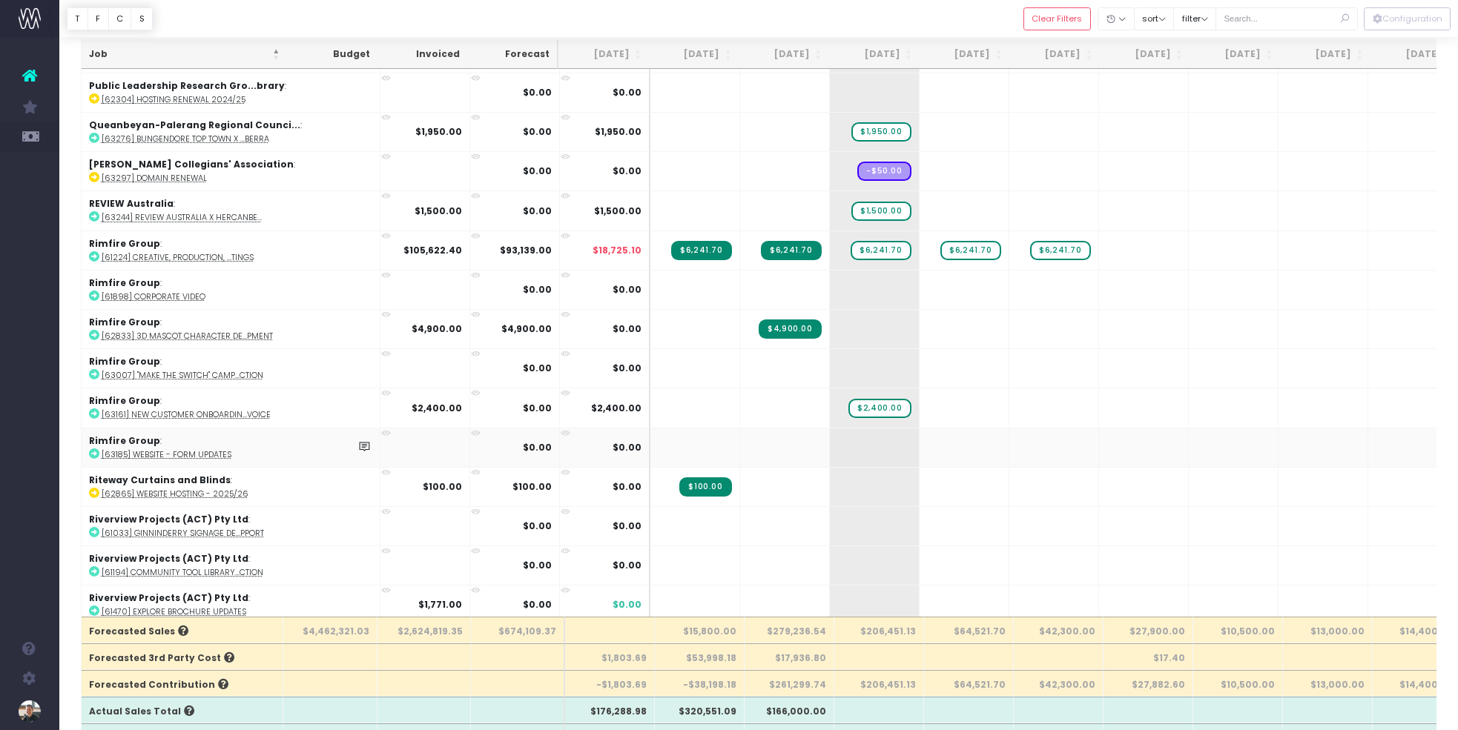
scroll to position [50, 0]
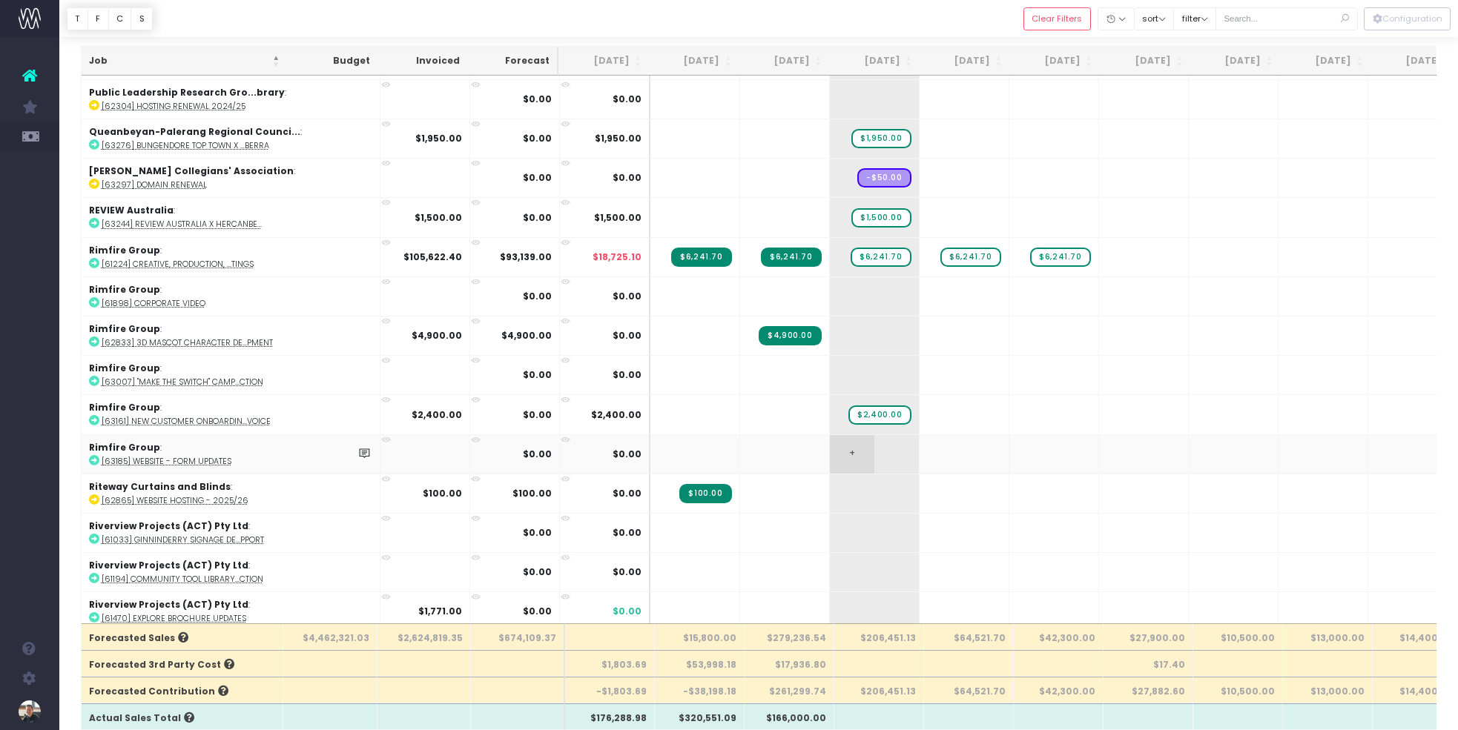
click at [830, 435] on span "+" at bounding box center [852, 454] width 44 height 39
type input "2700"
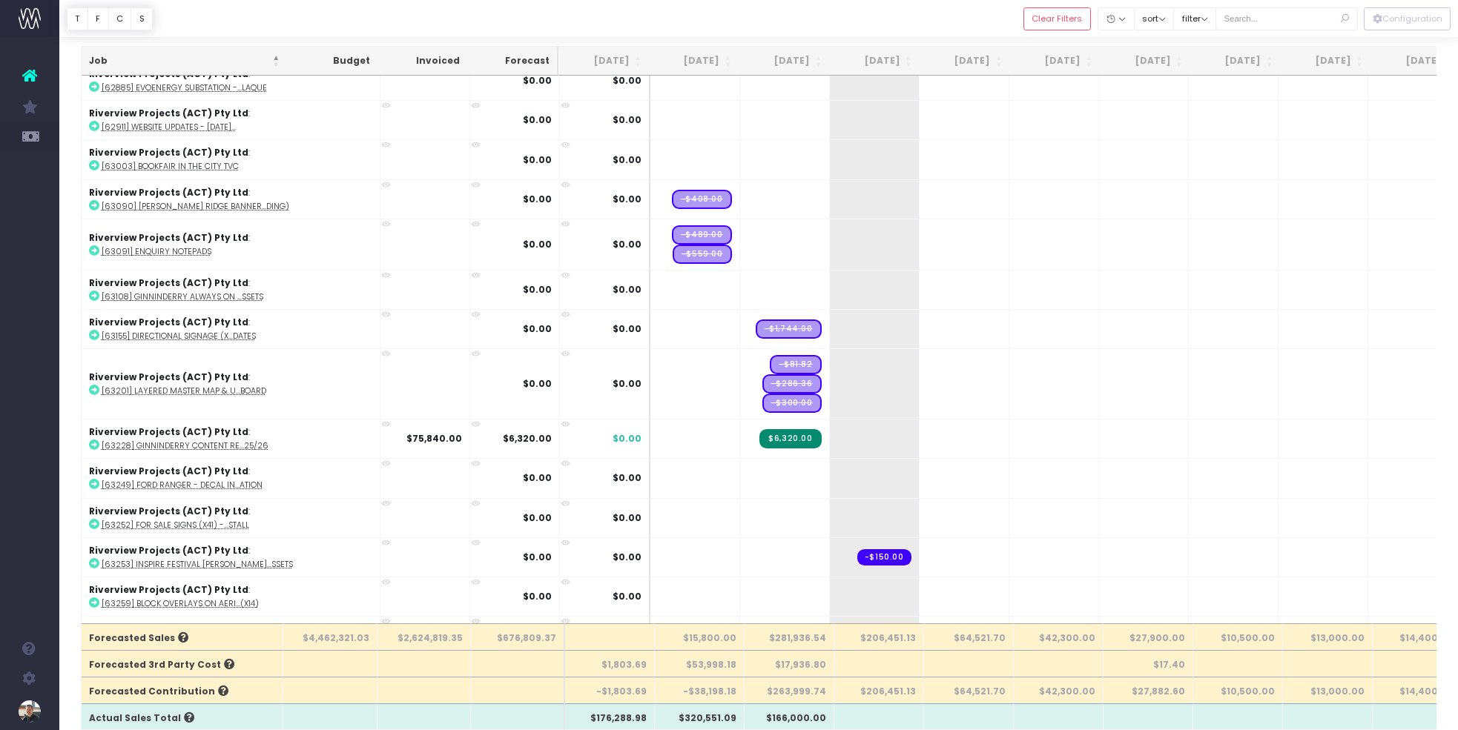
scroll to position [7693, 0]
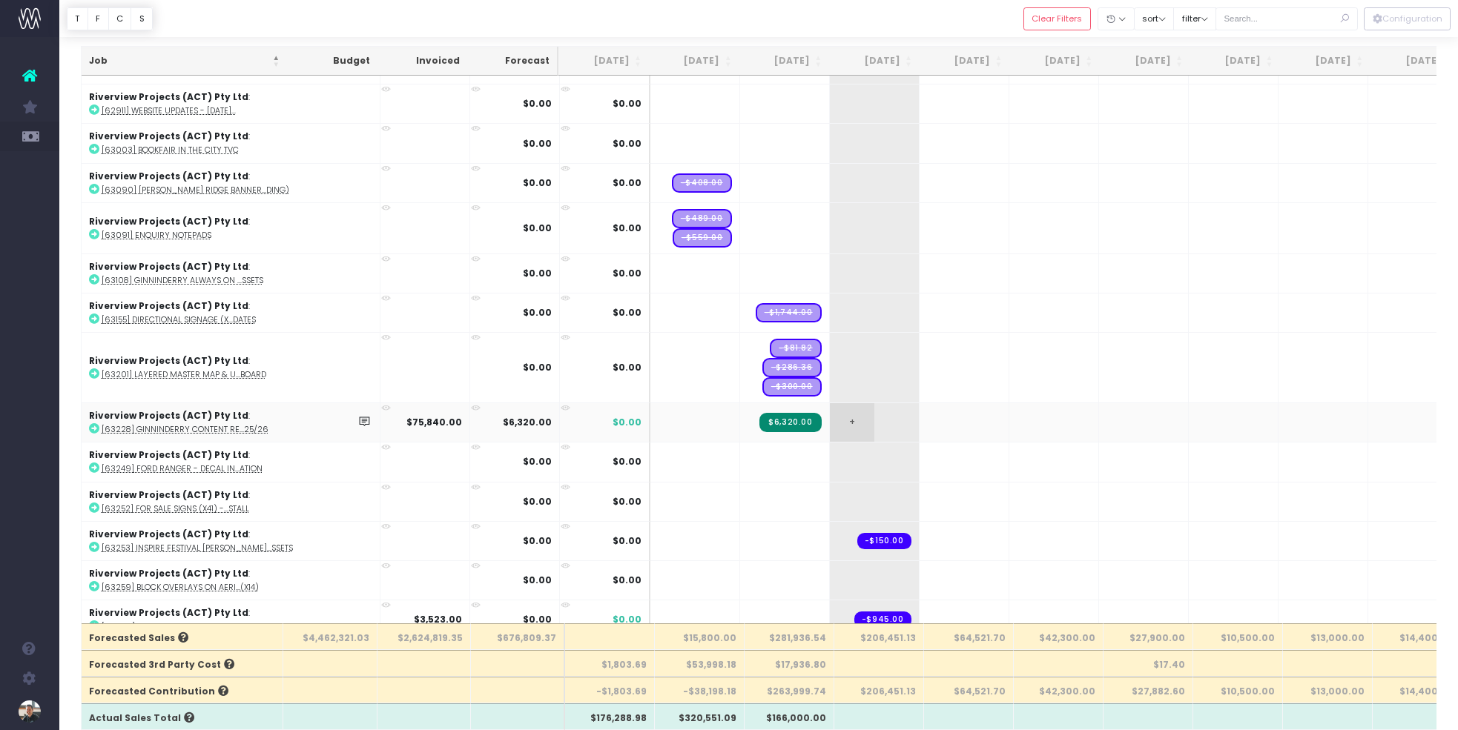
click at [830, 403] on span "+" at bounding box center [852, 422] width 44 height 39
type input "6320"
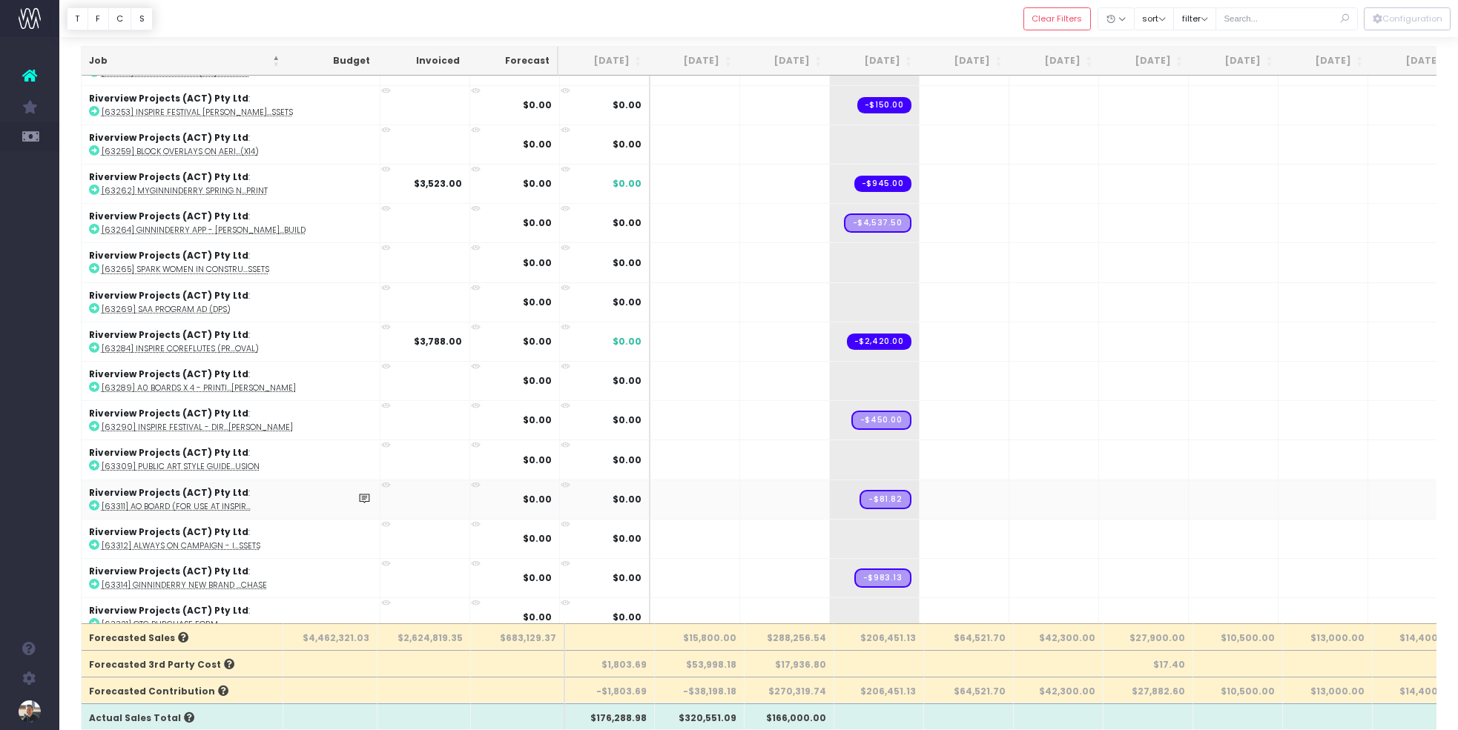
scroll to position [8130, 0]
click at [830, 519] on span "+" at bounding box center [852, 538] width 44 height 39
type input "15000"
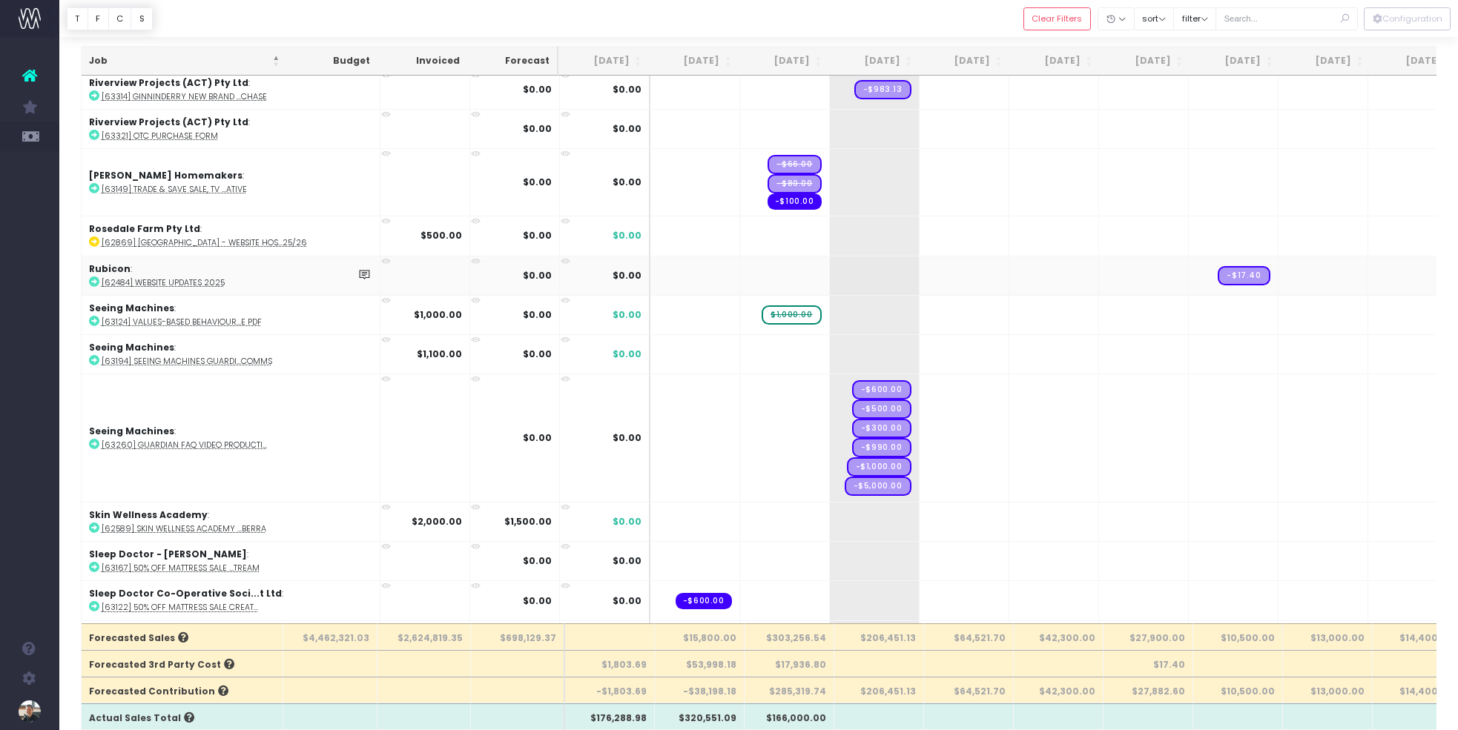
scroll to position [8621, 0]
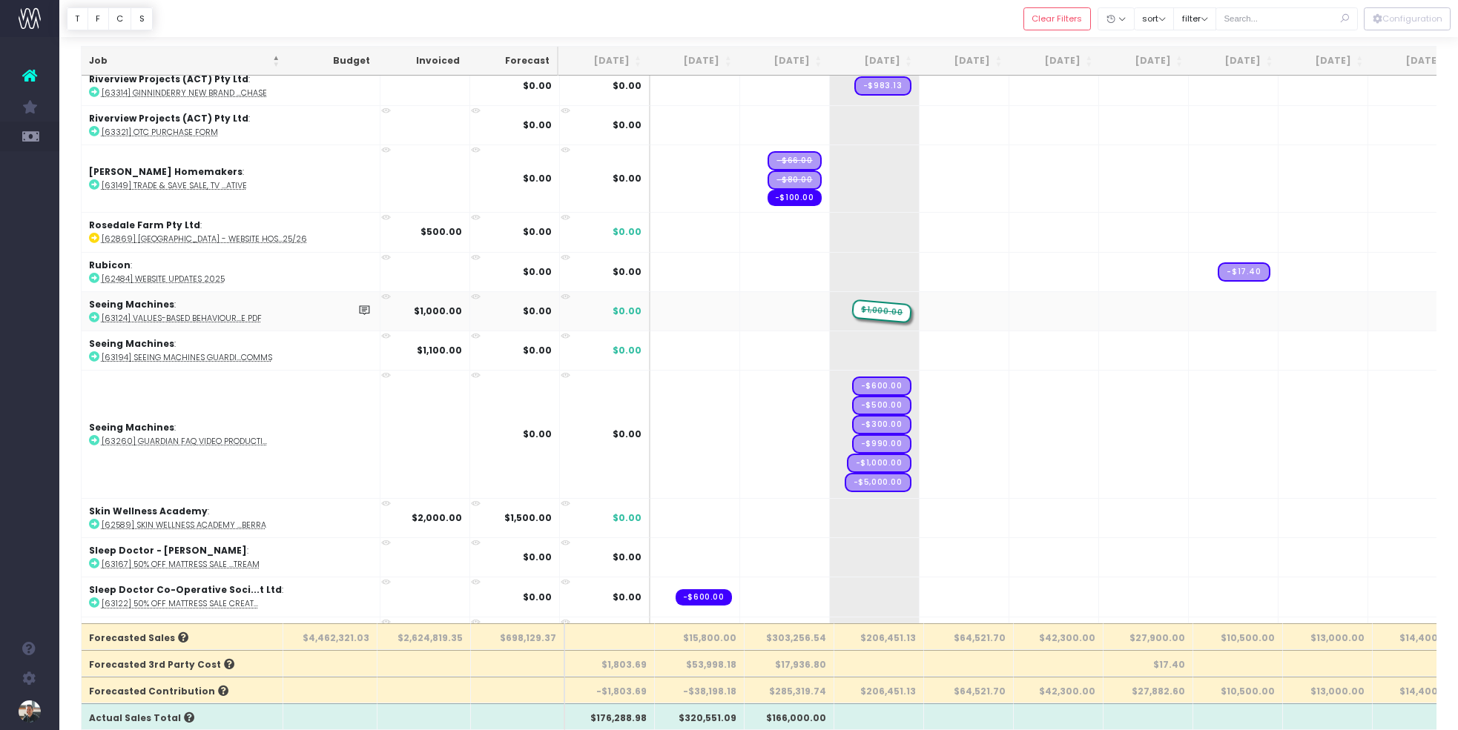
drag, startPoint x: 698, startPoint y: 283, endPoint x: 810, endPoint y: 285, distance: 112.0
click at [830, 331] on span "+" at bounding box center [852, 350] width 44 height 39
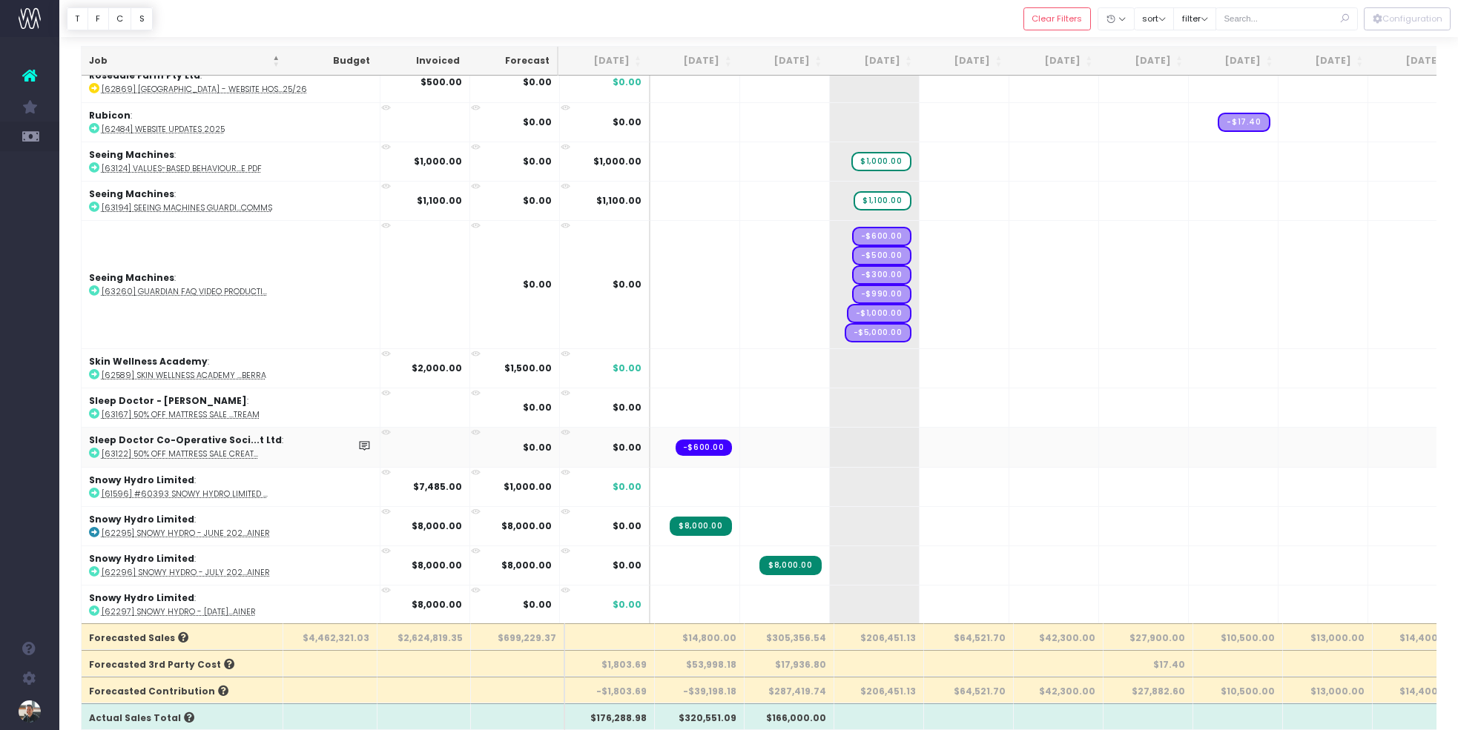
scroll to position [8773, 0]
drag, startPoint x: 807, startPoint y: 306, endPoint x: 870, endPoint y: 306, distance: 63.0
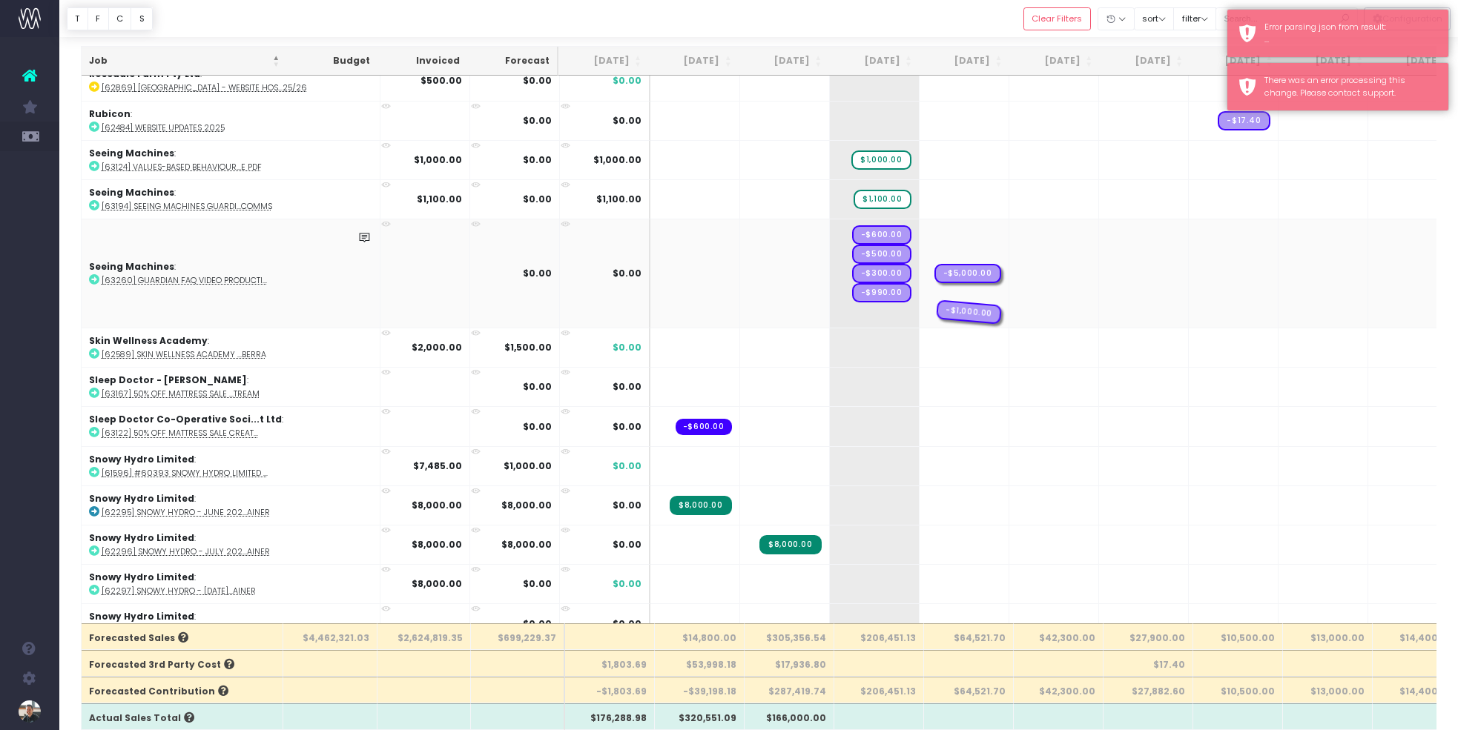
drag, startPoint x: 793, startPoint y: 288, endPoint x: 856, endPoint y: 288, distance: 62.3
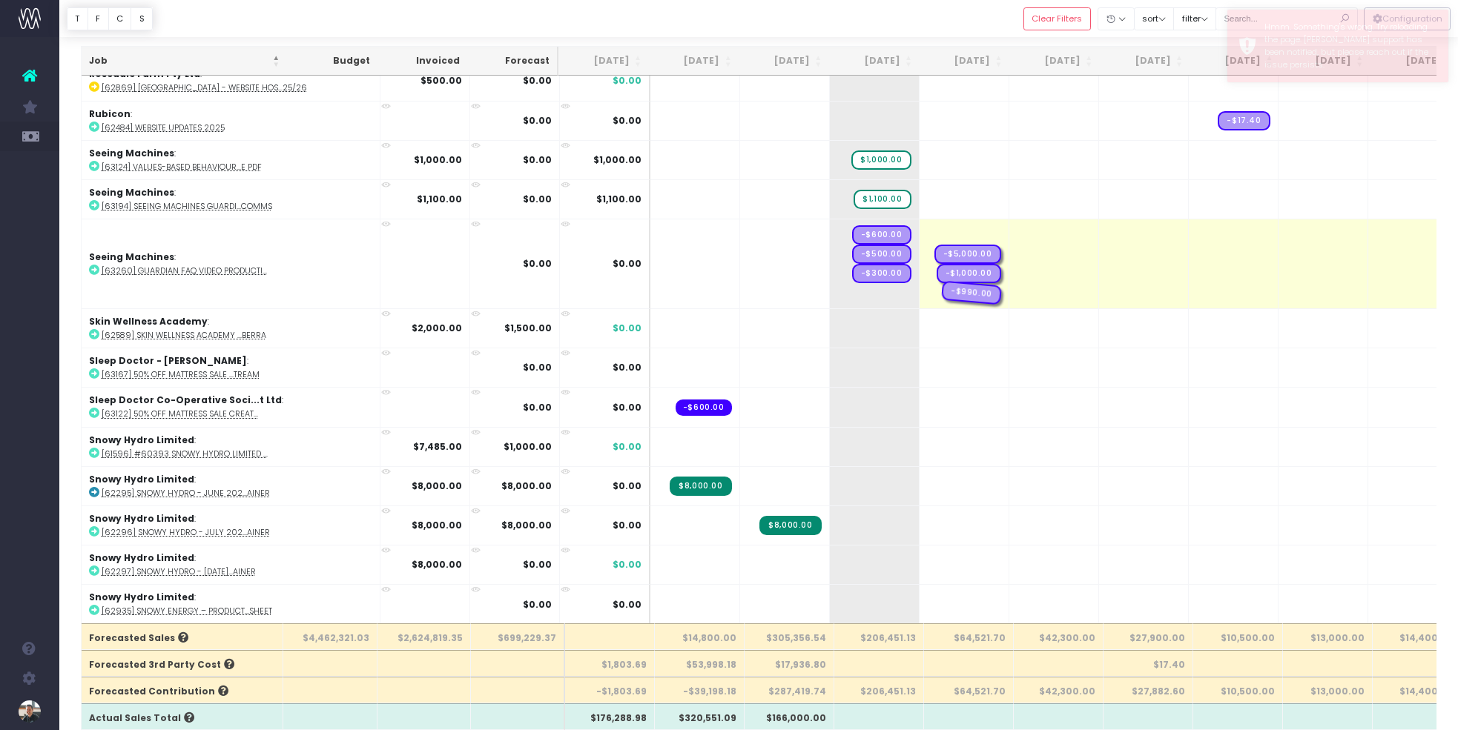
drag, startPoint x: 845, startPoint y: 271, endPoint x: 869, endPoint y: 271, distance: 23.7
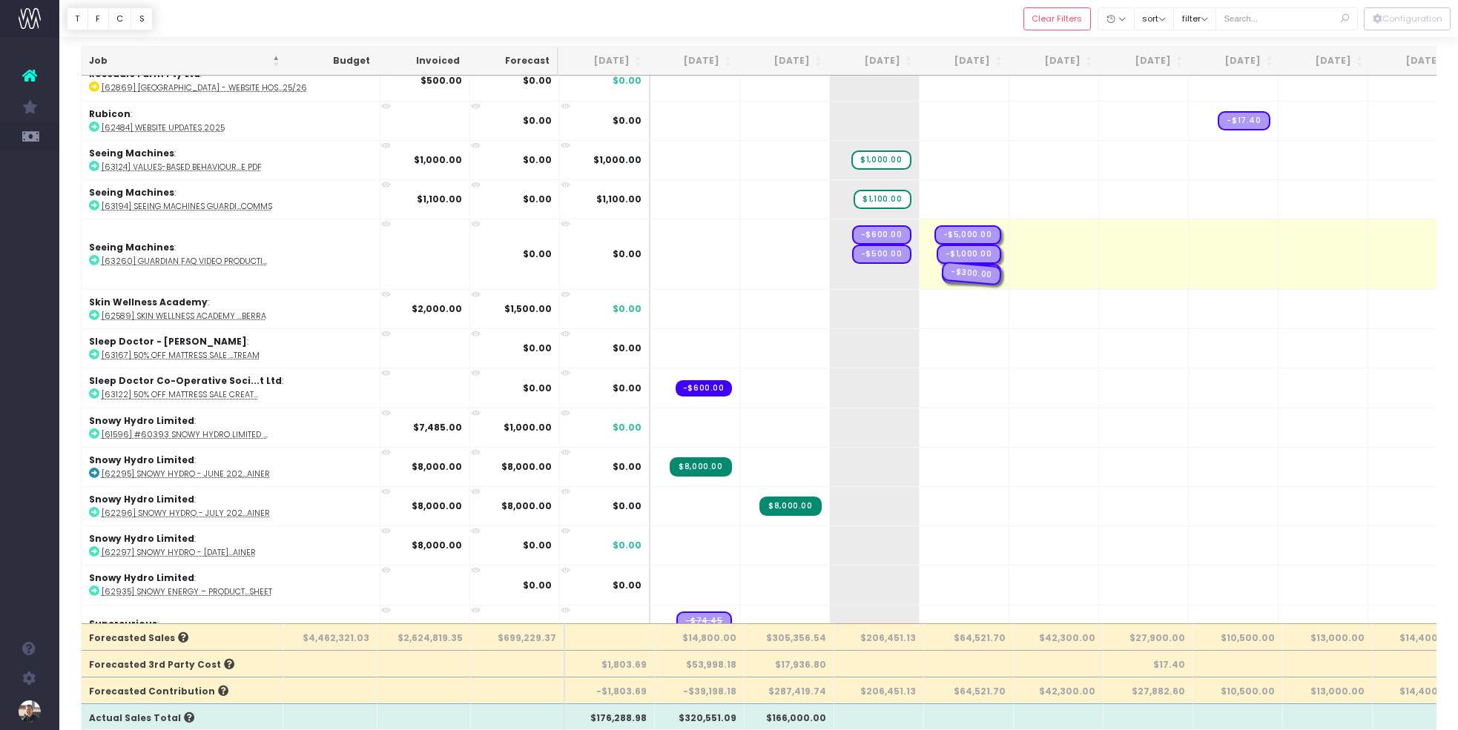
drag, startPoint x: 787, startPoint y: 249, endPoint x: 861, endPoint y: 247, distance: 74.2
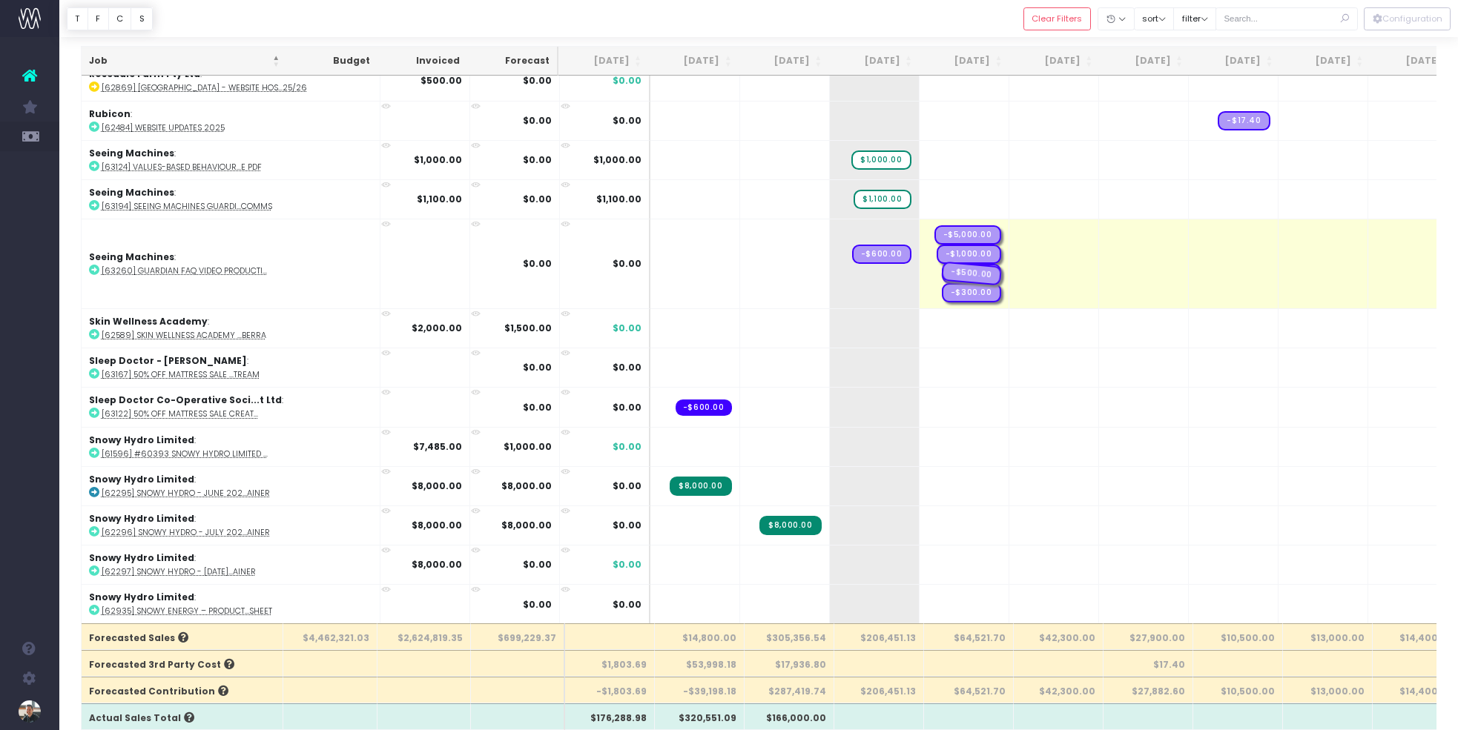
drag, startPoint x: 794, startPoint y: 250, endPoint x: 870, endPoint y: 248, distance: 76.4
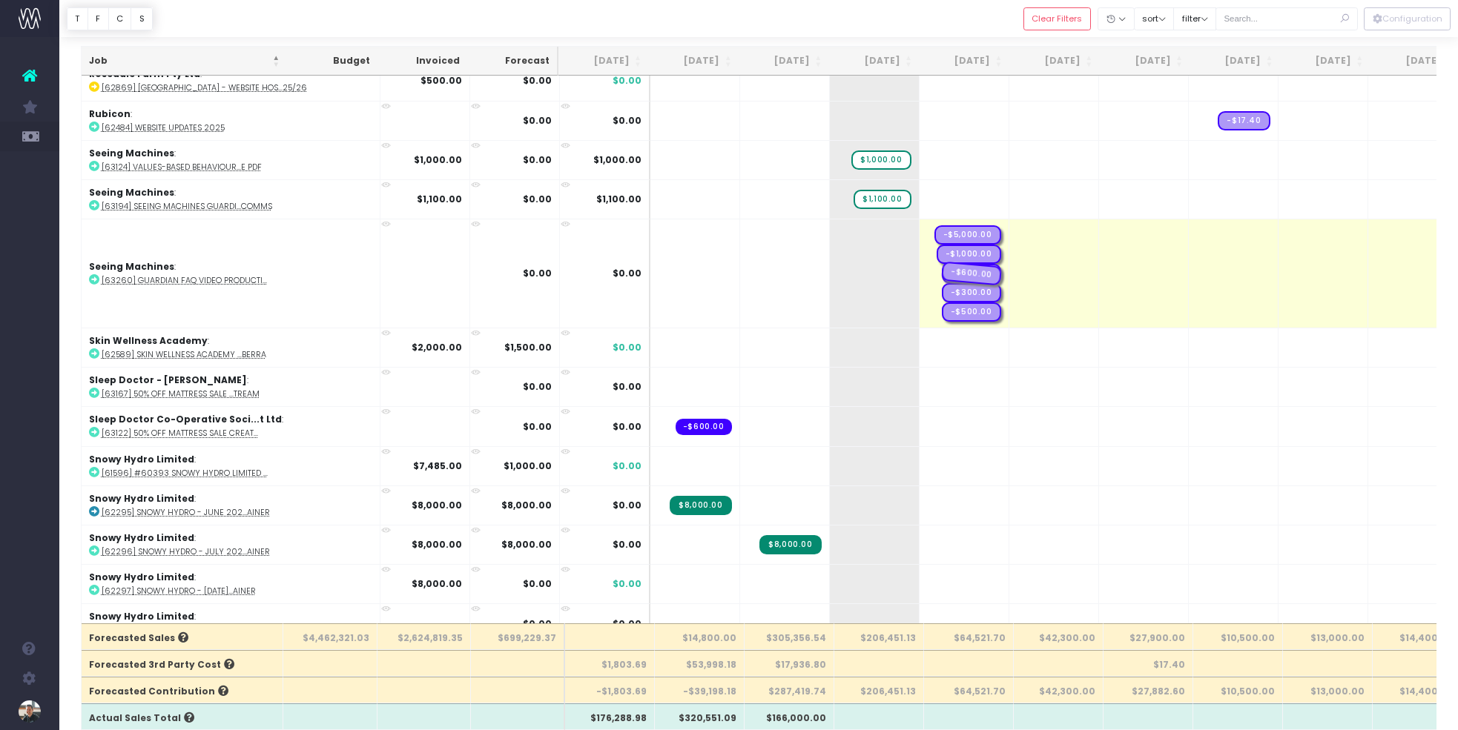
drag, startPoint x: 796, startPoint y: 249, endPoint x: 882, endPoint y: 248, distance: 86.0
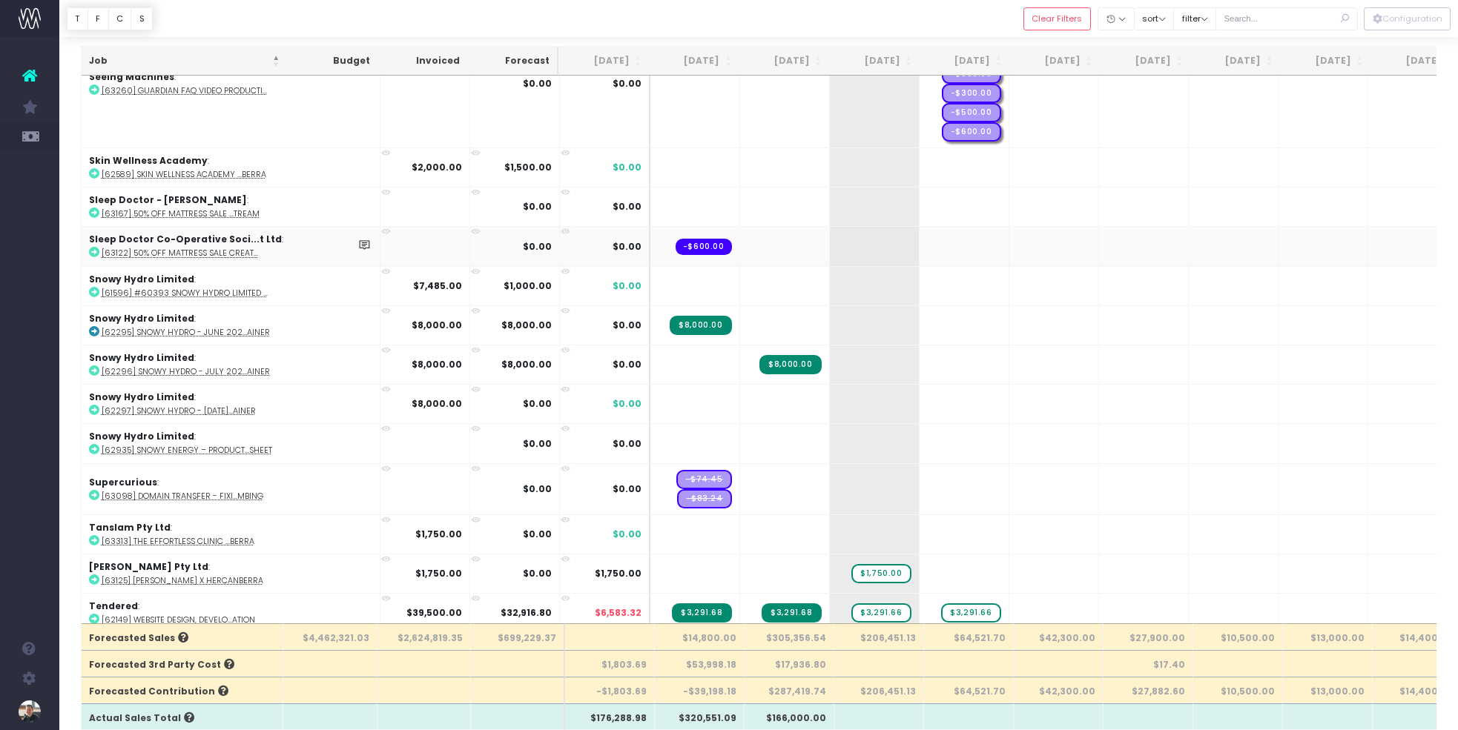
scroll to position [8980, 0]
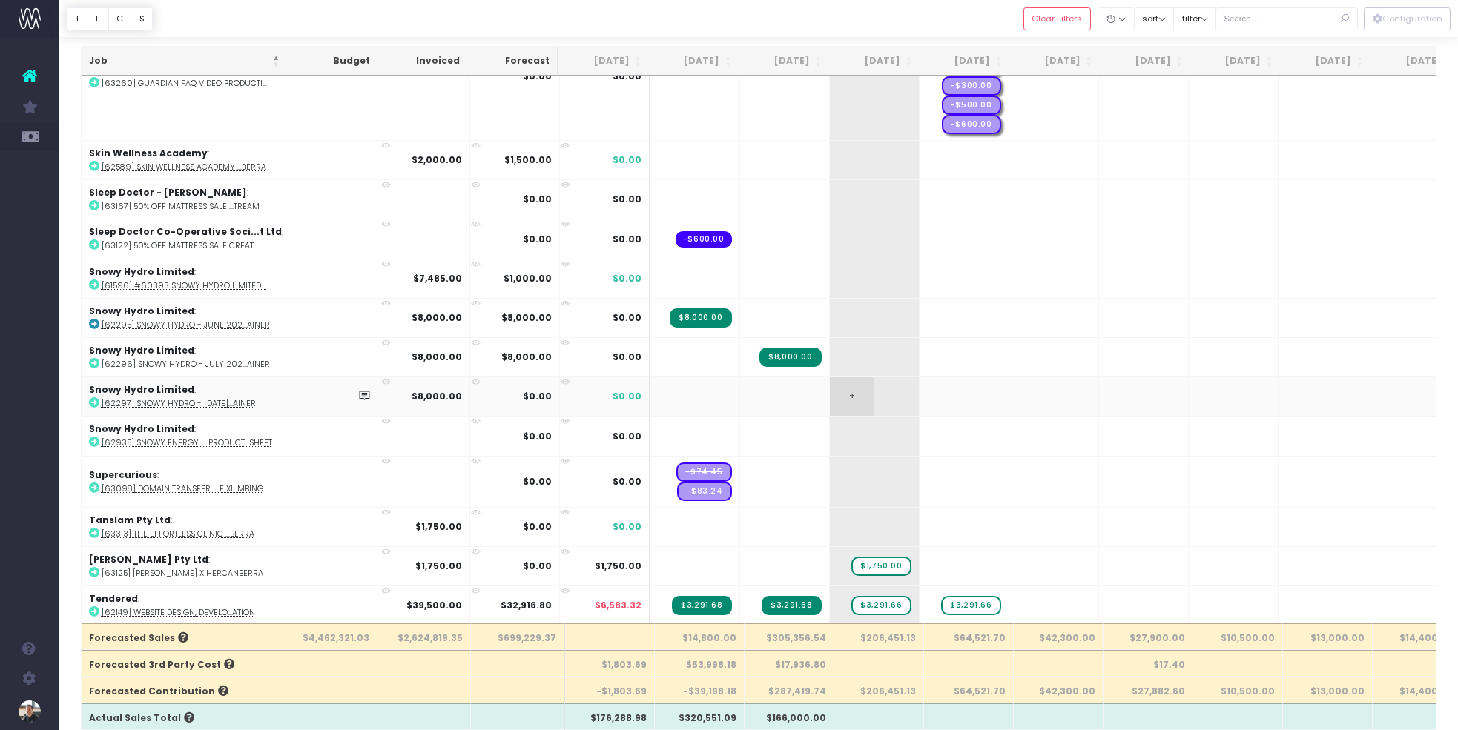
click at [830, 377] on span "+" at bounding box center [852, 396] width 44 height 39
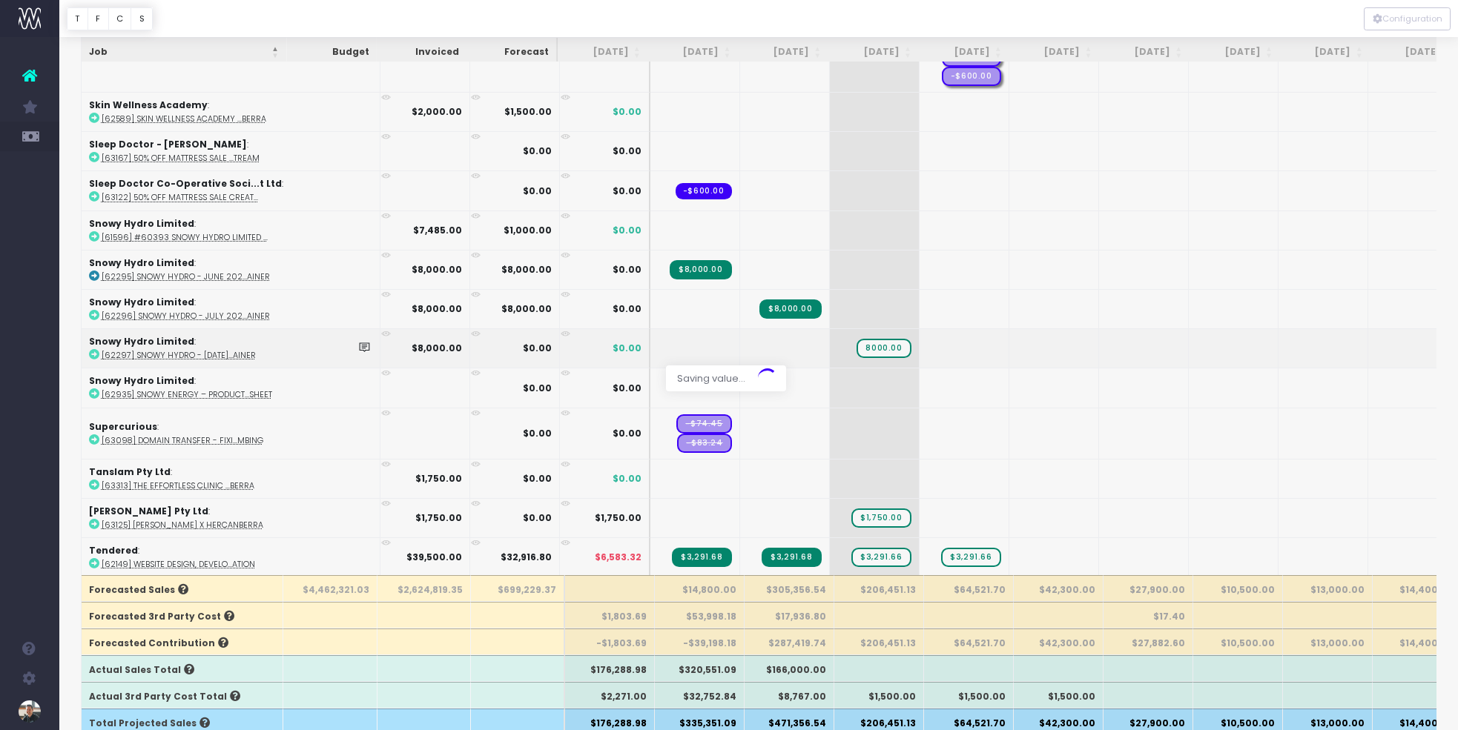
scroll to position [103, 0]
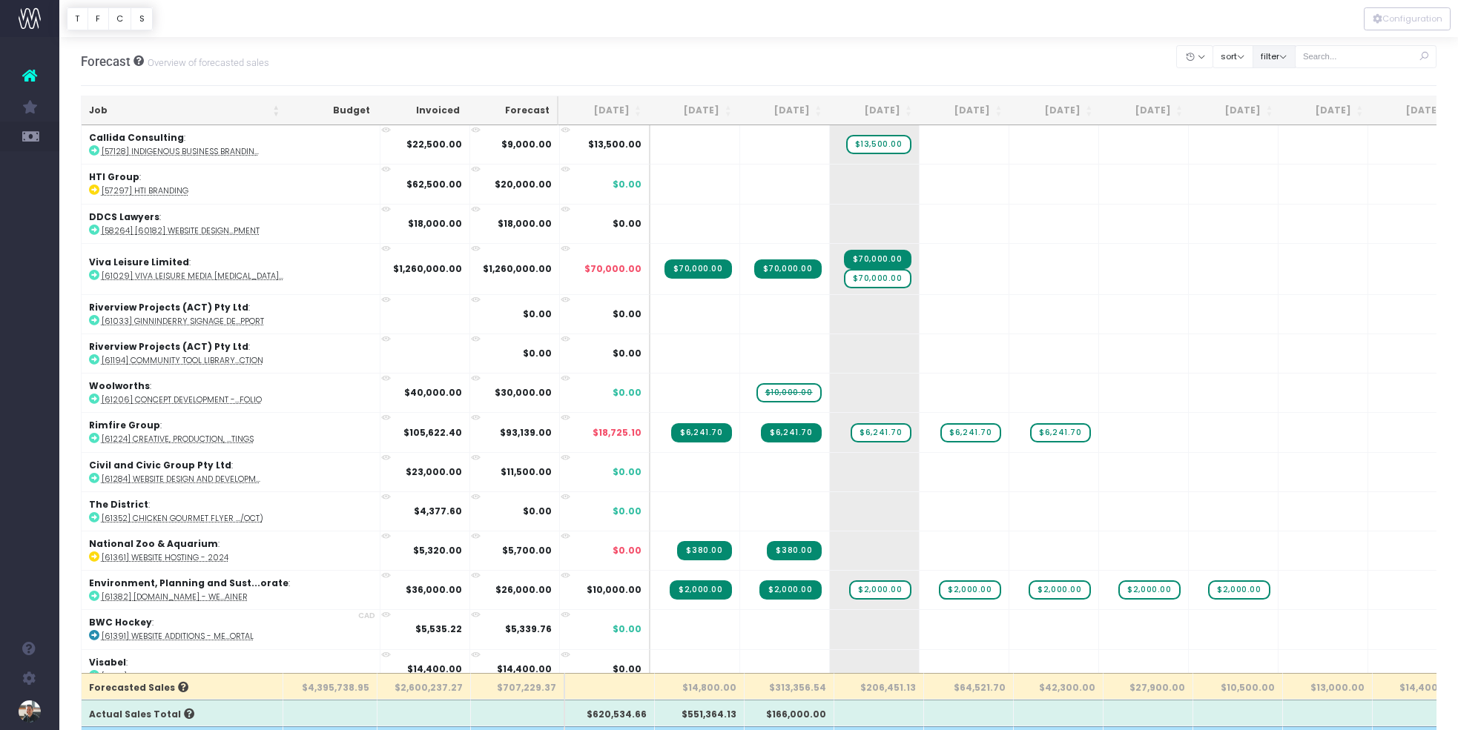
click at [1285, 57] on button "filter" at bounding box center [1273, 56] width 43 height 23
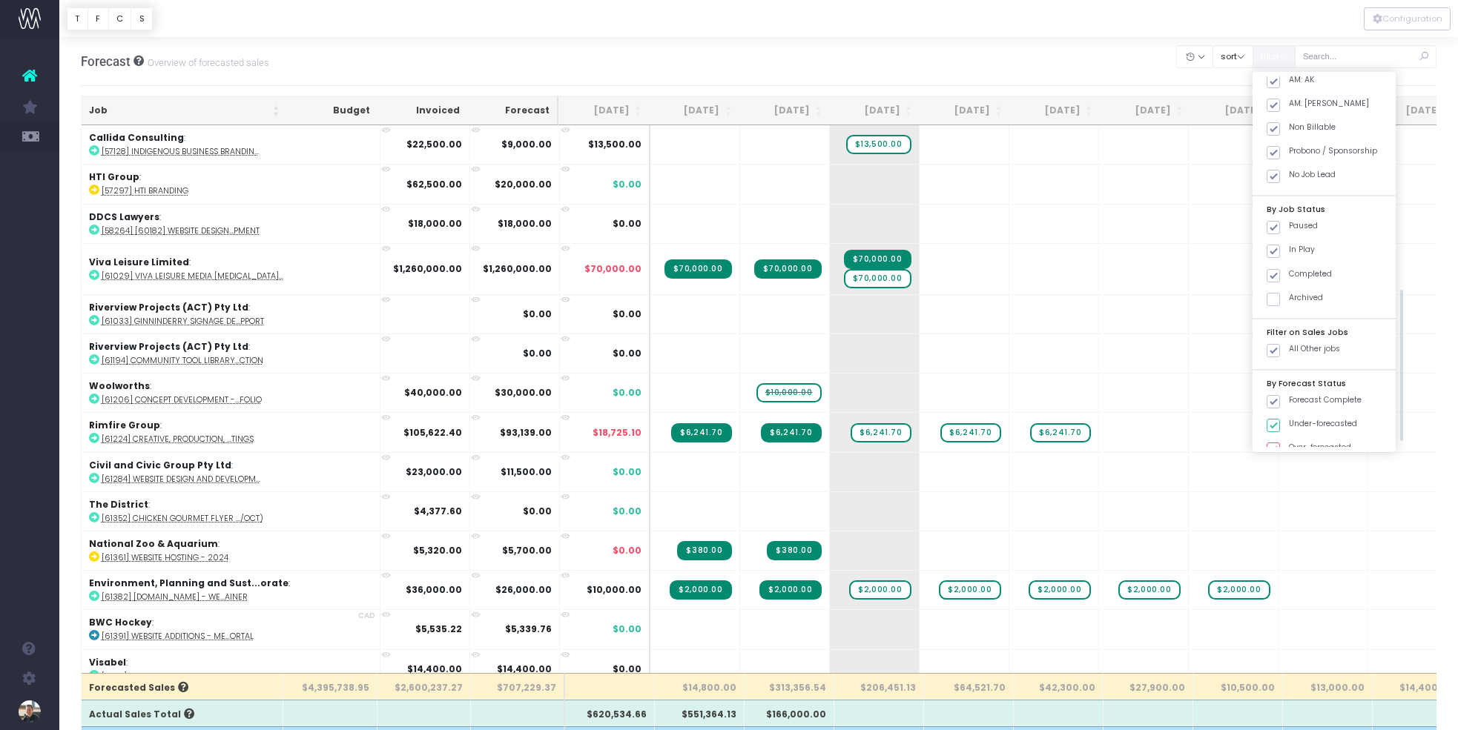
scroll to position [522, 0]
drag, startPoint x: 982, startPoint y: 63, endPoint x: 581, endPoint y: 114, distance: 403.6
click at [972, 67] on div "Forecast Overview of forecasted sales Clear Filters Hide [DATE] [DATE] [DATE] […" at bounding box center [759, 61] width 1356 height 49
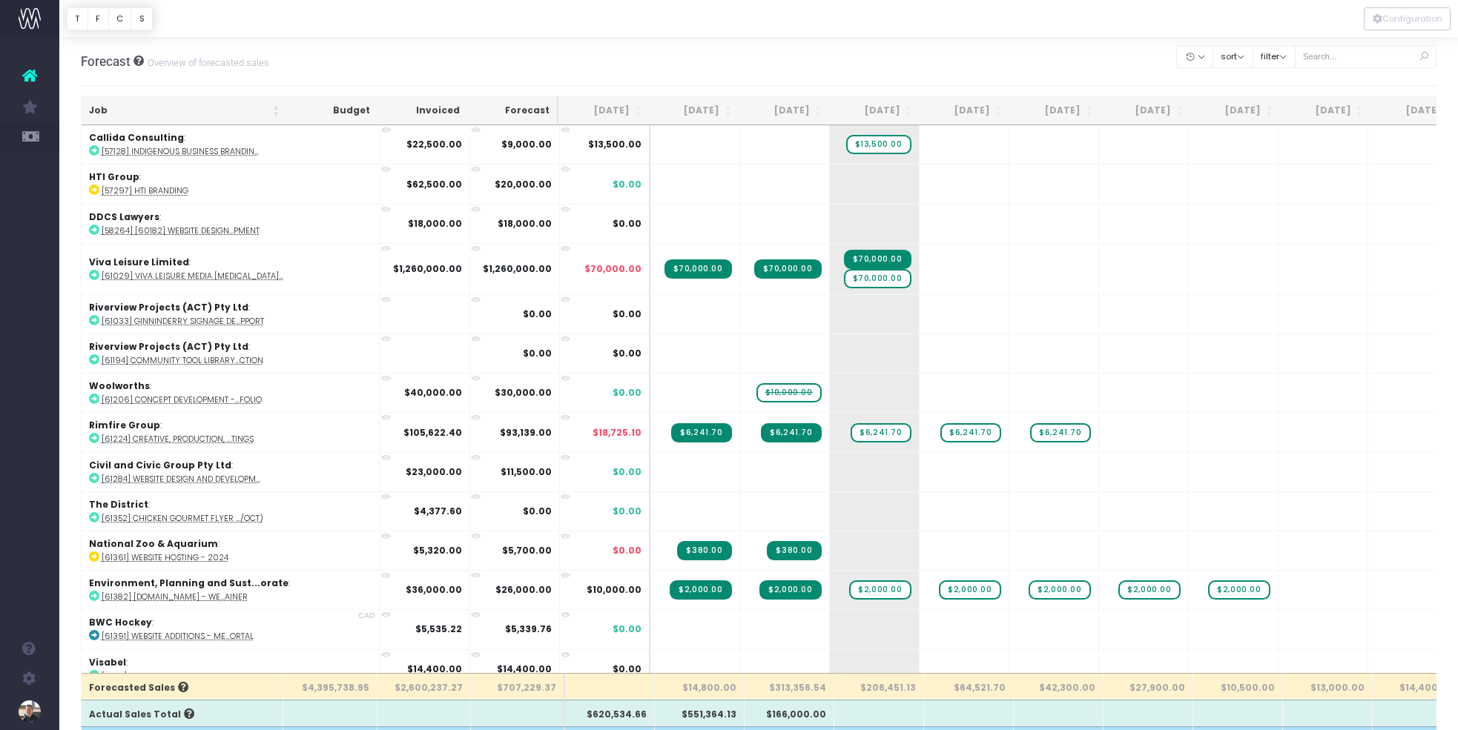
click at [96, 114] on th "Job" at bounding box center [185, 110] width 206 height 29
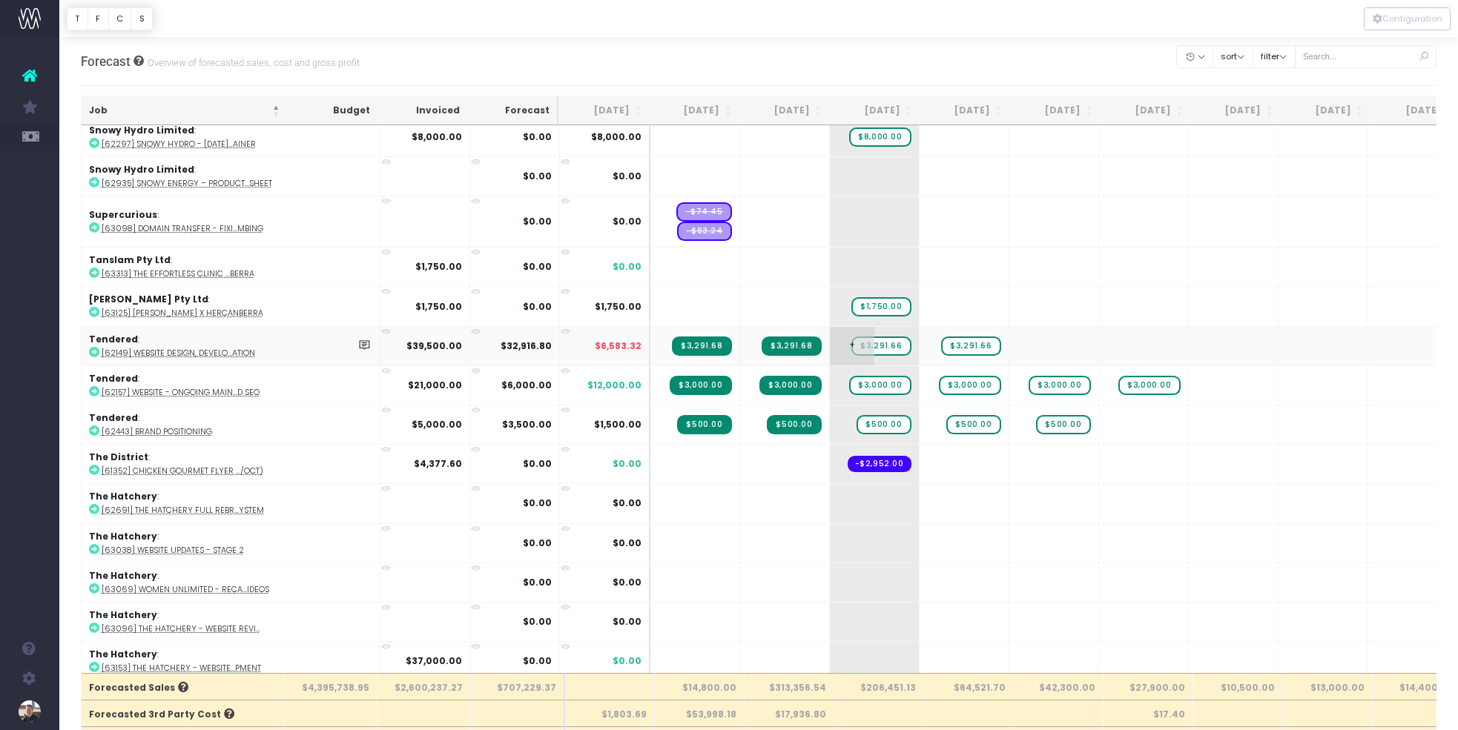
scroll to position [9163, 0]
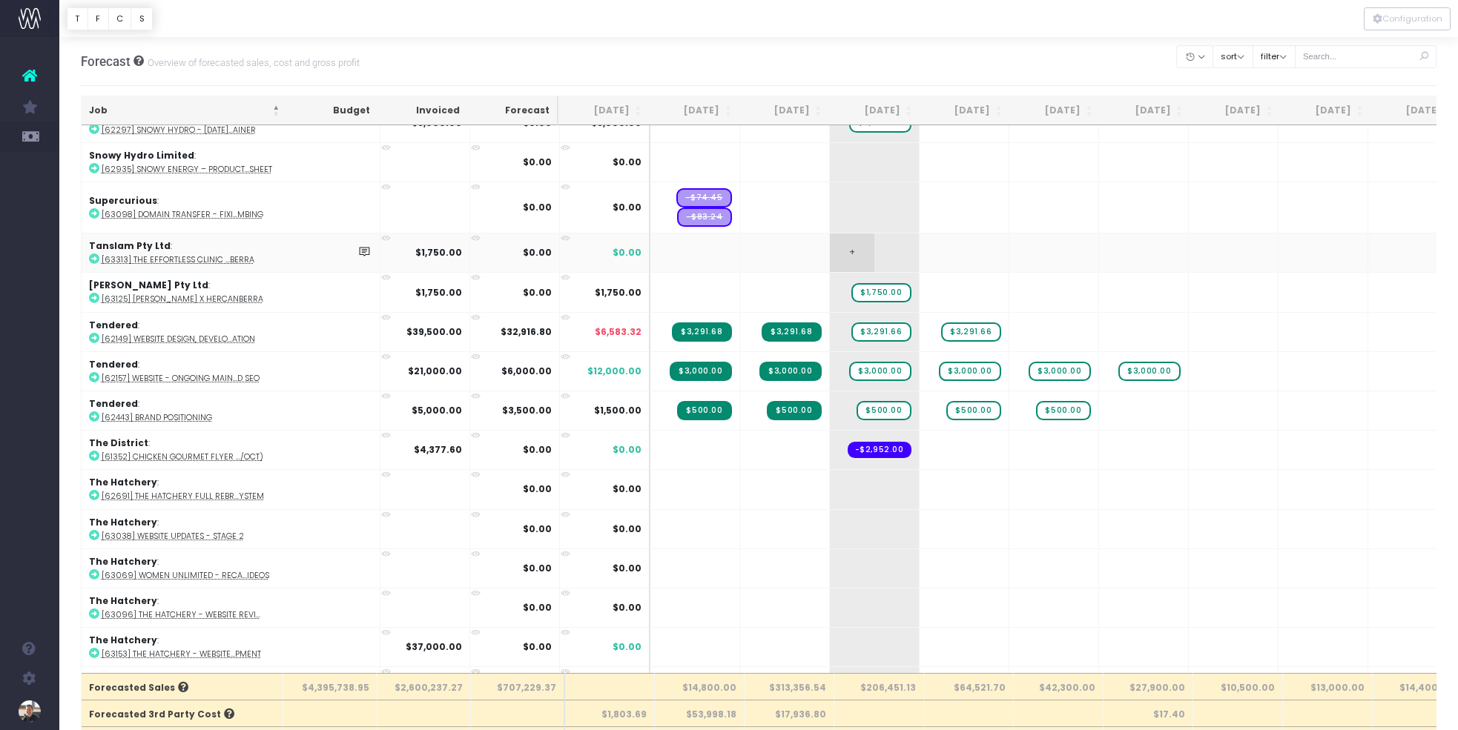
click at [830, 238] on span "+" at bounding box center [852, 253] width 44 height 39
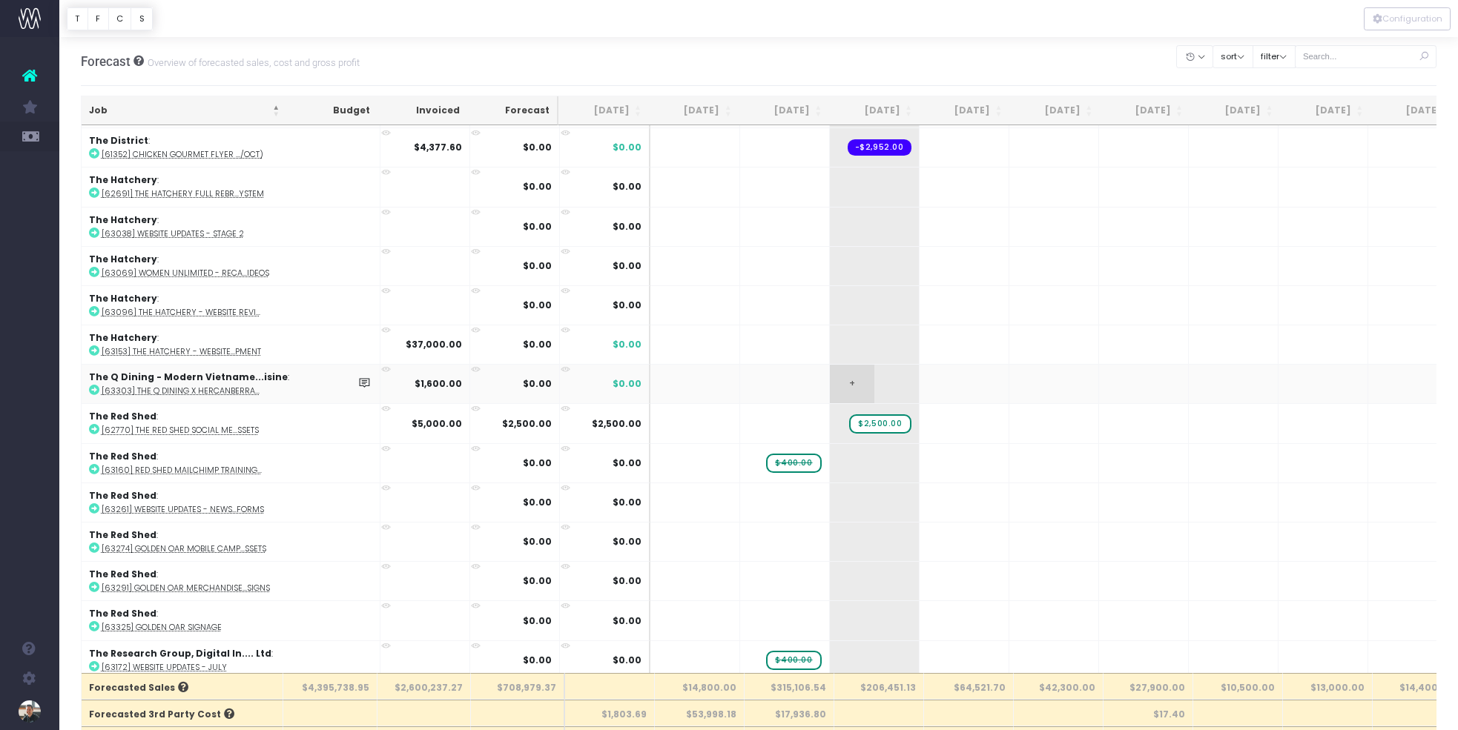
scroll to position [9476, 0]
click at [830, 367] on span "+" at bounding box center [852, 386] width 44 height 39
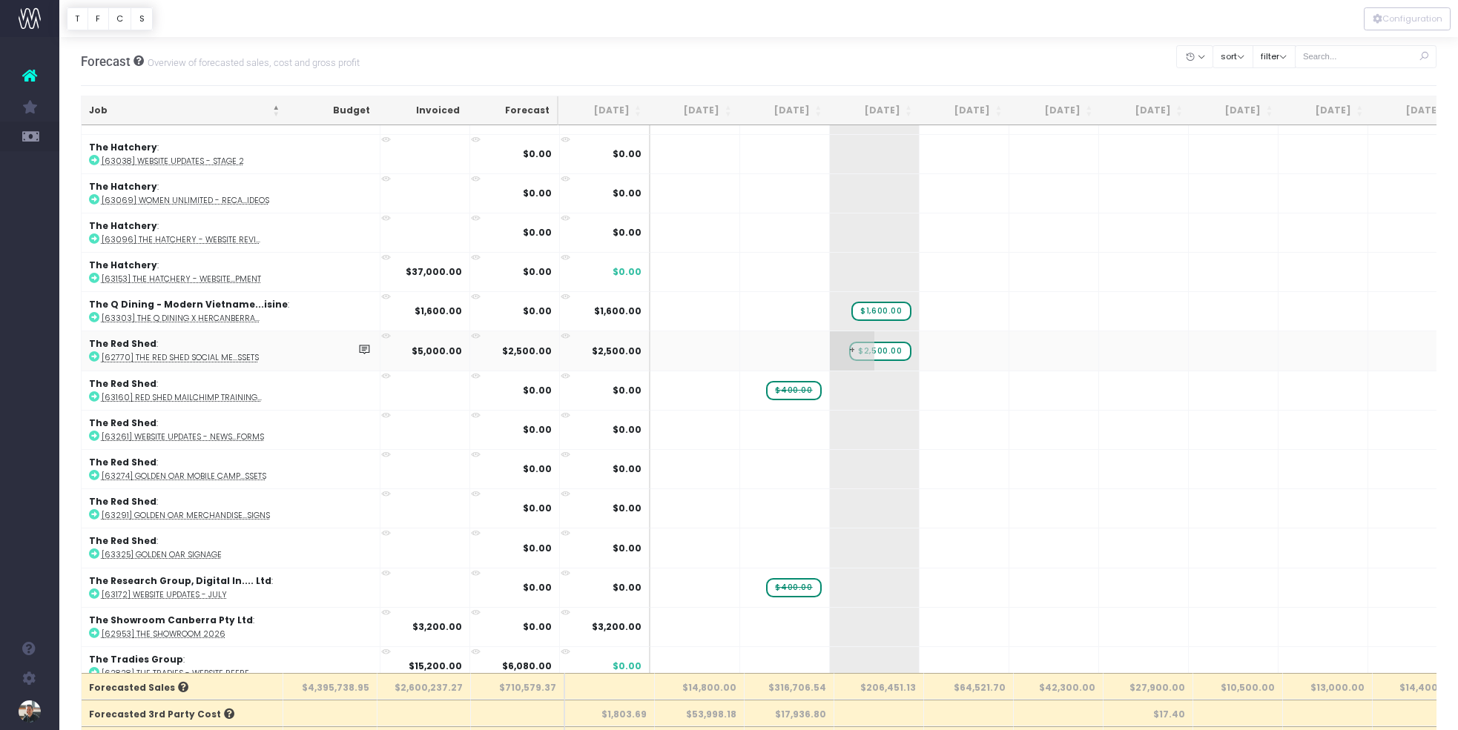
scroll to position [9557, 0]
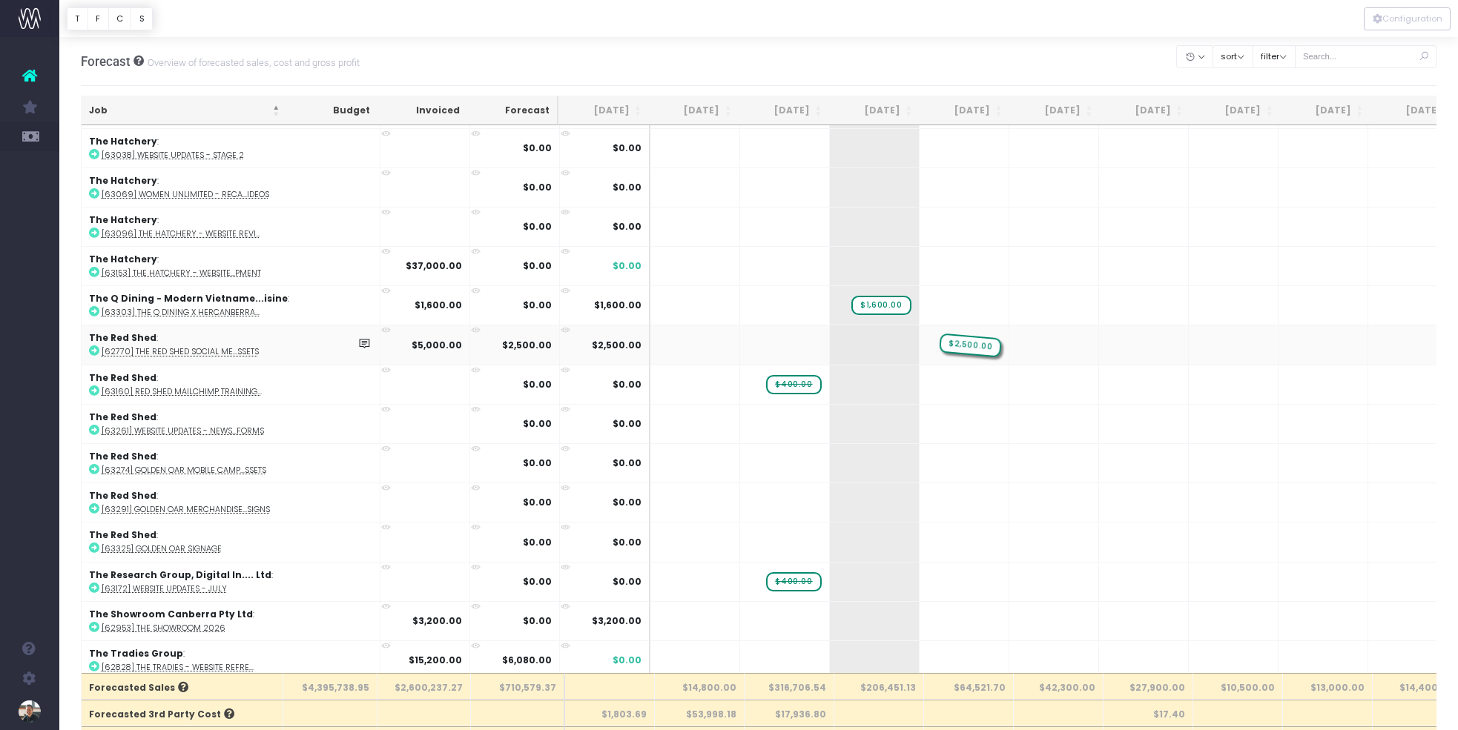
drag, startPoint x: 803, startPoint y: 317, endPoint x: 876, endPoint y: 312, distance: 73.6
drag, startPoint x: 701, startPoint y: 357, endPoint x: 747, endPoint y: 356, distance: 46.0
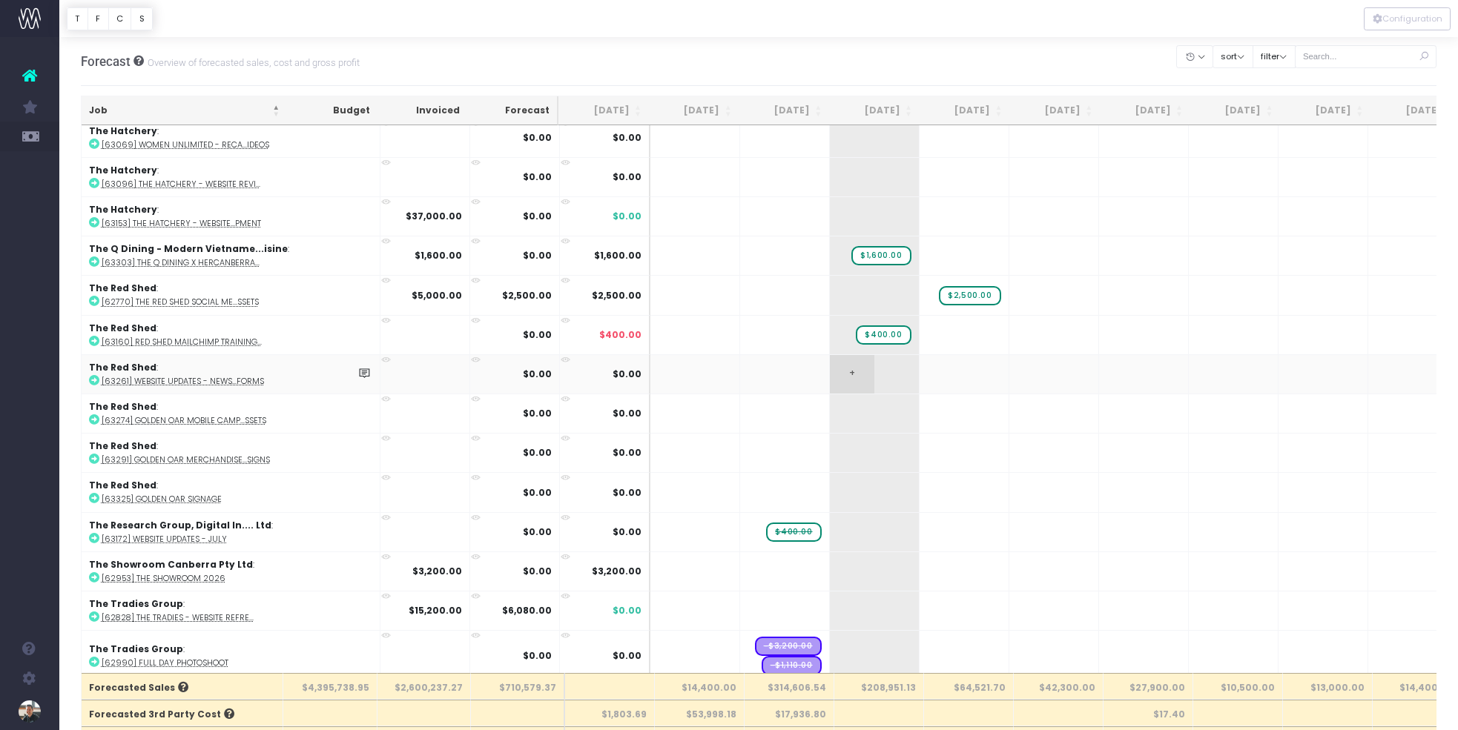
scroll to position [9612, 0]
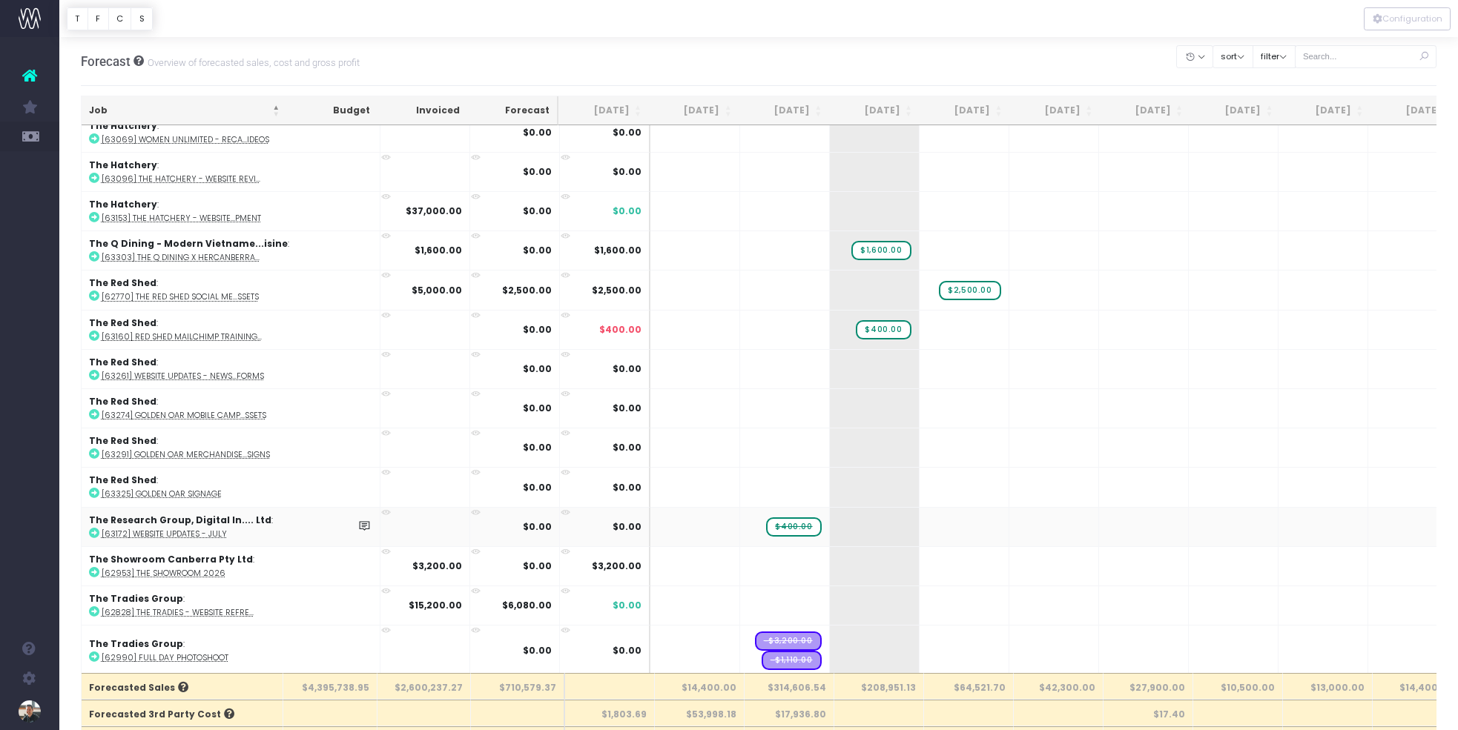
click at [766, 518] on span "$400.00" at bounding box center [793, 527] width 55 height 19
drag, startPoint x: 704, startPoint y: 498, endPoint x: 753, endPoint y: 495, distance: 49.7
click at [830, 350] on span "+" at bounding box center [852, 369] width 44 height 39
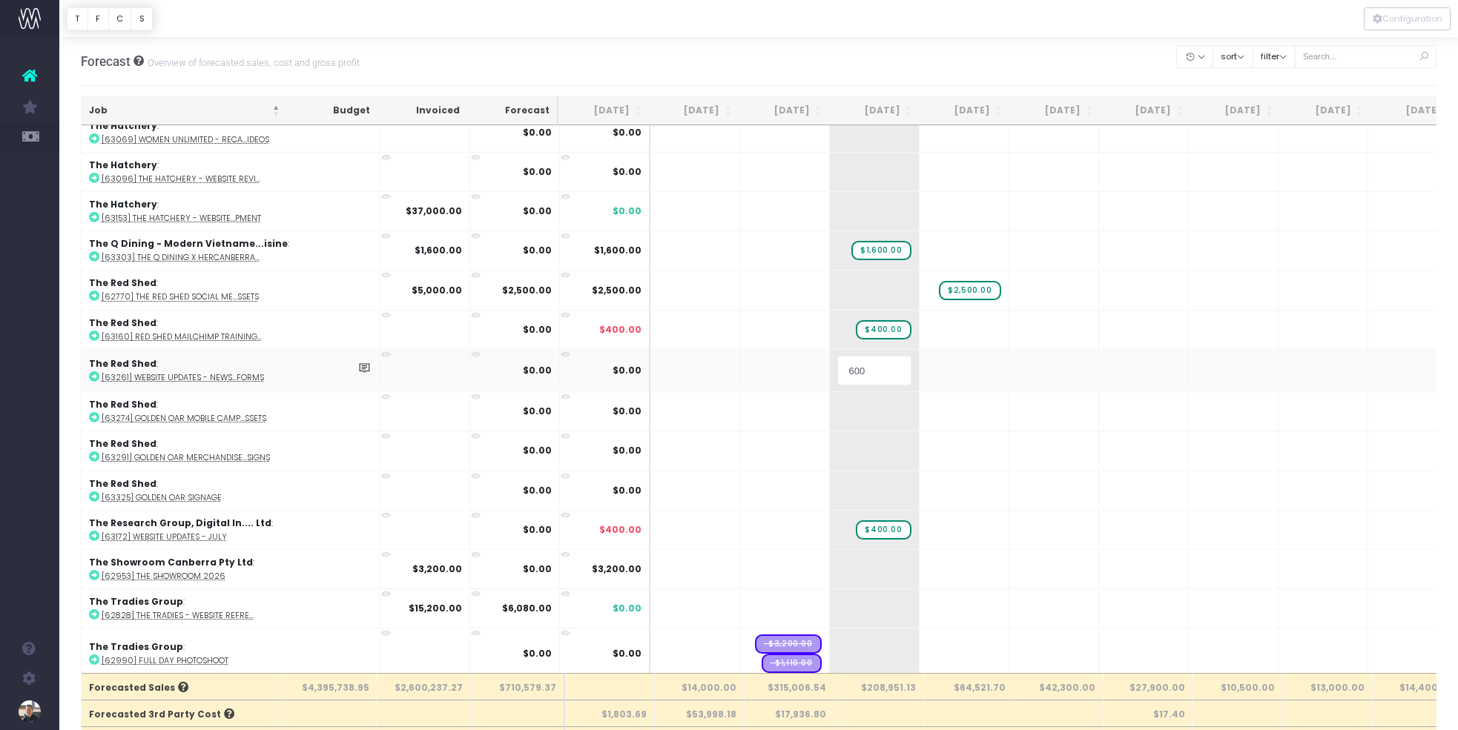
type input "6000"
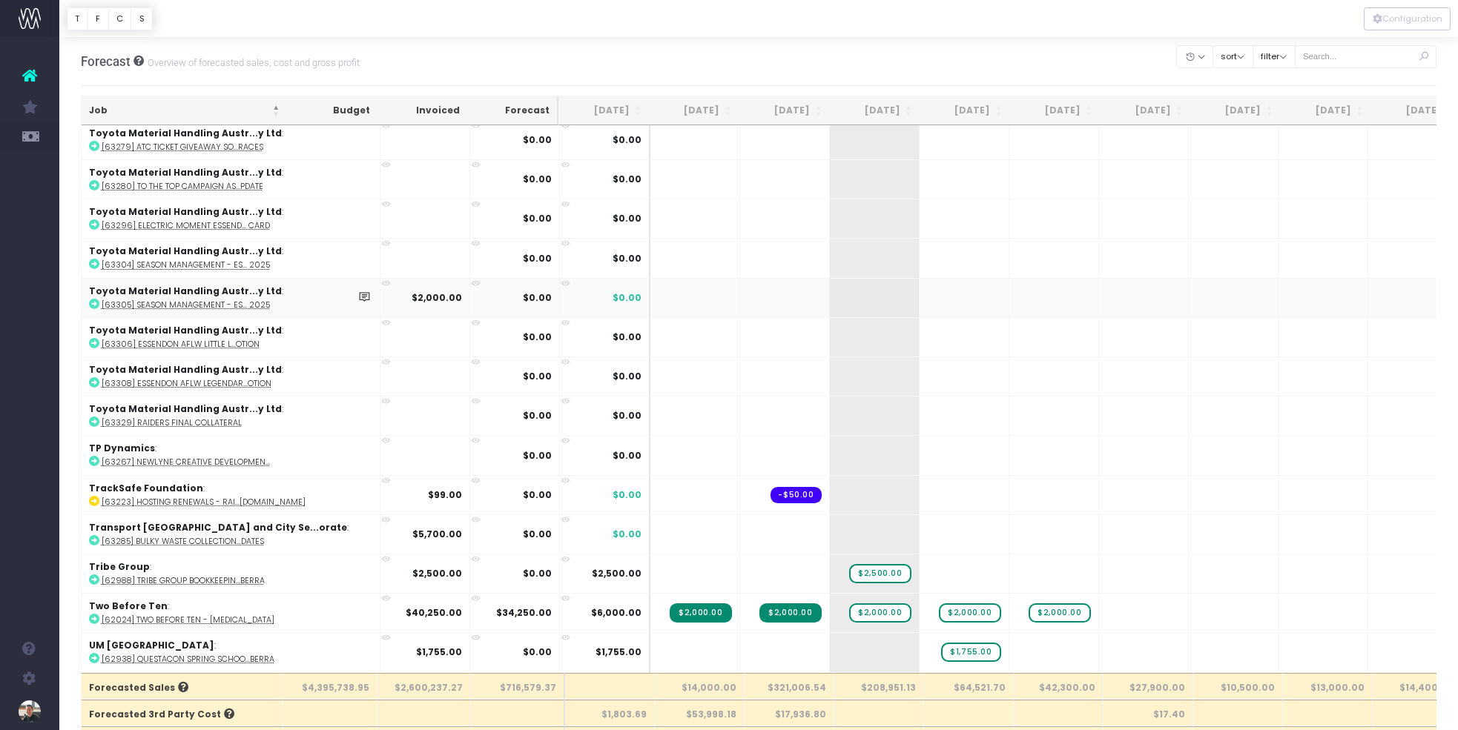
scroll to position [10327, 0]
click at [830, 277] on span "+" at bounding box center [852, 296] width 44 height 39
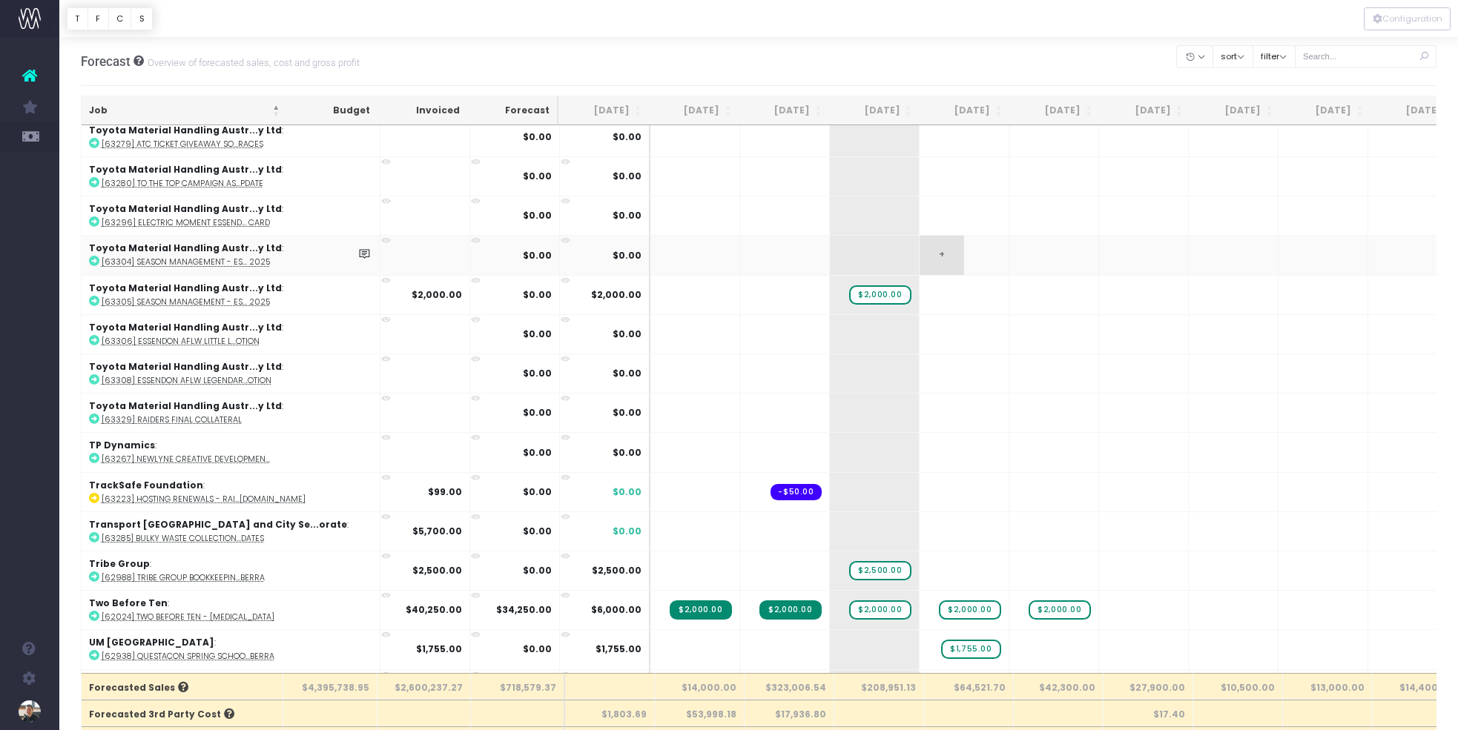
click at [919, 236] on span "+" at bounding box center [941, 255] width 44 height 39
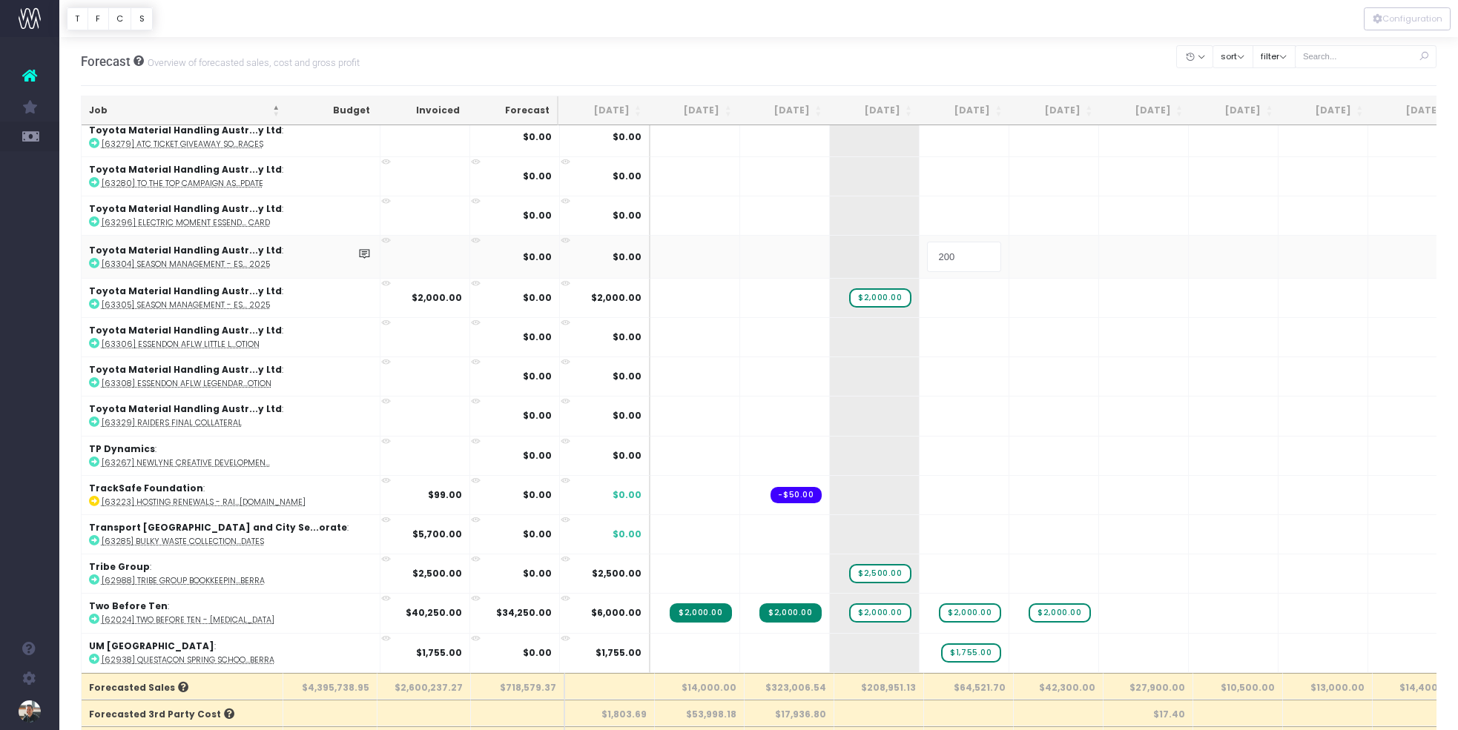
type input "2000"
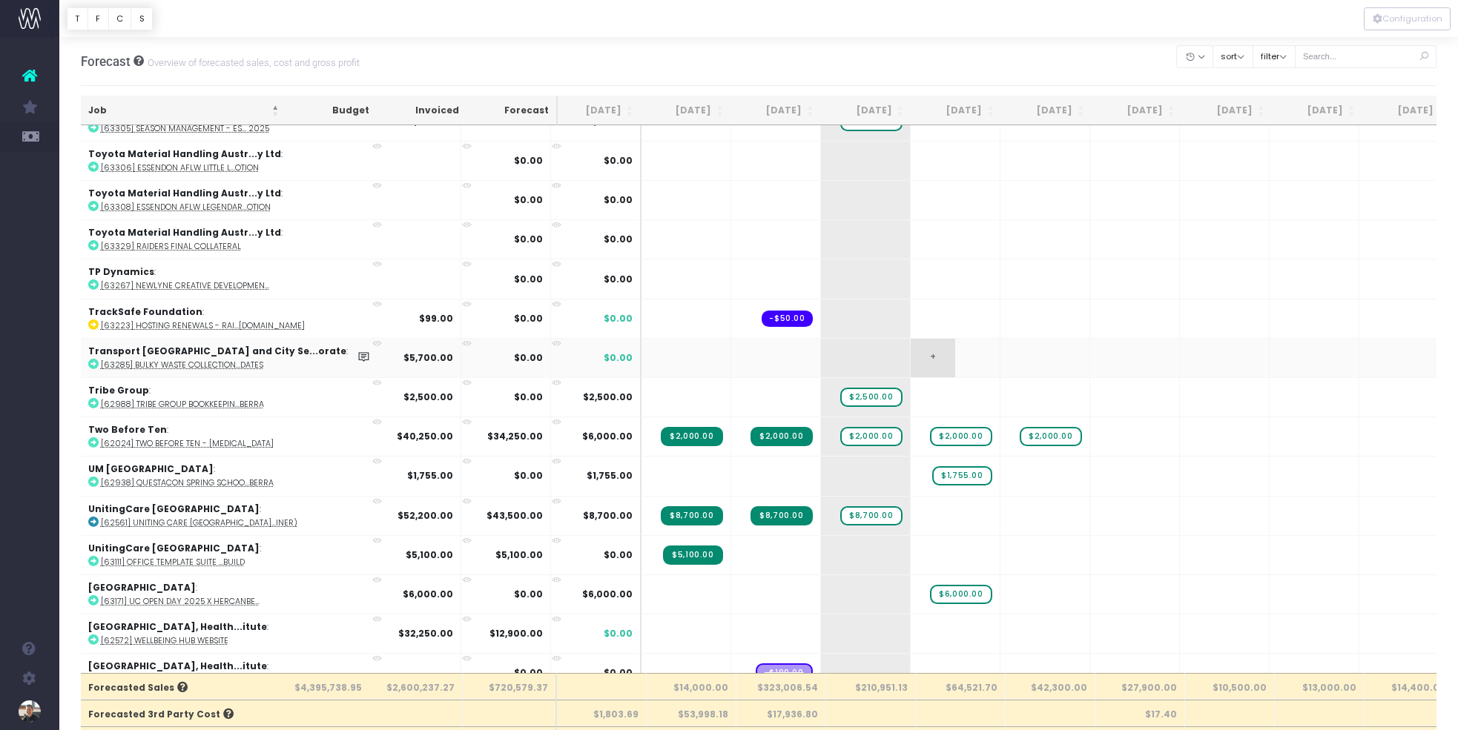
scroll to position [0, 9]
click at [910, 339] on span "+" at bounding box center [932, 358] width 44 height 39
click at [908, 339] on span "+" at bounding box center [930, 358] width 44 height 39
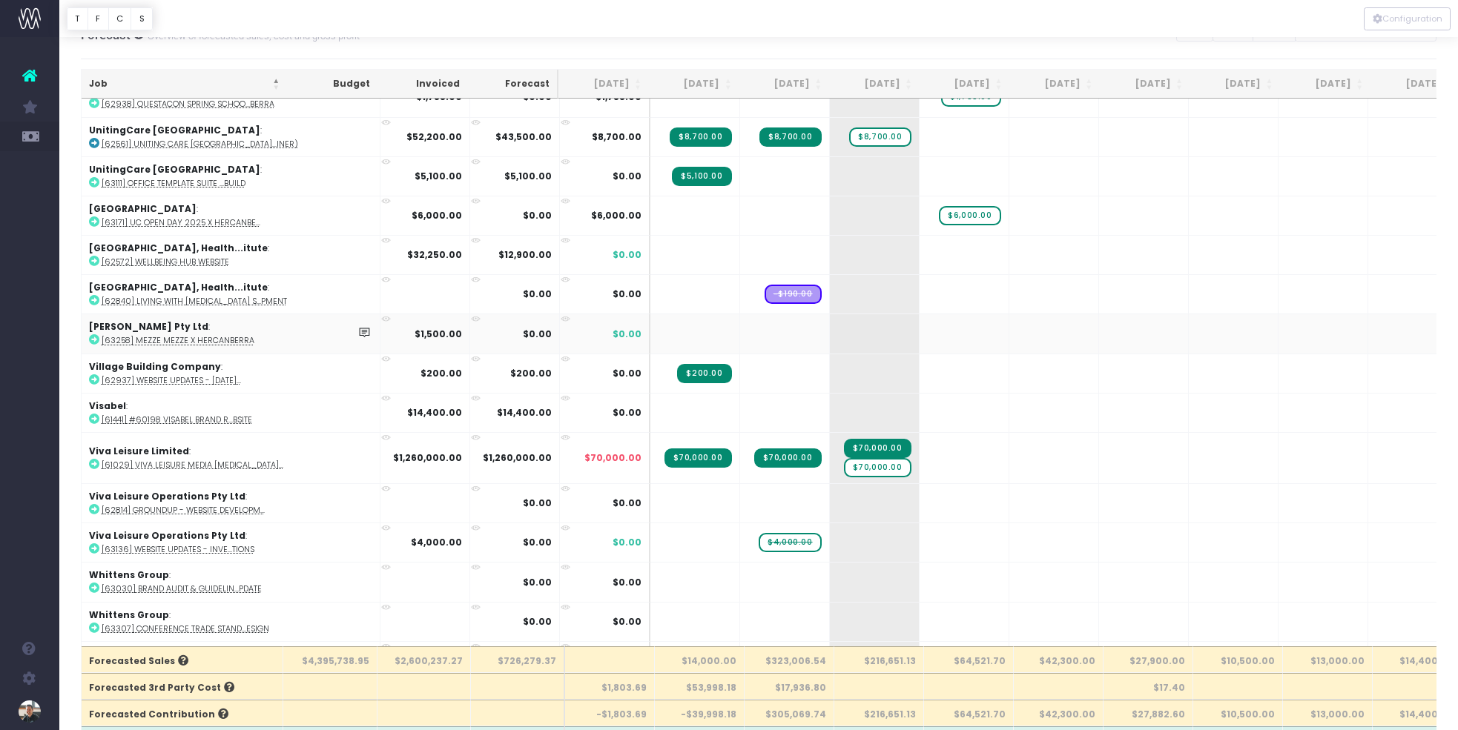
scroll to position [30, 0]
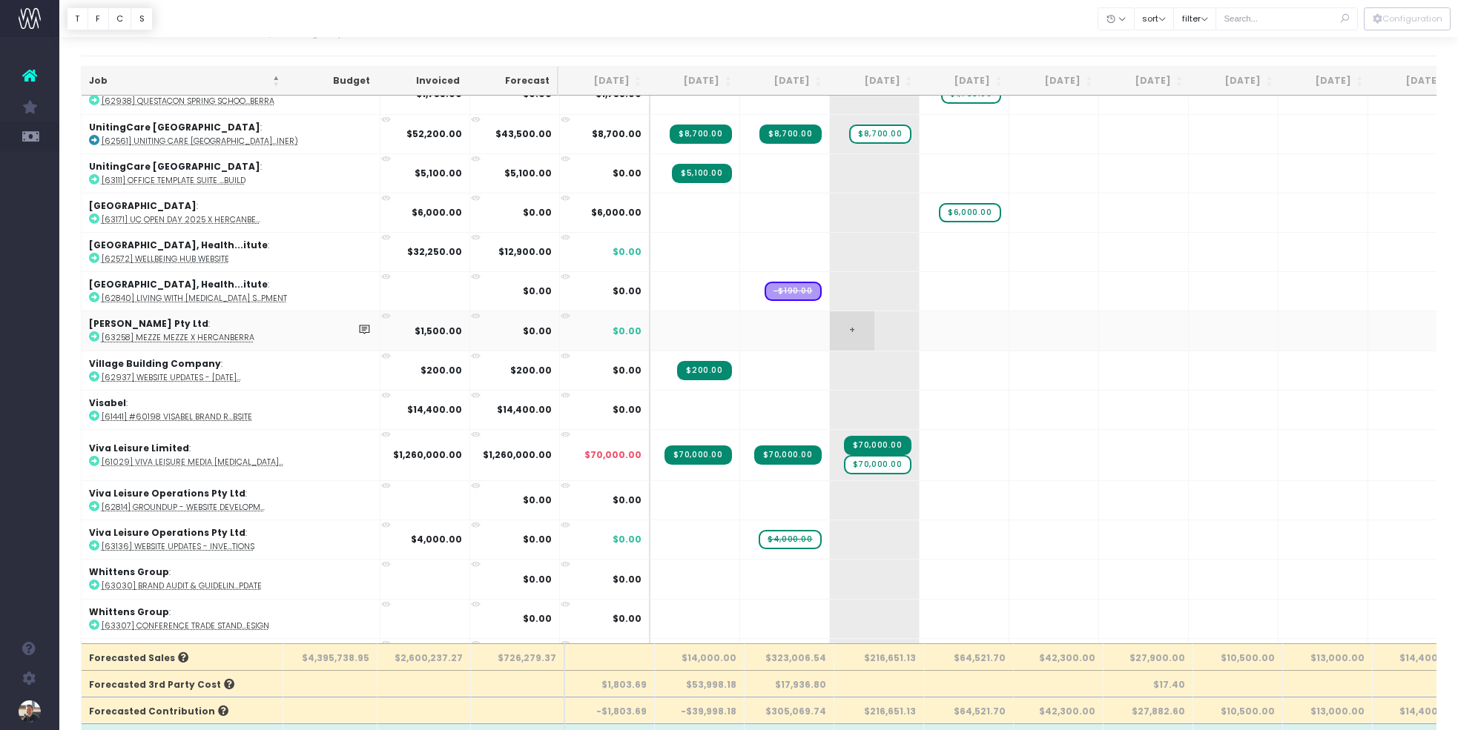
click at [830, 311] on span "+" at bounding box center [852, 330] width 44 height 39
click at [186, 372] on abbr "[62937] Website Updates - [DATE]..." at bounding box center [171, 377] width 139 height 11
click at [224, 411] on abbr "[61441] #60198 Visabel brand r...bsite" at bounding box center [177, 416] width 151 height 11
click at [844, 455] on span "$70,000.00" at bounding box center [877, 464] width 67 height 19
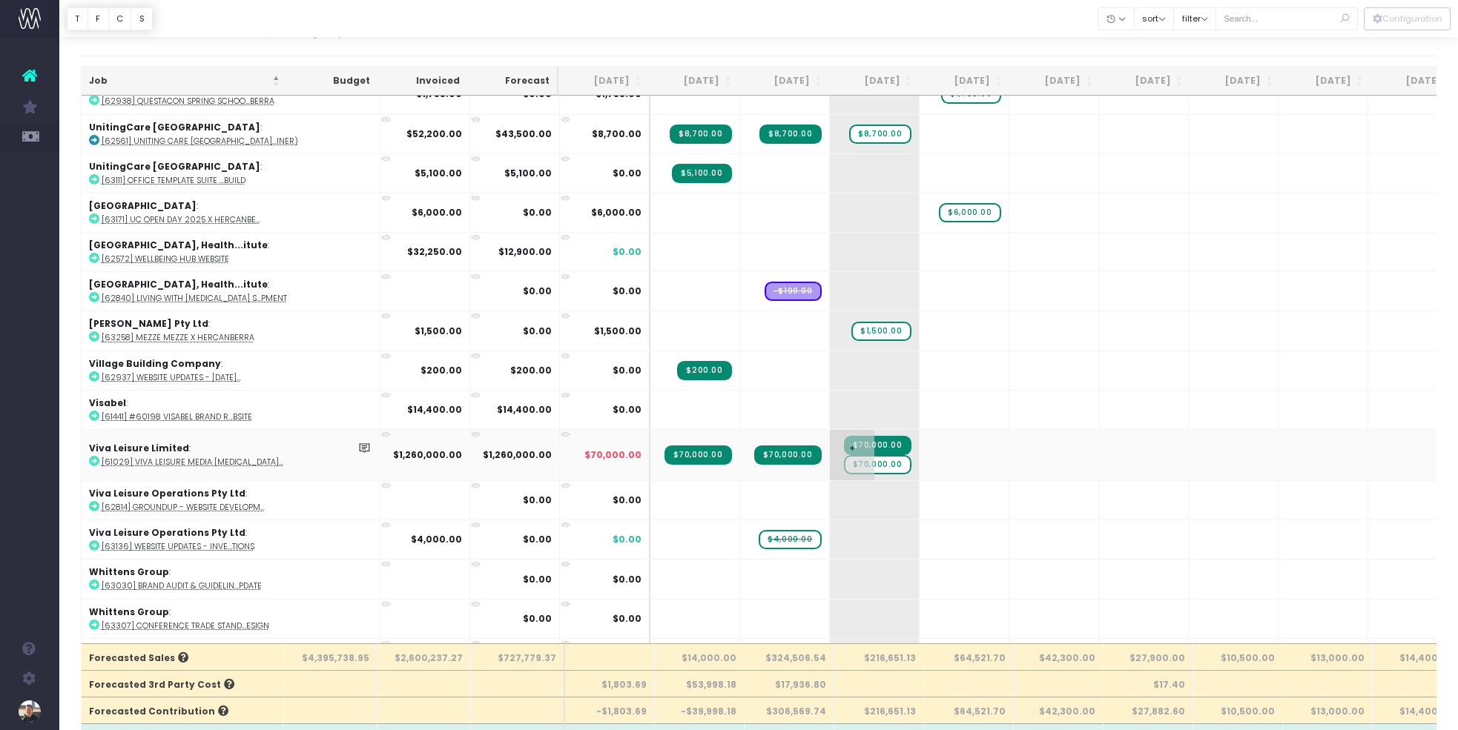
click at [844, 455] on span "$70,000.00" at bounding box center [877, 464] width 67 height 19
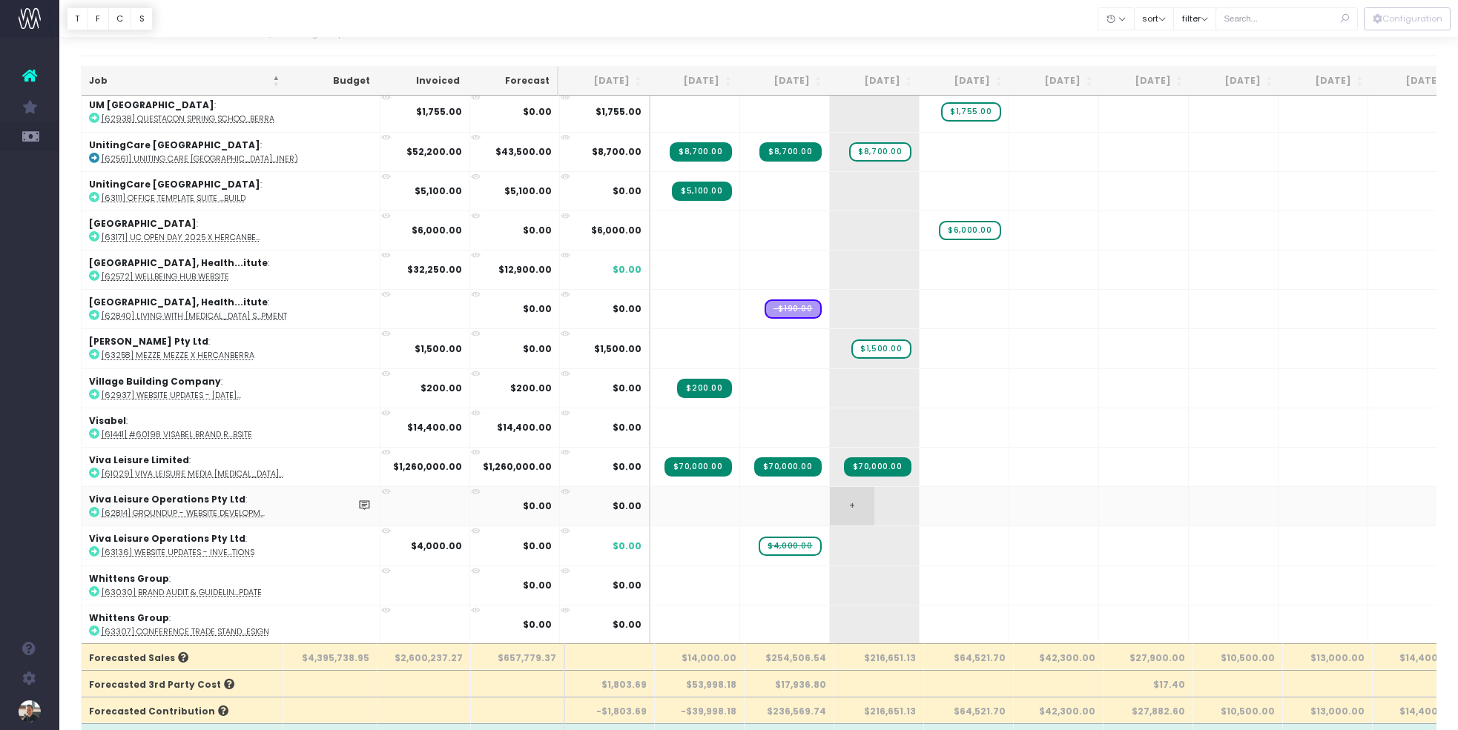
scroll to position [10843, 0]
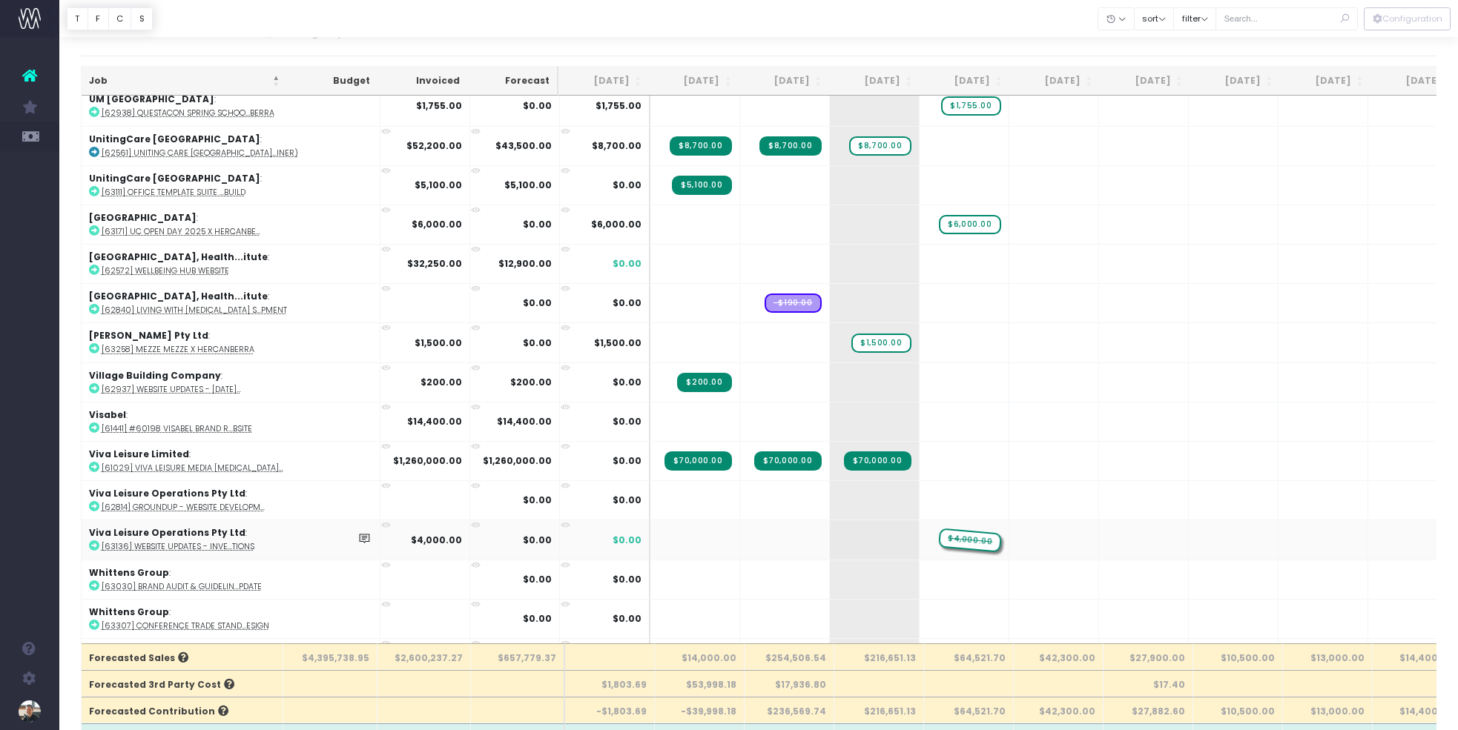
drag, startPoint x: 703, startPoint y: 503, endPoint x: 845, endPoint y: 491, distance: 142.9
drag, startPoint x: 701, startPoint y: 626, endPoint x: 777, endPoint y: 621, distance: 75.8
click at [1216, 22] on button "filter" at bounding box center [1194, 18] width 43 height 23
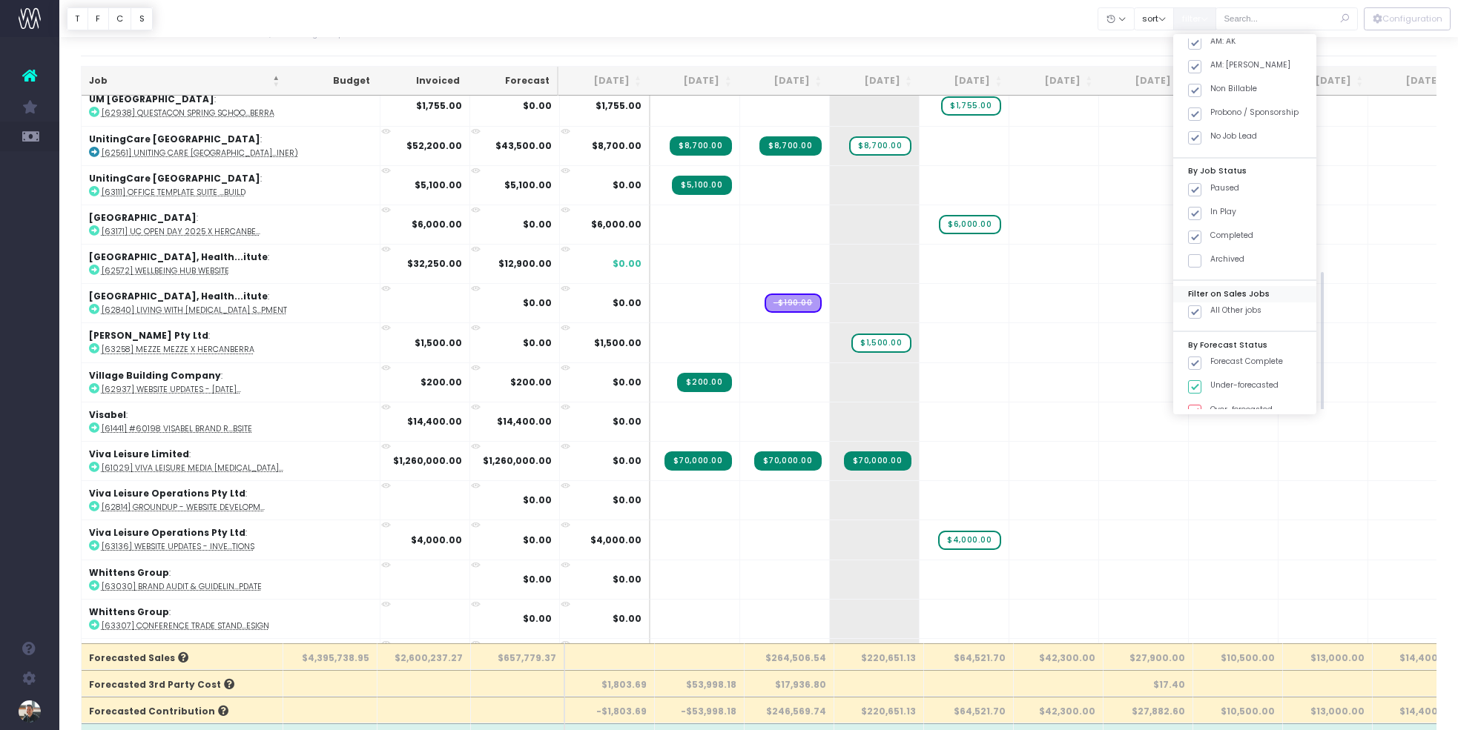
scroll to position [537, 0]
click at [1216, 20] on button "filter" at bounding box center [1194, 18] width 43 height 23
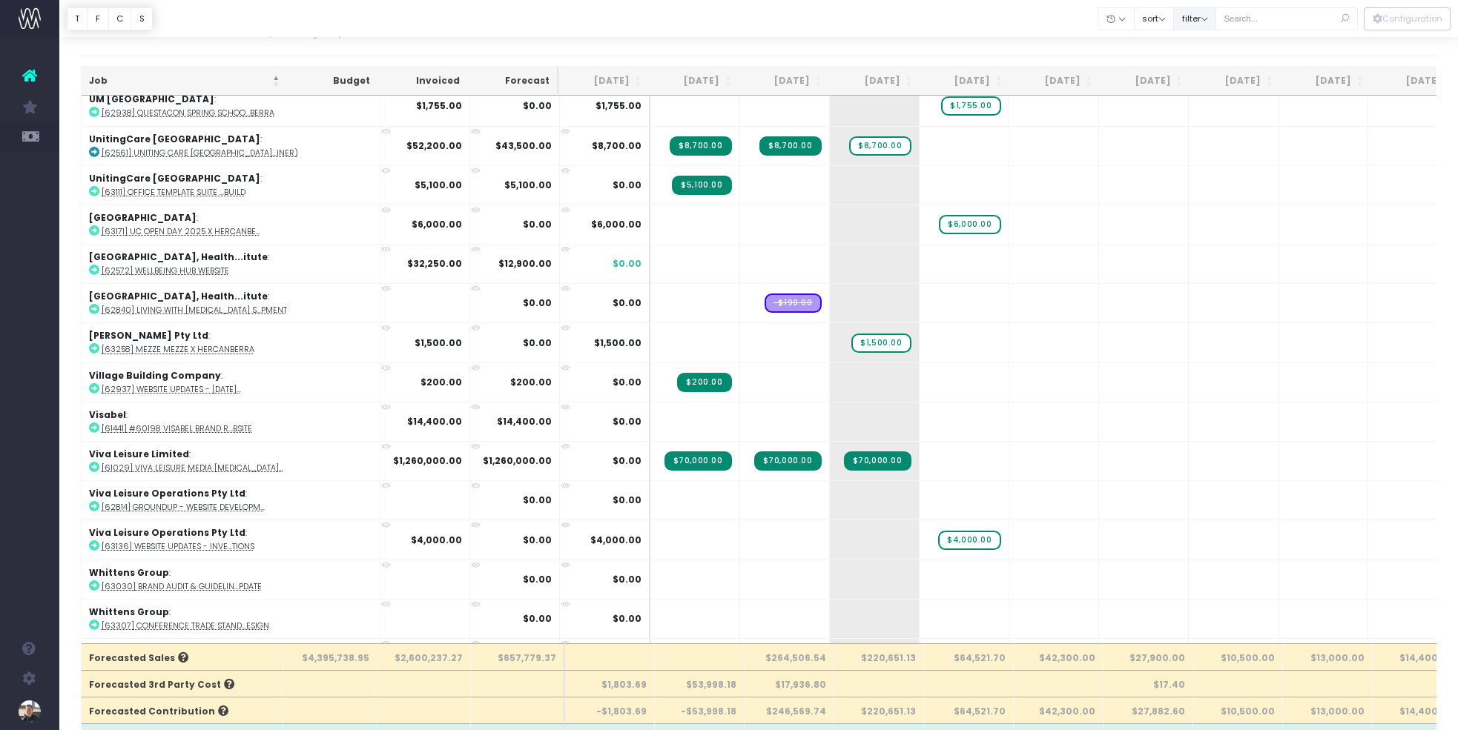
click at [1216, 20] on button "filter" at bounding box center [1194, 18] width 43 height 23
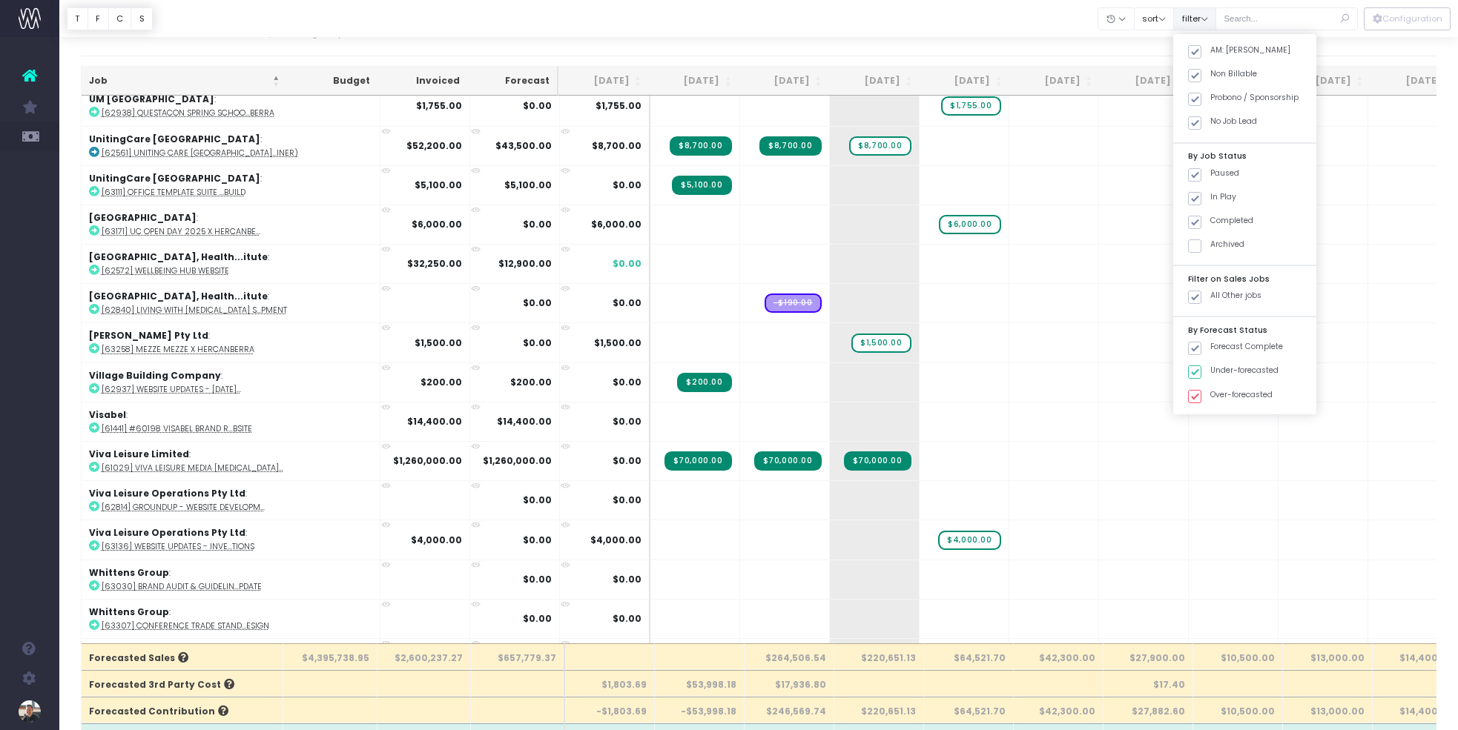
click at [1216, 24] on button "filter" at bounding box center [1194, 18] width 43 height 23
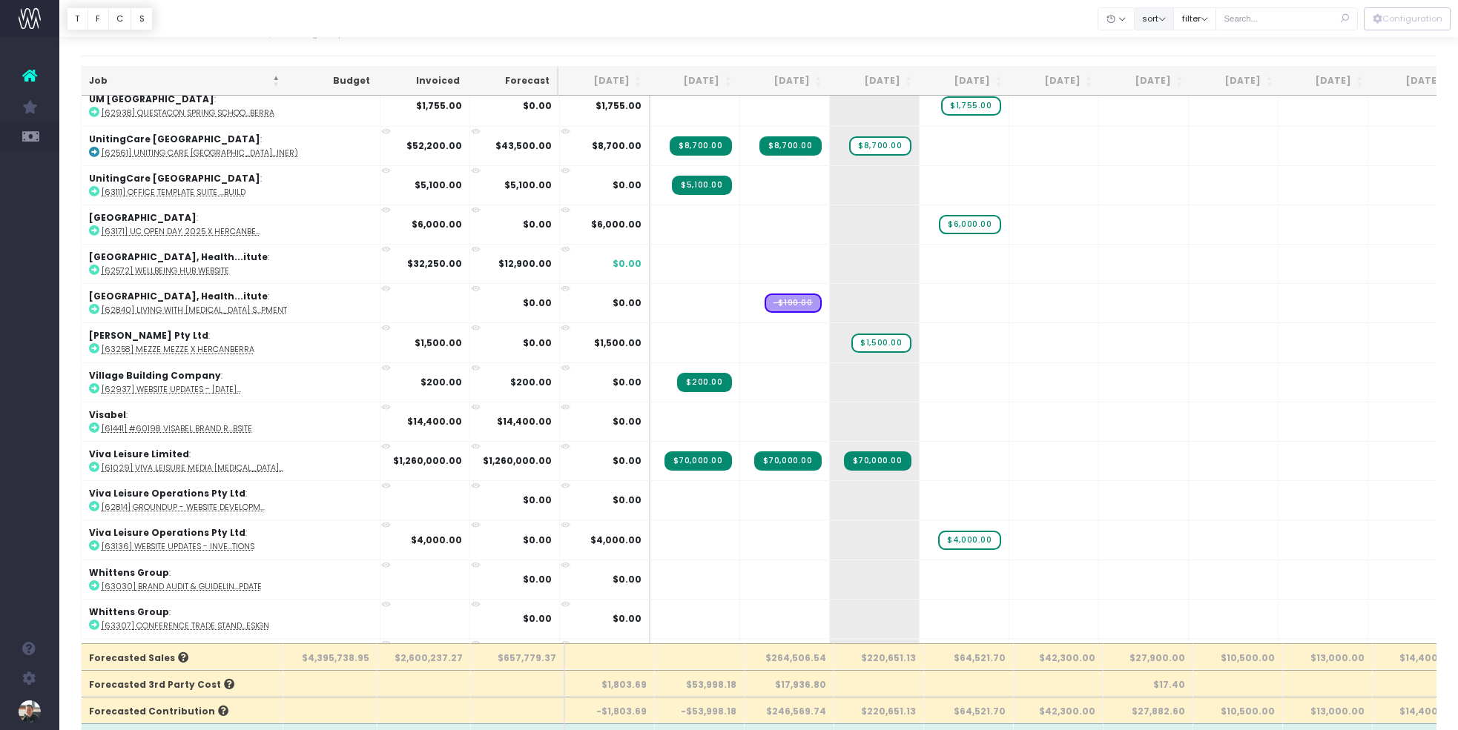
click at [1174, 23] on button "sort" at bounding box center [1154, 18] width 41 height 23
click at [1204, 22] on button "filter" at bounding box center [1194, 18] width 43 height 23
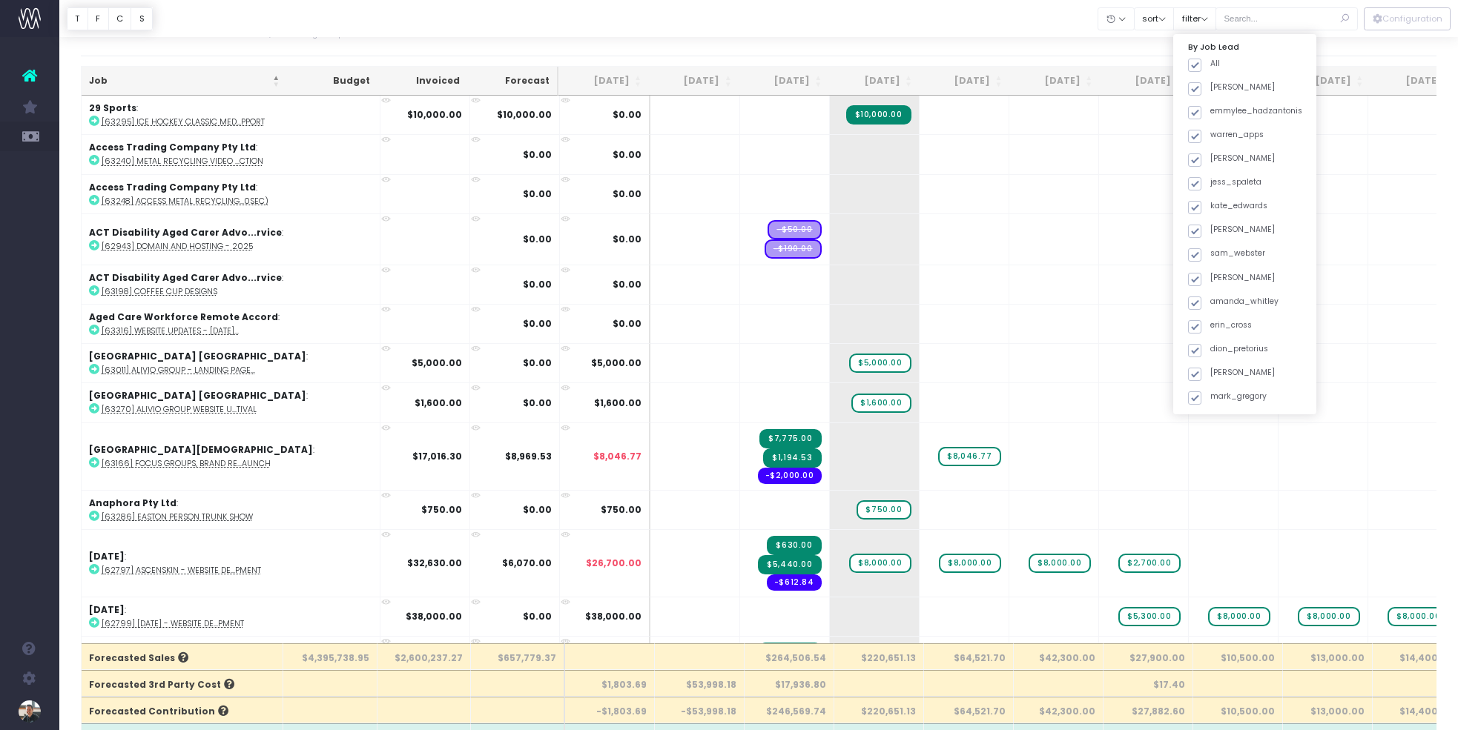
scroll to position [10843, 0]
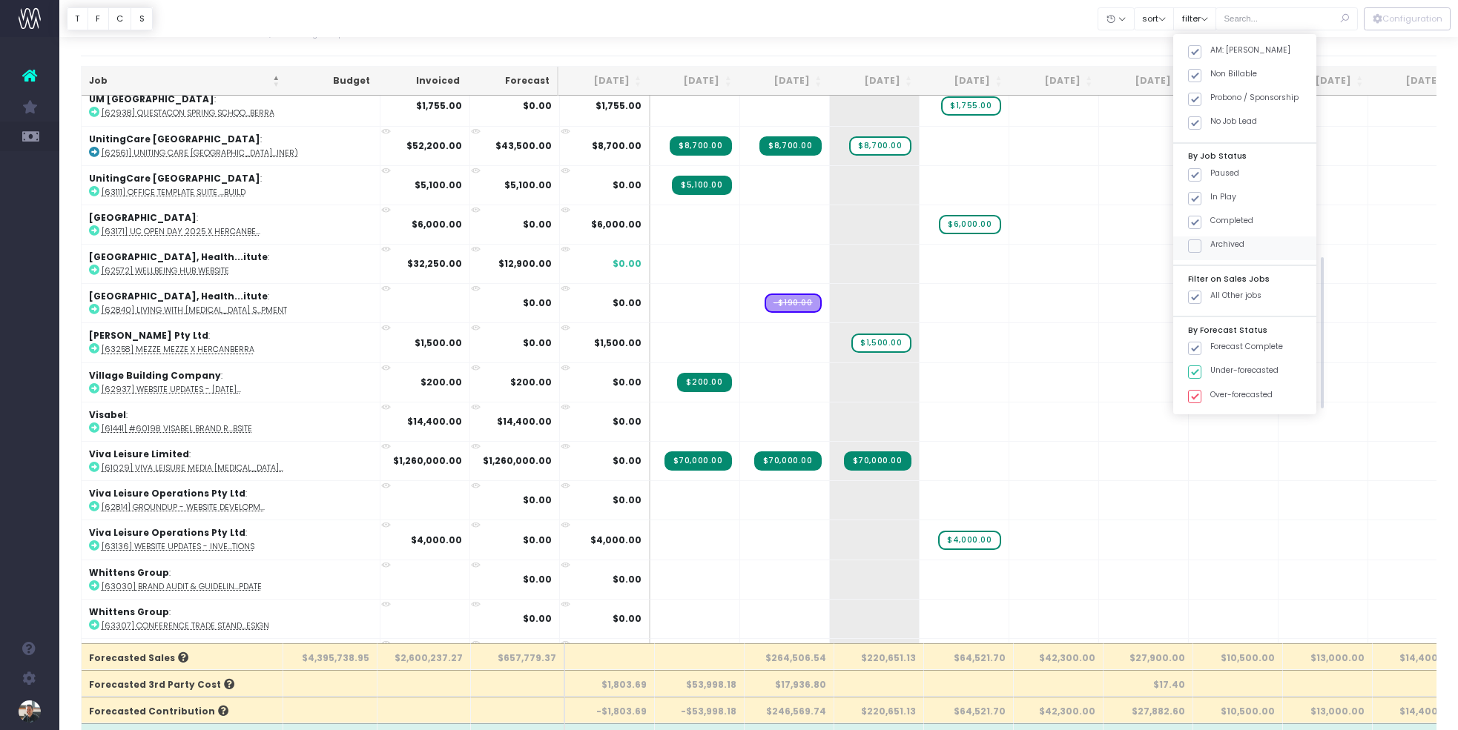
click at [1201, 246] on span at bounding box center [1194, 245] width 13 height 13
click at [1214, 246] on input "Archived" at bounding box center [1215, 244] width 10 height 10
checkbox input "true"
click at [1221, 428] on button "Apply" at bounding box center [1207, 425] width 44 height 24
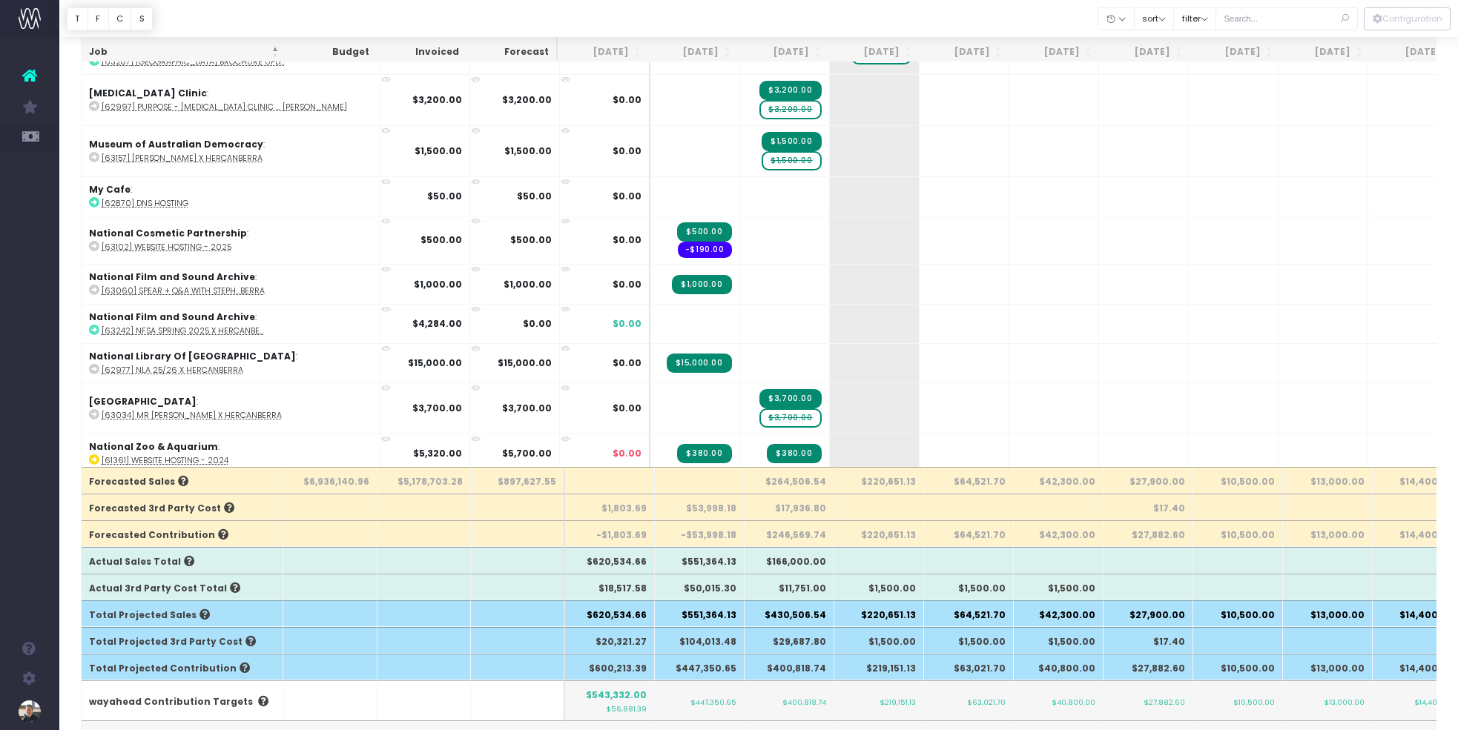
scroll to position [221, 0]
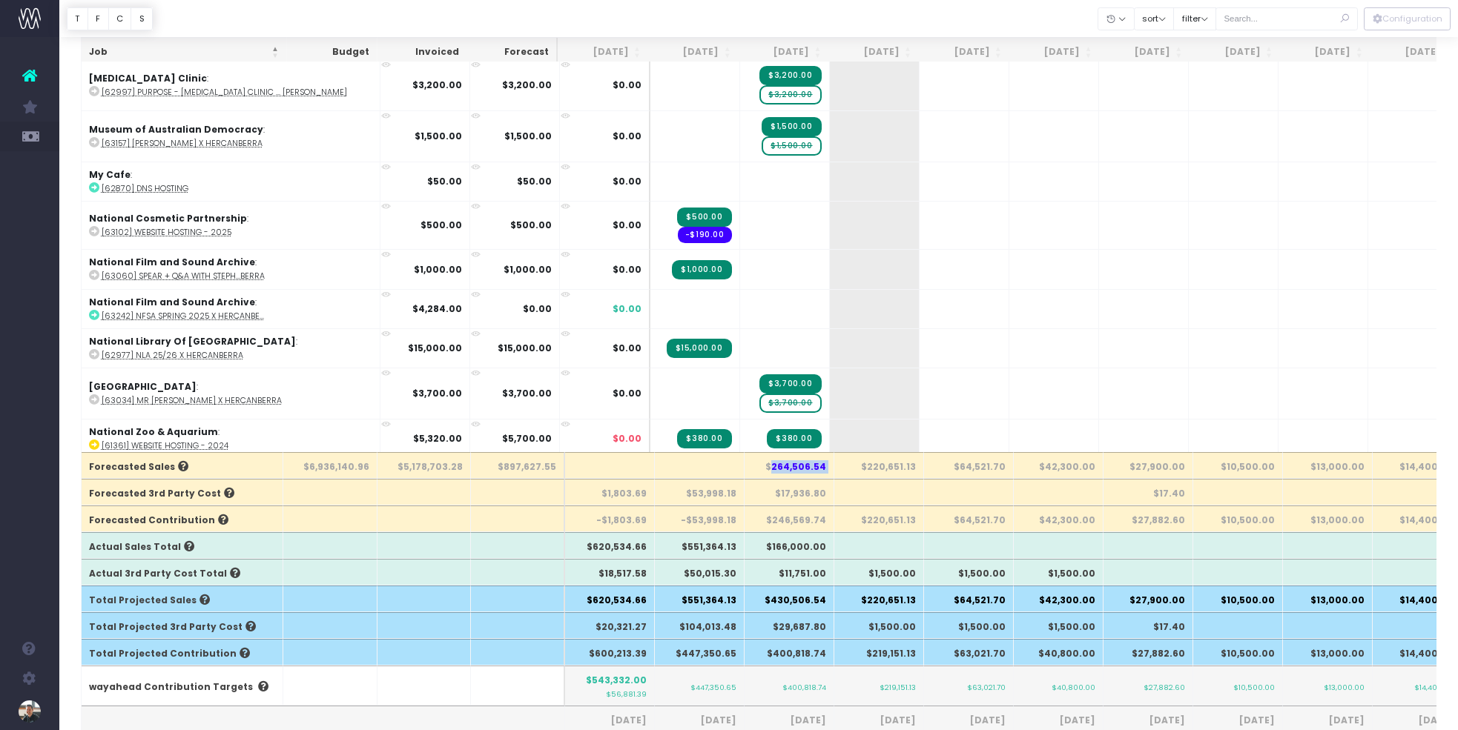
drag, startPoint x: 815, startPoint y: 471, endPoint x: 836, endPoint y: 471, distance: 20.8
click at [836, 471] on tr "Forecasted Sales $6,936,140.96 $5,178,703.28 $897,627.55 $264,506.54 $220,651.1…" at bounding box center [952, 465] width 1740 height 27
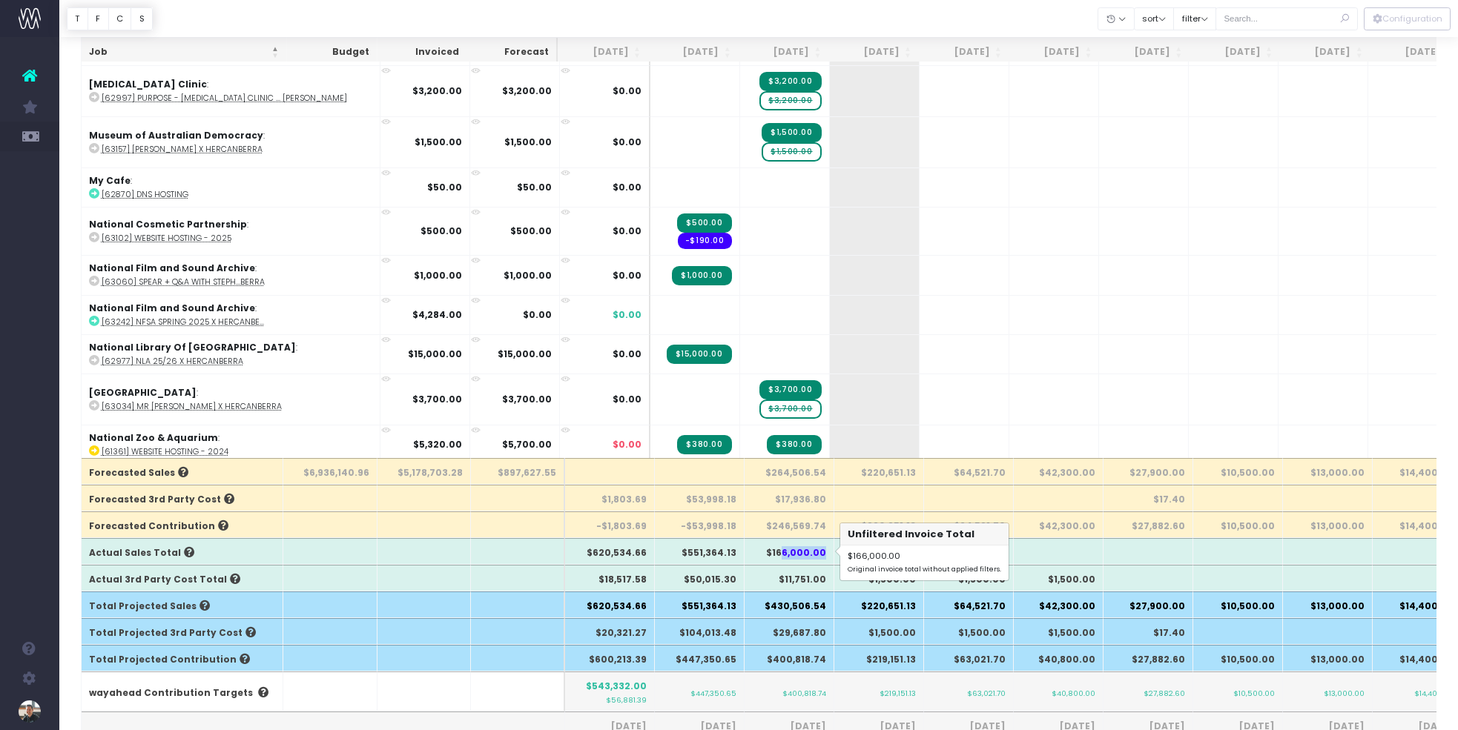
drag, startPoint x: 787, startPoint y: 554, endPoint x: 834, endPoint y: 552, distance: 46.8
click at [830, 553] on th "$166,000.00" at bounding box center [789, 551] width 90 height 27
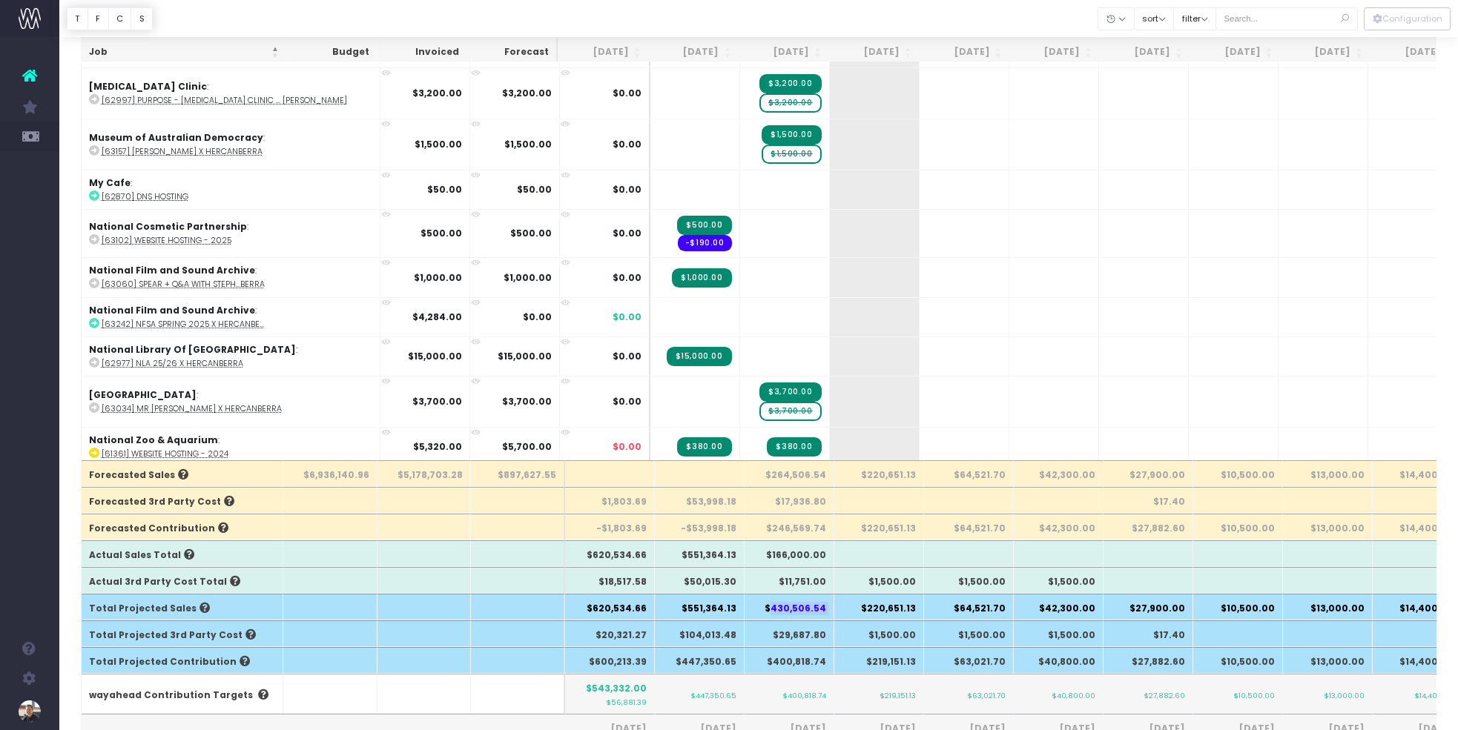
drag, startPoint x: 778, startPoint y: 608, endPoint x: 837, endPoint y: 609, distance: 59.3
click at [837, 609] on tr "Total Projected Sales $620,534.66 $551,364.13 $430,506.54 $220,651.13 $64,521.7…" at bounding box center [952, 607] width 1740 height 27
drag, startPoint x: 785, startPoint y: 555, endPoint x: 805, endPoint y: 507, distance: 52.2
click at [824, 555] on th "$166,000.00" at bounding box center [789, 554] width 90 height 27
drag, startPoint x: 779, startPoint y: 475, endPoint x: 833, endPoint y: 477, distance: 54.1
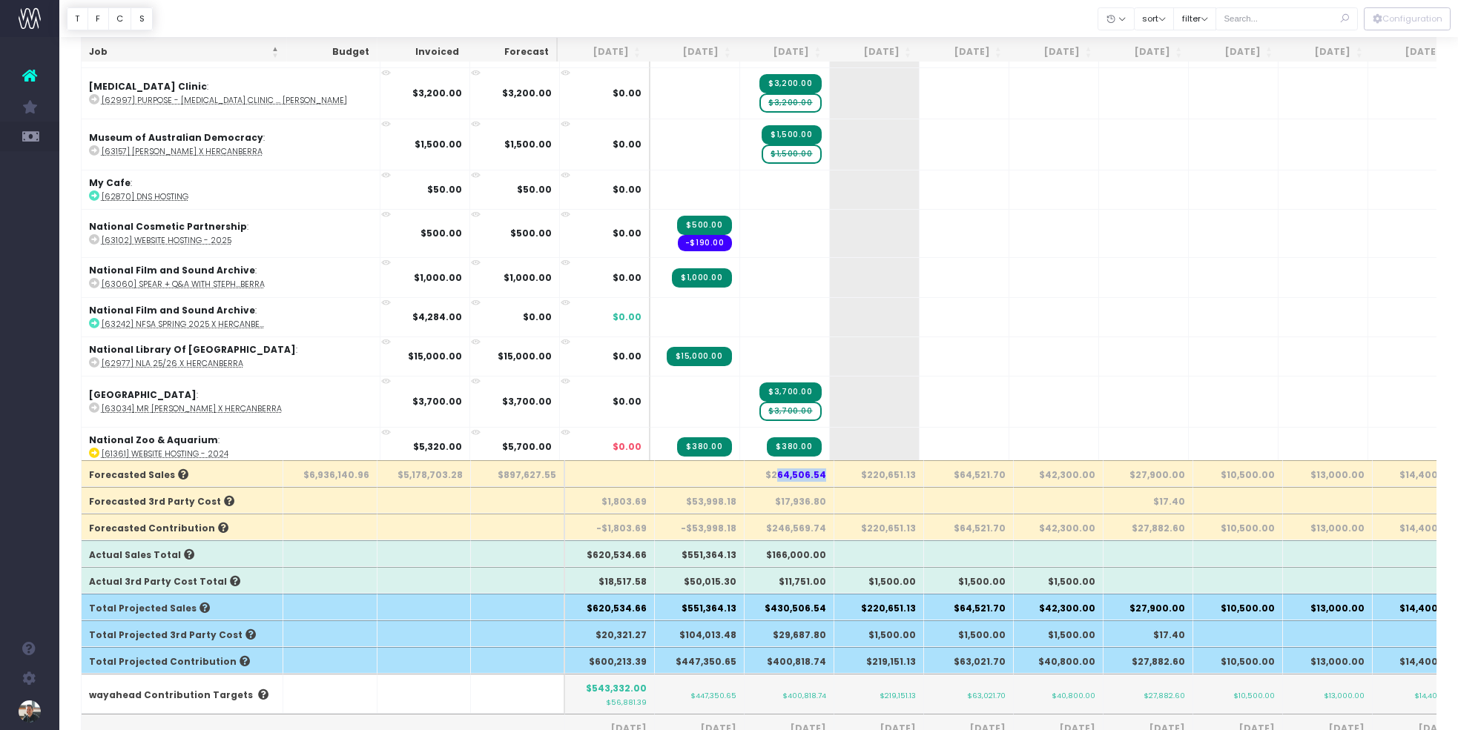
click at [833, 477] on th "$264,506.54" at bounding box center [789, 473] width 90 height 27
drag, startPoint x: 782, startPoint y: 556, endPoint x: 822, endPoint y: 558, distance: 39.4
click at [822, 558] on th "$166,000.00" at bounding box center [789, 554] width 90 height 27
drag, startPoint x: 795, startPoint y: 476, endPoint x: 804, endPoint y: 585, distance: 109.4
click at [820, 479] on th "$264,506.54" at bounding box center [789, 473] width 90 height 27
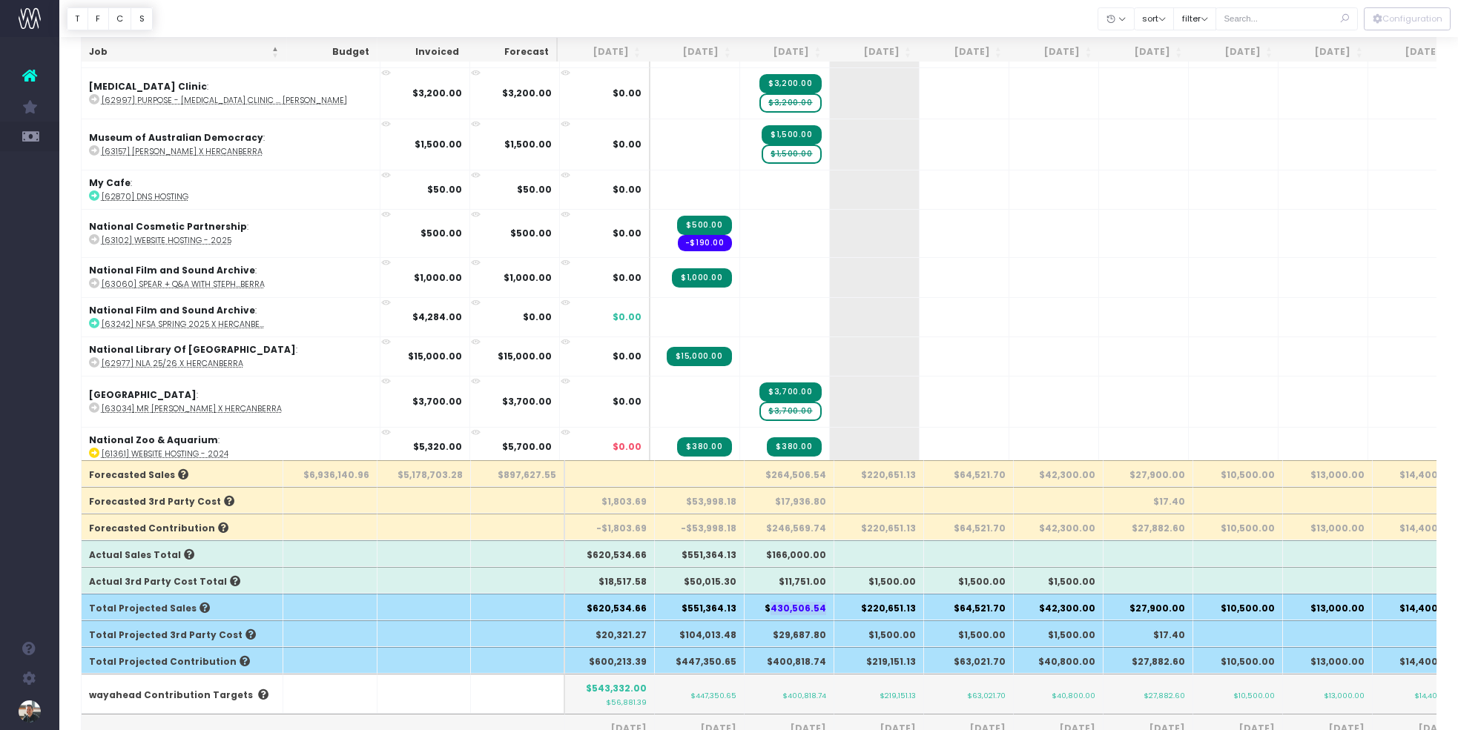
drag, startPoint x: 777, startPoint y: 610, endPoint x: 829, endPoint y: 608, distance: 51.9
click at [829, 608] on th "$430,506.54" at bounding box center [789, 607] width 90 height 27
drag, startPoint x: 775, startPoint y: 658, endPoint x: 825, endPoint y: 661, distance: 50.5
click at [826, 661] on th "$400,818.74" at bounding box center [789, 660] width 90 height 27
drag, startPoint x: 804, startPoint y: 661, endPoint x: 787, endPoint y: 661, distance: 16.3
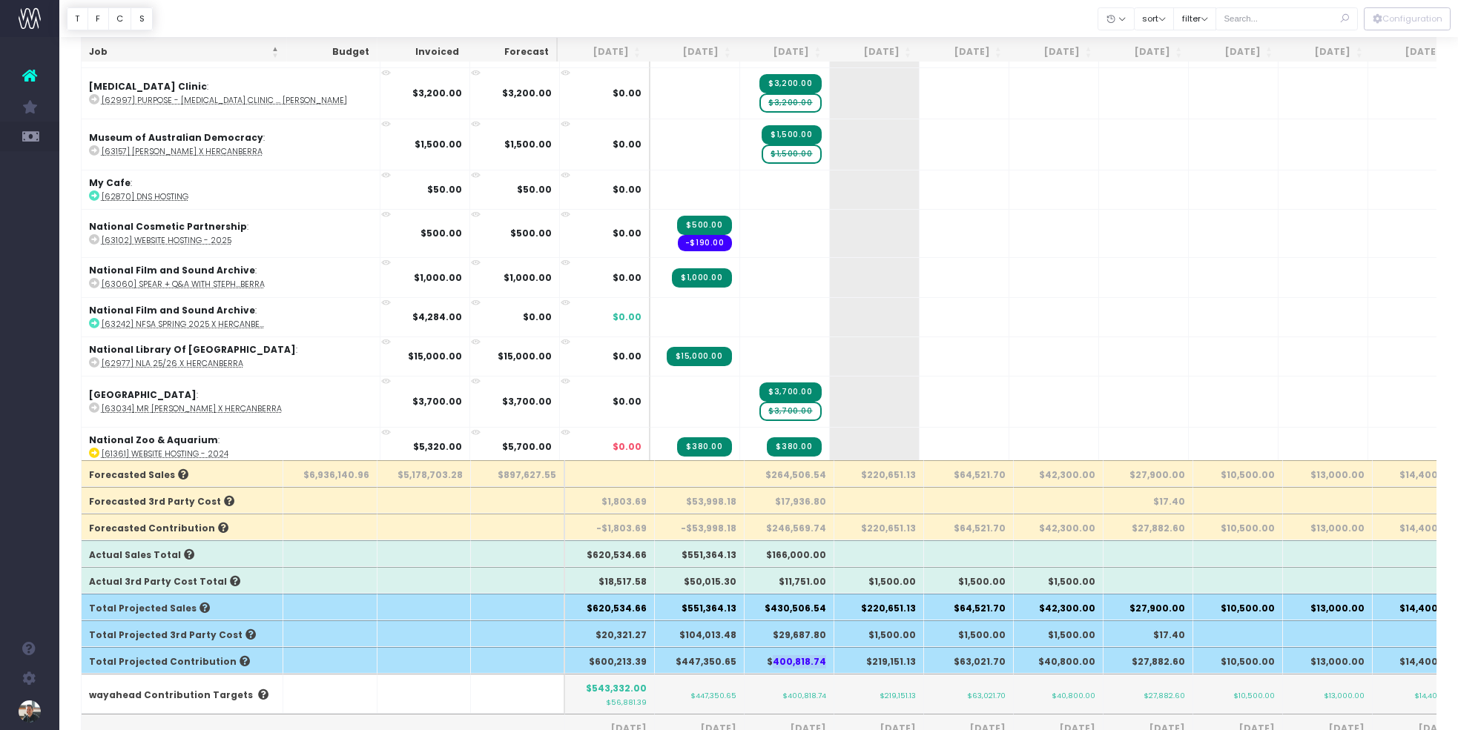
click at [802, 661] on th "$400,818.74" at bounding box center [789, 660] width 90 height 27
drag, startPoint x: 770, startPoint y: 661, endPoint x: 826, endPoint y: 661, distance: 56.3
click at [826, 661] on th "$400,818.74" at bounding box center [789, 660] width 90 height 27
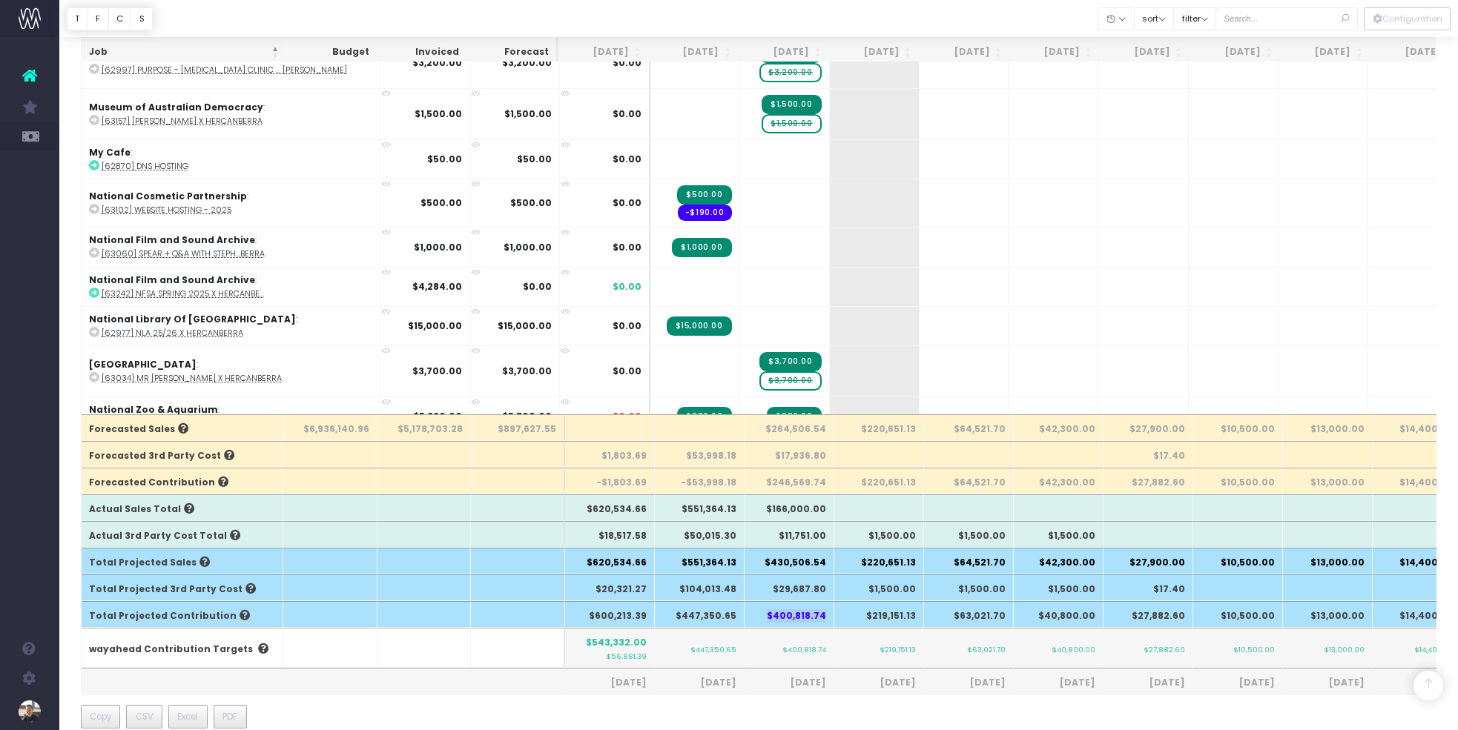
scroll to position [261, 0]
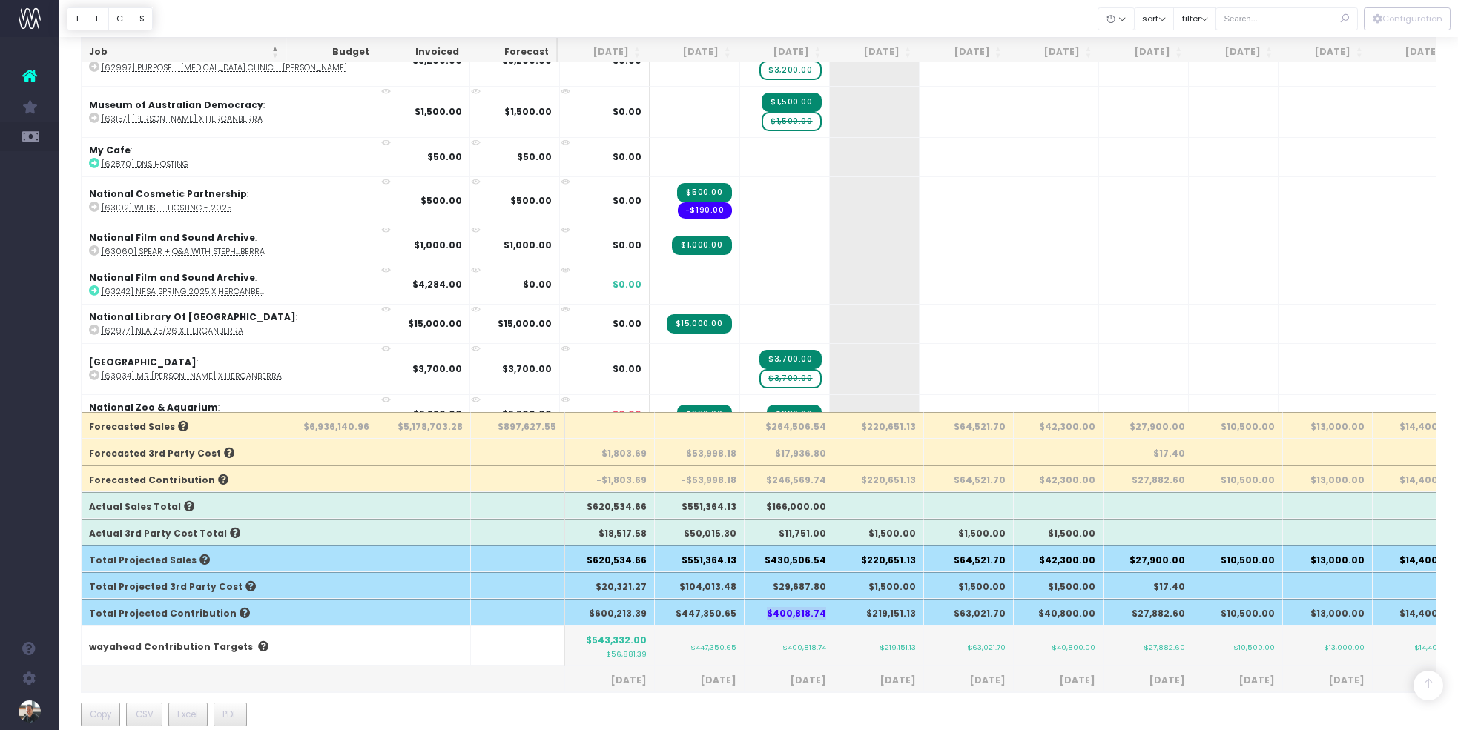
click at [782, 617] on th "$400,818.74" at bounding box center [789, 612] width 90 height 27
drag, startPoint x: 773, startPoint y: 616, endPoint x: 827, endPoint y: 615, distance: 53.4
click at [827, 615] on th "$400,818.74" at bounding box center [789, 612] width 90 height 27
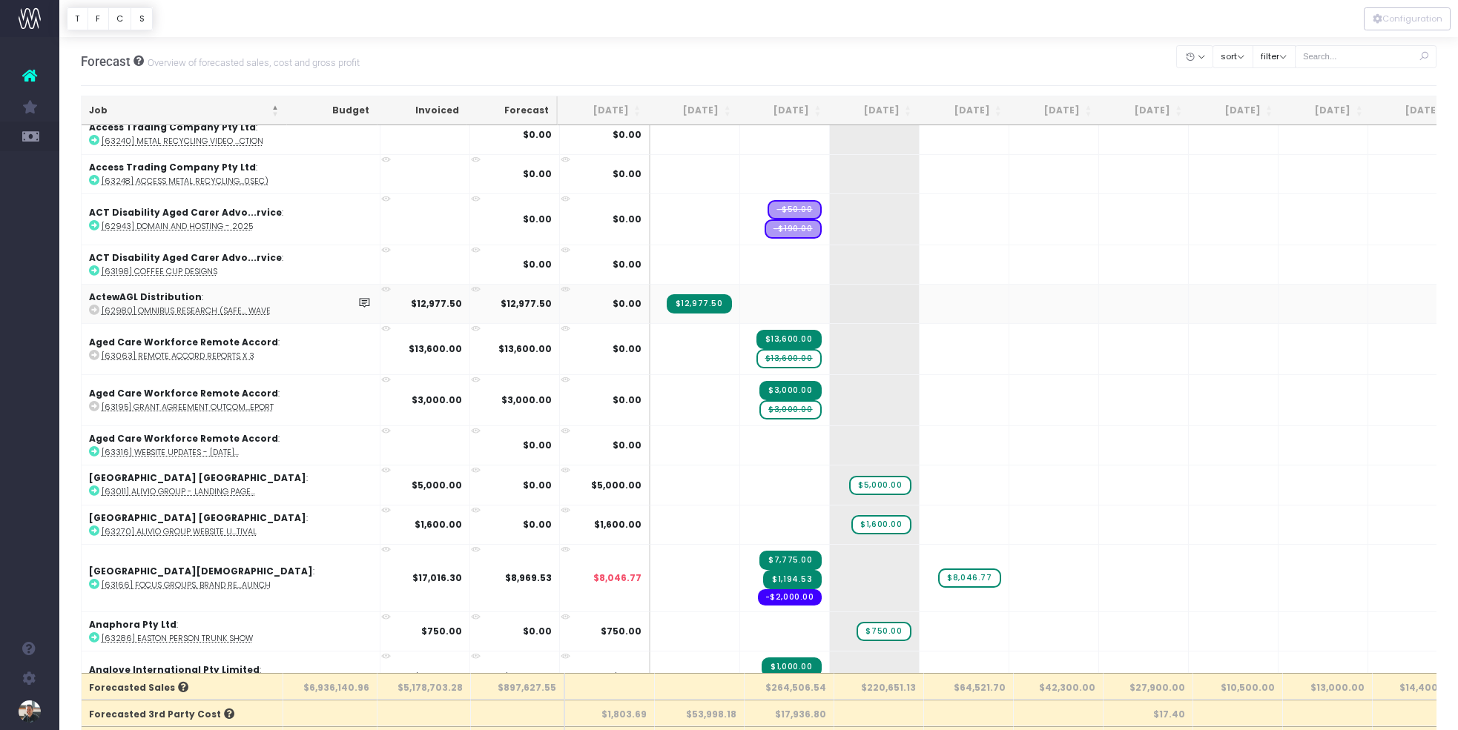
scroll to position [102, 0]
click at [756, 360] on span "$13,600.00" at bounding box center [788, 357] width 65 height 19
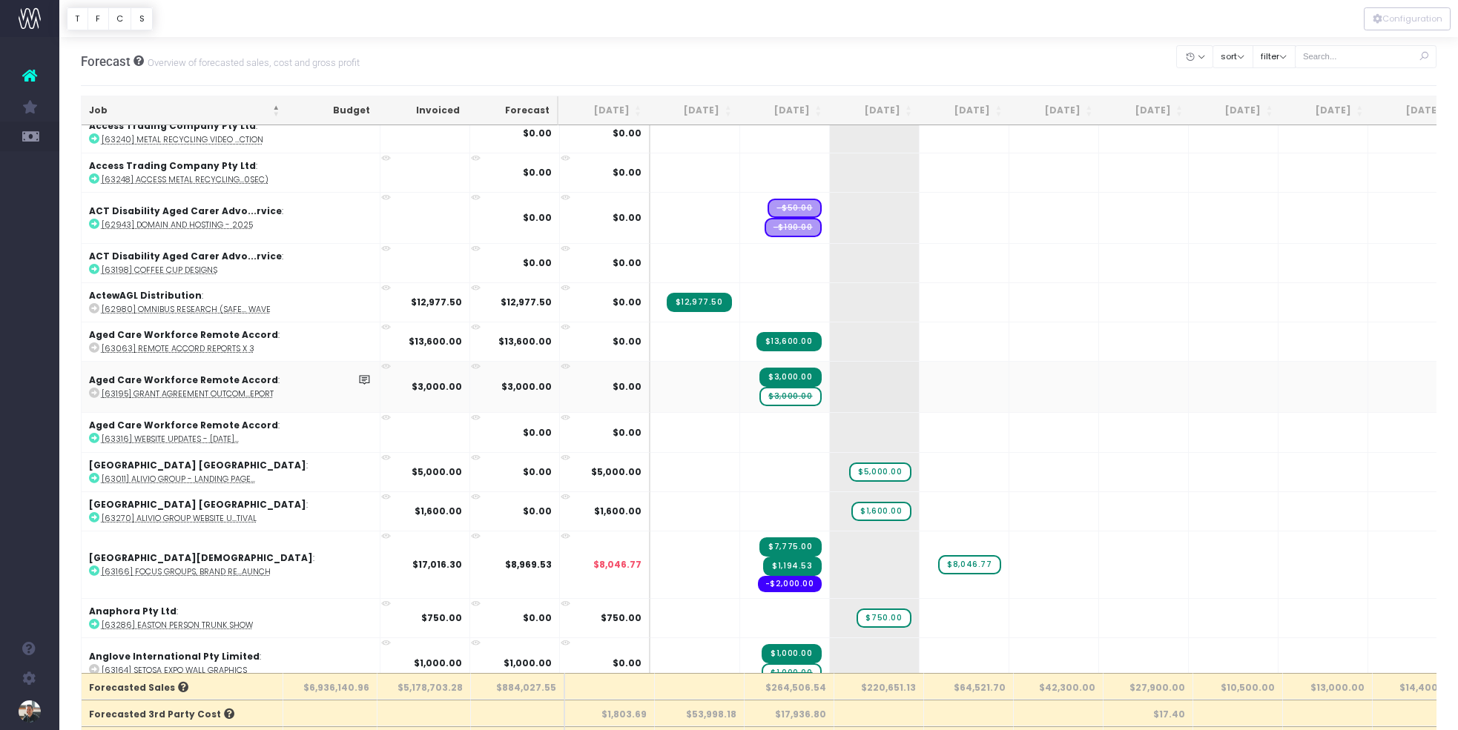
click at [759, 399] on span "$3,000.00" at bounding box center [790, 396] width 62 height 19
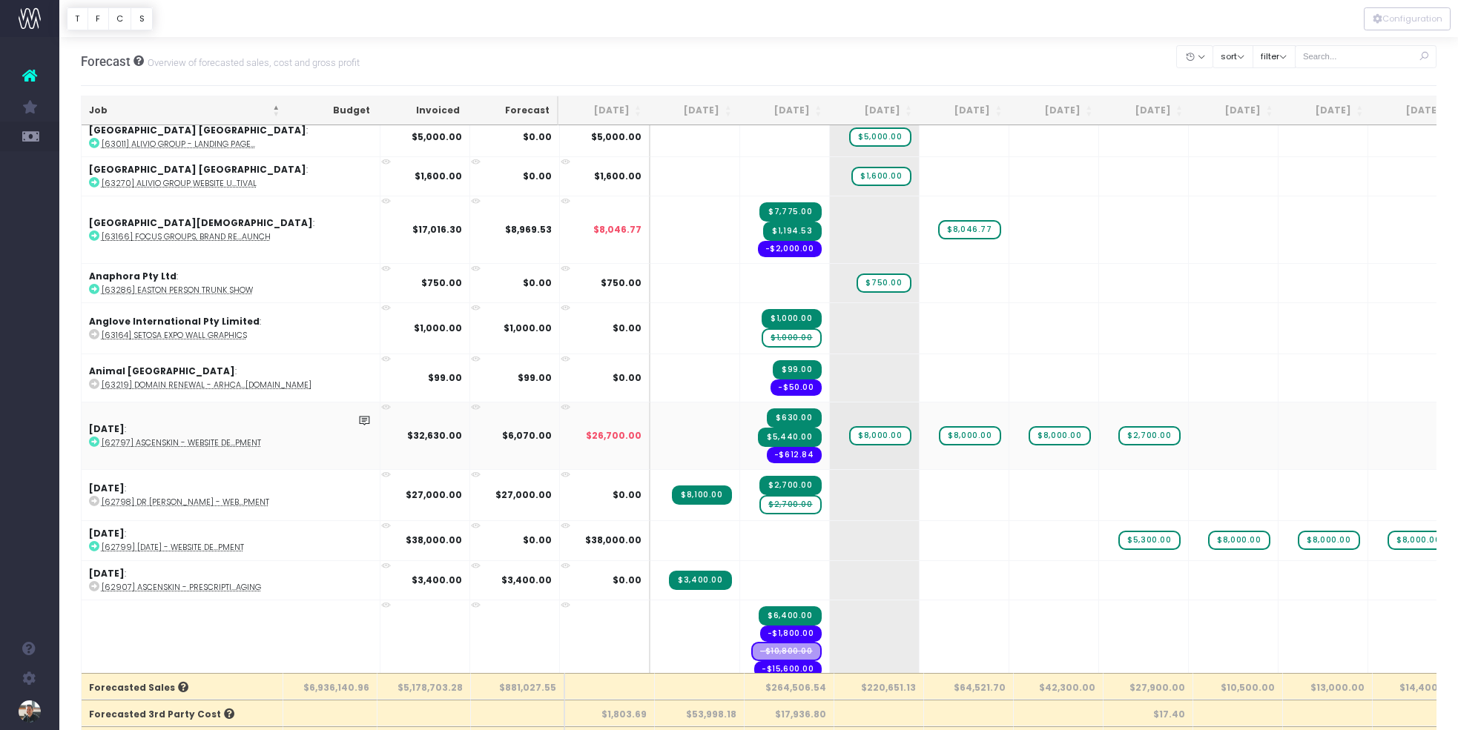
scroll to position [432, 0]
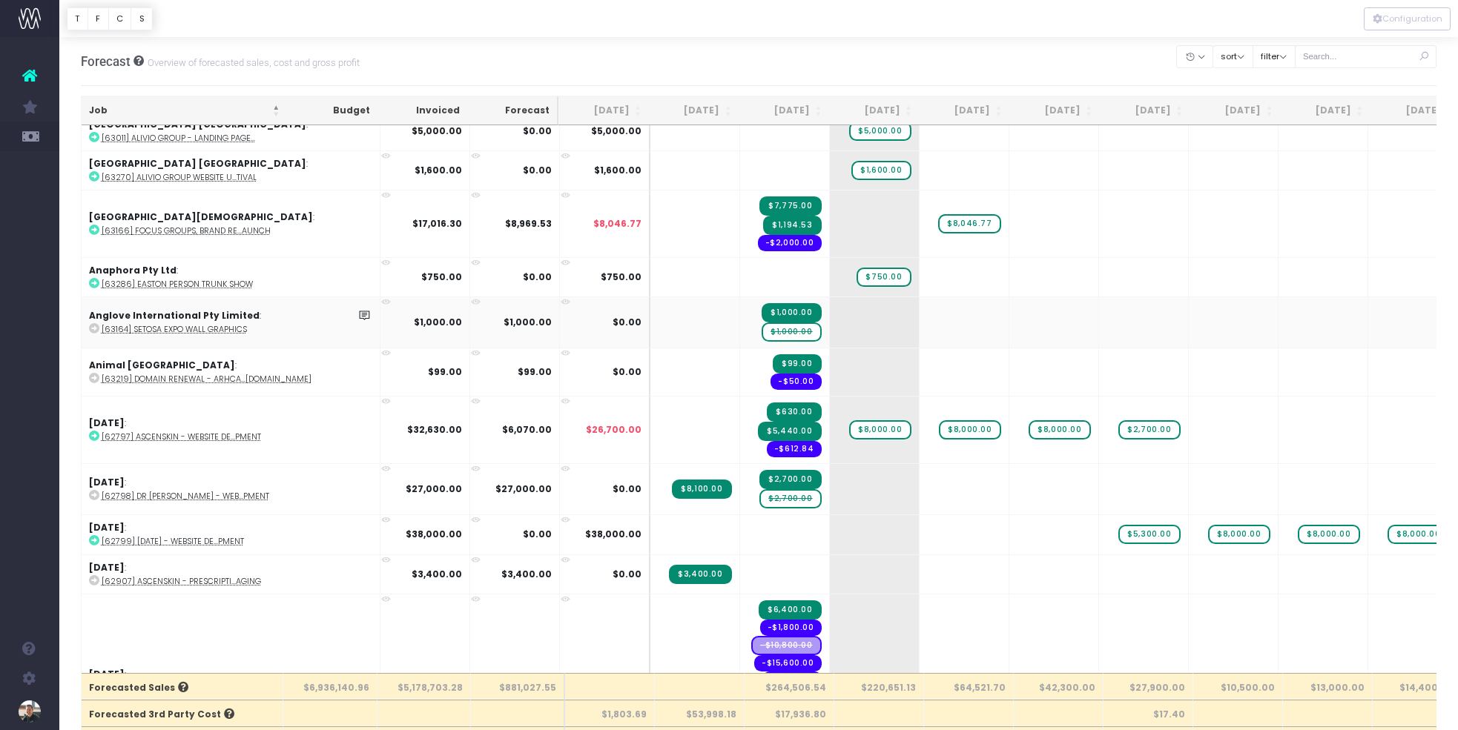
click at [761, 334] on span "$1,000.00" at bounding box center [790, 332] width 59 height 19
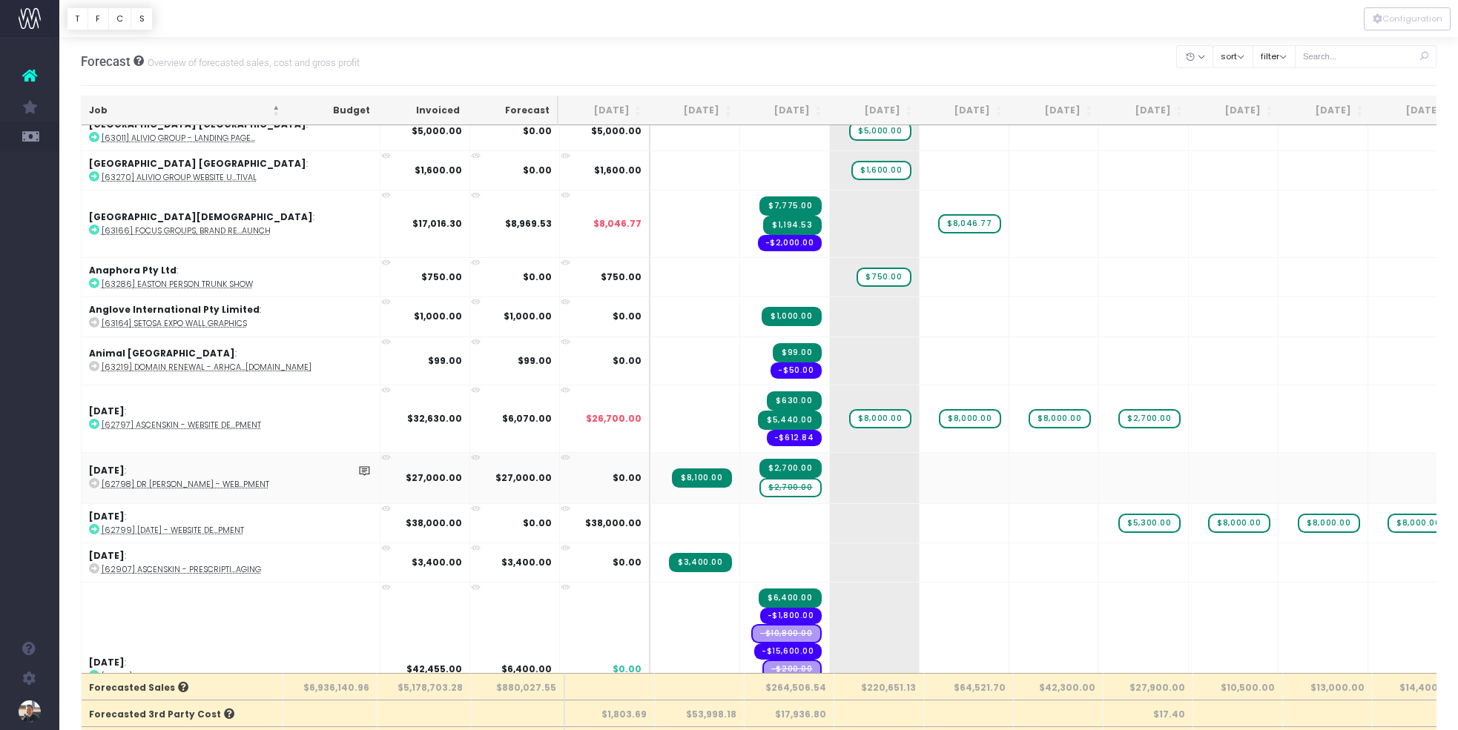
click at [759, 489] on span "$2,700.00" at bounding box center [790, 487] width 62 height 19
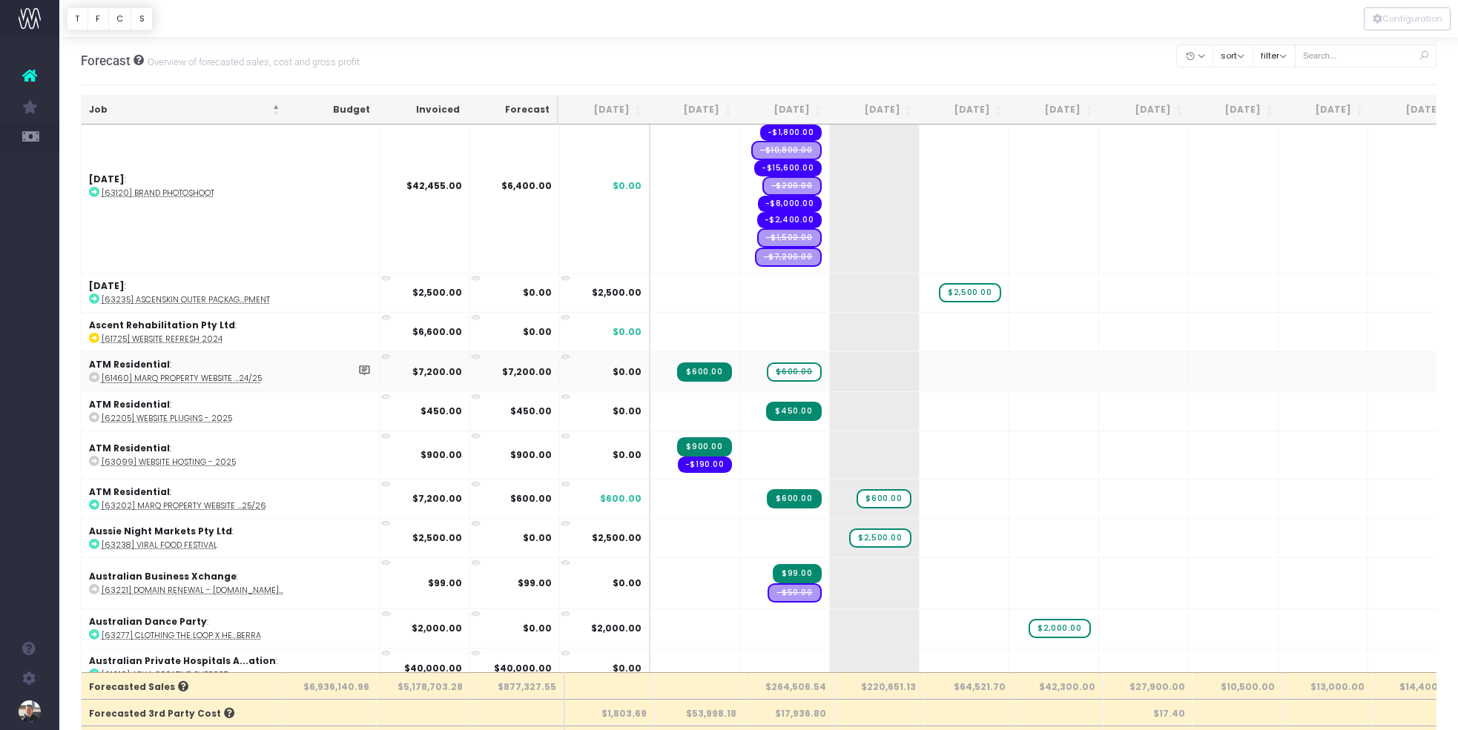
scroll to position [1, 0]
click at [767, 371] on span "$600.00" at bounding box center [794, 371] width 54 height 19
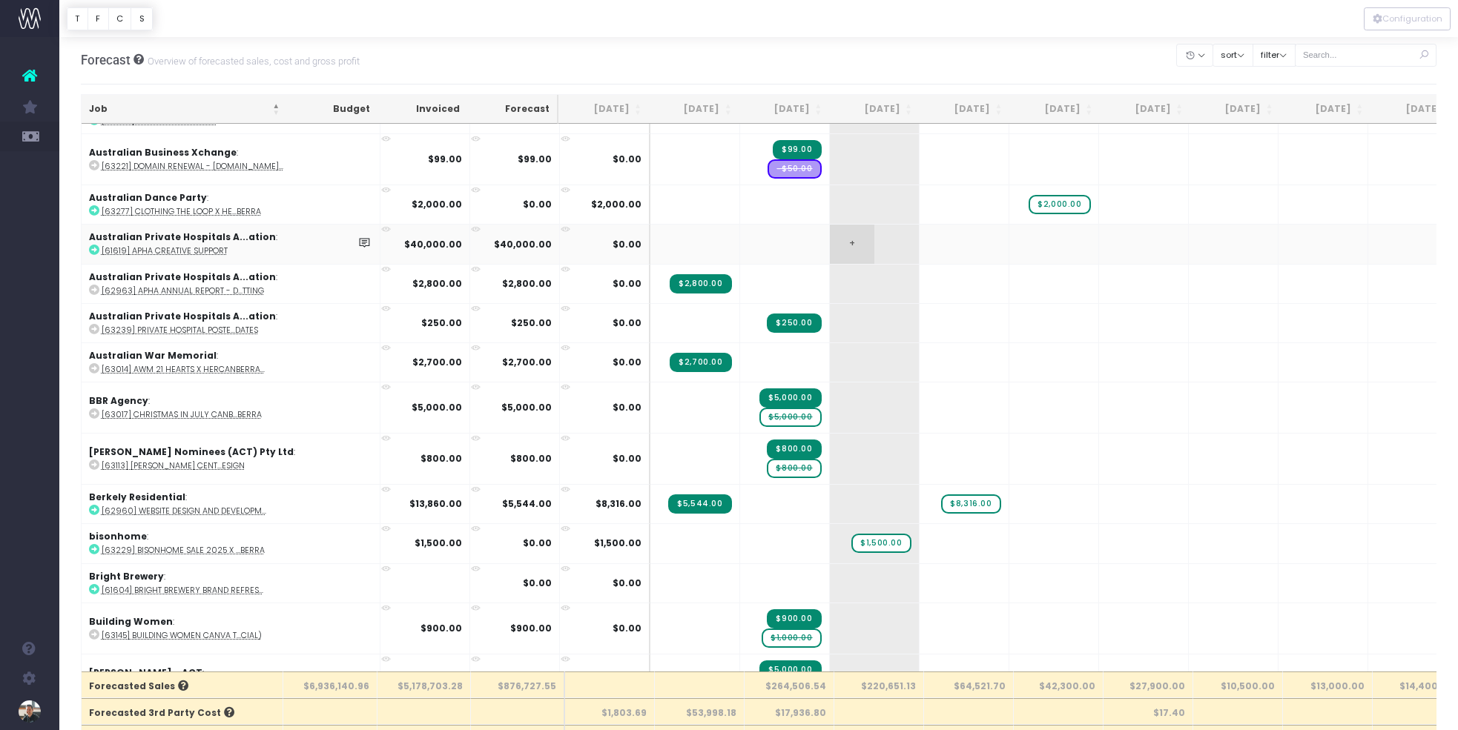
scroll to position [1402, 0]
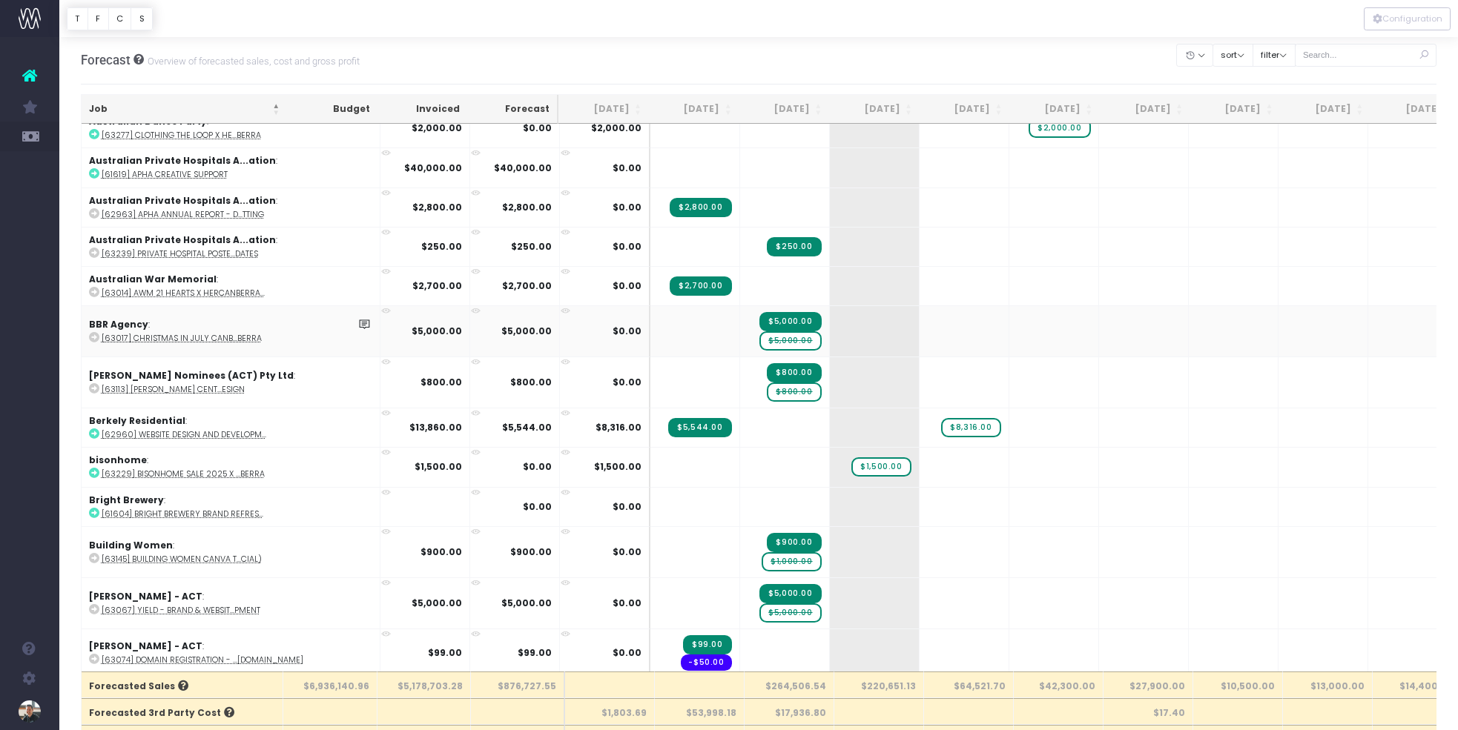
click at [759, 339] on span "$5,000.00" at bounding box center [790, 340] width 62 height 19
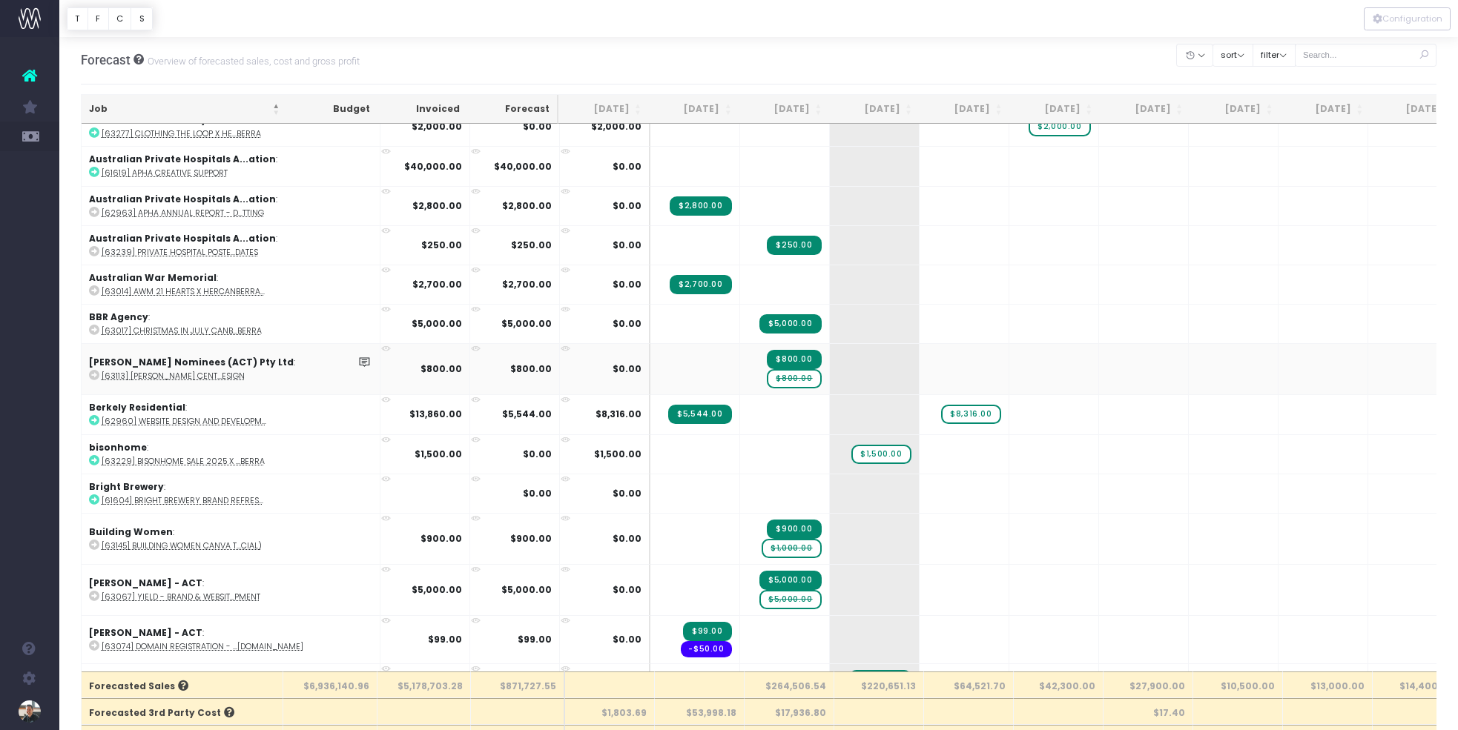
scroll to position [1401, 0]
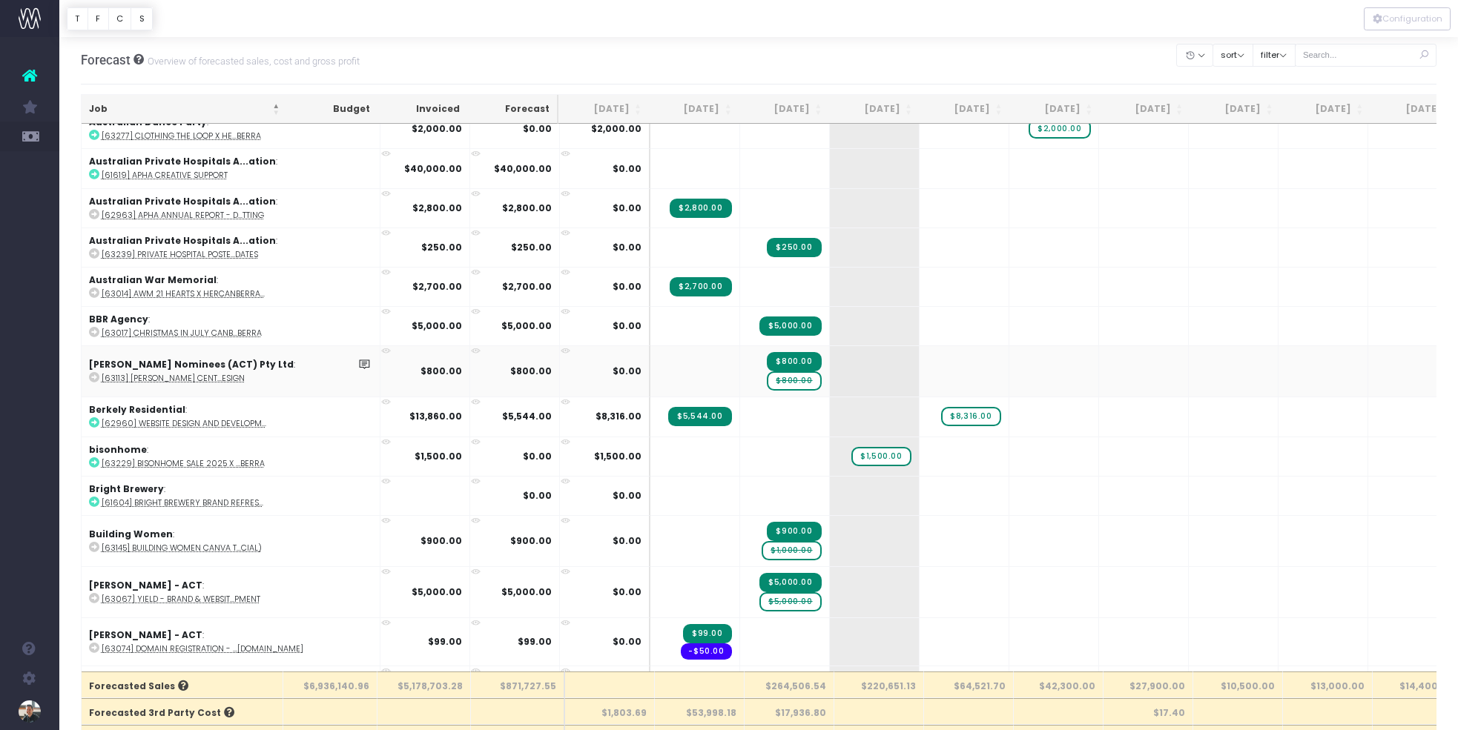
click at [767, 380] on span "$800.00" at bounding box center [794, 380] width 54 height 19
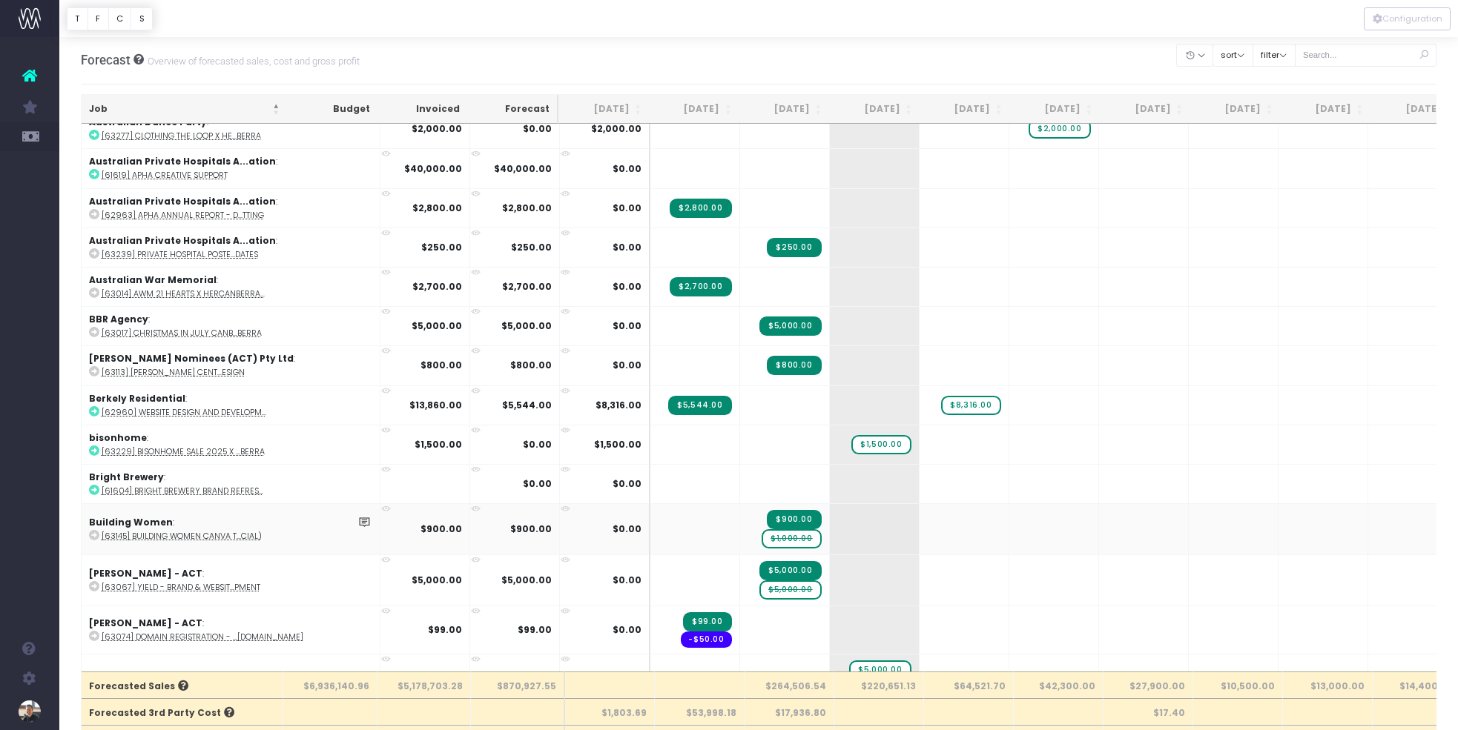
click at [761, 534] on span "$1,000.00" at bounding box center [790, 538] width 59 height 19
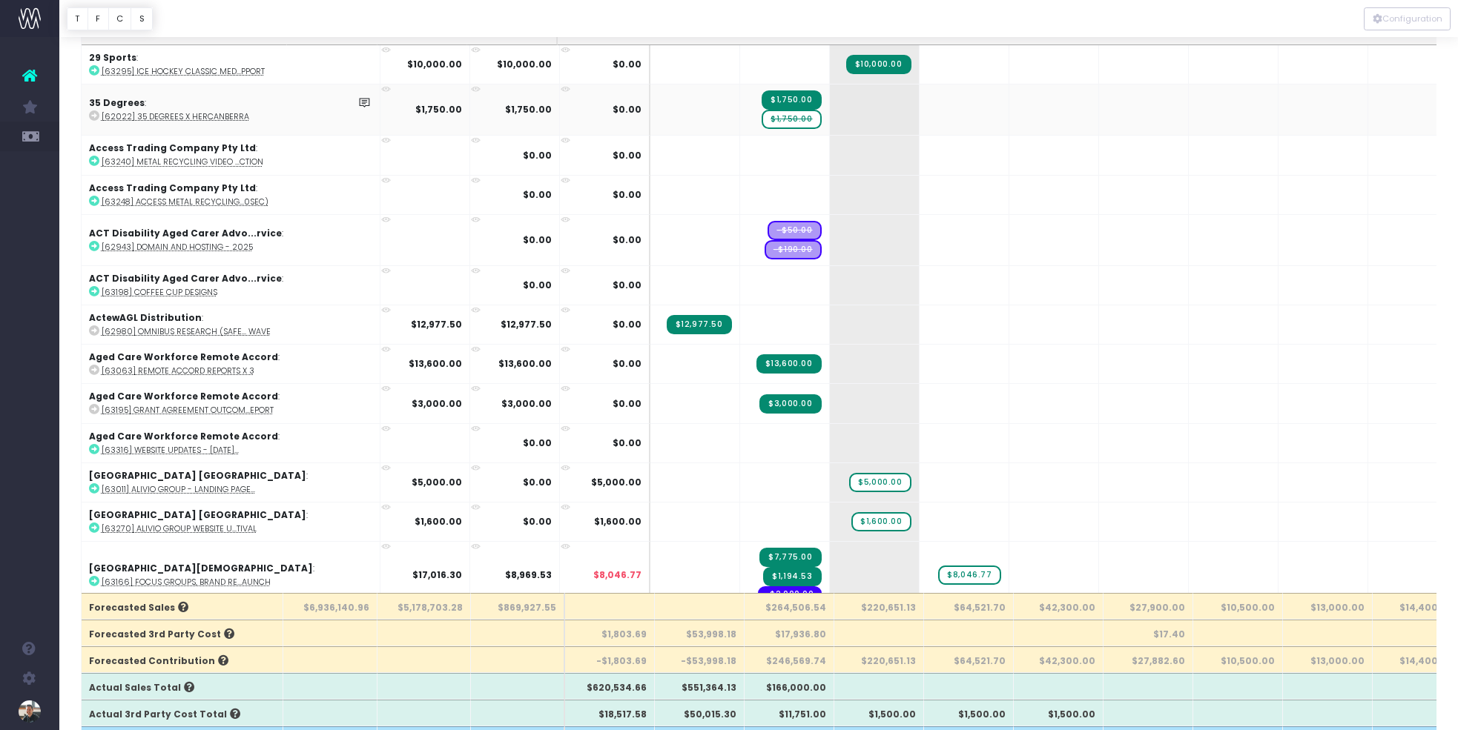
scroll to position [0, 0]
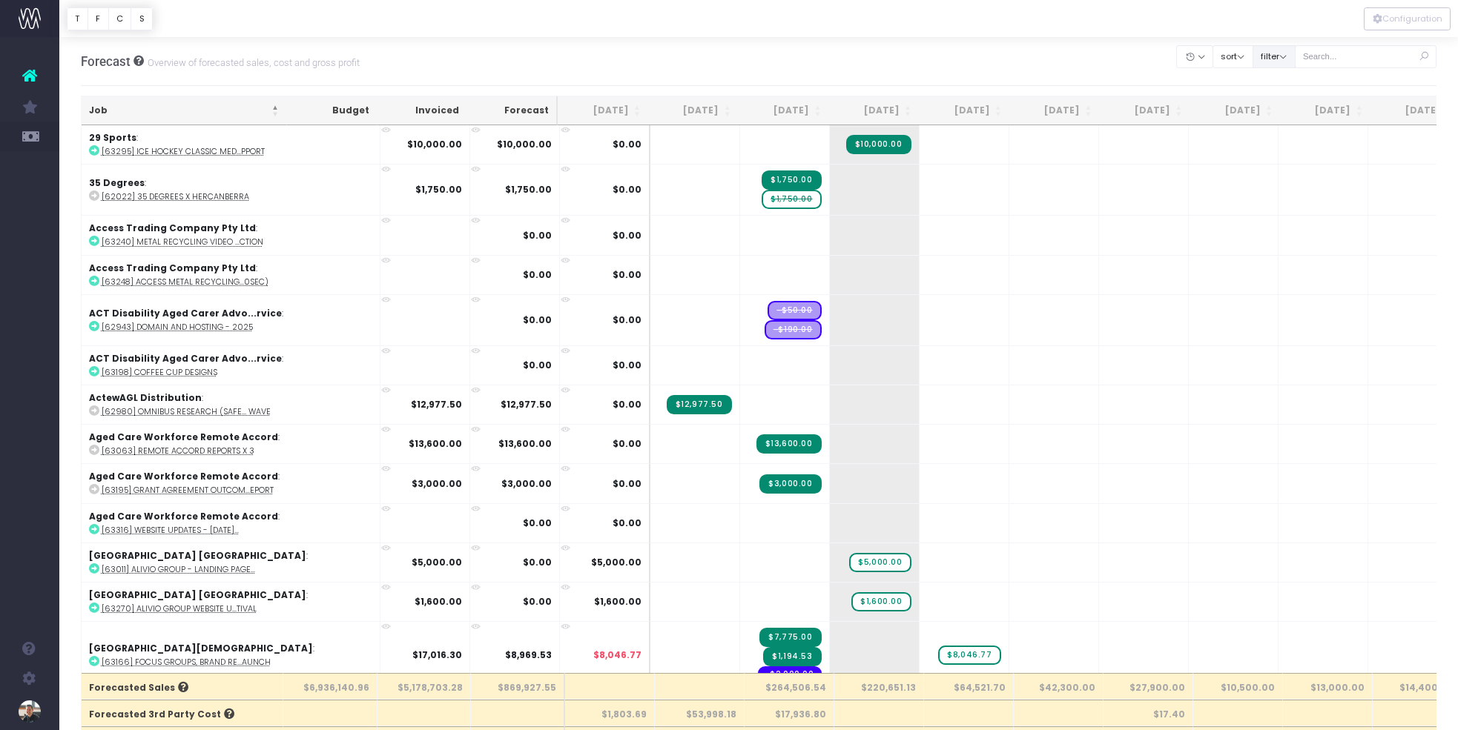
click at [1295, 60] on button "filter" at bounding box center [1273, 56] width 43 height 23
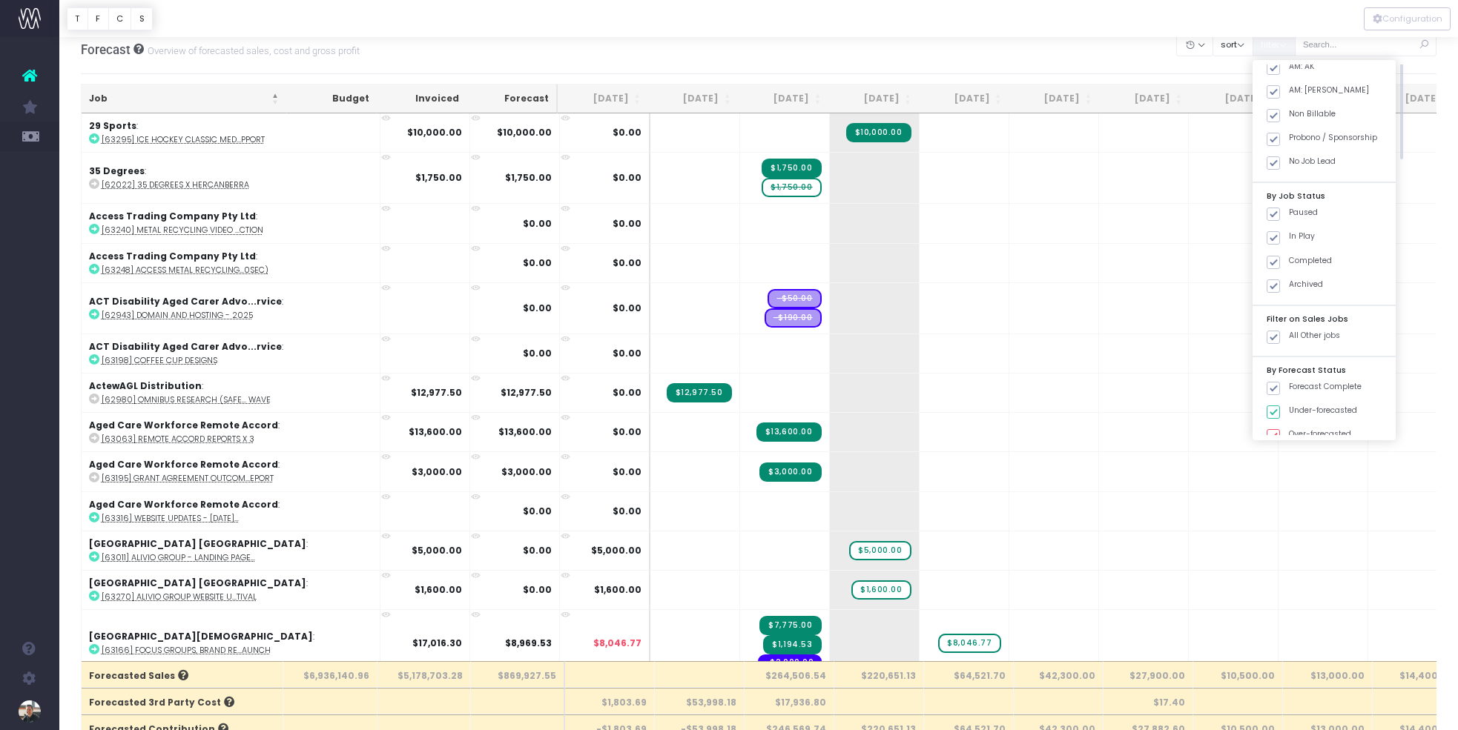
scroll to position [537, 0]
click at [1280, 270] on span at bounding box center [1272, 271] width 13 height 13
click at [1292, 270] on input "Archived" at bounding box center [1294, 270] width 10 height 10
checkbox input "false"
drag, startPoint x: 1309, startPoint y: 448, endPoint x: 860, endPoint y: 690, distance: 510.6
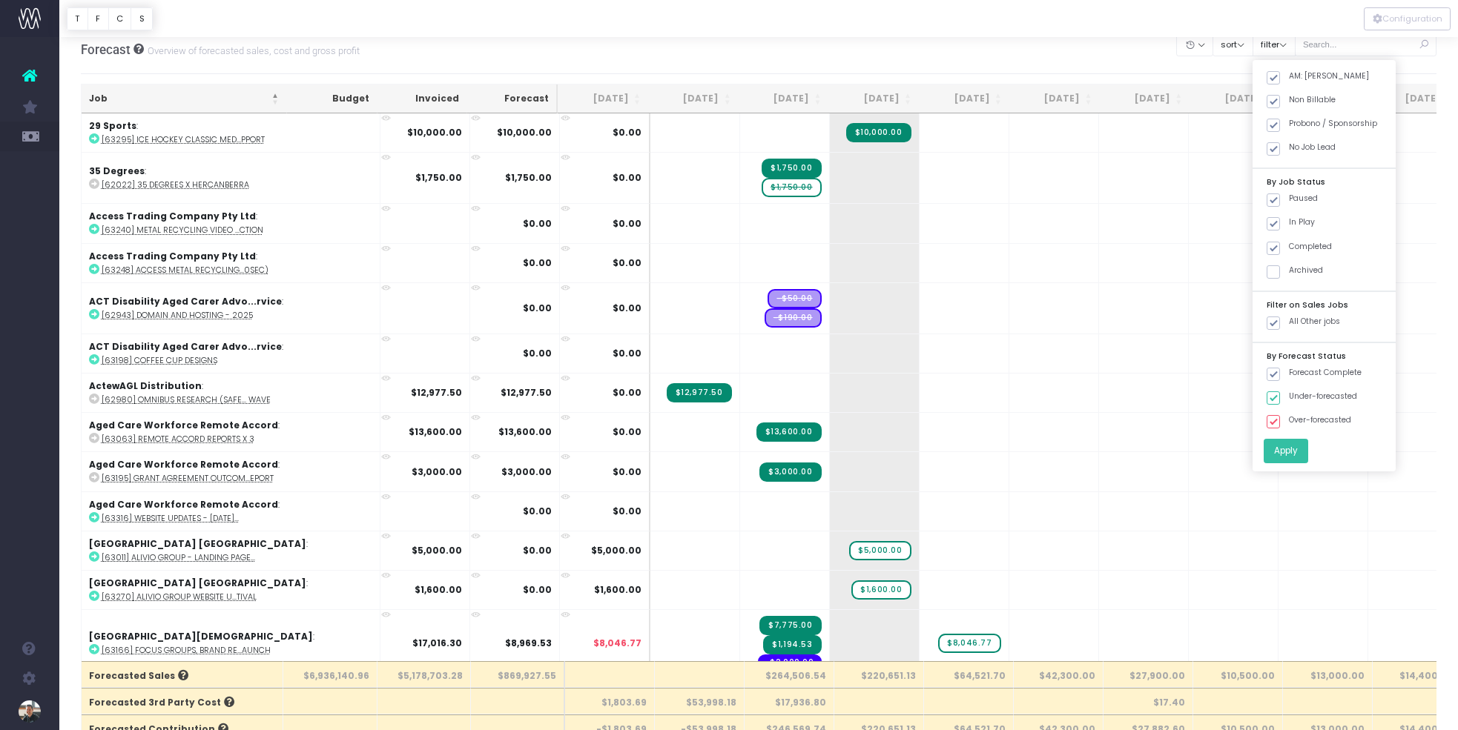
click at [1308, 448] on button "Apply" at bounding box center [1285, 451] width 44 height 24
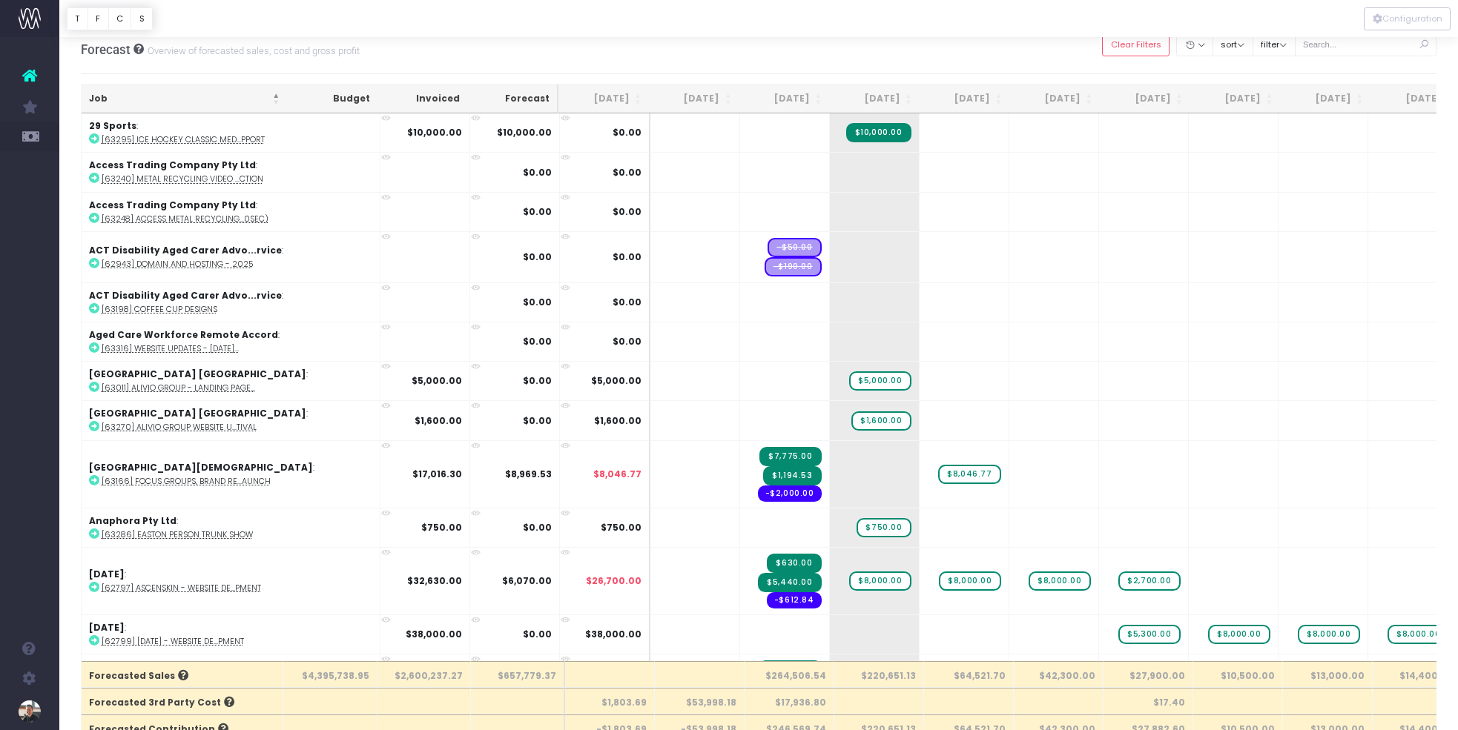
click at [865, 687] on th "$220,651.13" at bounding box center [879, 674] width 90 height 27
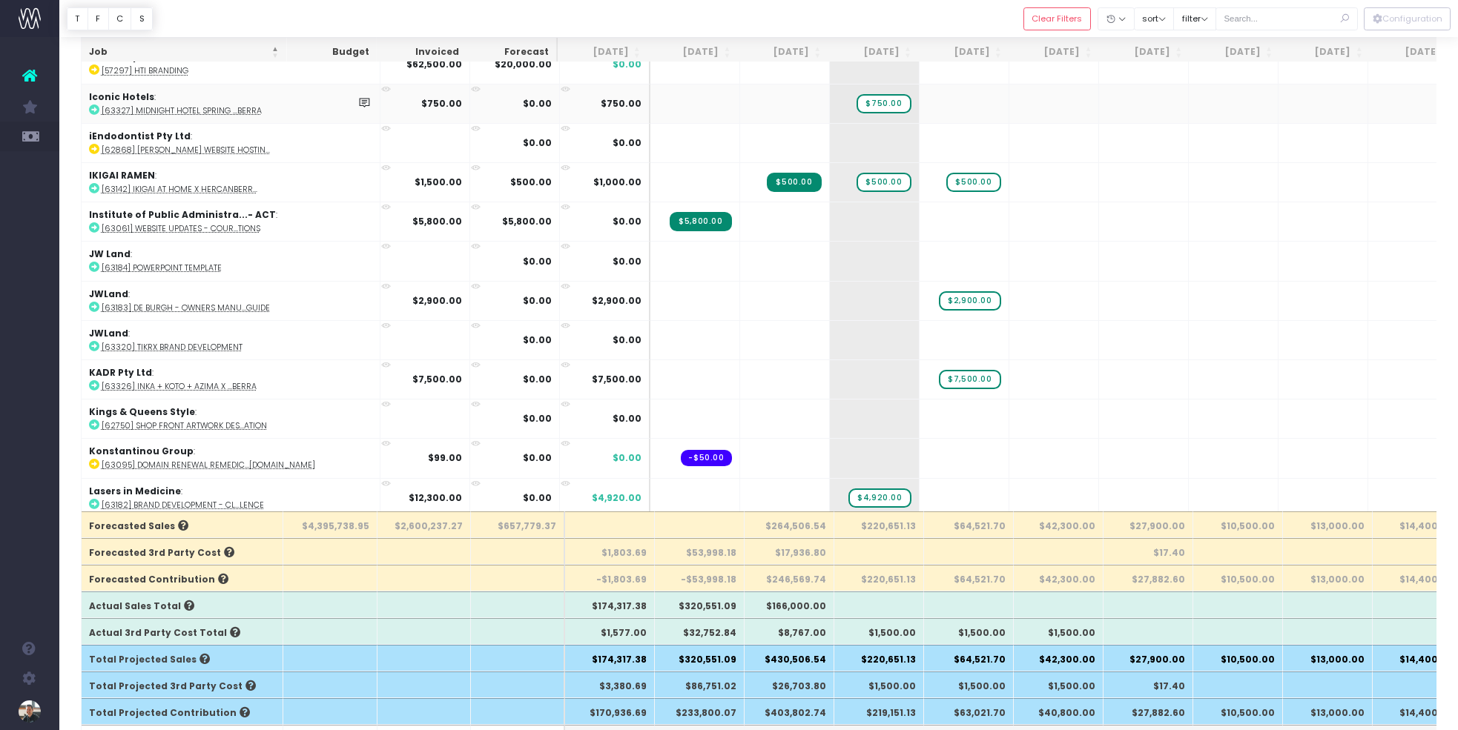
scroll to position [4394, 0]
